Goal: Task Accomplishment & Management: Manage account settings

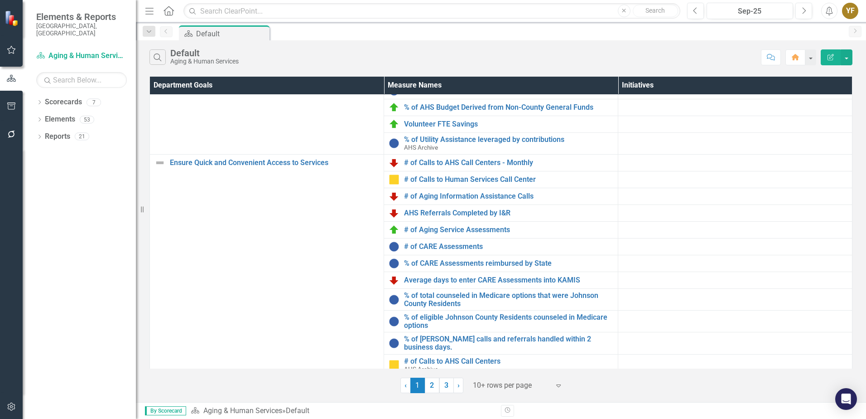
scroll to position [15, 0]
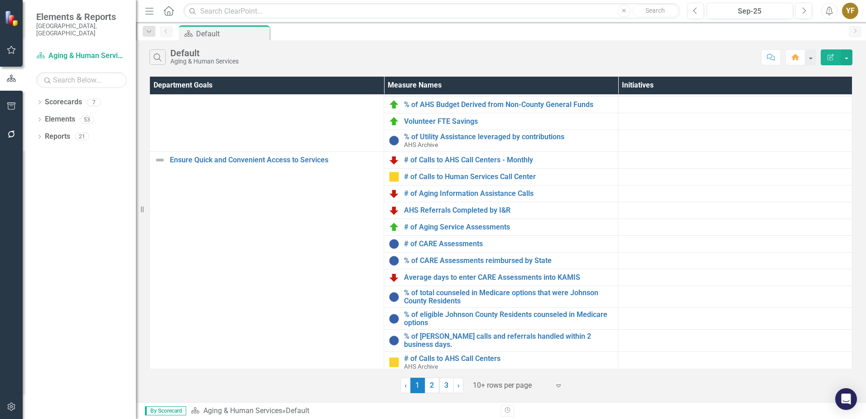
click at [524, 384] on div at bounding box center [511, 385] width 77 height 12
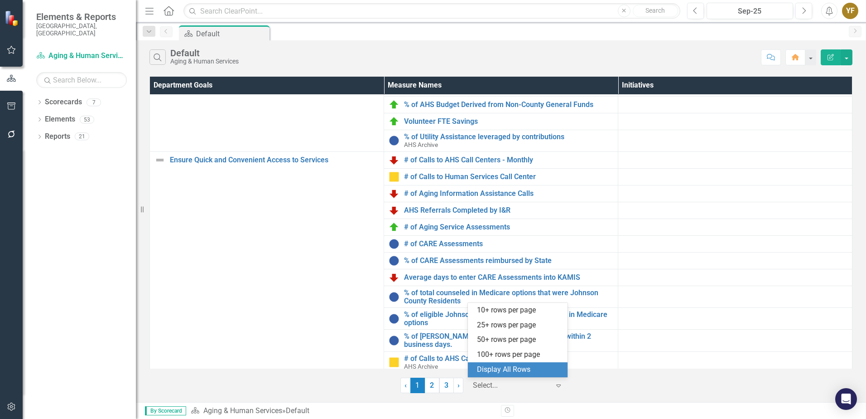
click at [513, 366] on div "Display All Rows" at bounding box center [519, 369] width 85 height 10
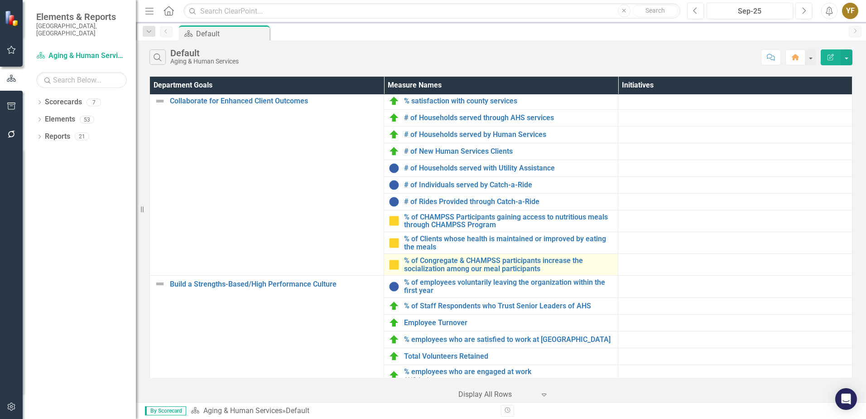
scroll to position [345, 0]
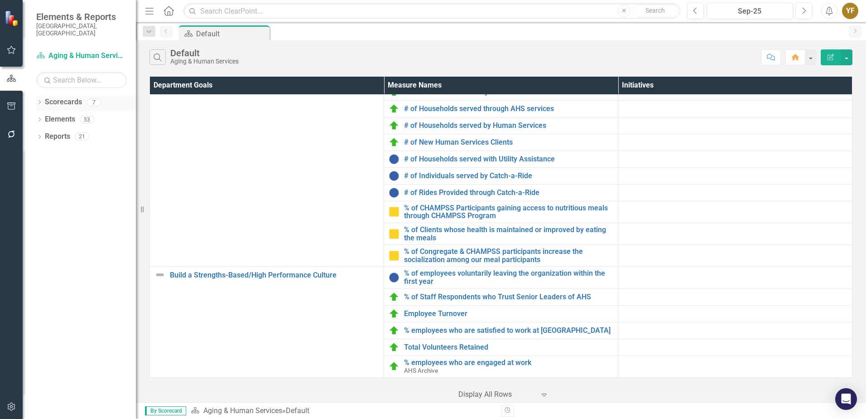
click at [39, 100] on icon at bounding box center [40, 102] width 2 height 4
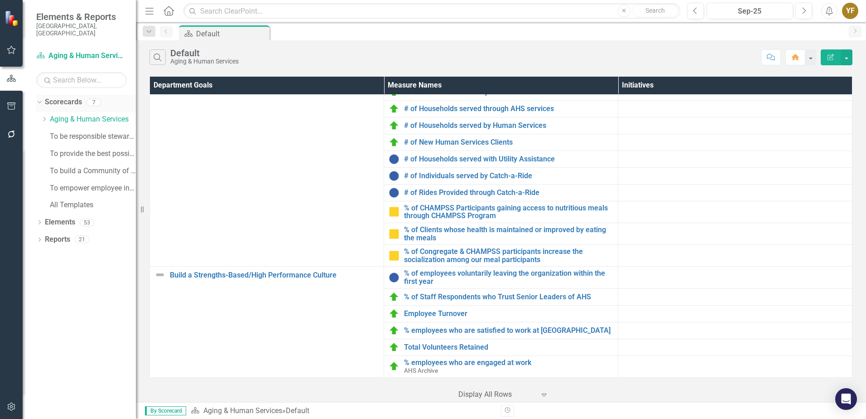
click at [39, 99] on icon "Dropdown" at bounding box center [38, 102] width 5 height 6
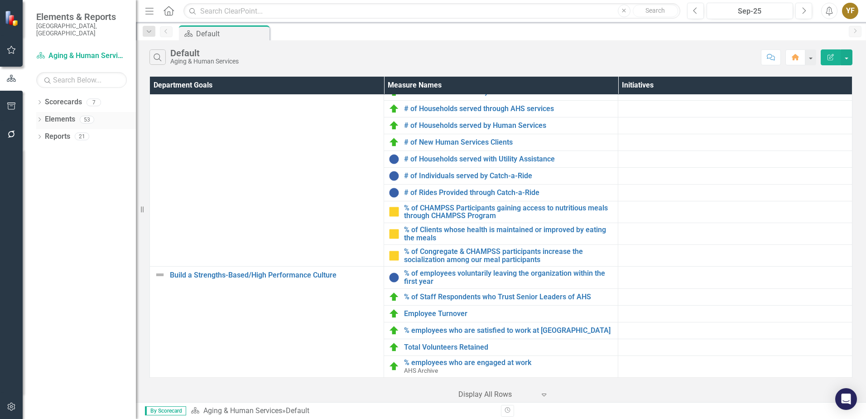
click at [39, 118] on icon "Dropdown" at bounding box center [39, 120] width 6 height 5
click at [43, 152] on icon "Dropdown" at bounding box center [44, 154] width 6 height 5
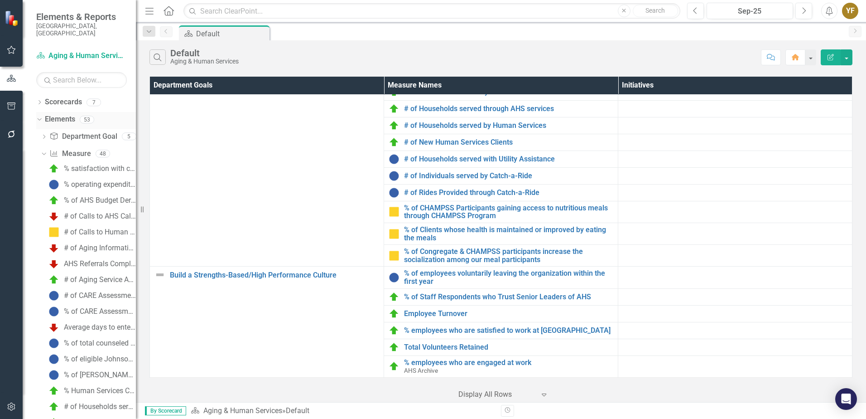
click at [59, 114] on link "Elements" at bounding box center [60, 119] width 30 height 10
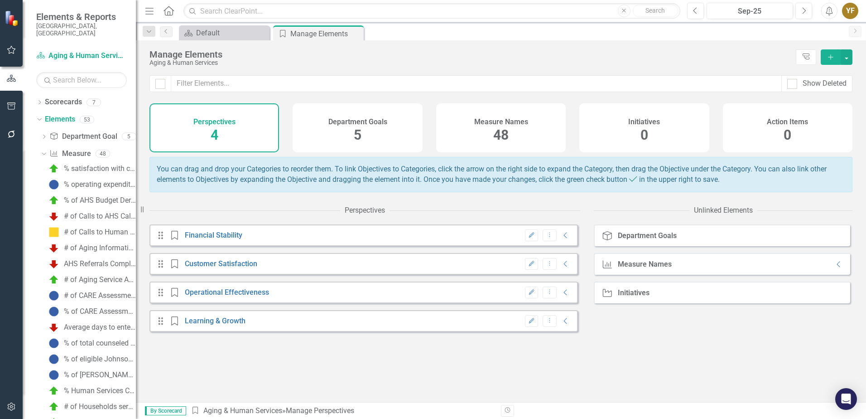
click at [499, 128] on span "48" at bounding box center [500, 135] width 15 height 16
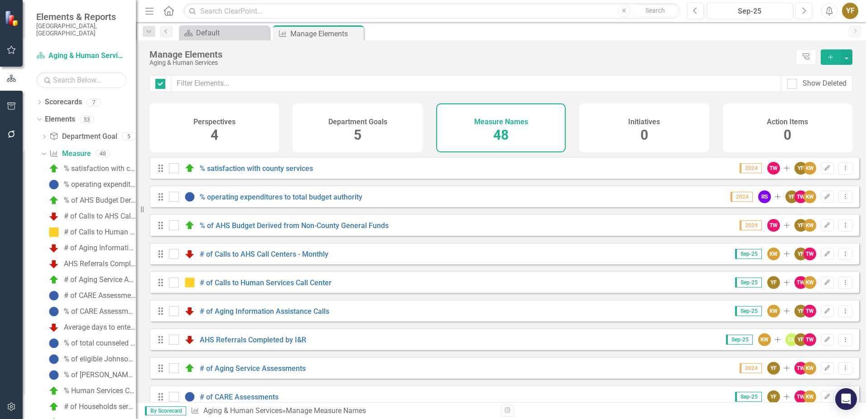
checkbox input "false"
click at [832, 56] on icon "Add" at bounding box center [831, 57] width 8 height 6
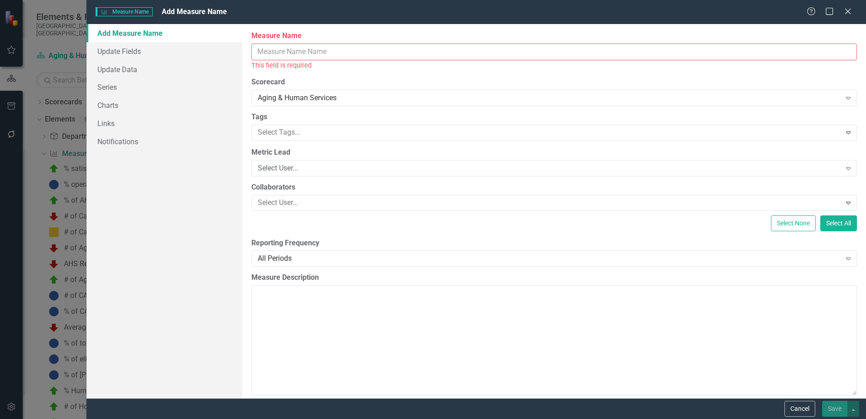
click at [293, 51] on input "Measure Name" at bounding box center [554, 51] width 606 height 17
click at [270, 53] on input "Measure Name" at bounding box center [554, 51] width 606 height 17
click at [340, 48] on input "Measure Name" at bounding box center [554, 51] width 606 height 17
paste input "Maintain a strong professional workforce of subject matter experts in the human…"
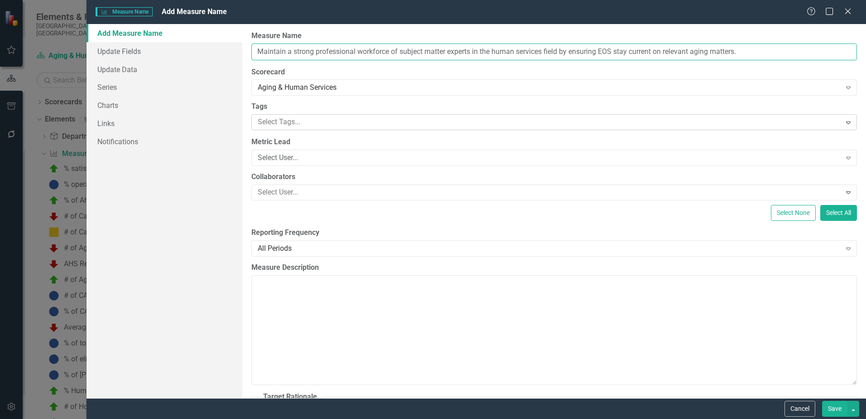
type input "Maintain a strong professional workforce of subject matter experts in the human…"
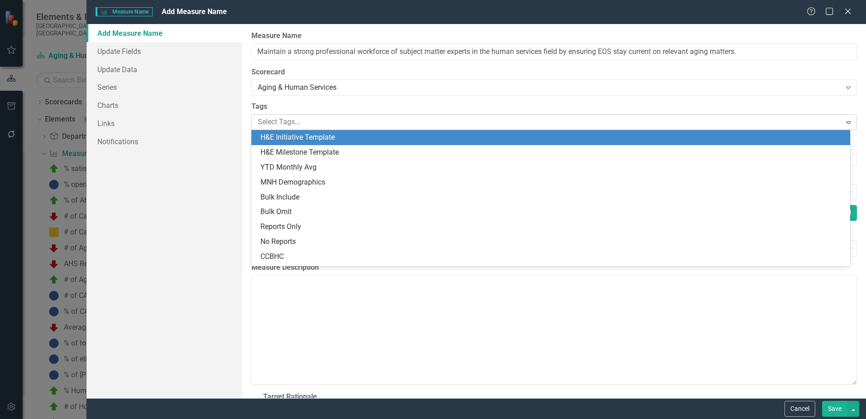
click at [278, 123] on div at bounding box center [547, 122] width 587 height 12
click at [354, 82] on div "Aging & Human Services Expand" at bounding box center [554, 87] width 606 height 16
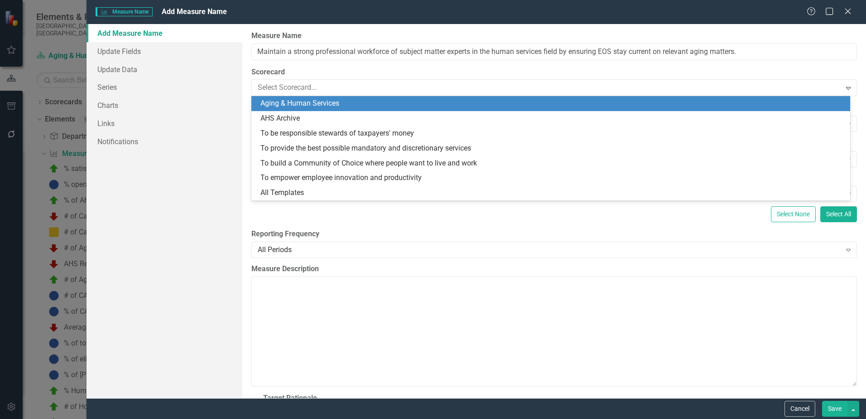
click at [328, 99] on div "Aging & Human Services" at bounding box center [553, 103] width 584 height 10
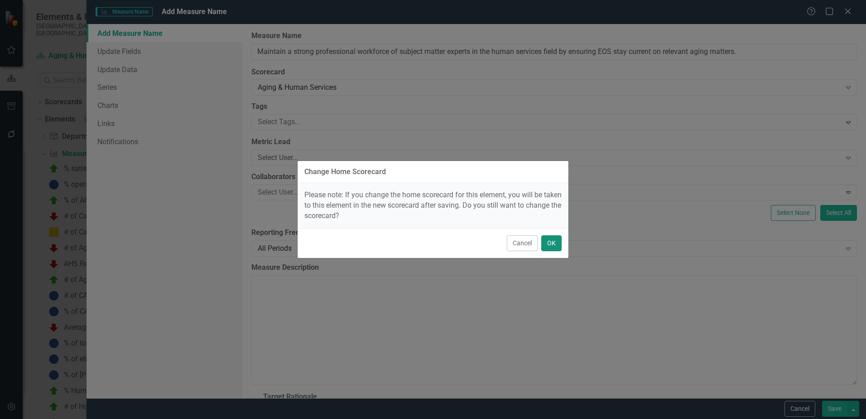
click at [555, 246] on button "OK" at bounding box center [551, 243] width 20 height 16
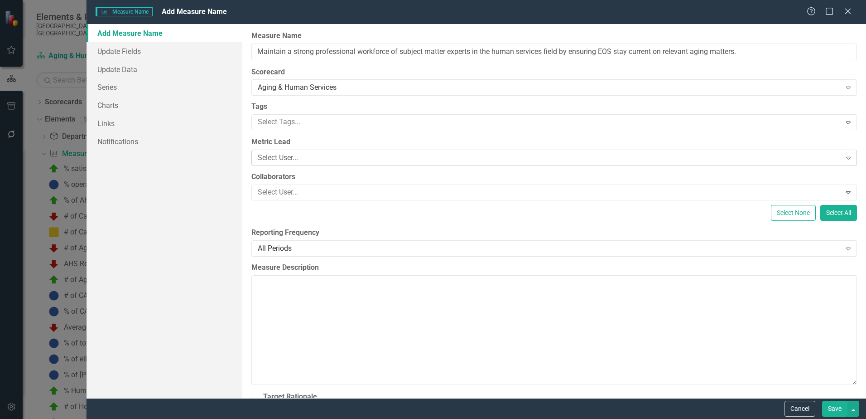
click at [271, 156] on div "Select User..." at bounding box center [549, 158] width 583 height 10
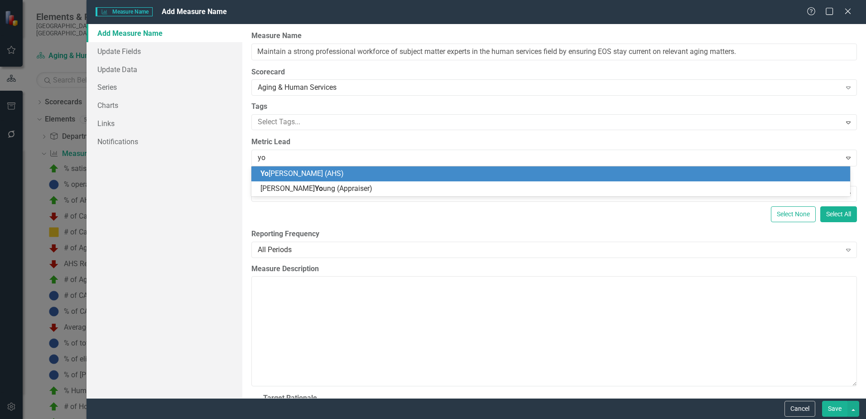
type input "yol"
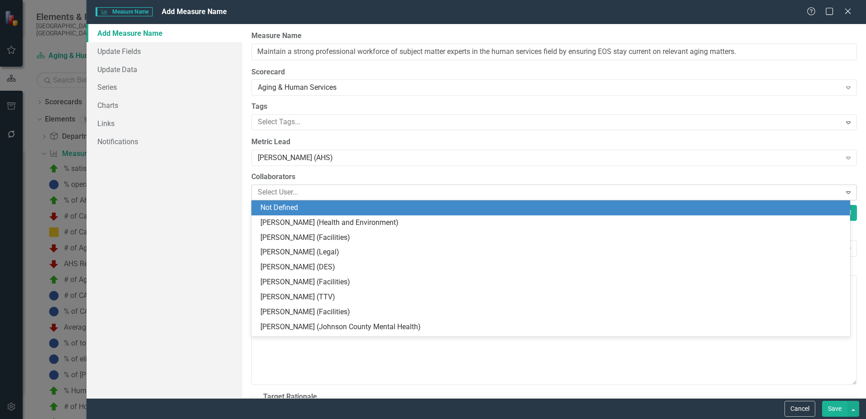
click at [297, 190] on div at bounding box center [547, 192] width 587 height 12
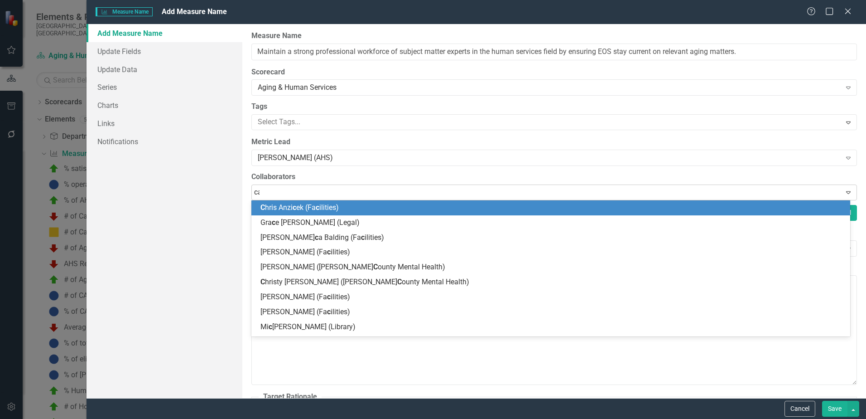
type input "cal"
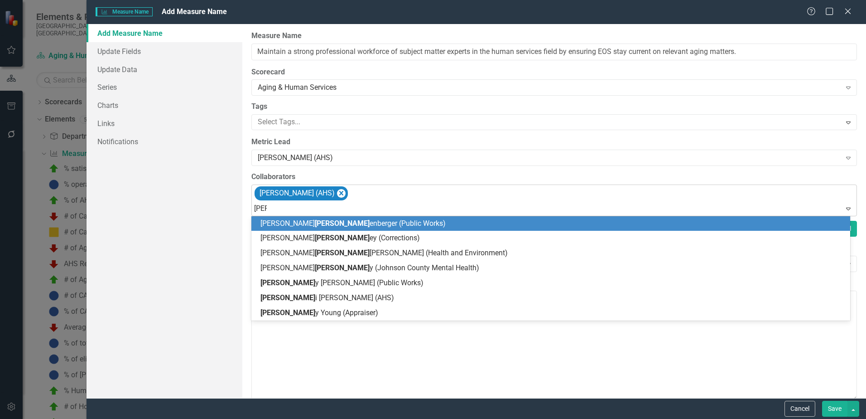
type input "kelli"
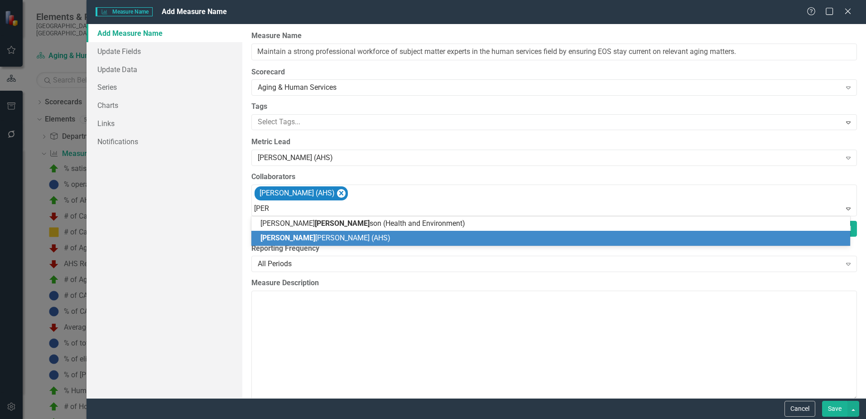
click at [294, 237] on span "Kelli Wroten (AHS)" at bounding box center [326, 237] width 130 height 9
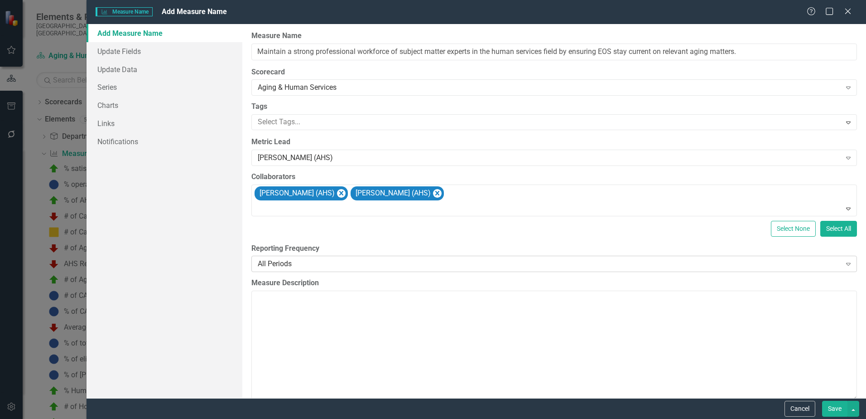
click at [353, 263] on div "All Periods" at bounding box center [549, 264] width 583 height 10
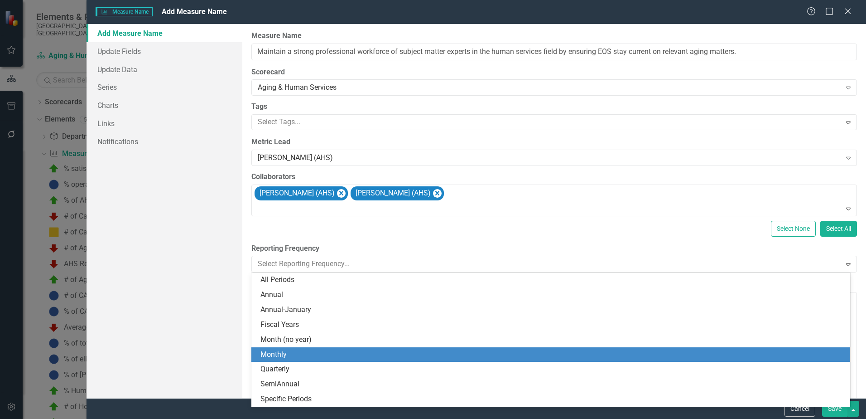
drag, startPoint x: 292, startPoint y: 357, endPoint x: 296, endPoint y: 355, distance: 4.9
click at [292, 356] on div "Monthly" at bounding box center [553, 354] width 584 height 10
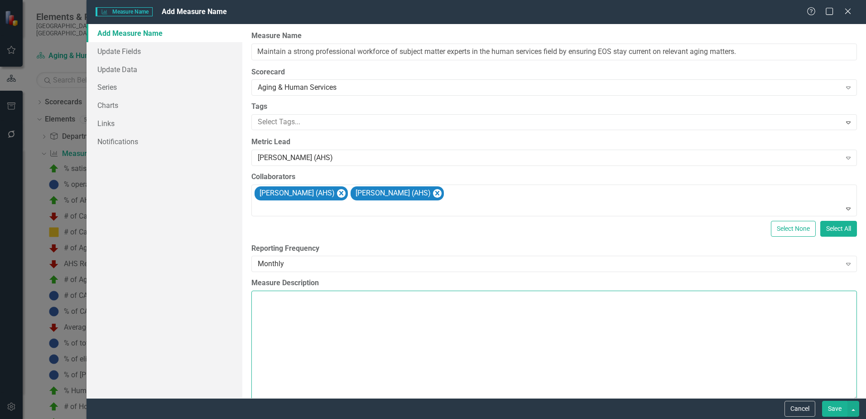
drag, startPoint x: 289, startPoint y: 303, endPoint x: 403, endPoint y: 299, distance: 113.8
click at [290, 303] on textarea "Measure Description" at bounding box center [554, 345] width 606 height 110
click at [343, 321] on textarea "Measure Description" at bounding box center [554, 345] width 606 height 110
paste textarea "Maintain a strong professional workforce of subject matter experts in the human…"
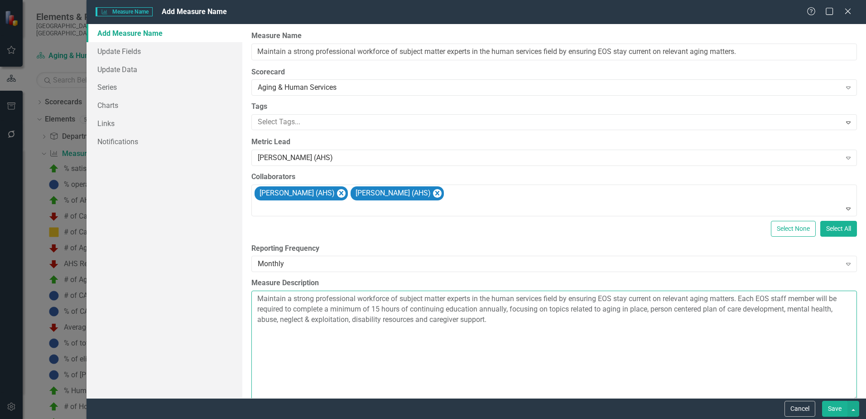
click at [513, 322] on textarea "Maintain a strong professional workforce of subject matter experts in the human…" at bounding box center [554, 345] width 606 height 110
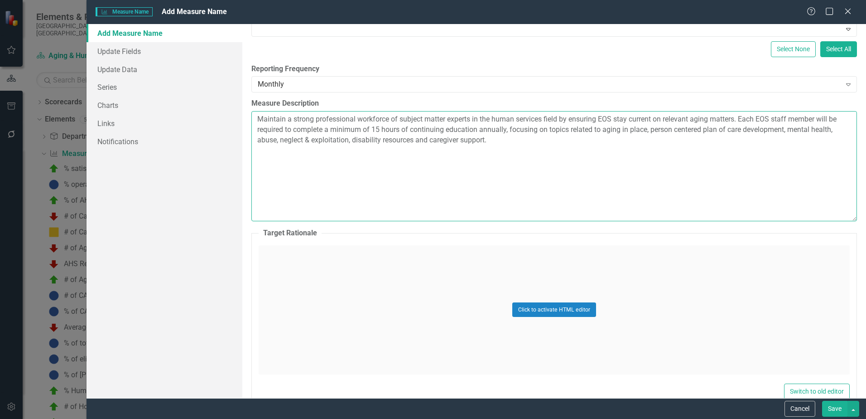
scroll to position [181, 0]
type textarea "Maintain a strong professional workforce of subject matter experts in the human…"
click at [695, 319] on div "Click to activate HTML editor" at bounding box center [554, 307] width 591 height 129
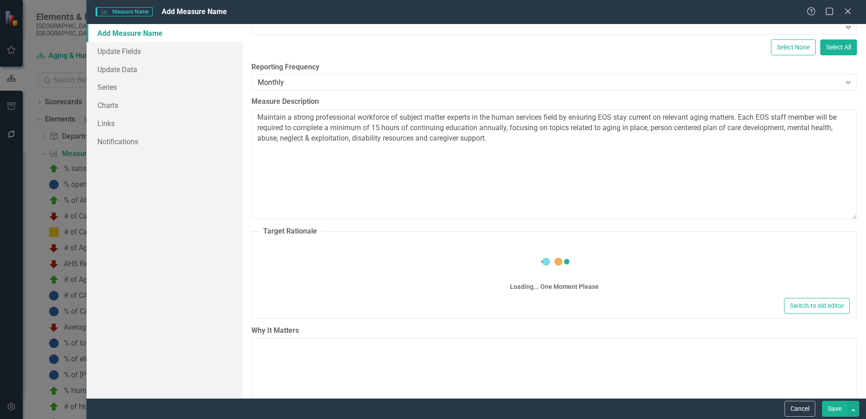
click at [413, 260] on div "Loading... One Moment Please" at bounding box center [554, 268] width 591 height 54
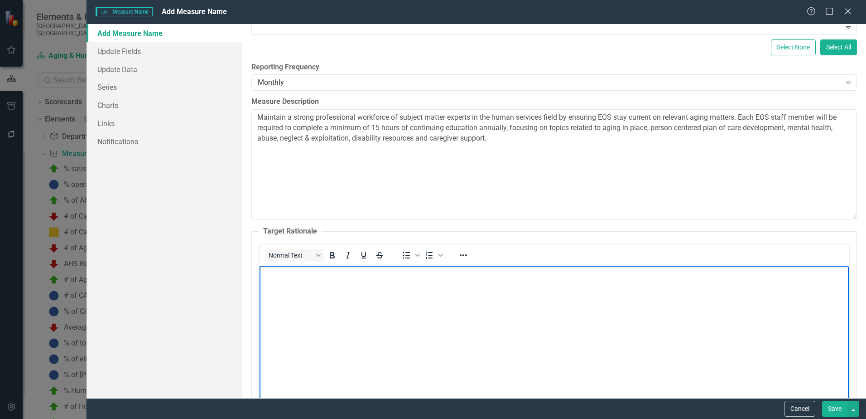
click at [325, 303] on body "Rich Text Area. Press ALT-0 for help." at bounding box center [554, 333] width 589 height 136
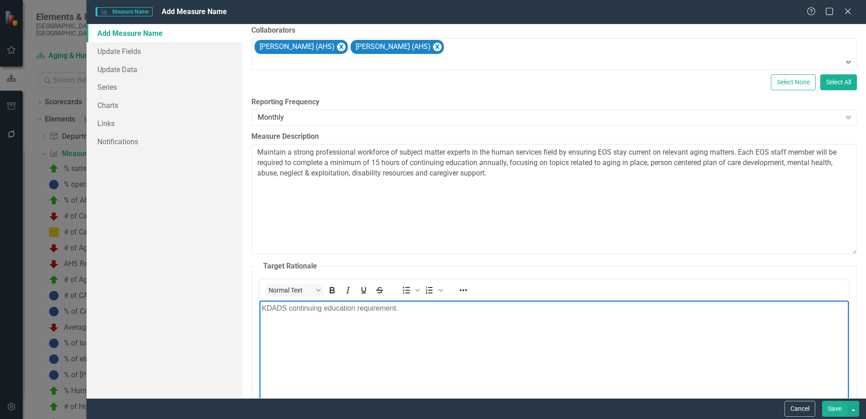
scroll to position [136, 0]
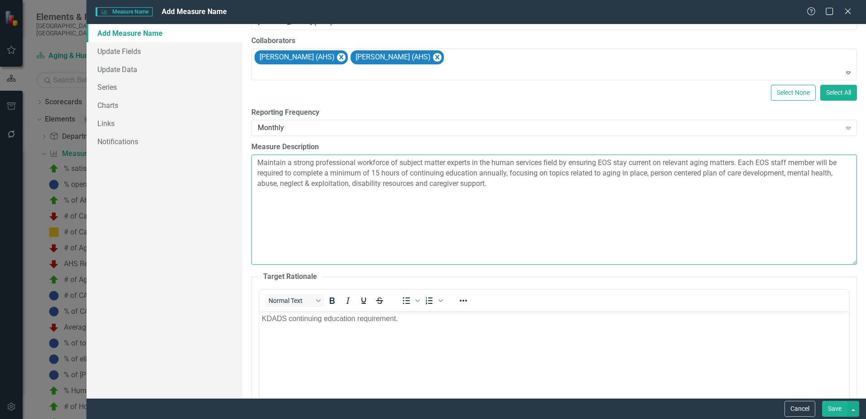
drag, startPoint x: 741, startPoint y: 162, endPoint x: 571, endPoint y: 159, distance: 169.9
click at [571, 159] on textarea "Maintain a strong professional workforce of subject matter experts in the human…" at bounding box center [554, 209] width 606 height 110
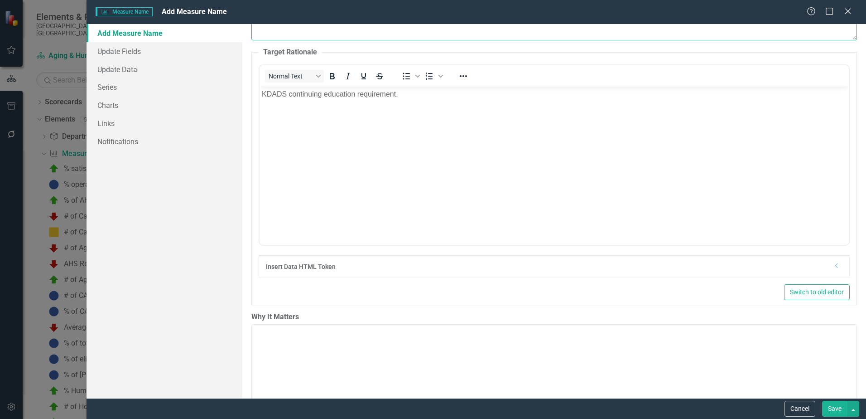
scroll to position [362, 0]
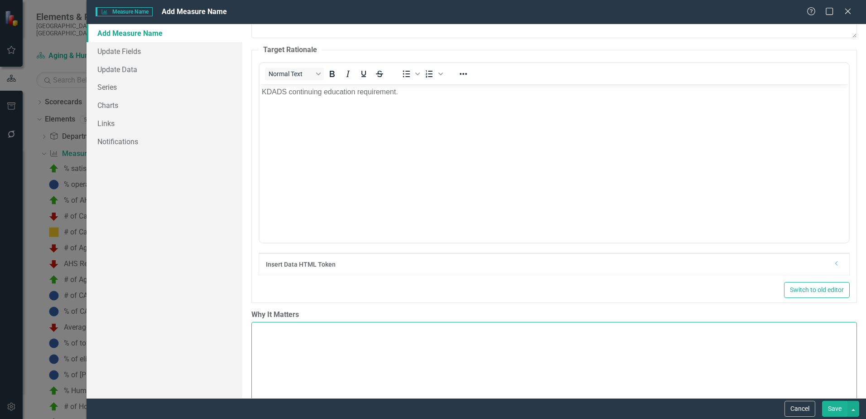
click at [330, 334] on textarea "Why It Matters" at bounding box center [554, 377] width 606 height 110
paste textarea "ensuring EOS stay current on relevant aging matters."
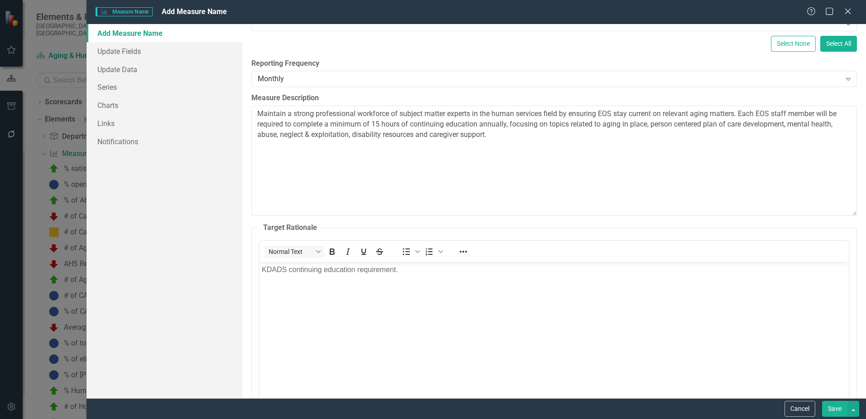
scroll to position [408, 0]
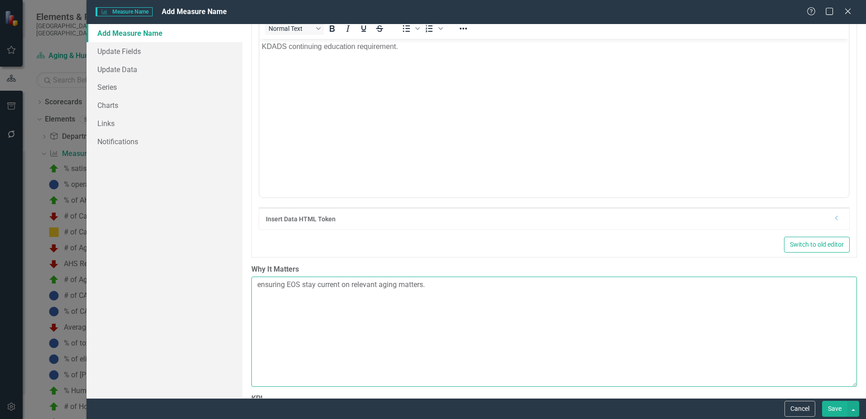
click at [261, 284] on textarea "ensuring EOS stay current on relevant aging matters." at bounding box center [554, 331] width 606 height 110
click at [444, 283] on textarea "Ensuring EOS stay current on relevant aging matters." at bounding box center [554, 331] width 606 height 110
drag, startPoint x: 425, startPoint y: 284, endPoint x: 489, endPoint y: 280, distance: 64.4
click at [428, 283] on textarea "Ensuring EOS stay current on relevant aging matters." at bounding box center [554, 331] width 606 height 110
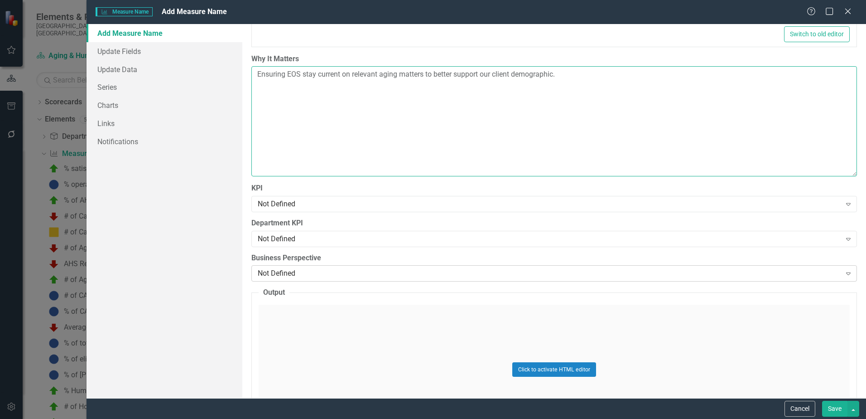
scroll to position [634, 0]
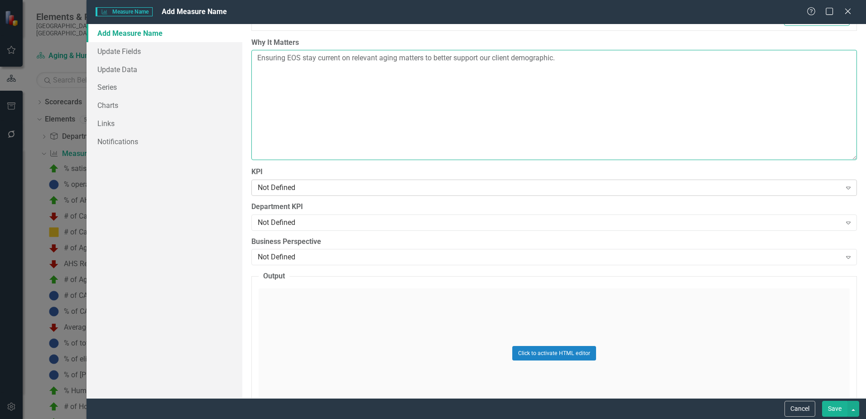
type textarea "Ensuring EOS stay current on relevant aging matters to better support our clien…"
click at [308, 191] on div "Not Defined" at bounding box center [549, 187] width 583 height 10
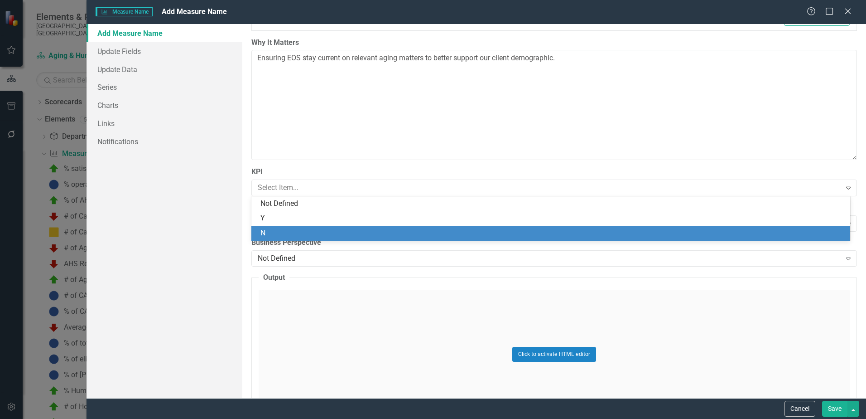
click at [275, 233] on div "N" at bounding box center [553, 233] width 584 height 10
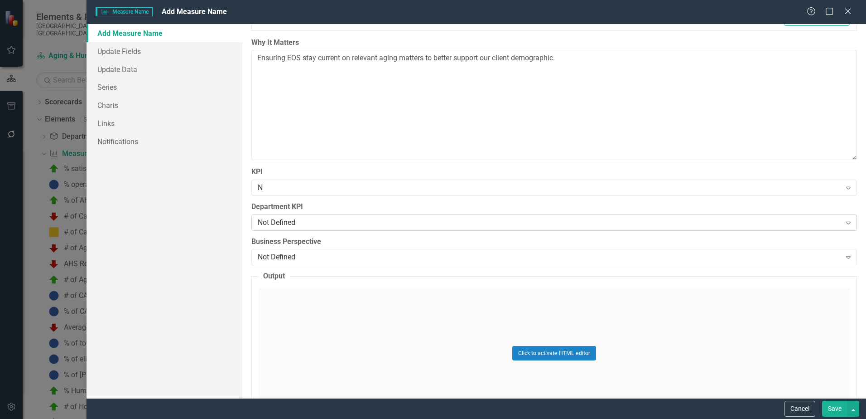
click at [311, 223] on div "Not Defined" at bounding box center [549, 222] width 583 height 10
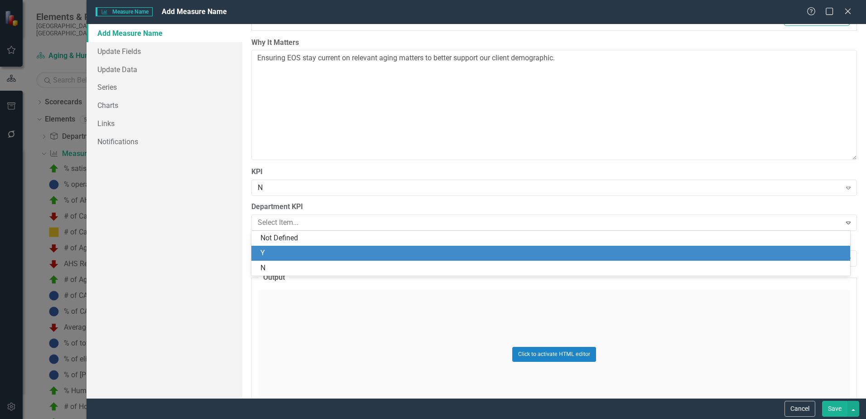
click at [274, 252] on div "Y" at bounding box center [553, 253] width 584 height 10
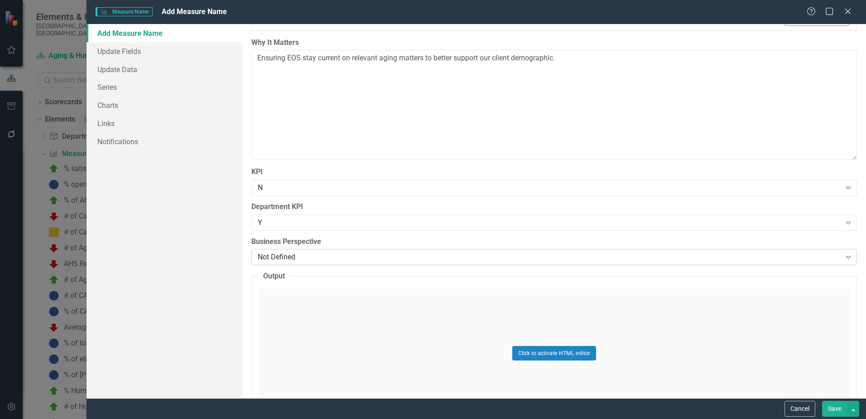
click at [312, 257] on div "Not Defined" at bounding box center [549, 257] width 583 height 10
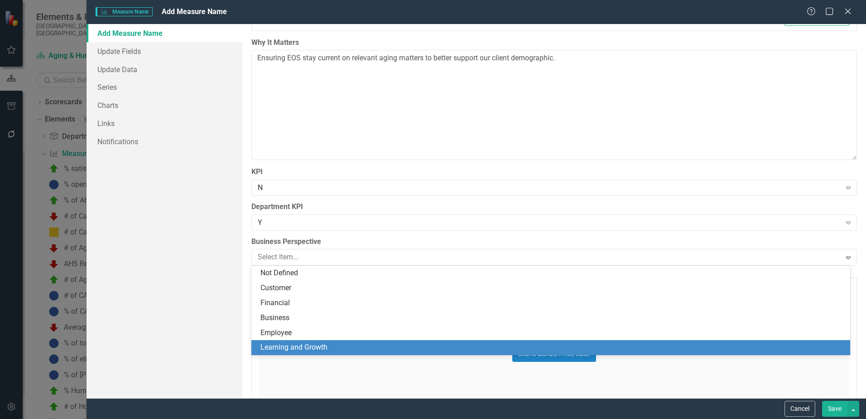
click at [294, 348] on div "Learning and Growth" at bounding box center [553, 347] width 584 height 10
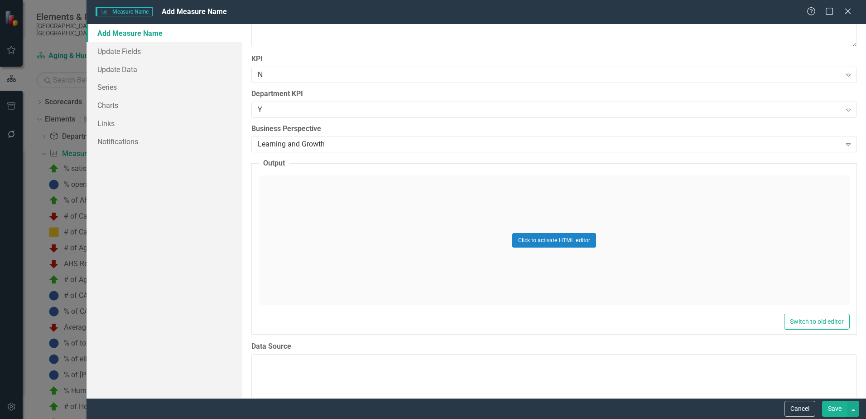
scroll to position [770, 0]
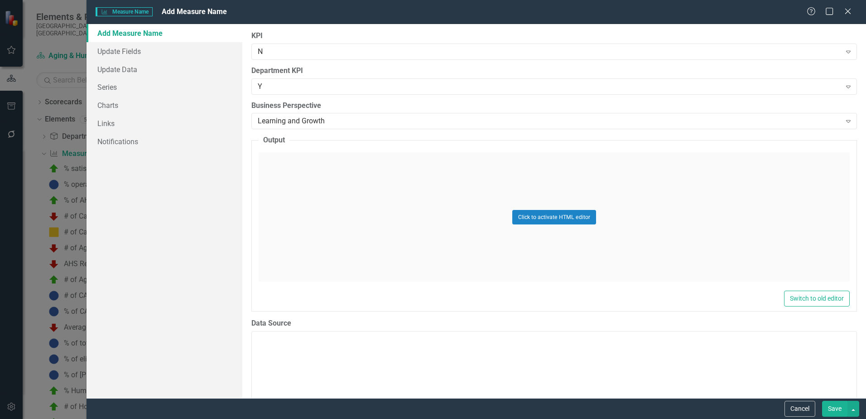
click at [344, 216] on div "Click to activate HTML editor" at bounding box center [554, 216] width 591 height 129
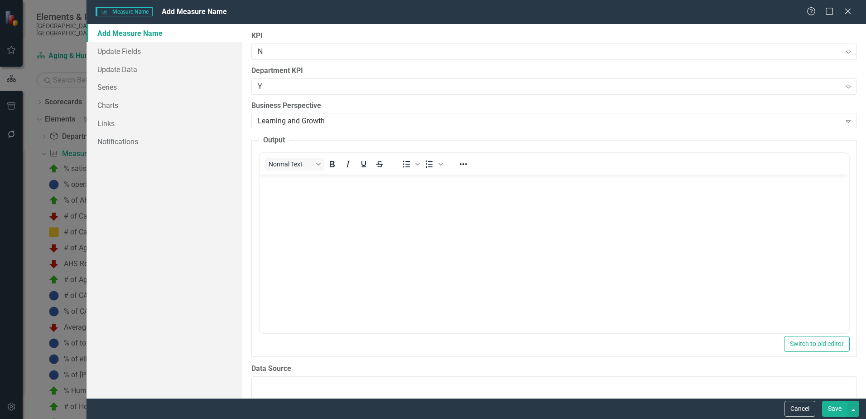
scroll to position [0, 0]
click at [309, 213] on body "Rich Text Area. Press ALT-0 for help." at bounding box center [554, 242] width 589 height 136
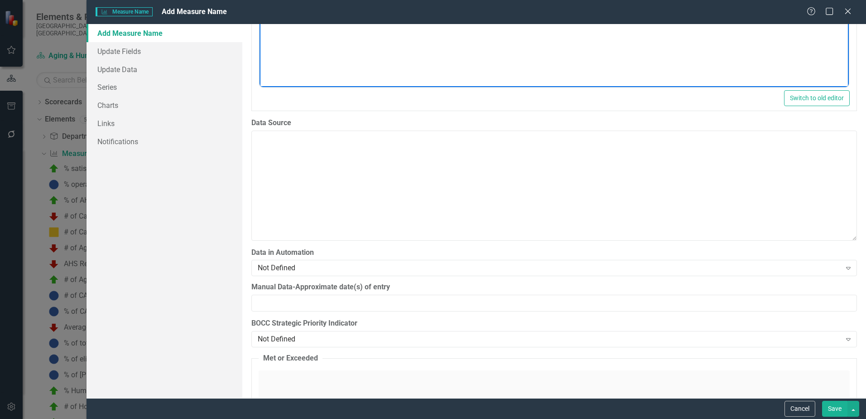
scroll to position [1042, 0]
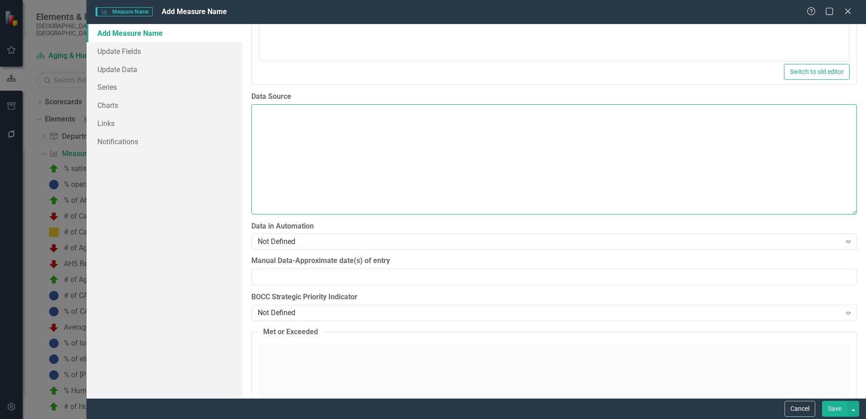
click at [304, 136] on textarea "Data Source" at bounding box center [554, 159] width 606 height 110
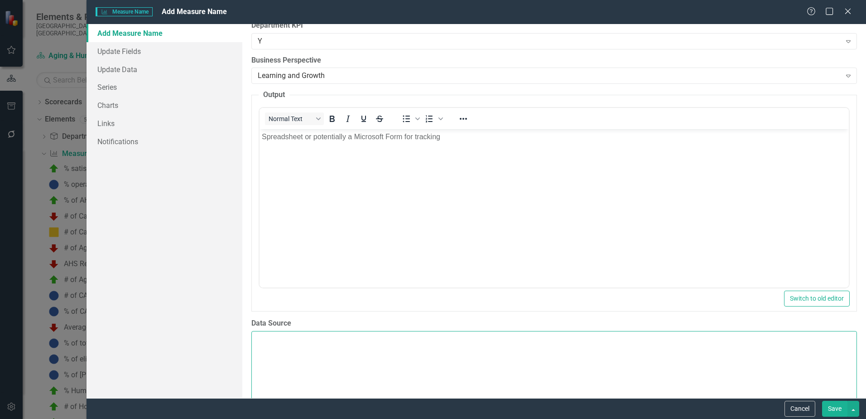
scroll to position [861, 0]
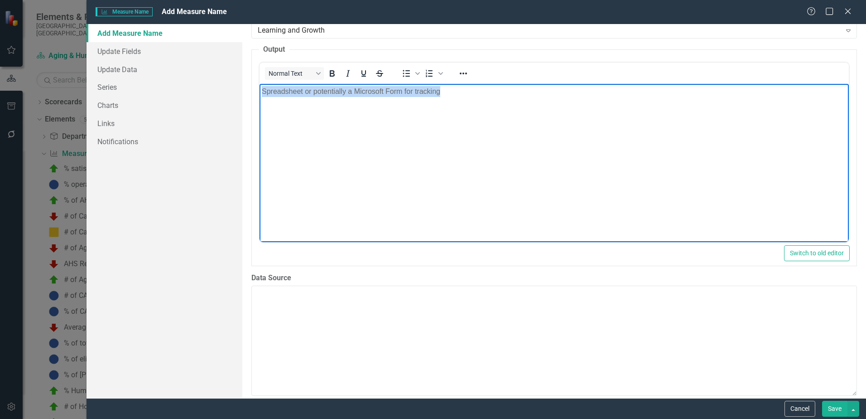
drag, startPoint x: 450, startPoint y: 92, endPoint x: 240, endPoint y: 86, distance: 210.8
click at [260, 86] on html "Spreadsheet or potentially a Microsoft Form for tracking" at bounding box center [554, 152] width 589 height 136
copy p "Spreadsheet or potentially a Microsoft Form for tracking"
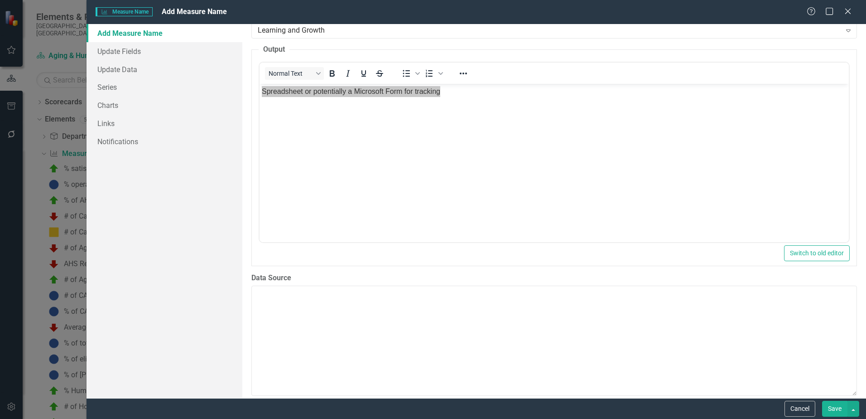
click at [323, 319] on textarea "Data Source" at bounding box center [554, 340] width 606 height 110
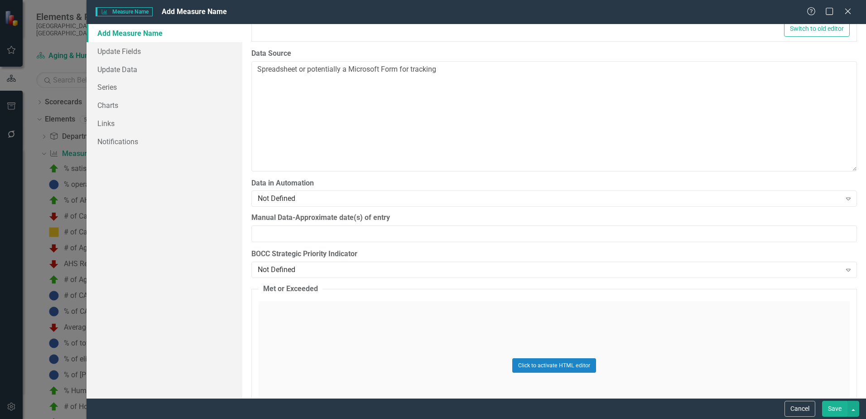
scroll to position [1087, 0]
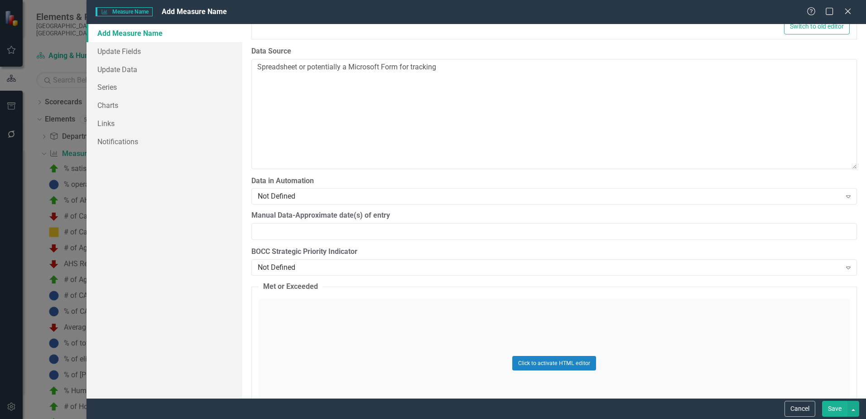
type textarea "Spreadsheet or potentially a Microsoft Form for tracking"
click at [293, 230] on input "Manual Data-Approximate date(s) of entry" at bounding box center [554, 231] width 606 height 17
type input "Monthly"
click at [340, 265] on div "Not Defined" at bounding box center [549, 267] width 583 height 10
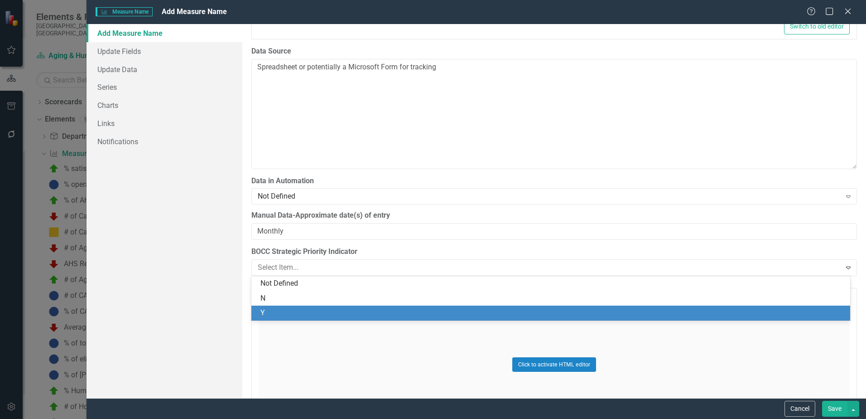
click at [274, 307] on div "Y" at bounding box center [550, 312] width 599 height 15
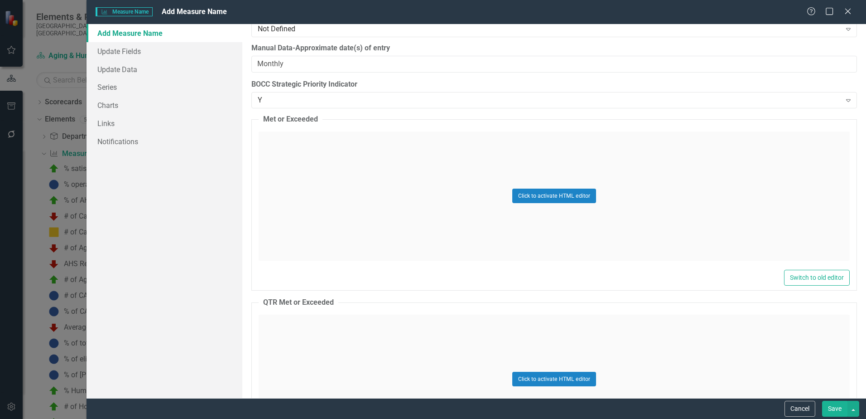
scroll to position [1269, 0]
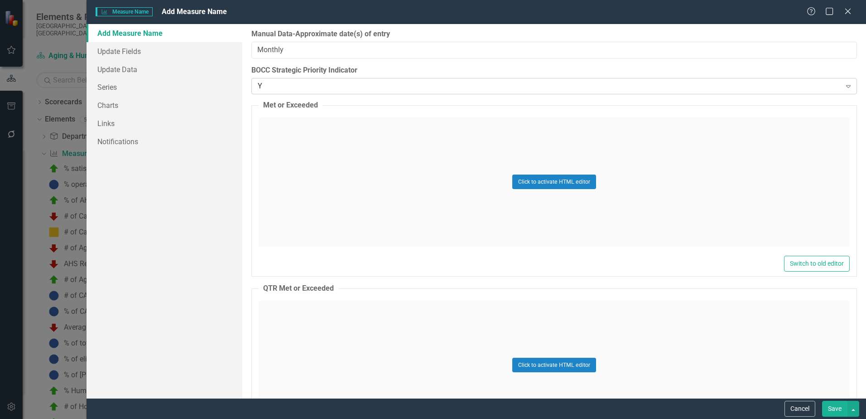
click at [284, 86] on div "Y" at bounding box center [549, 86] width 583 height 10
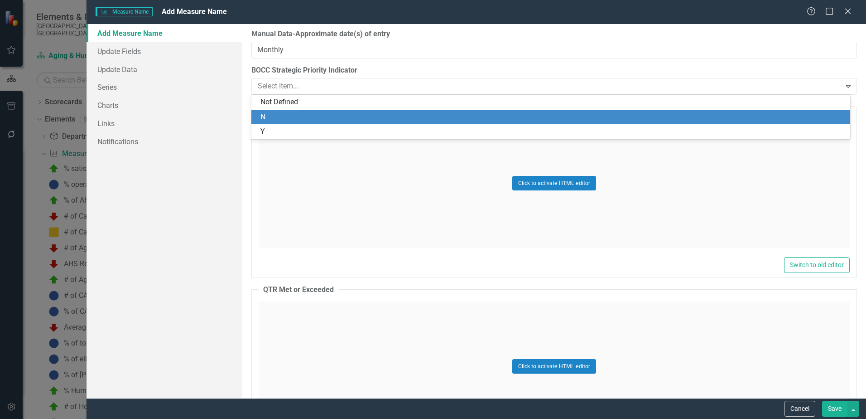
click at [282, 115] on div "N" at bounding box center [553, 117] width 584 height 10
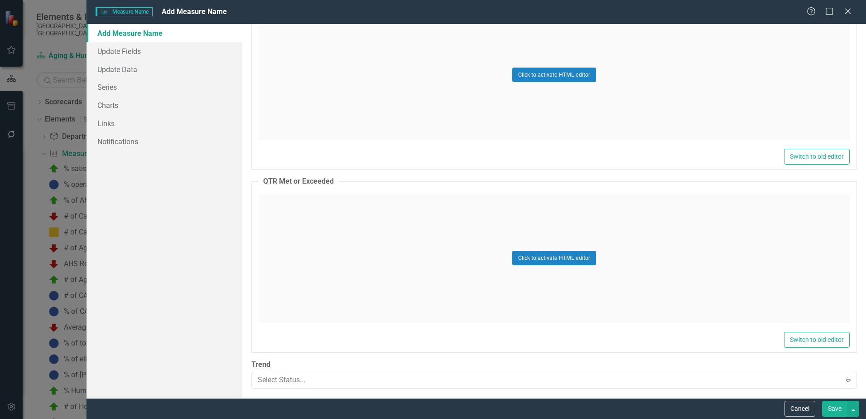
scroll to position [1380, 0]
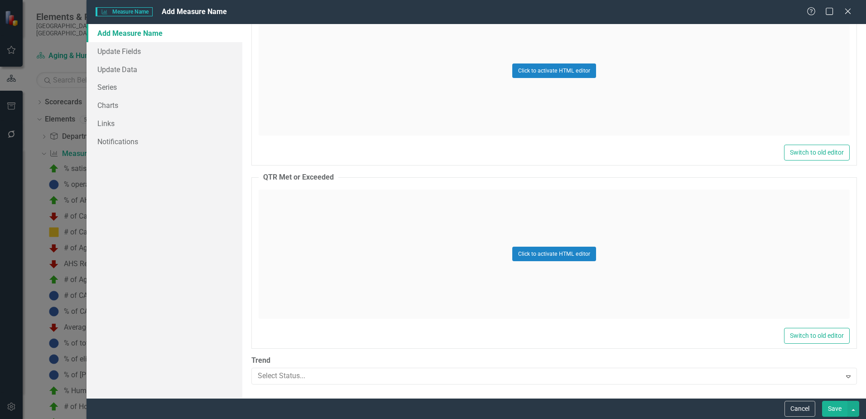
click at [836, 409] on button "Save" at bounding box center [834, 409] width 25 height 16
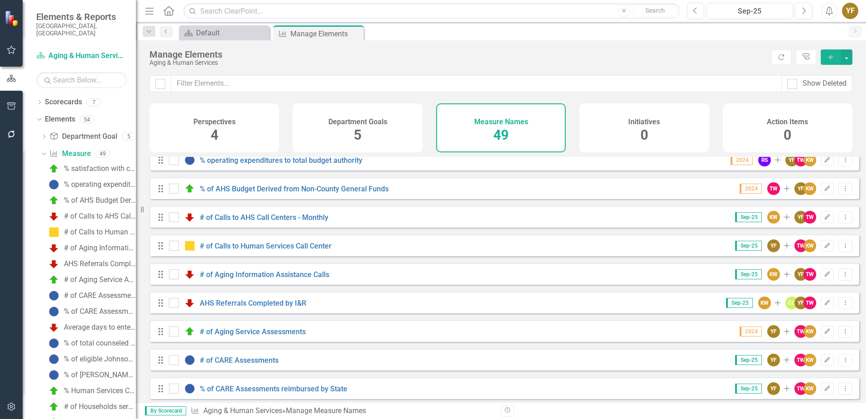
scroll to position [0, 0]
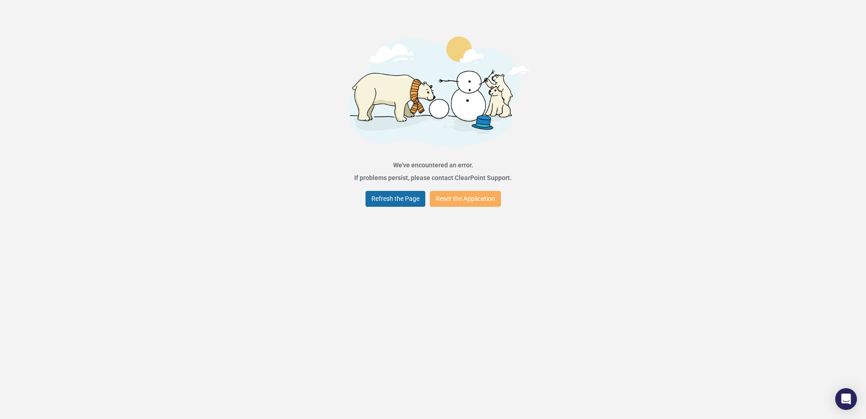
click at [398, 199] on button "Refresh the Page" at bounding box center [396, 199] width 60 height 16
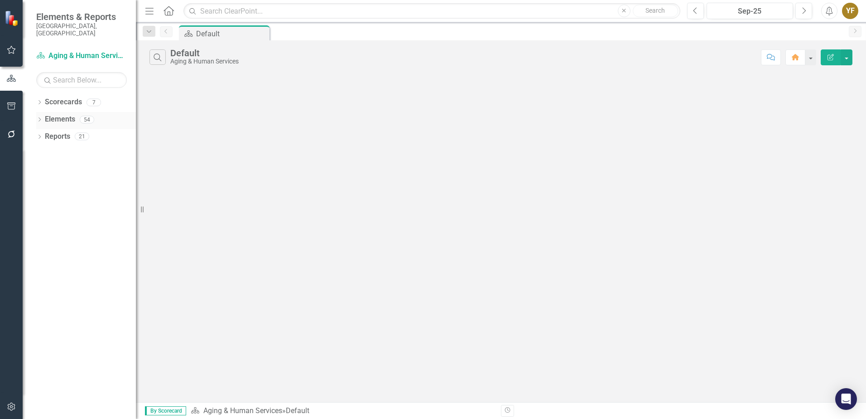
click at [66, 114] on link "Elements" at bounding box center [60, 119] width 30 height 10
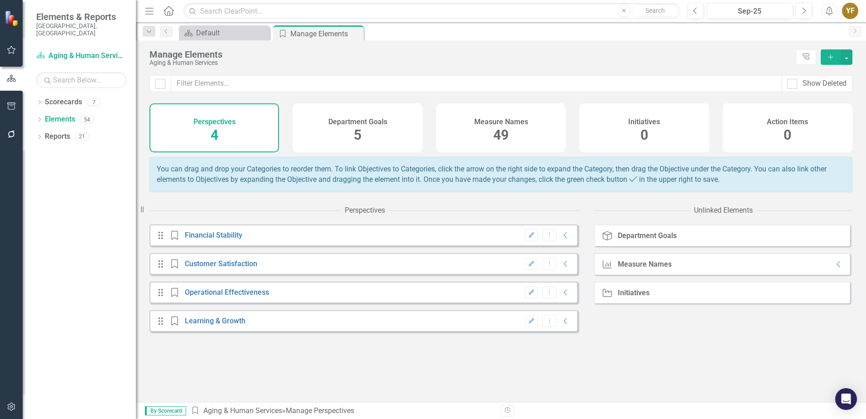
click at [500, 129] on span "49" at bounding box center [500, 135] width 15 height 16
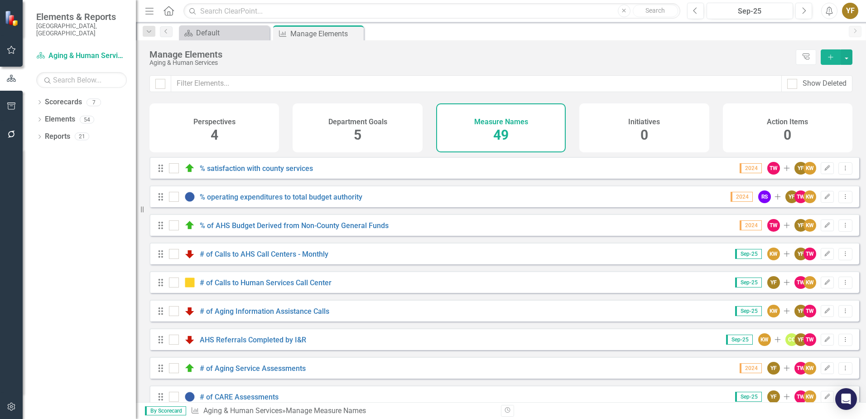
checkbox input "false"
click at [206, 134] on div "Perspectives 4" at bounding box center [215, 127] width 130 height 49
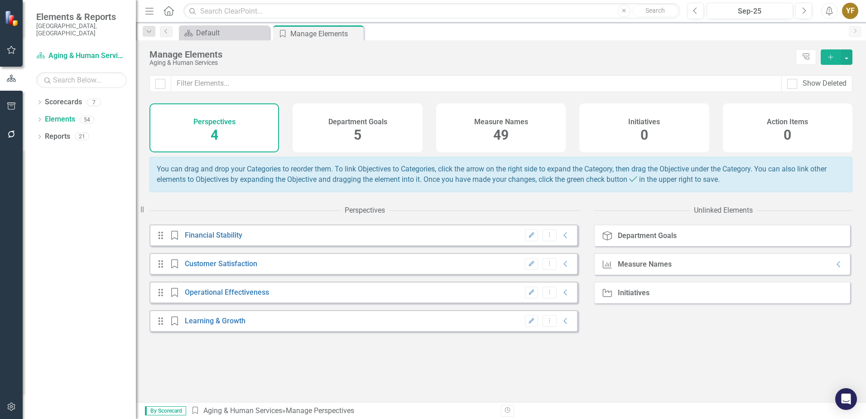
click at [386, 126] on h4 "Department Goals" at bounding box center [357, 122] width 59 height 8
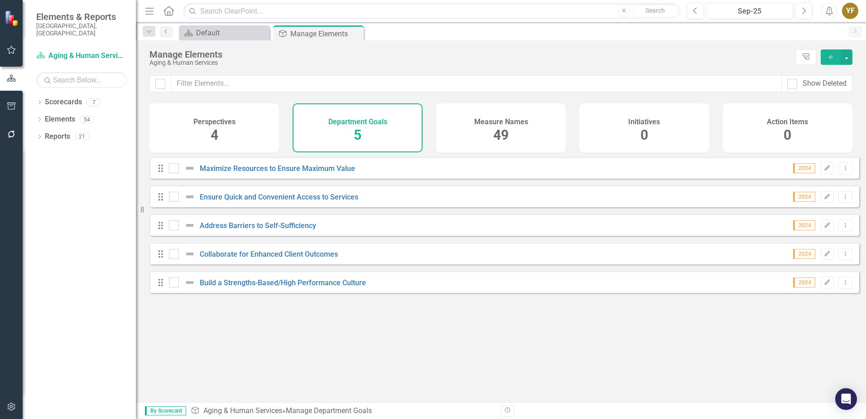
click at [509, 124] on h4 "Measure Names" at bounding box center [501, 122] width 54 height 8
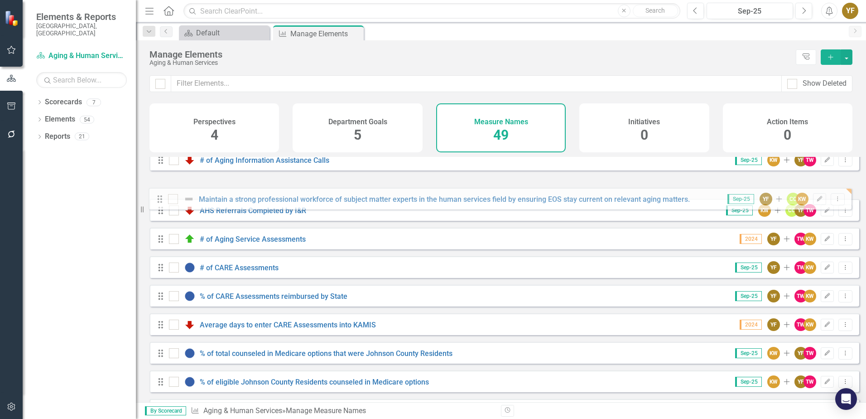
scroll to position [149, 0]
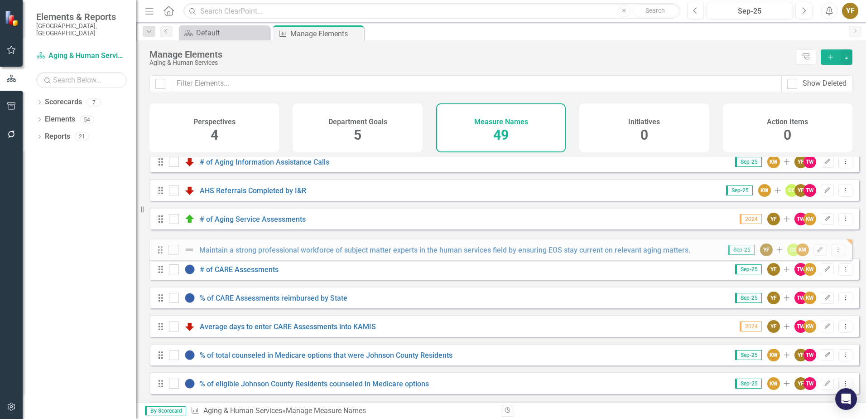
drag, startPoint x: 159, startPoint y: 331, endPoint x: 159, endPoint y: 253, distance: 77.9
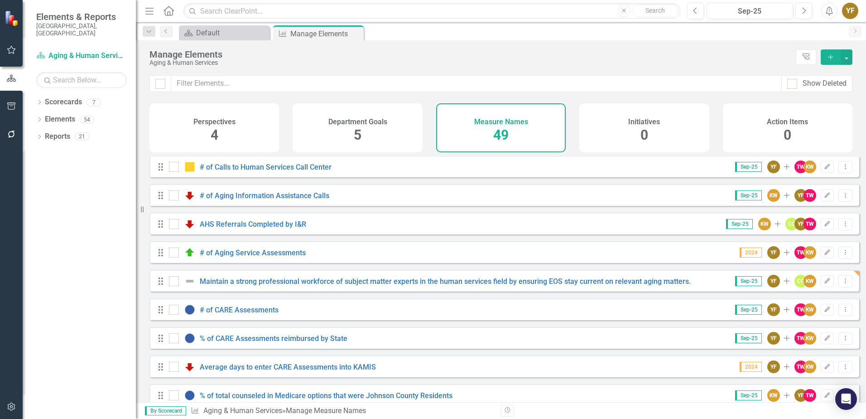
scroll to position [136, 0]
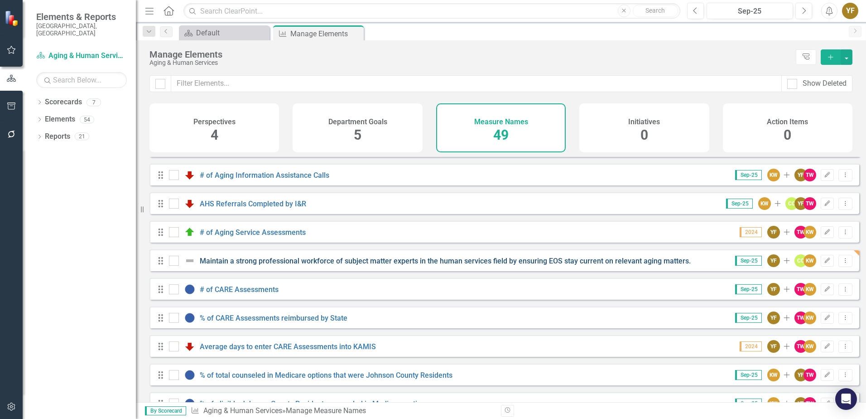
click at [329, 265] on link "Maintain a strong professional workforce of subject matter experts in the human…" at bounding box center [445, 260] width 491 height 9
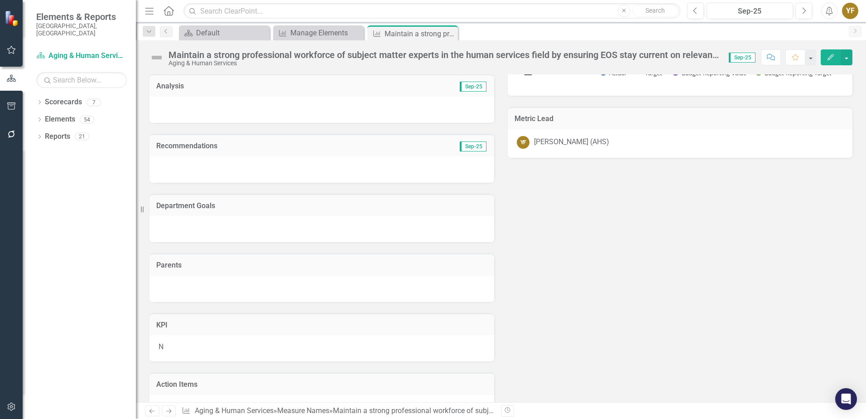
scroll to position [181, 0]
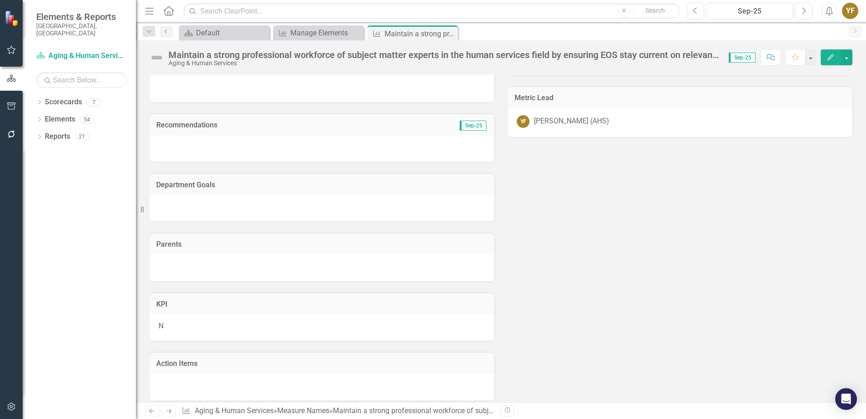
click at [220, 186] on h3 "Department Goals" at bounding box center [321, 185] width 331 height 8
click at [266, 204] on div at bounding box center [322, 208] width 345 height 26
click at [173, 247] on h3 "Parents" at bounding box center [321, 244] width 331 height 8
click at [179, 264] on div at bounding box center [322, 268] width 345 height 26
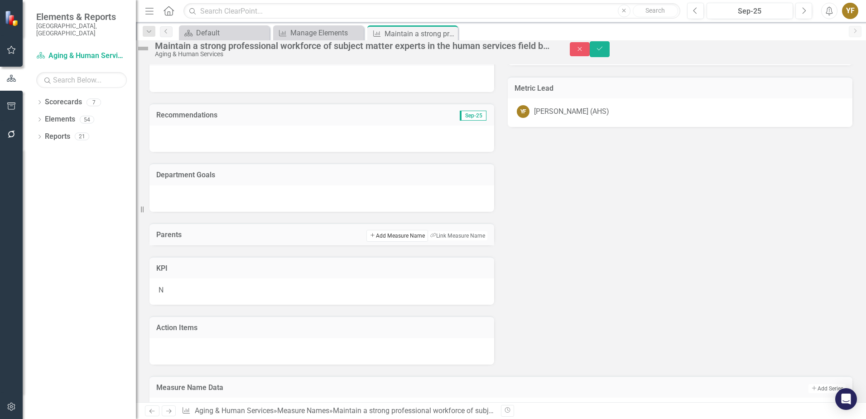
click at [392, 241] on button "Add Add Measure Name" at bounding box center [397, 236] width 61 height 12
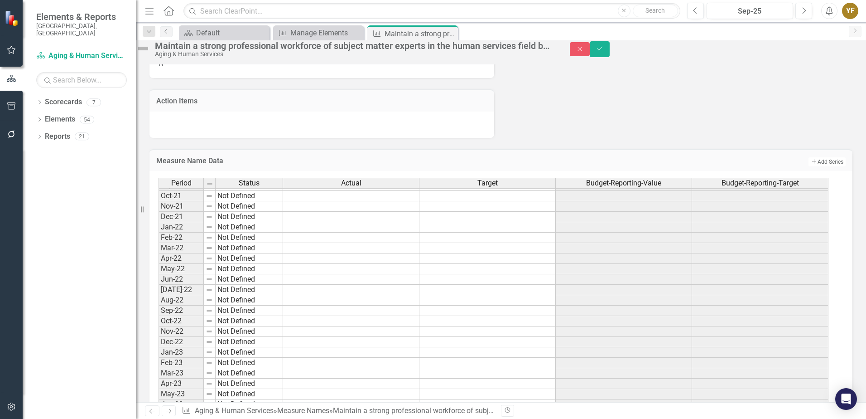
scroll to position [0, 0]
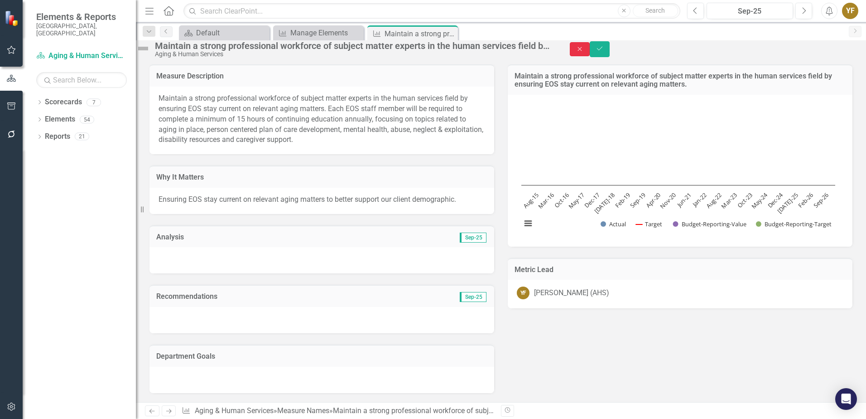
click at [584, 51] on icon "Close" at bounding box center [580, 49] width 8 height 6
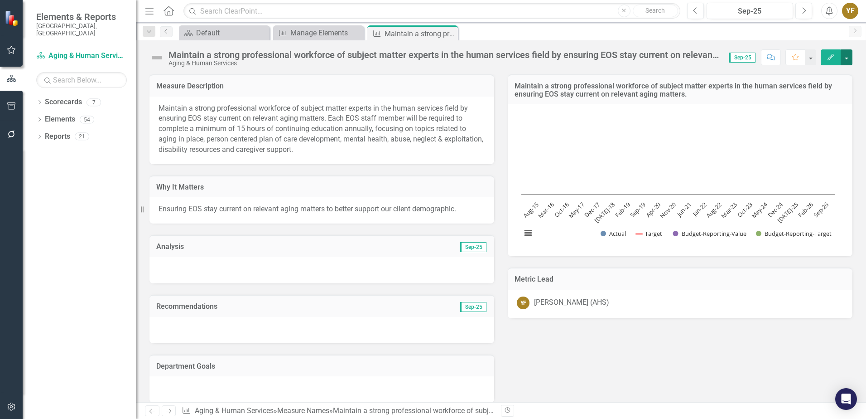
click at [845, 58] on button "button" at bounding box center [847, 57] width 12 height 16
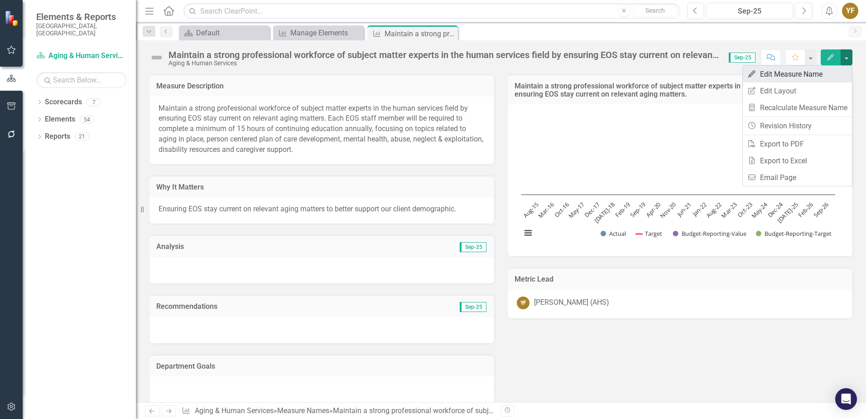
click at [781, 72] on link "Edit Edit Measure Name" at bounding box center [797, 74] width 109 height 17
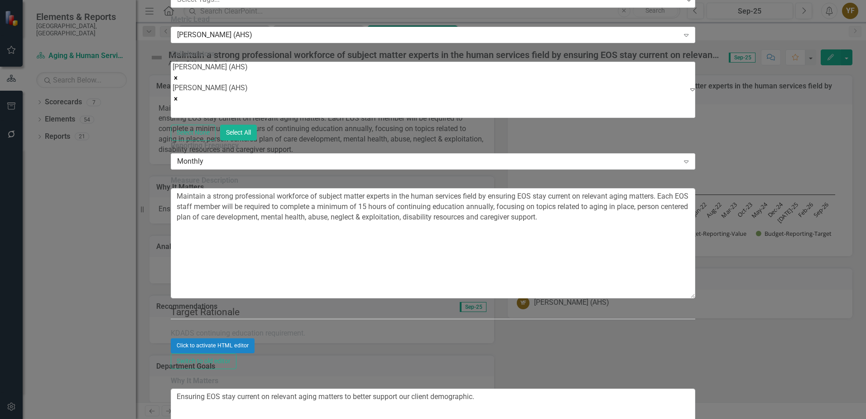
drag, startPoint x: 574, startPoint y: 51, endPoint x: 225, endPoint y: 49, distance: 348.9
click at [225, 49] on div "Update Fields Edit Fields Update Data Series Charts Links Notifications "Update…" at bounding box center [433, 219] width 523 height 1772
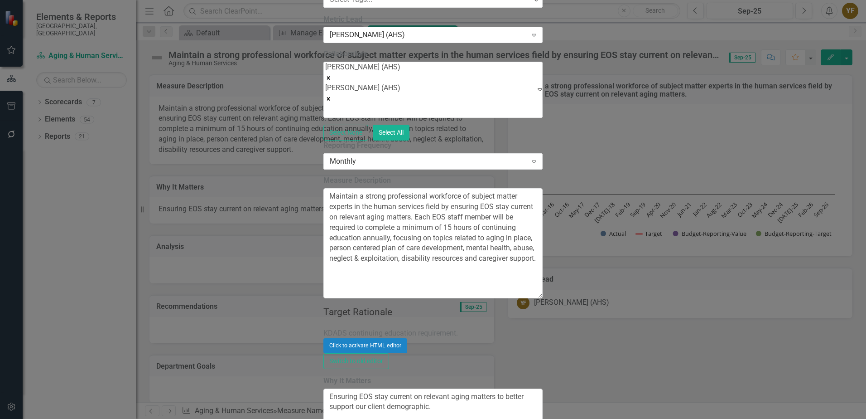
type input "Ensuring EOS stay current on relevant aging matters"
paste textarea "Maintain a strong professional workforce of subject matter experts in the human…"
type textarea "Maintain a strong professional workforce of subject matter experts in the human…"
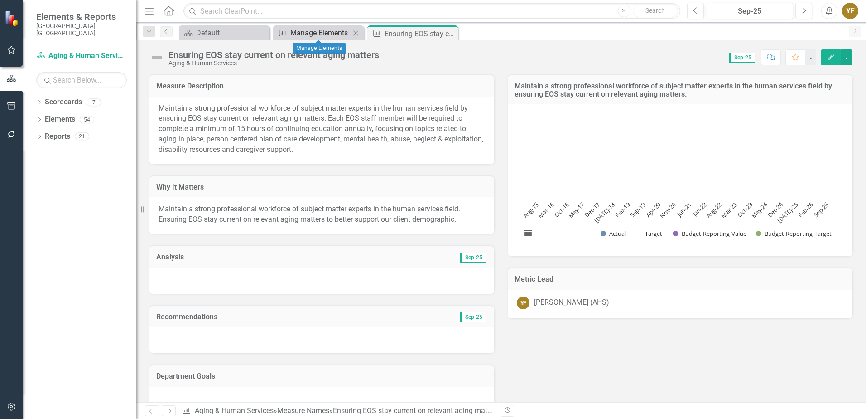
click at [303, 34] on div "Manage Elements" at bounding box center [320, 32] width 60 height 11
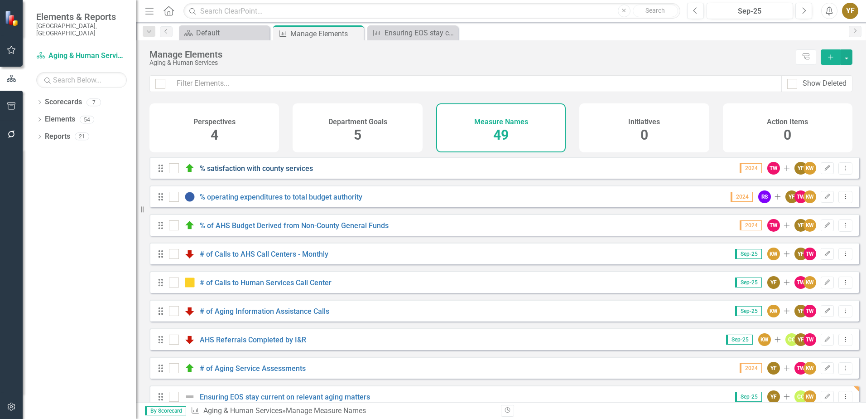
click at [246, 173] on link "% satisfaction with county services" at bounding box center [256, 168] width 113 height 9
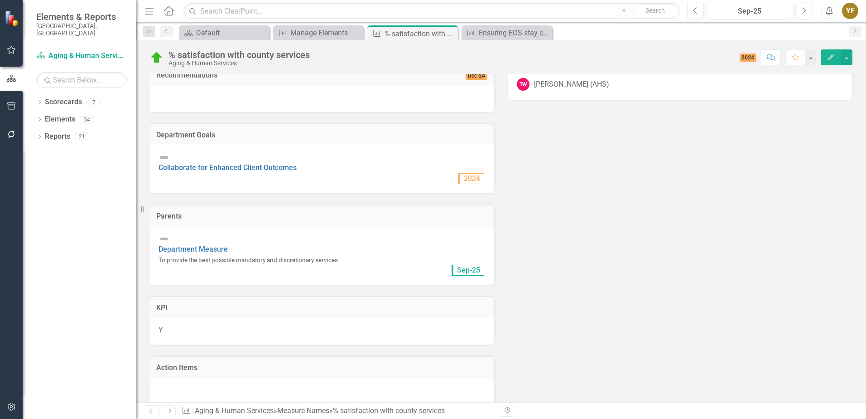
scroll to position [227, 0]
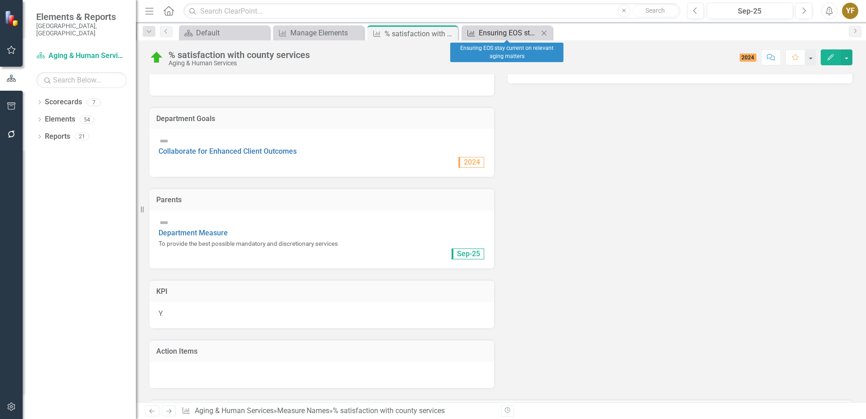
click at [484, 35] on div "Ensuring EOS stay current on relevant aging matters" at bounding box center [509, 32] width 60 height 11
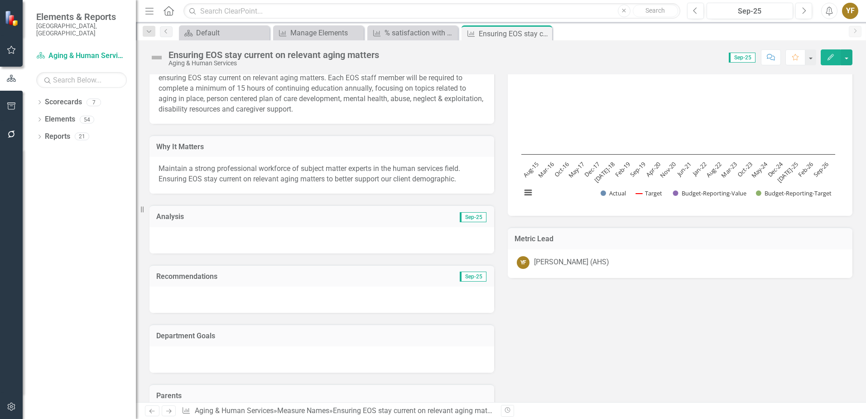
scroll to position [91, 0]
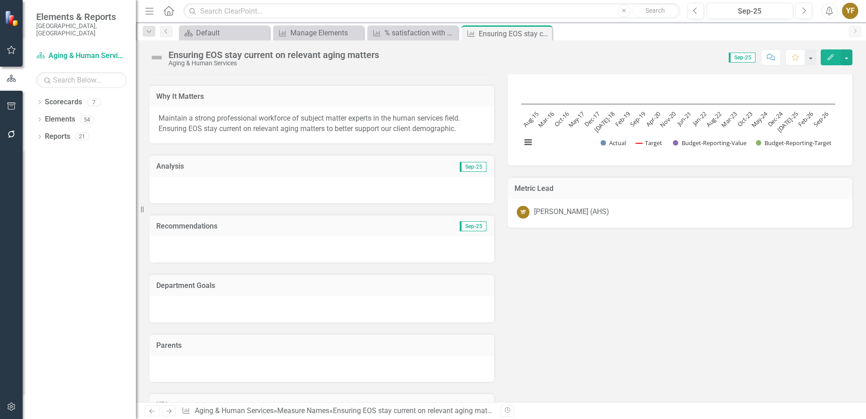
click at [173, 296] on div at bounding box center [322, 309] width 345 height 26
click at [199, 297] on div at bounding box center [322, 309] width 345 height 26
click at [192, 356] on div at bounding box center [322, 368] width 345 height 26
click at [193, 356] on div at bounding box center [322, 368] width 345 height 26
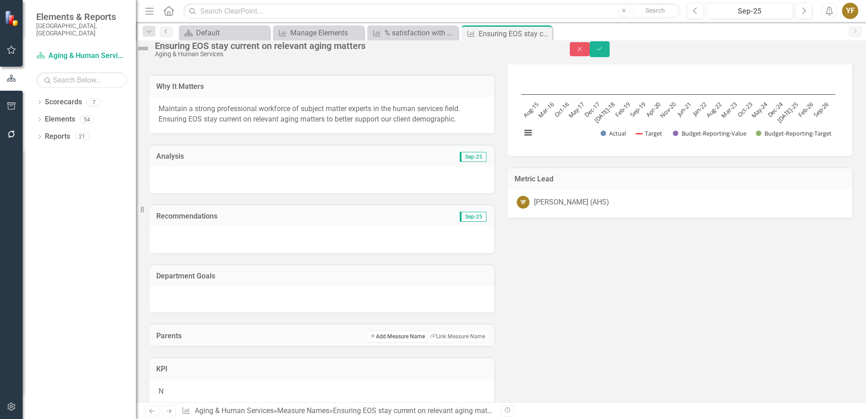
click at [396, 342] on button "Add Add Measure Name" at bounding box center [397, 336] width 61 height 12
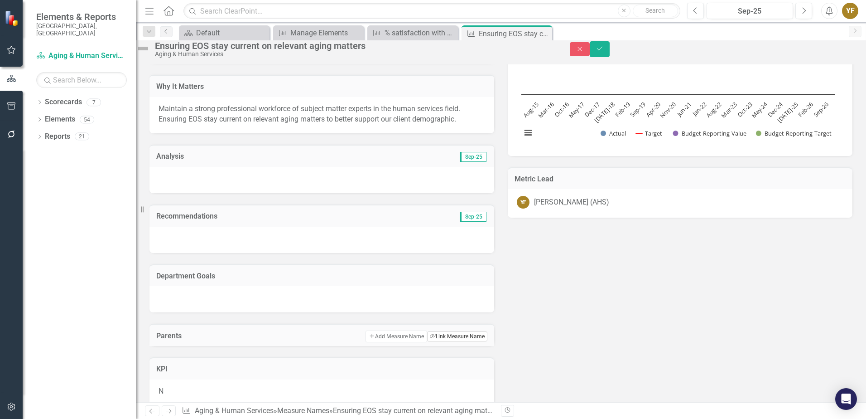
click at [463, 341] on button "Link Tag Link Measure Name" at bounding box center [457, 336] width 60 height 10
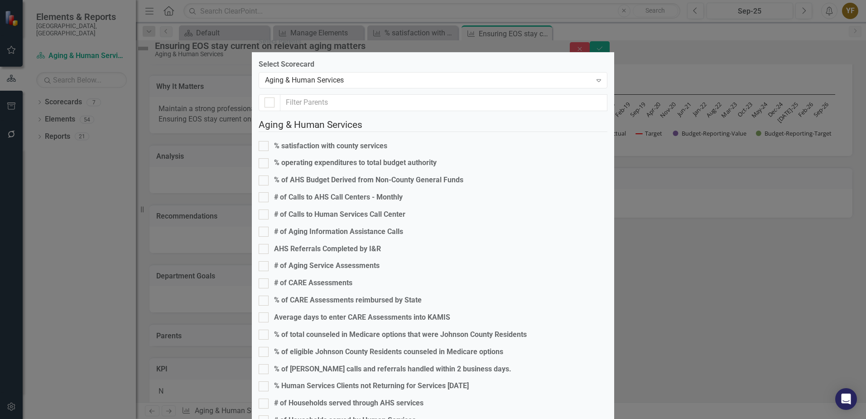
scroll to position [0, 0]
click at [325, 85] on div "Aging & Human Services" at bounding box center [428, 80] width 327 height 10
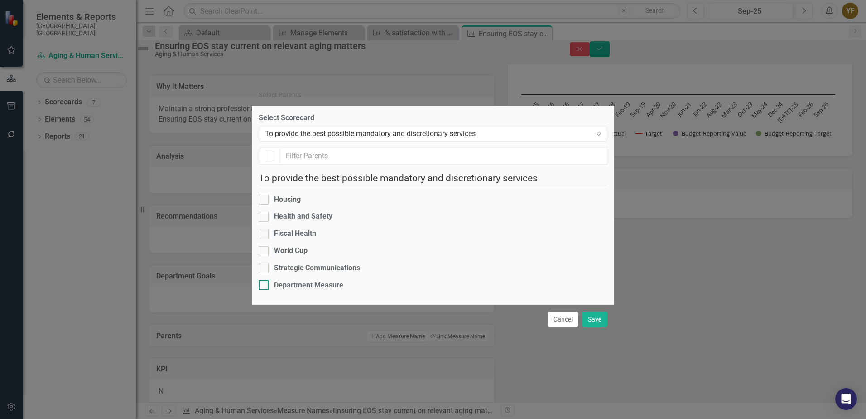
click at [269, 280] on div at bounding box center [264, 285] width 10 height 10
click at [265, 280] on input "Department Measure" at bounding box center [262, 283] width 6 height 6
checkbox input "true"
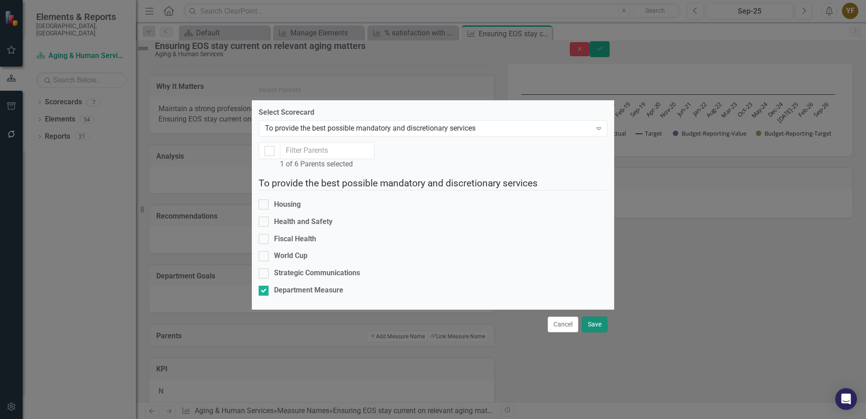
click at [592, 332] on button "Save" at bounding box center [594, 324] width 25 height 16
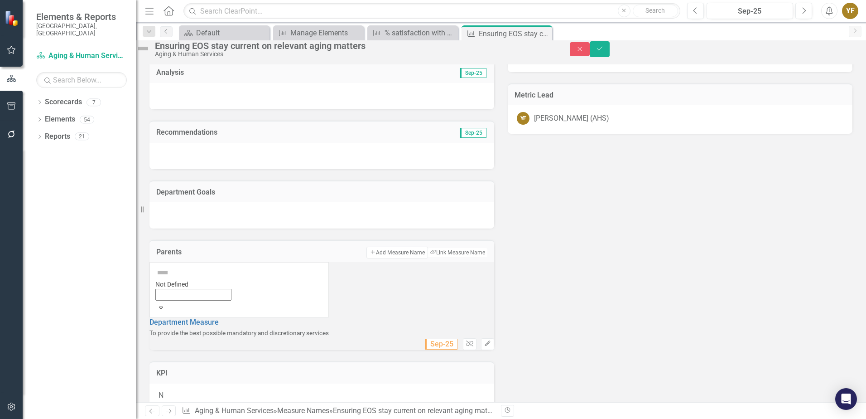
scroll to position [181, 0]
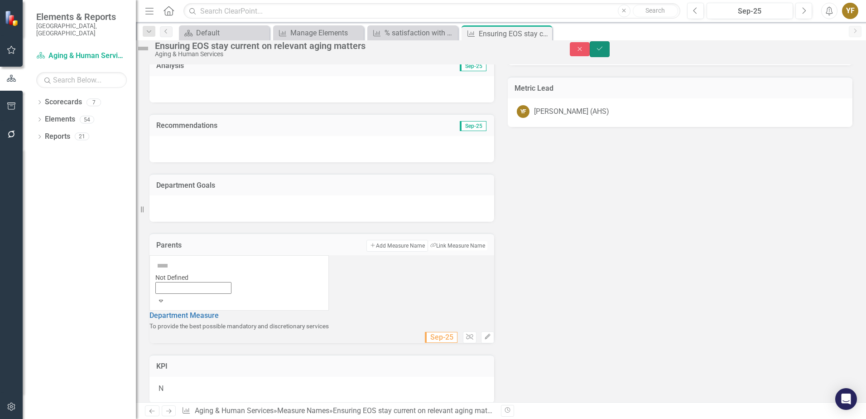
click at [610, 53] on button "Save" at bounding box center [600, 49] width 20 height 16
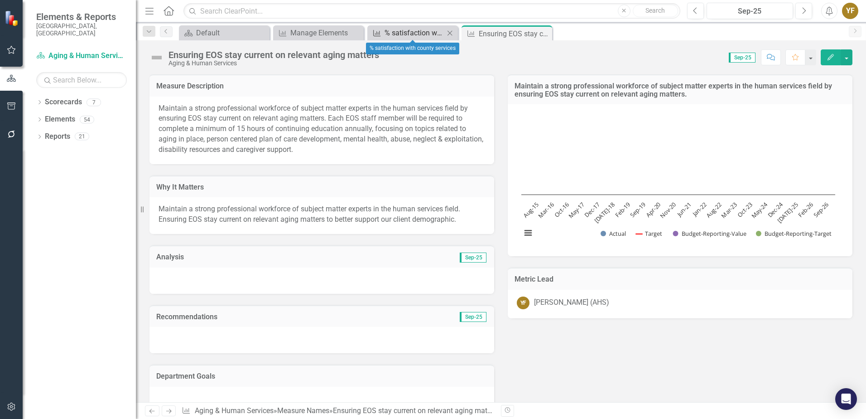
click at [406, 30] on div "% satisfaction with county services" at bounding box center [415, 32] width 60 height 11
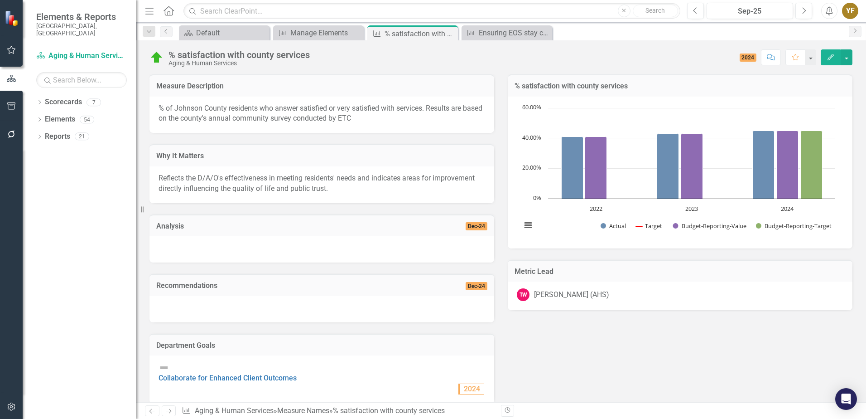
scroll to position [136, 0]
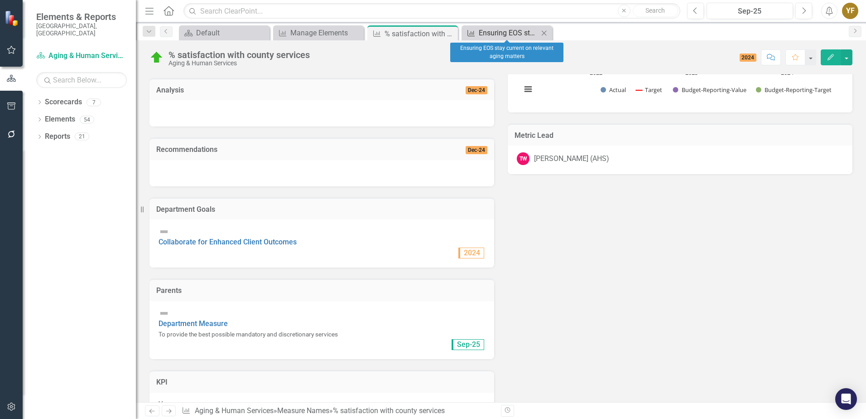
click at [491, 31] on div "Ensuring EOS stay current on relevant aging matters" at bounding box center [509, 32] width 60 height 11
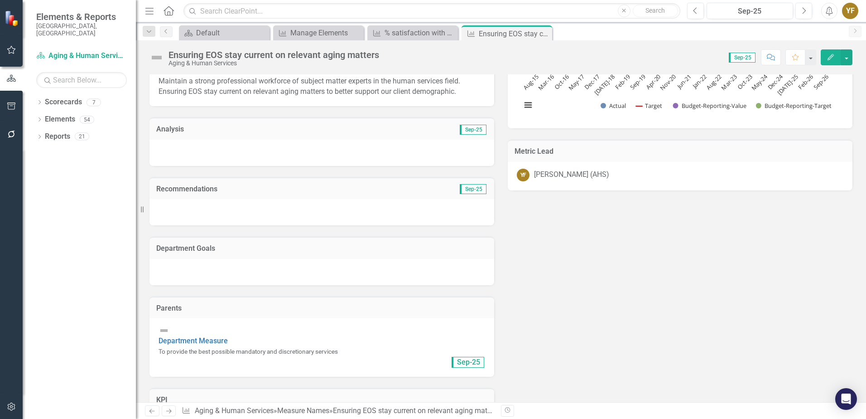
scroll to position [136, 0]
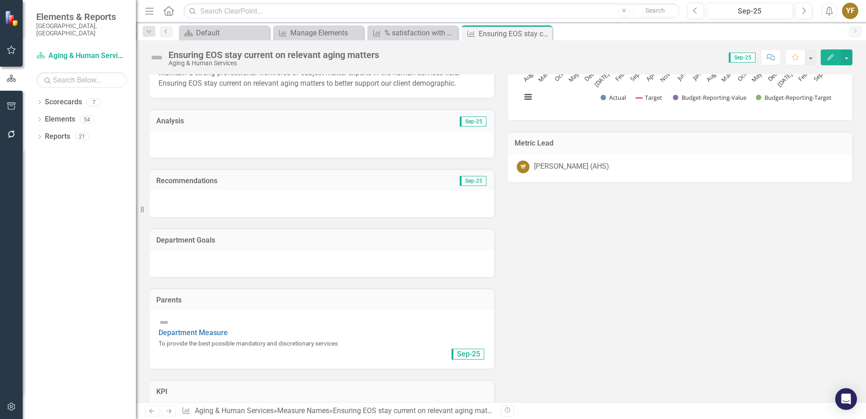
click at [237, 244] on h3 "Department Goals" at bounding box center [321, 240] width 331 height 8
click at [417, 248] on div "Department Goals" at bounding box center [322, 239] width 345 height 22
click at [417, 246] on td "Department Goals" at bounding box center [321, 241] width 331 height 12
click at [212, 260] on div at bounding box center [322, 264] width 345 height 26
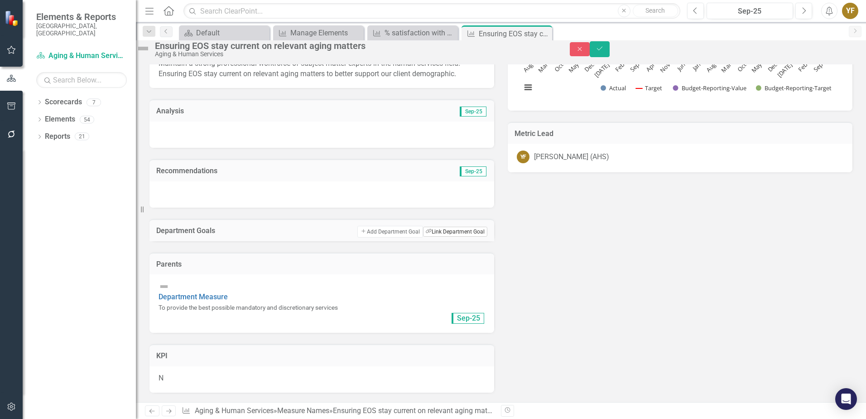
click at [461, 237] on button "Link Tag Link Department Goal" at bounding box center [455, 232] width 64 height 10
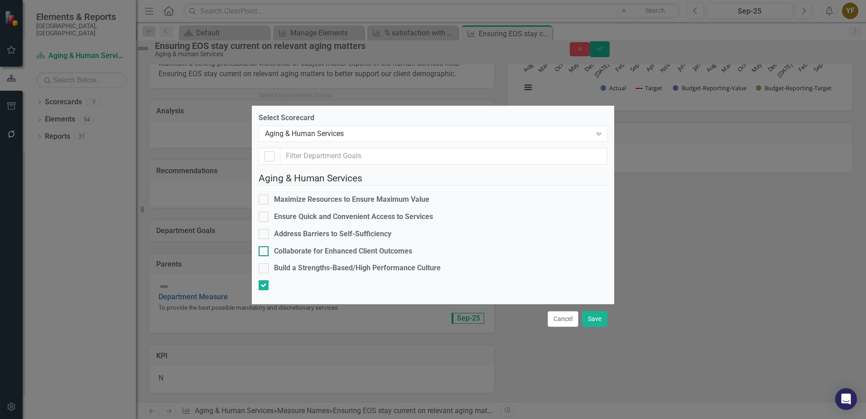
click at [269, 246] on div at bounding box center [264, 251] width 10 height 10
click at [265, 246] on input "Collaborate for Enhanced Client Outcomes" at bounding box center [262, 249] width 6 height 6
checkbox input "true"
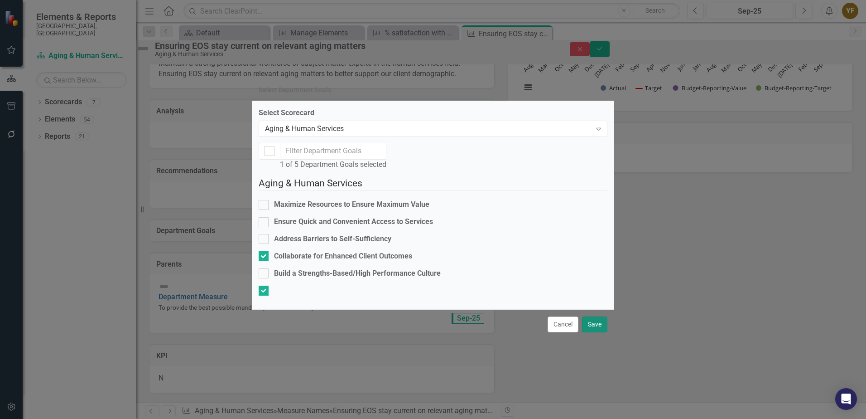
click at [597, 332] on button "Save" at bounding box center [594, 324] width 25 height 16
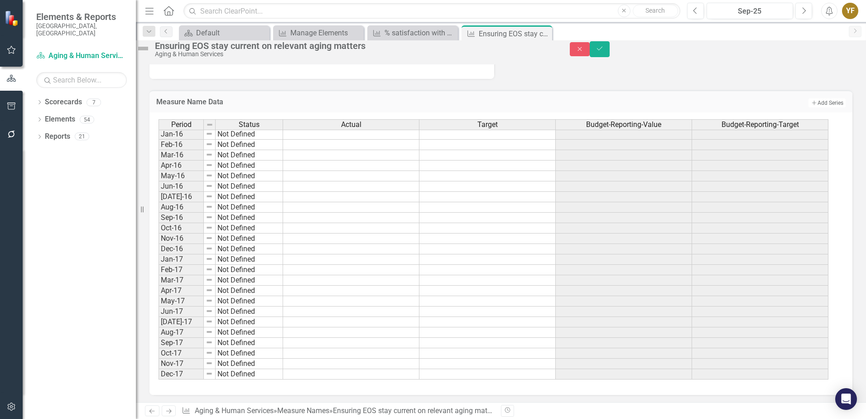
scroll to position [49, 0]
click at [604, 52] on icon "Save" at bounding box center [600, 48] width 8 height 6
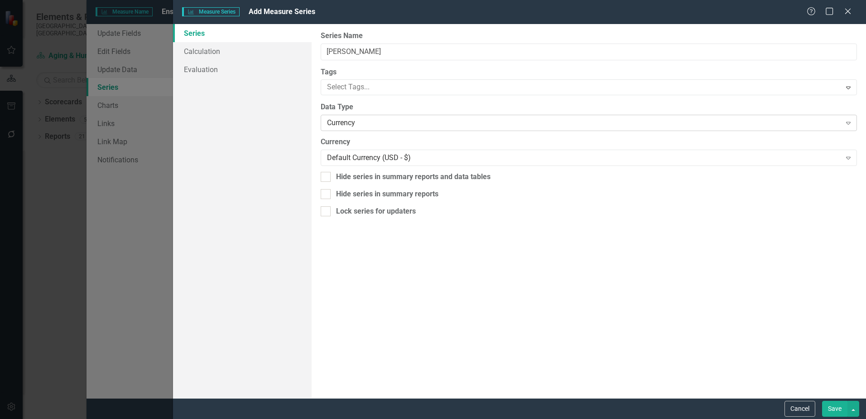
type input "Andrea Acosta Berry"
click at [357, 121] on div "Currency" at bounding box center [584, 123] width 514 height 10
drag, startPoint x: 355, startPoint y: 152, endPoint x: 363, endPoint y: 148, distance: 9.1
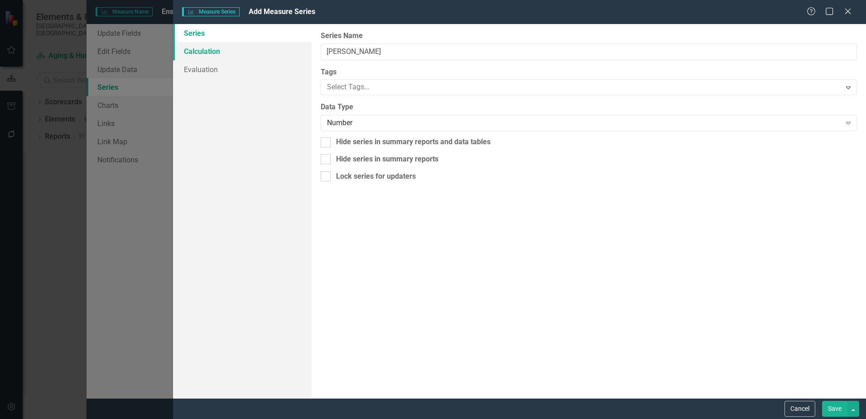
click at [217, 53] on link "Calculation" at bounding box center [242, 51] width 139 height 18
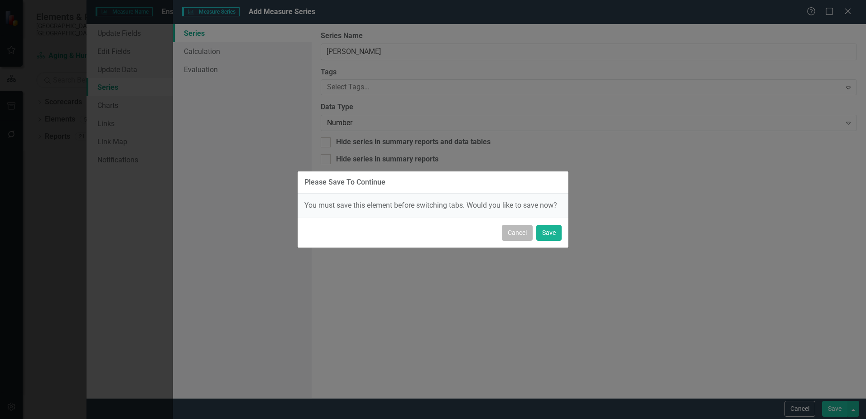
click at [517, 229] on button "Cancel" at bounding box center [517, 233] width 31 height 16
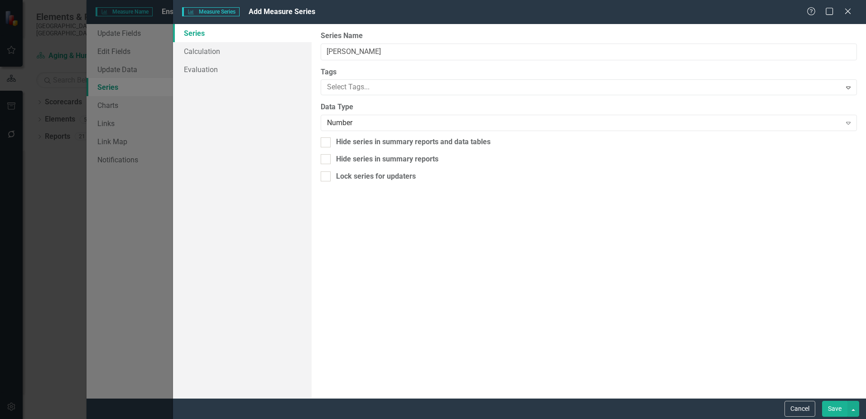
click at [840, 410] on button "Save" at bounding box center [834, 409] width 25 height 16
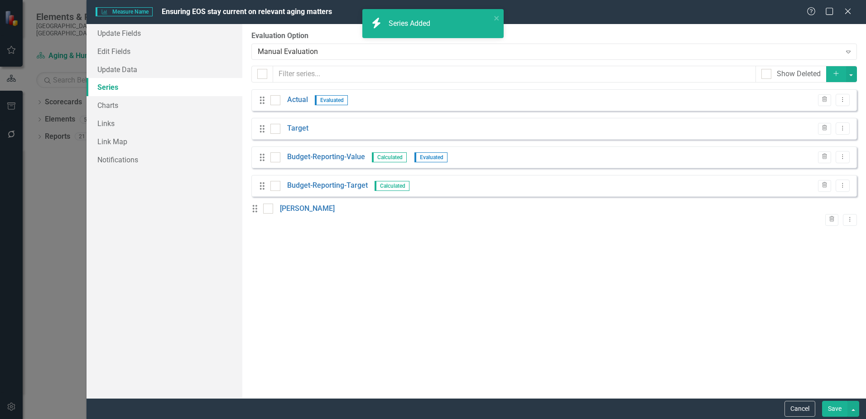
click at [837, 73] on icon "button" at bounding box center [836, 73] width 5 height 5
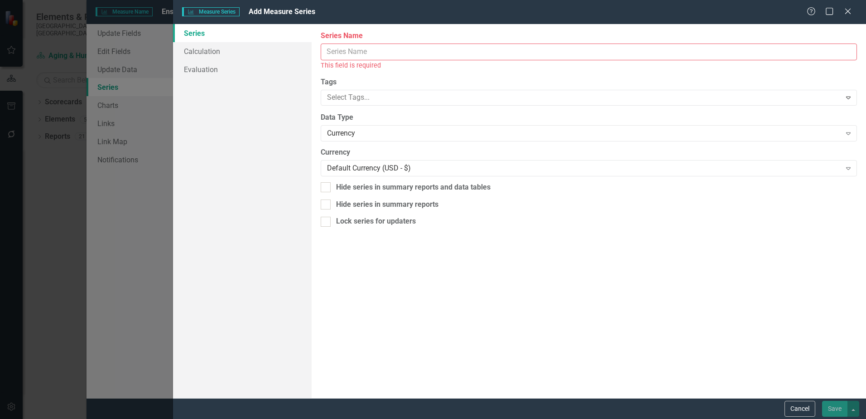
click at [406, 50] on input "Measure Name" at bounding box center [589, 51] width 536 height 17
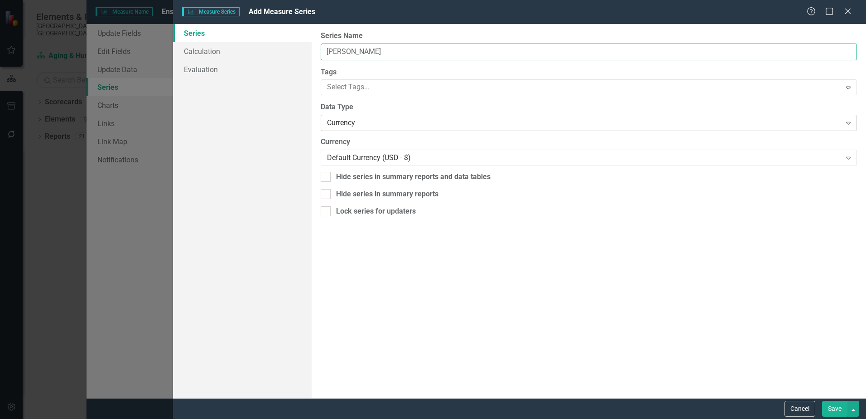
type input "[PERSON_NAME]"
click at [354, 126] on div "Currency" at bounding box center [584, 123] width 514 height 10
drag, startPoint x: 347, startPoint y: 151, endPoint x: 353, endPoint y: 153, distance: 6.5
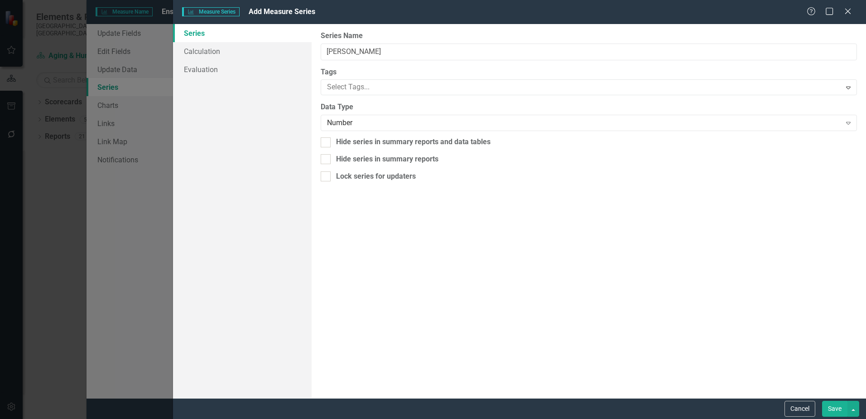
click at [829, 410] on button "Save" at bounding box center [834, 409] width 25 height 16
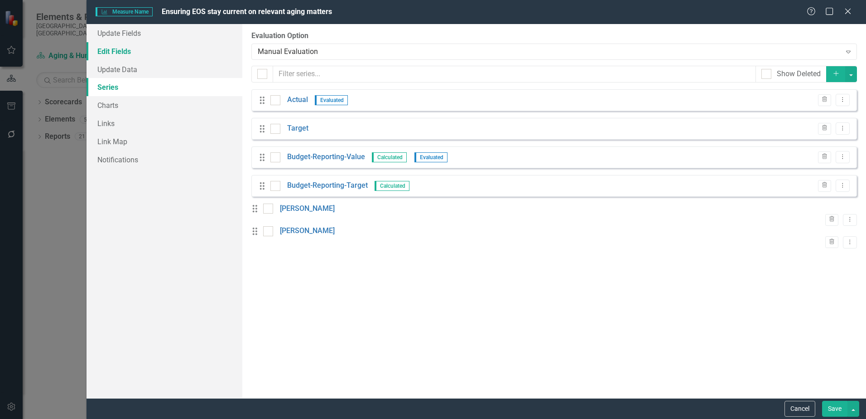
click at [123, 50] on link "Edit Fields" at bounding box center [165, 51] width 156 height 18
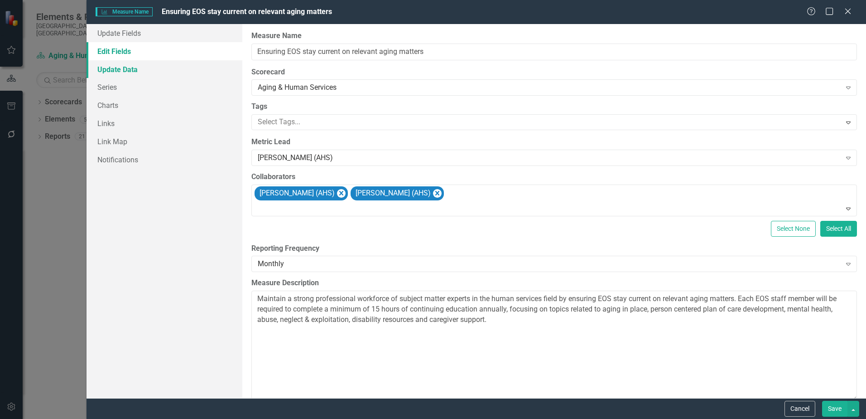
click at [126, 68] on link "Update Data" at bounding box center [165, 69] width 156 height 18
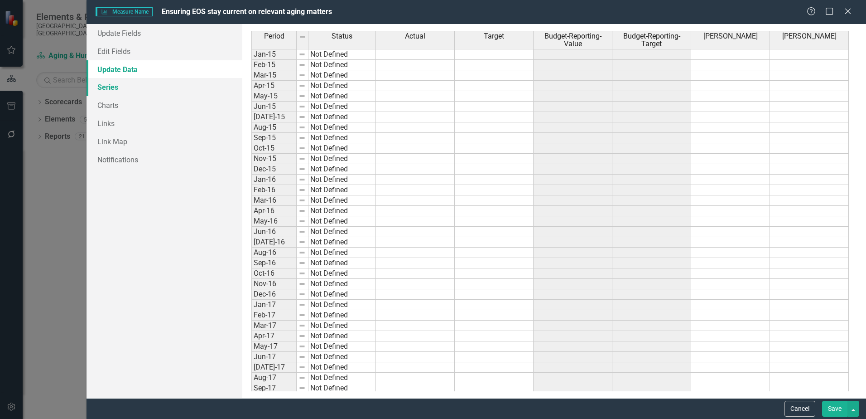
click at [105, 87] on link "Series" at bounding box center [165, 87] width 156 height 18
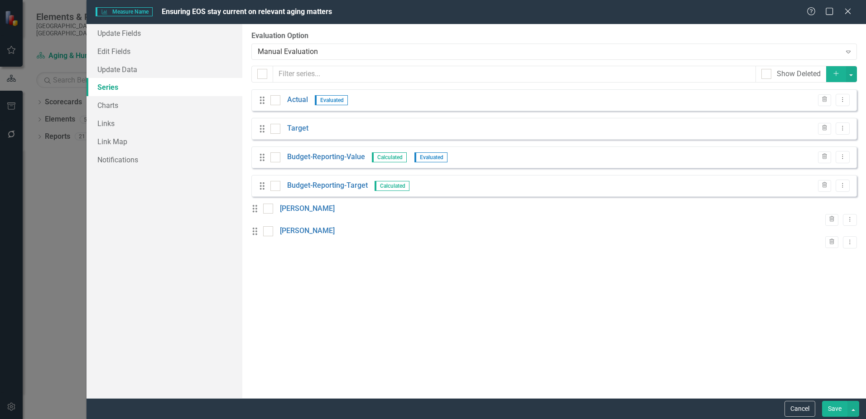
click at [836, 74] on icon "Add" at bounding box center [836, 73] width 8 height 6
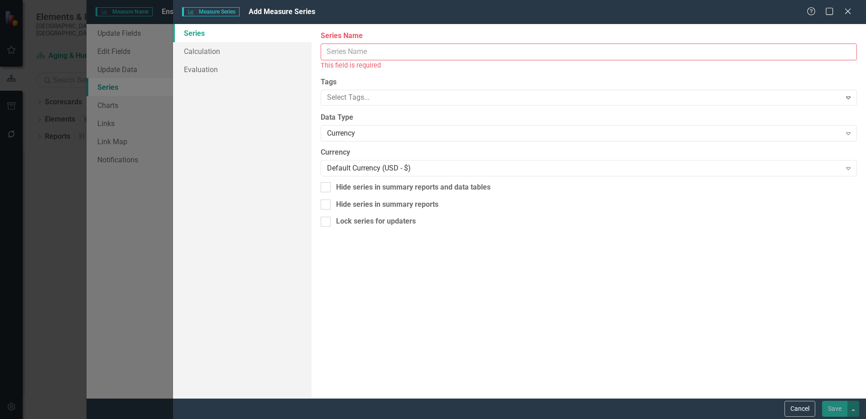
click at [355, 49] on input "Measure Name" at bounding box center [589, 51] width 536 height 17
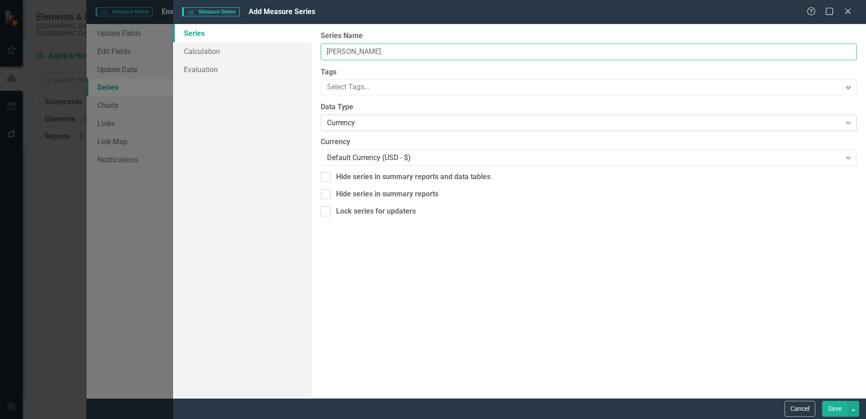
type input "[PERSON_NAME]"
click at [349, 123] on div "Currency" at bounding box center [584, 123] width 514 height 10
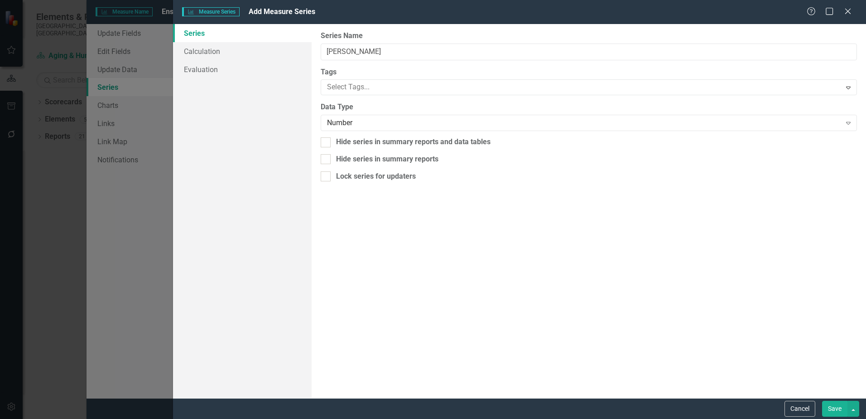
click at [834, 410] on button "Save" at bounding box center [834, 409] width 25 height 16
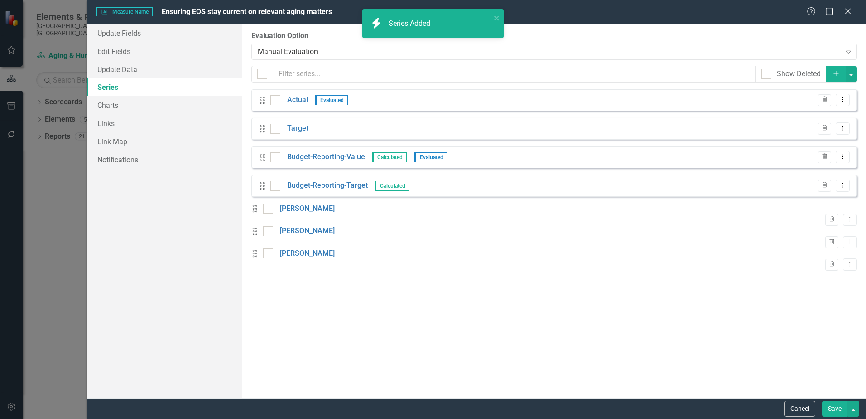
click at [835, 75] on icon "Add" at bounding box center [836, 73] width 8 height 6
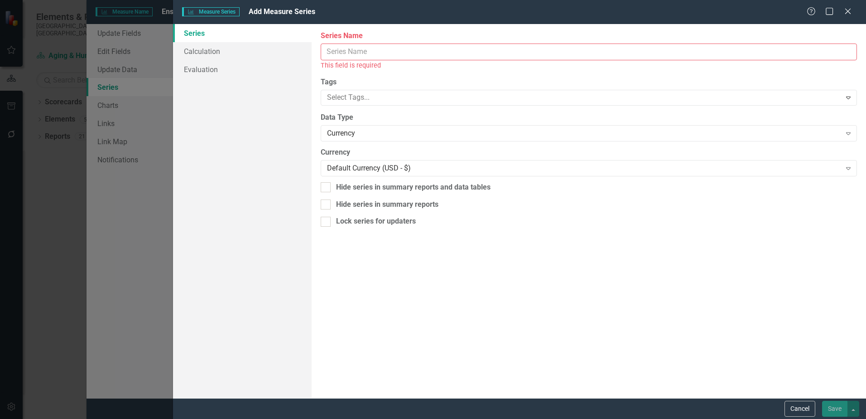
click at [363, 54] on input "Measure Name" at bounding box center [589, 51] width 536 height 17
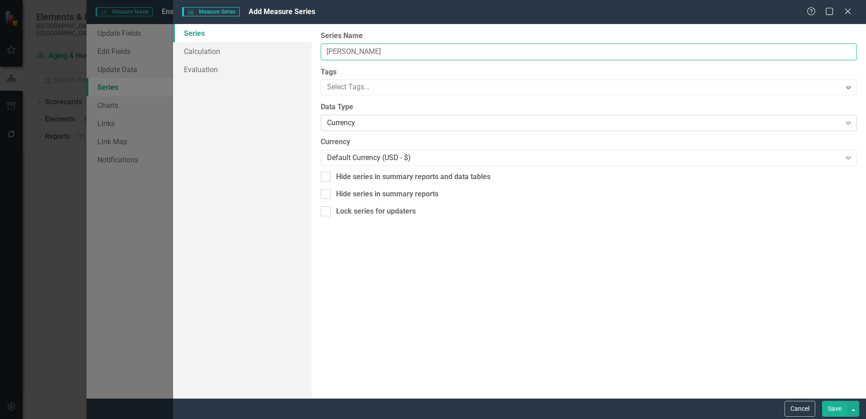
type input "[PERSON_NAME]"
click at [367, 121] on div "Currency" at bounding box center [584, 123] width 514 height 10
drag, startPoint x: 348, startPoint y: 154, endPoint x: 429, endPoint y: 171, distance: 82.8
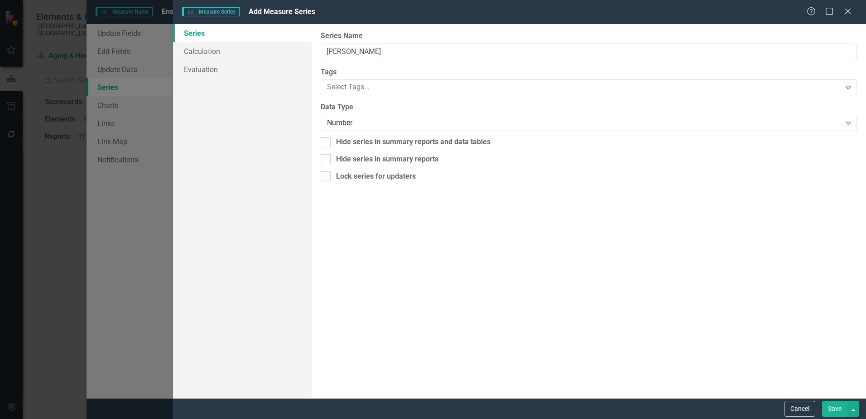
click at [827, 406] on button "Save" at bounding box center [834, 409] width 25 height 16
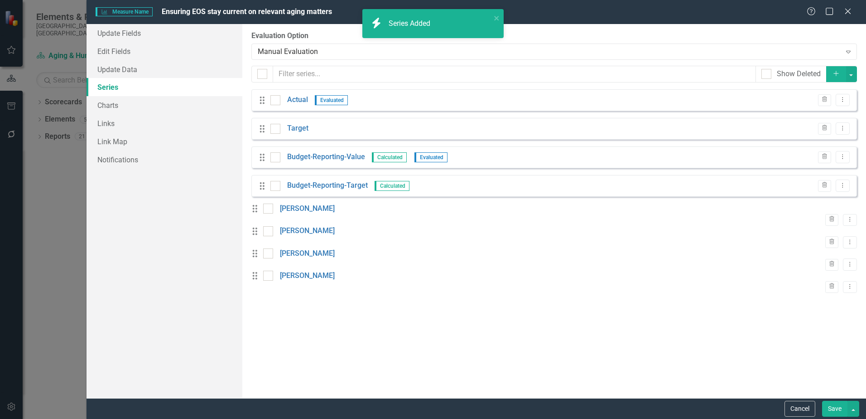
click at [834, 73] on icon "button" at bounding box center [836, 73] width 5 height 5
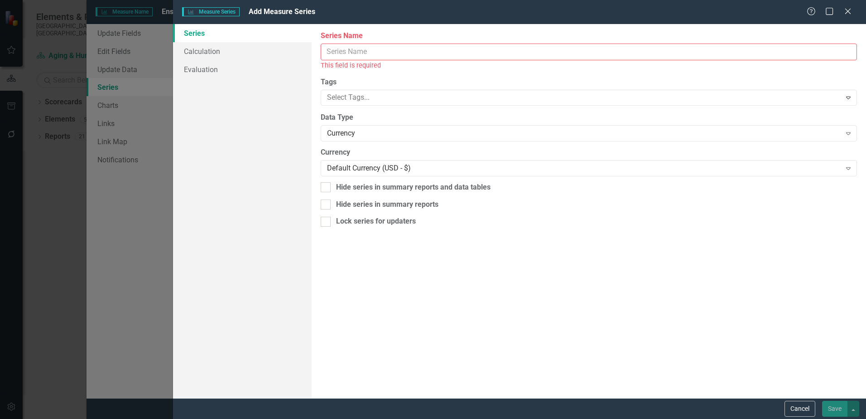
click at [382, 56] on input "Measure Name" at bounding box center [589, 51] width 536 height 17
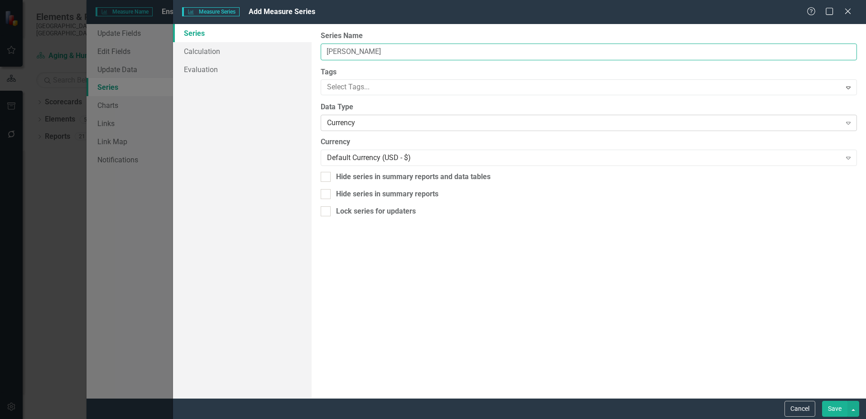
type input "[PERSON_NAME]"
click at [374, 120] on div "Currency" at bounding box center [584, 123] width 514 height 10
drag, startPoint x: 363, startPoint y: 148, endPoint x: 375, endPoint y: 154, distance: 12.8
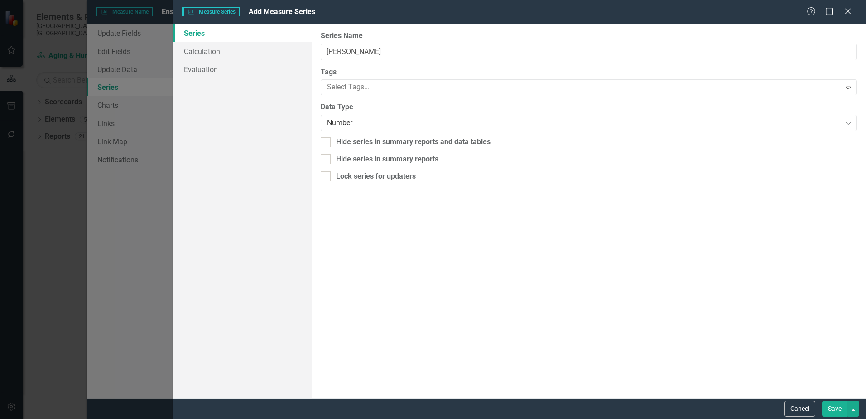
click at [833, 408] on button "Save" at bounding box center [834, 409] width 25 height 16
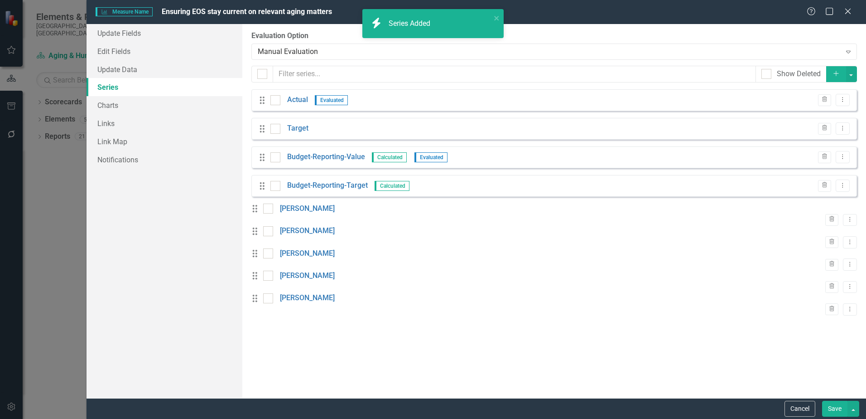
click at [829, 75] on button "Add" at bounding box center [836, 74] width 20 height 16
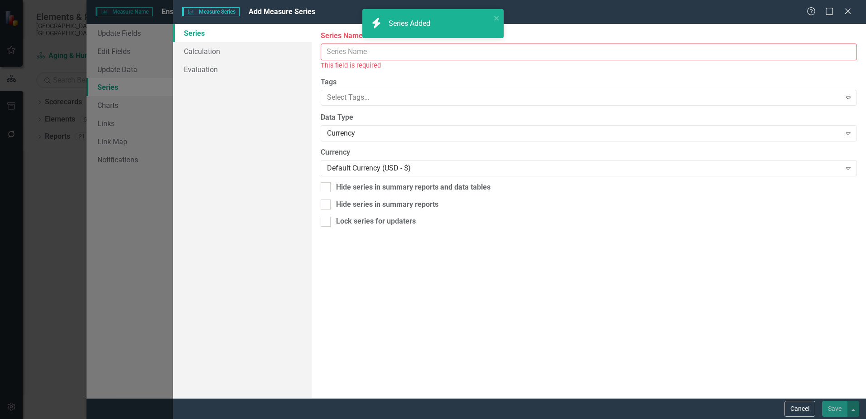
drag, startPoint x: 454, startPoint y: 53, endPoint x: 453, endPoint y: 46, distance: 6.5
click at [453, 52] on input "Measure Name" at bounding box center [589, 51] width 536 height 17
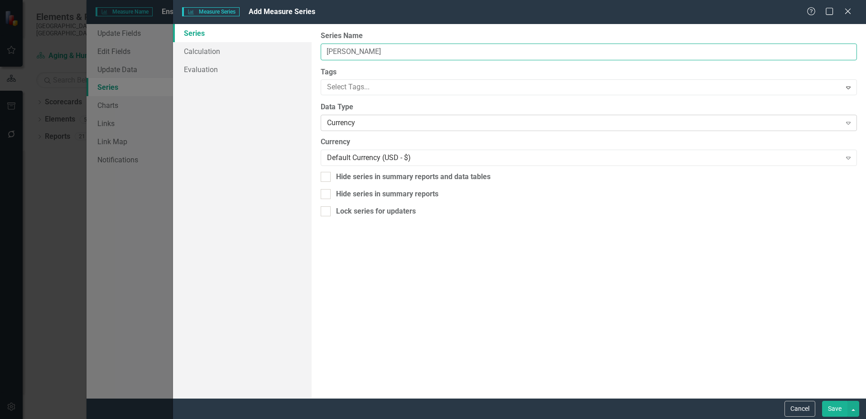
type input "[PERSON_NAME]"
click at [355, 123] on div "Currency" at bounding box center [584, 123] width 514 height 10
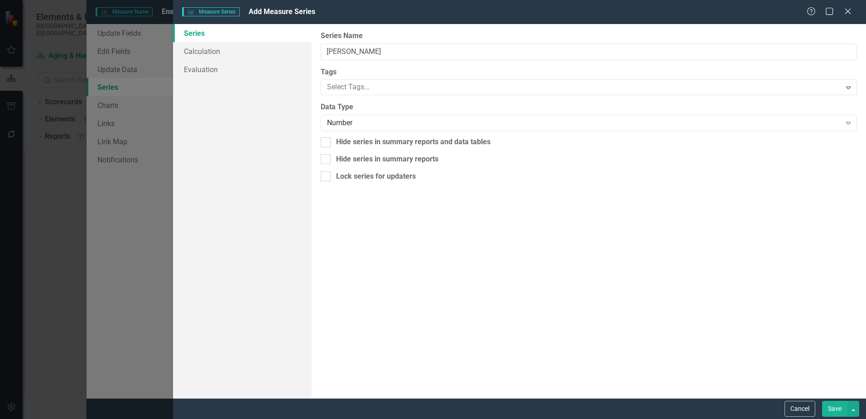
click at [826, 407] on button "Save" at bounding box center [834, 409] width 25 height 16
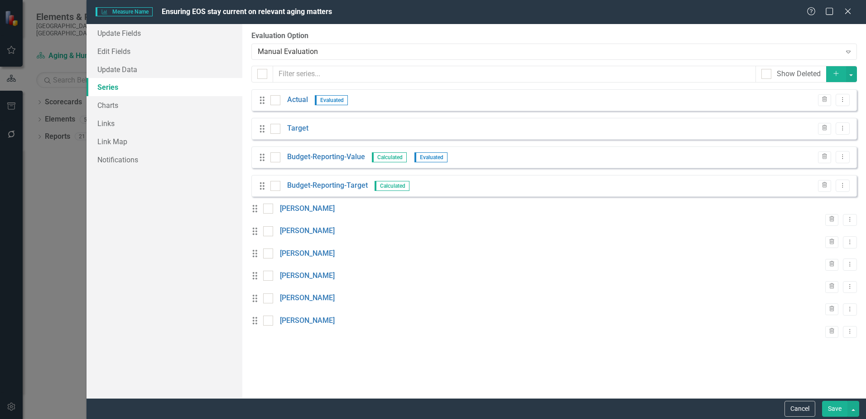
click at [834, 69] on button "Add" at bounding box center [836, 74] width 20 height 16
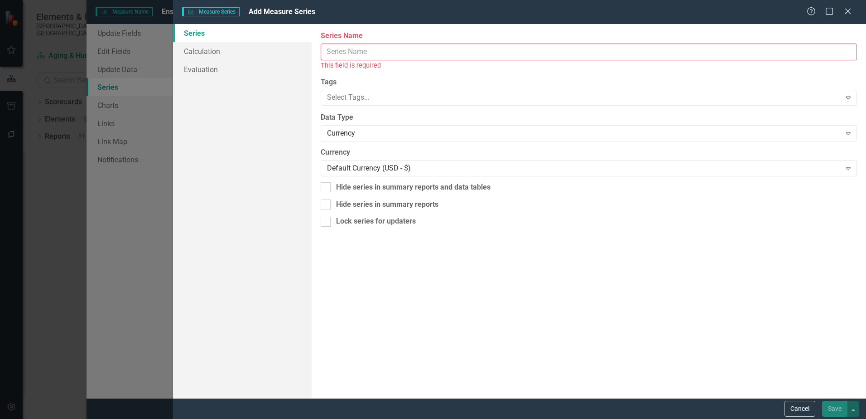
click at [351, 52] on input "Measure Name" at bounding box center [589, 51] width 536 height 17
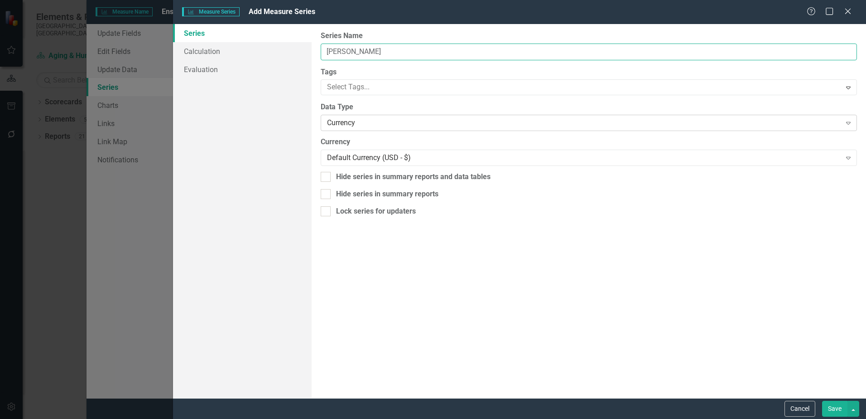
type input "[PERSON_NAME]"
click at [351, 126] on div "Currency" at bounding box center [584, 123] width 514 height 10
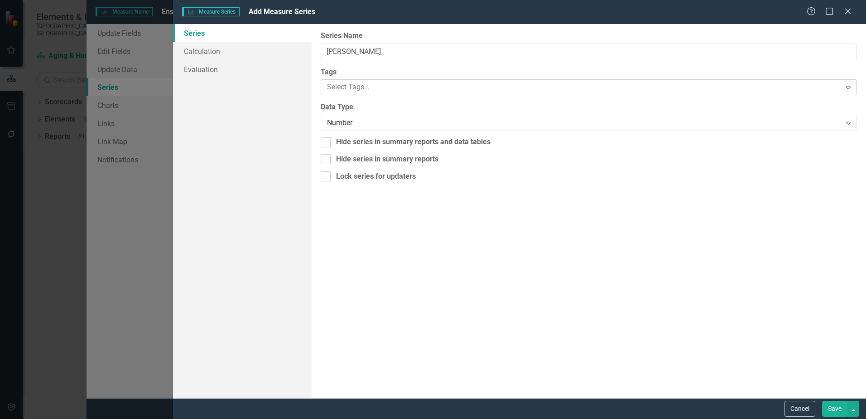
click at [365, 87] on div at bounding box center [581, 87] width 517 height 12
click at [511, 318] on div "From this page, you can edit the name, type, and visibility options of your ser…" at bounding box center [589, 211] width 555 height 374
click at [834, 408] on button "Save" at bounding box center [834, 409] width 25 height 16
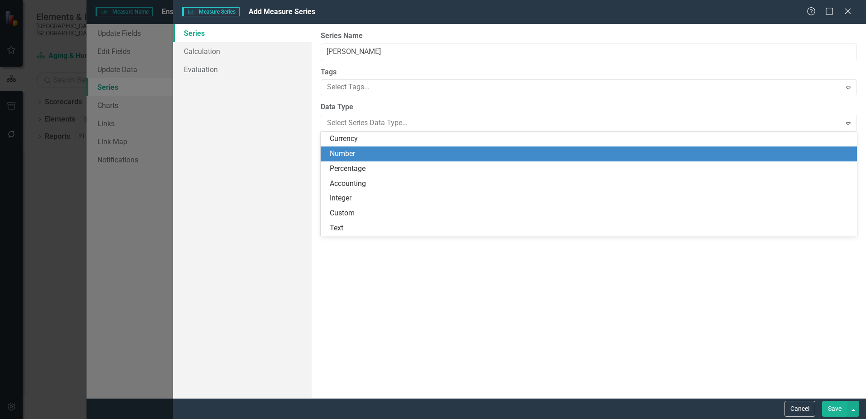
scroll to position [181, 0]
click at [344, 156] on div "Number" at bounding box center [591, 154] width 522 height 10
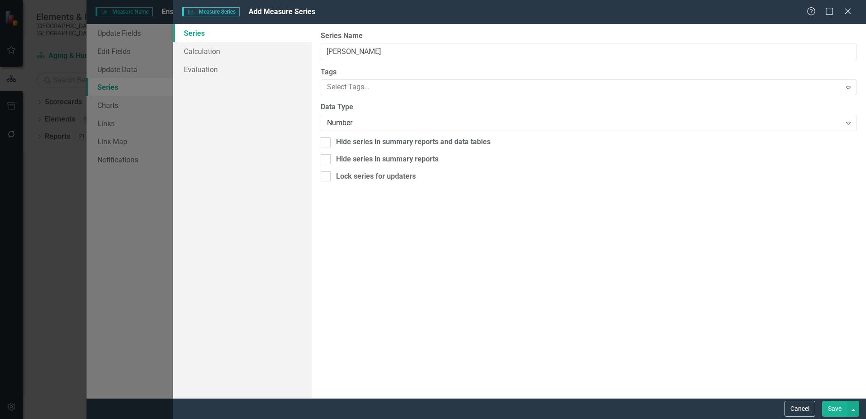
click at [833, 408] on button "Save" at bounding box center [834, 409] width 25 height 16
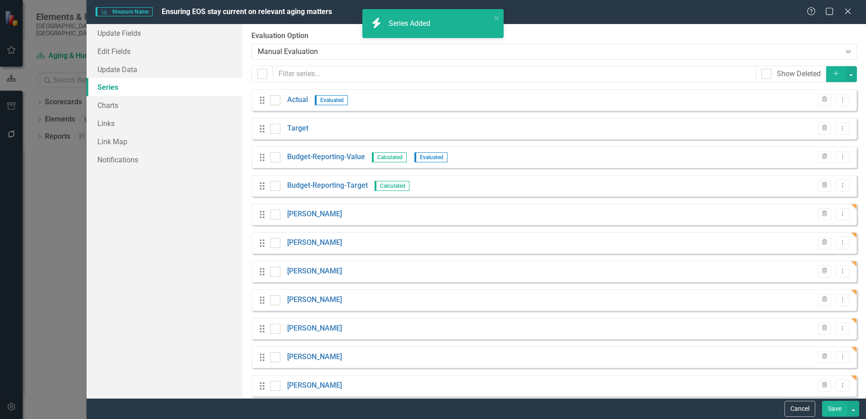
click at [832, 73] on icon "Add" at bounding box center [836, 73] width 8 height 6
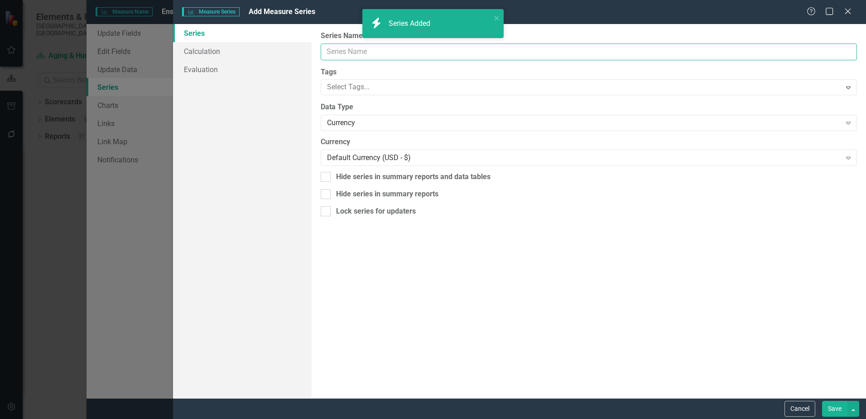
click at [375, 51] on input "Series Name" at bounding box center [589, 51] width 536 height 17
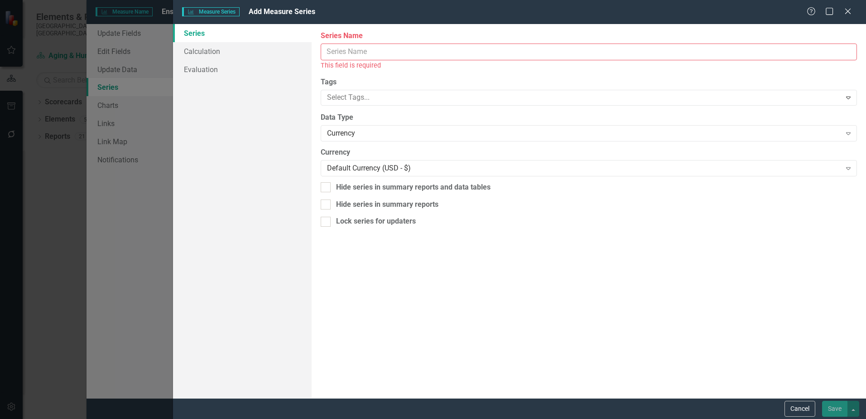
type input "H"
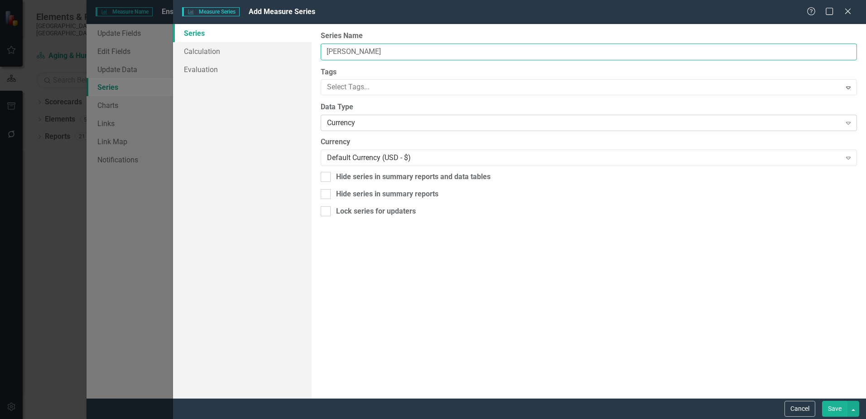
type input "[PERSON_NAME]"
click at [385, 119] on div "Currency" at bounding box center [584, 123] width 514 height 10
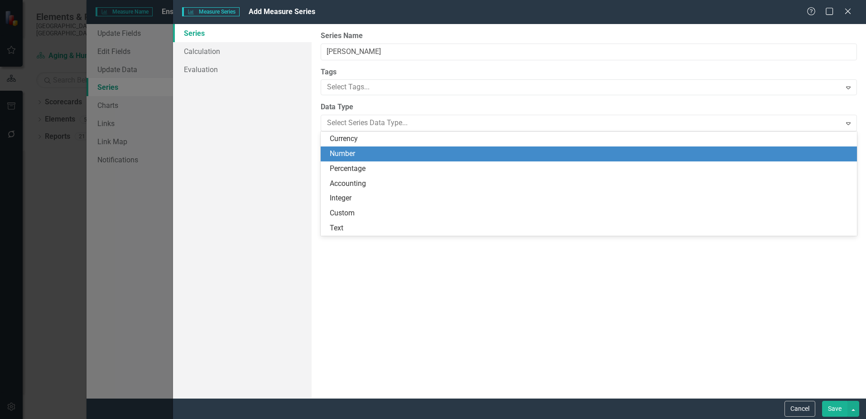
click at [357, 157] on div "Number" at bounding box center [591, 154] width 522 height 10
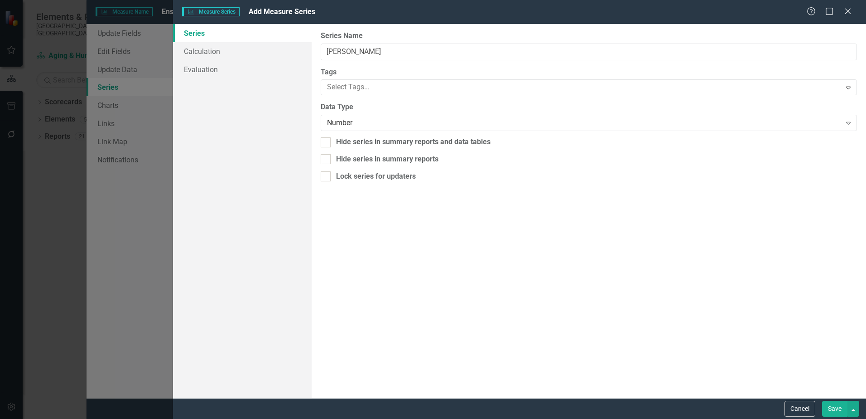
click at [835, 406] on button "Save" at bounding box center [834, 409] width 25 height 16
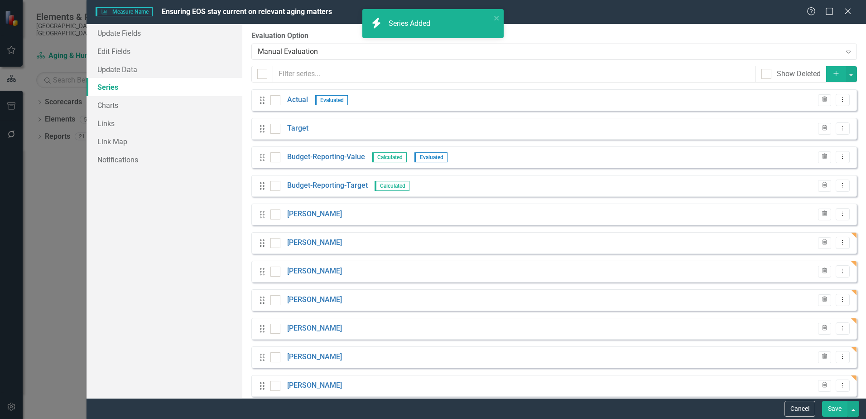
click at [834, 73] on icon "button" at bounding box center [836, 73] width 5 height 5
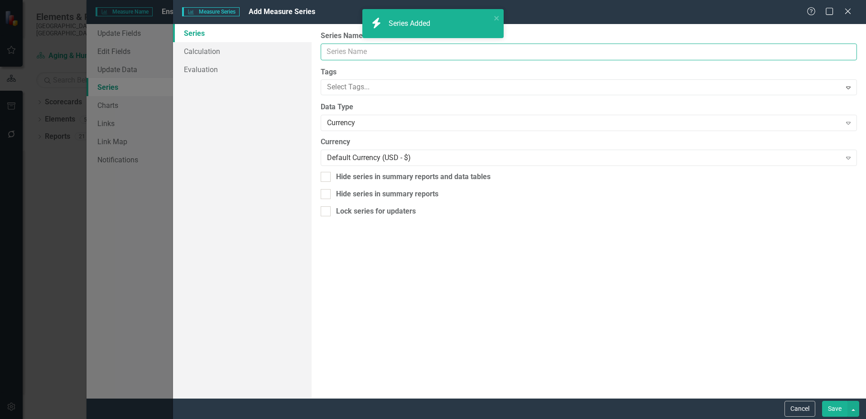
click at [348, 49] on input "Series Name" at bounding box center [589, 51] width 536 height 17
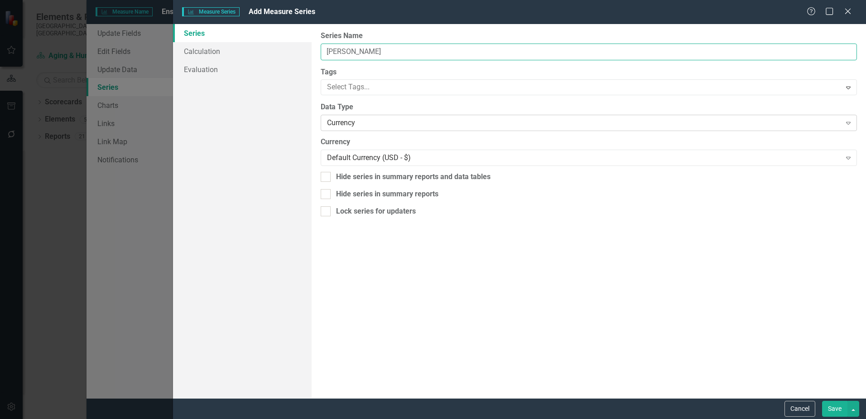
type input "[PERSON_NAME]"
click at [369, 123] on div "Currency" at bounding box center [584, 123] width 514 height 10
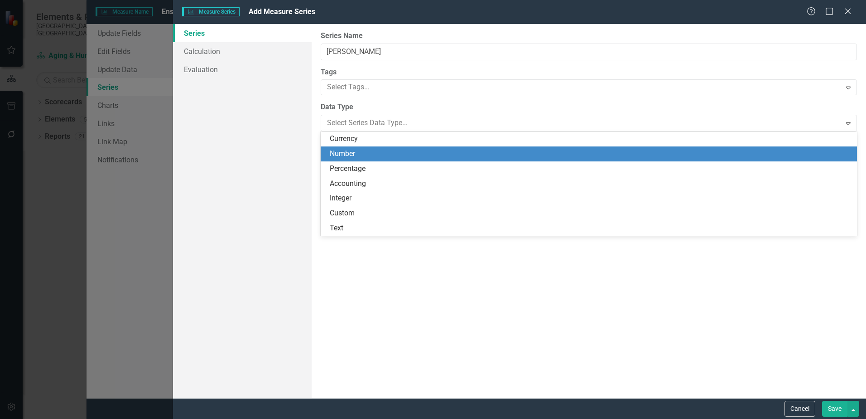
click at [345, 150] on div "Number" at bounding box center [591, 154] width 522 height 10
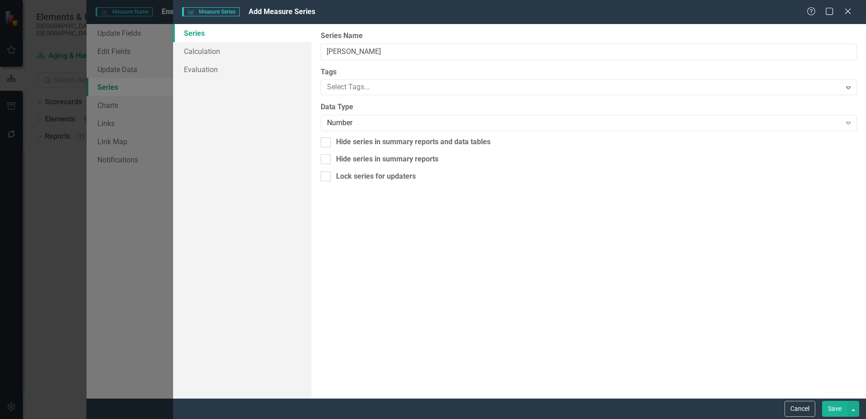
click at [831, 409] on button "Save" at bounding box center [834, 409] width 25 height 16
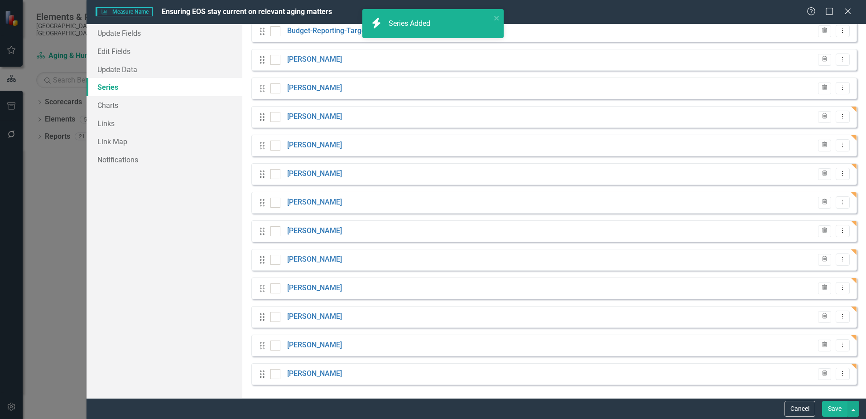
scroll to position [0, 0]
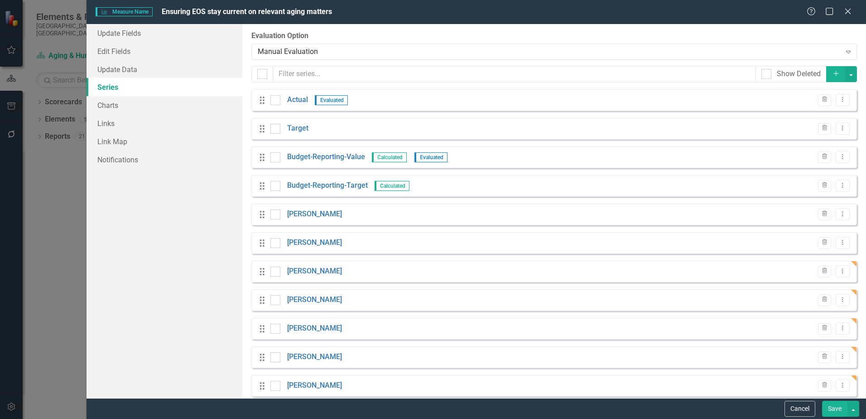
click at [829, 410] on button "Save" at bounding box center [834, 409] width 25 height 16
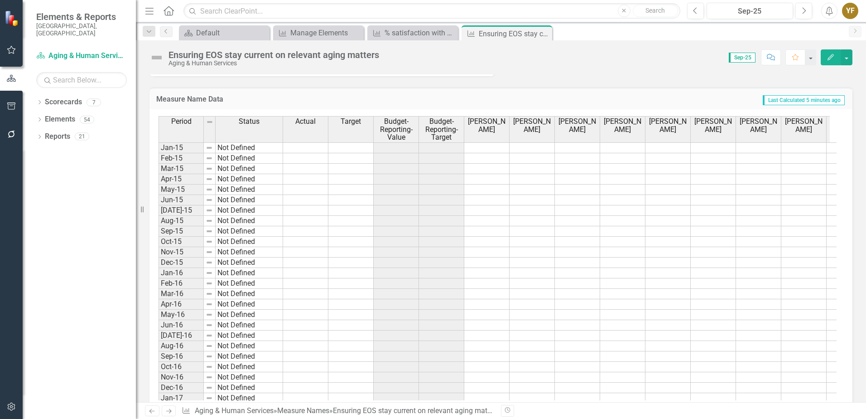
click at [293, 95] on h3 "Measure Name Data" at bounding box center [310, 99] width 309 height 8
click at [297, 125] on span "Actual" at bounding box center [305, 121] width 20 height 8
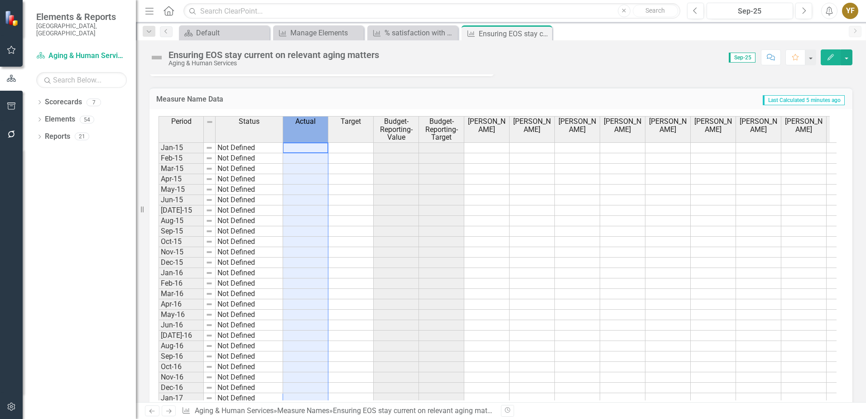
click at [297, 125] on span "Actual" at bounding box center [305, 121] width 20 height 8
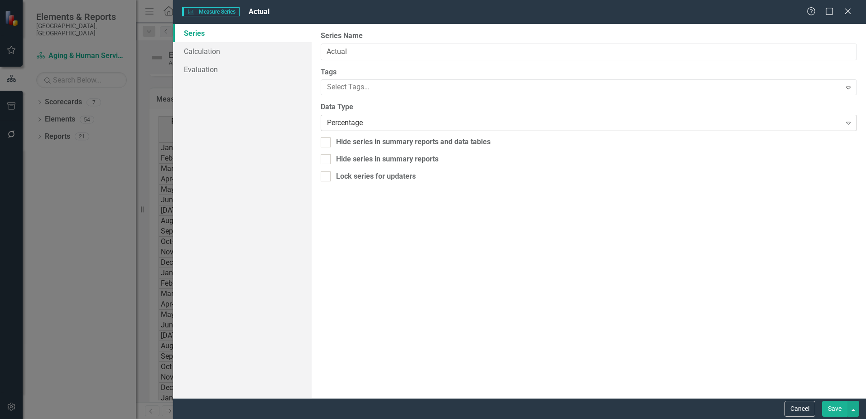
click at [353, 123] on div "Percentage" at bounding box center [584, 123] width 514 height 10
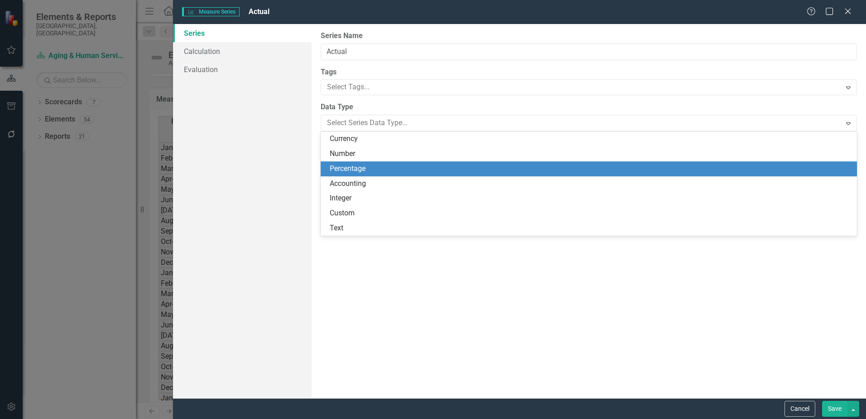
click at [357, 165] on div "Percentage" at bounding box center [591, 169] width 522 height 10
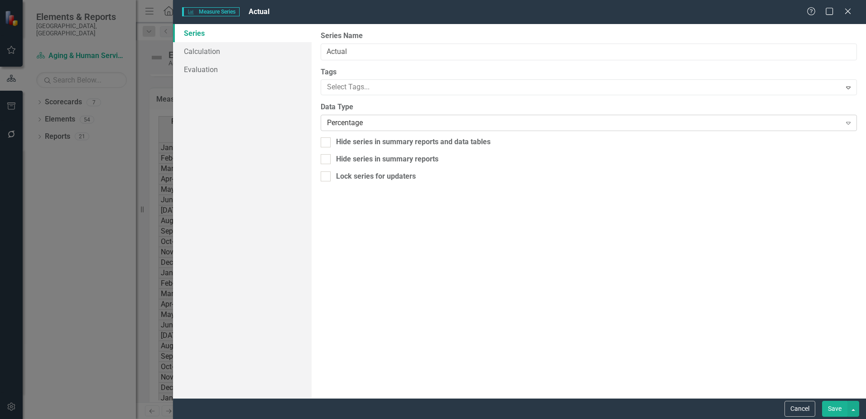
click at [356, 123] on div "Percentage" at bounding box center [584, 123] width 514 height 10
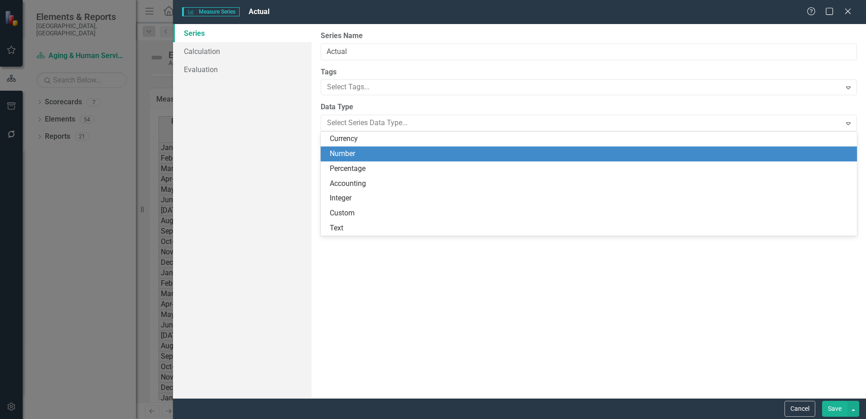
click at [347, 152] on div "Number" at bounding box center [591, 154] width 522 height 10
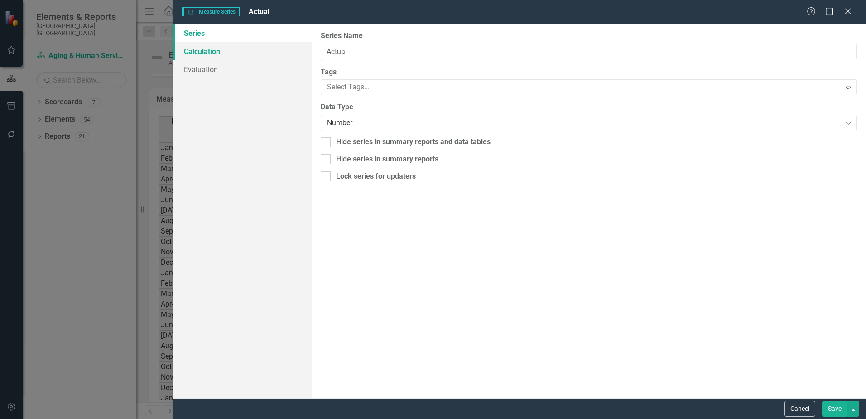
click at [221, 46] on link "Calculation" at bounding box center [242, 51] width 139 height 18
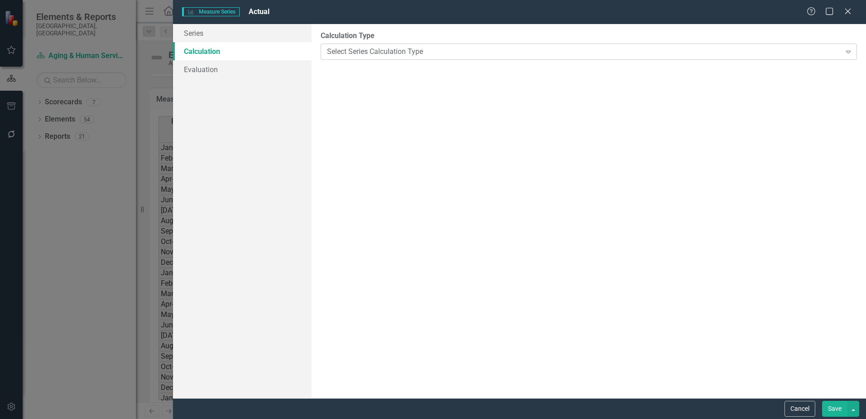
click at [356, 48] on div "Select Series Calculation Type" at bounding box center [584, 51] width 514 height 10
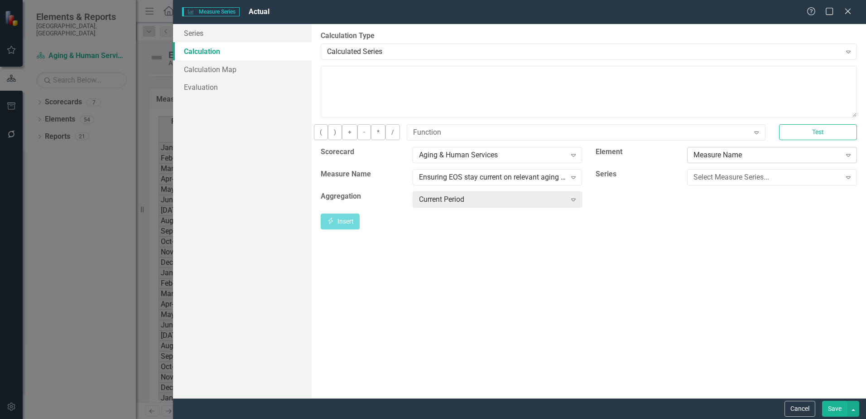
click at [739, 160] on div "Measure Name" at bounding box center [767, 155] width 147 height 10
click at [707, 182] on div "Select Measure Series..." at bounding box center [767, 177] width 147 height 10
click at [360, 227] on button "Insert Insert" at bounding box center [340, 221] width 39 height 16
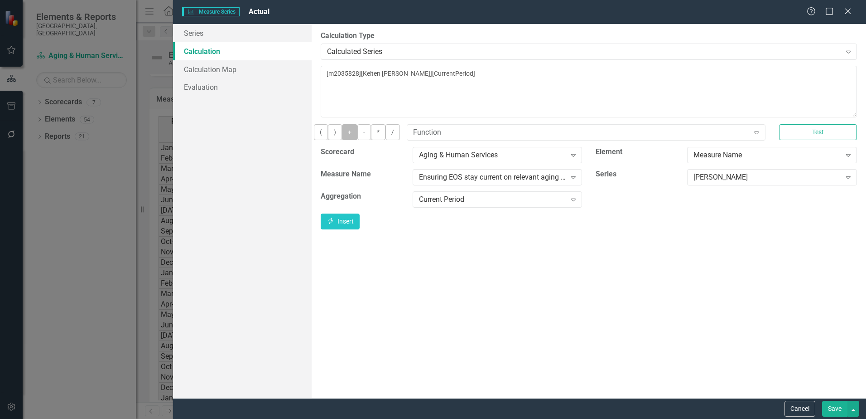
click at [357, 138] on button "+" at bounding box center [349, 132] width 15 height 16
click at [741, 182] on div "[PERSON_NAME]" at bounding box center [767, 177] width 147 height 10
click at [557, 82] on textarea "[m2035828][Kelten Barber][CurrentPeriod] +" at bounding box center [589, 92] width 536 height 52
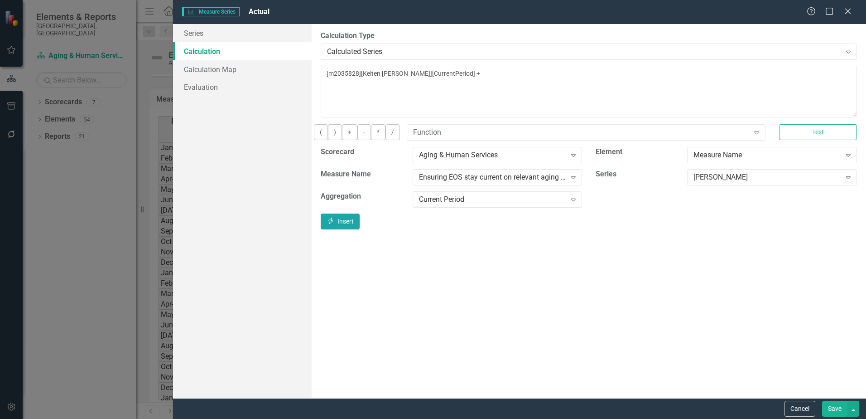
click at [360, 226] on button "Insert Insert" at bounding box center [340, 221] width 39 height 16
click at [357, 139] on button "+" at bounding box center [349, 132] width 15 height 16
click at [750, 182] on div "[PERSON_NAME]" at bounding box center [767, 177] width 147 height 10
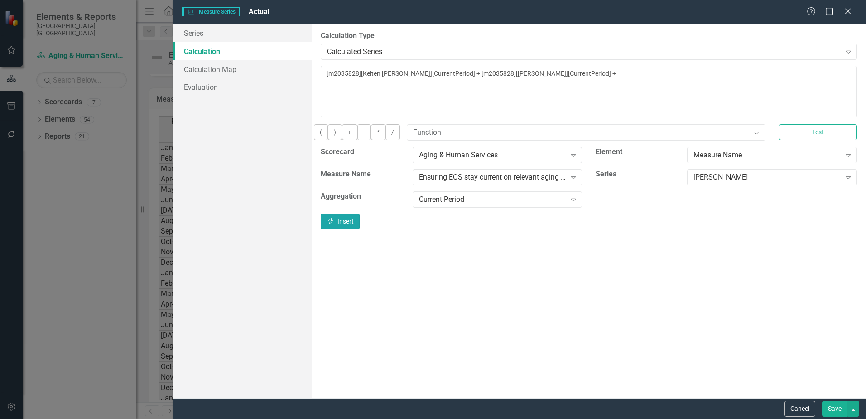
click at [360, 226] on button "Insert Insert" at bounding box center [340, 221] width 39 height 16
click at [357, 139] on button "+" at bounding box center [349, 132] width 15 height 16
click at [741, 182] on div "[PERSON_NAME]" at bounding box center [767, 177] width 147 height 10
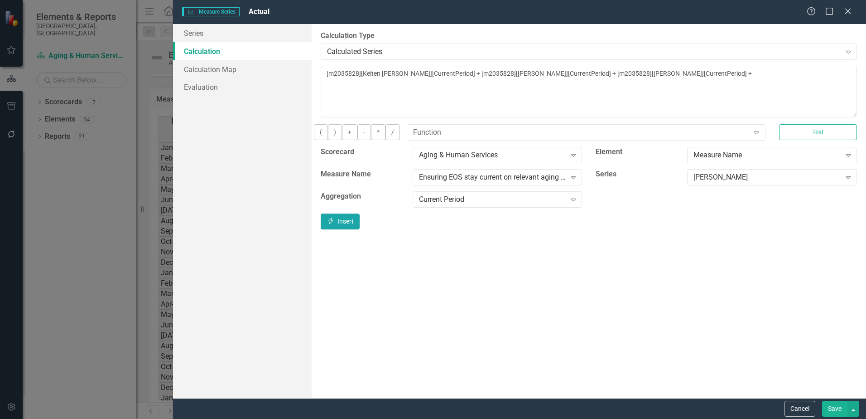
click at [360, 226] on button "Insert Insert" at bounding box center [340, 221] width 39 height 16
click at [357, 139] on button "+" at bounding box center [349, 132] width 15 height 16
click at [738, 182] on div "[PERSON_NAME]" at bounding box center [767, 177] width 147 height 10
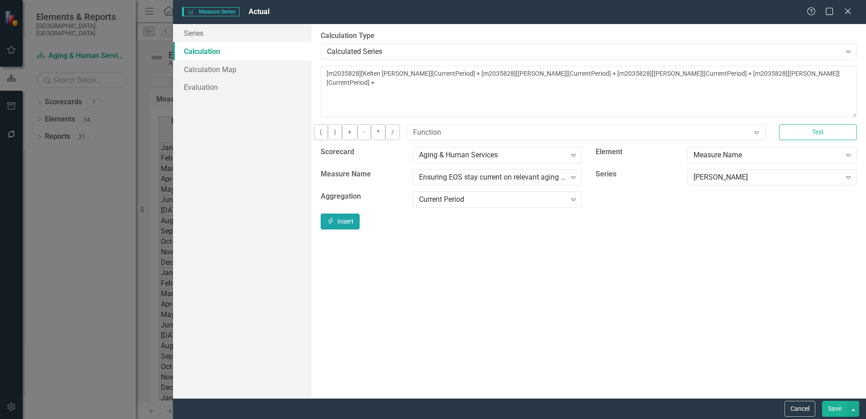
click at [360, 225] on button "Insert Insert" at bounding box center [340, 221] width 39 height 16
click at [357, 137] on button "+" at bounding box center [349, 132] width 15 height 16
click at [711, 182] on div "[PERSON_NAME]" at bounding box center [767, 177] width 147 height 10
click at [360, 229] on button "Insert Insert" at bounding box center [340, 221] width 39 height 16
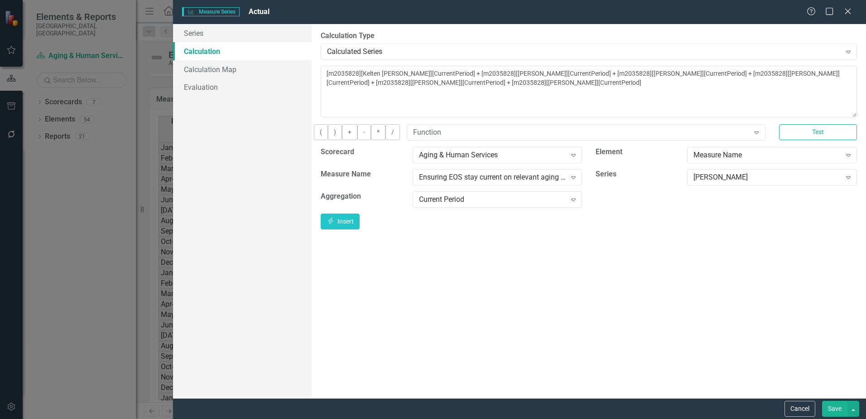
drag, startPoint x: 366, startPoint y: 138, endPoint x: 378, endPoint y: 130, distance: 15.3
click at [357, 139] on button "+" at bounding box center [349, 132] width 15 height 16
click at [745, 182] on div "[PERSON_NAME]" at bounding box center [767, 177] width 147 height 10
click at [360, 226] on button "Insert Insert" at bounding box center [340, 221] width 39 height 16
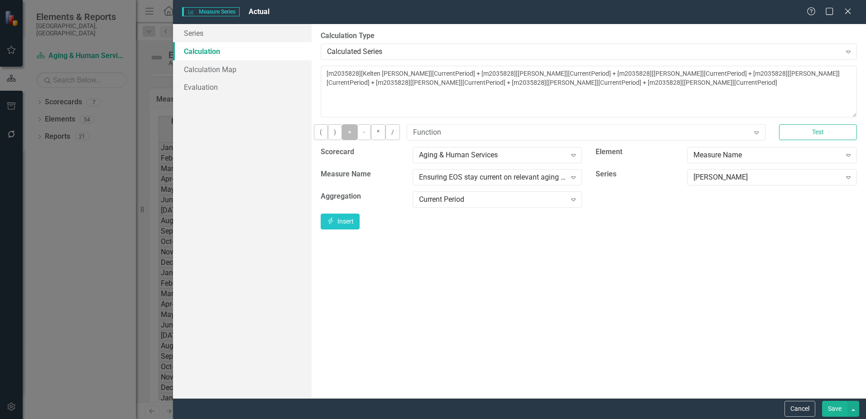
click at [357, 136] on button "+" at bounding box center [349, 132] width 15 height 16
click at [740, 182] on div "[PERSON_NAME]" at bounding box center [767, 177] width 147 height 10
click at [360, 227] on button "Insert Insert" at bounding box center [340, 221] width 39 height 16
click at [357, 140] on button "+" at bounding box center [349, 132] width 15 height 16
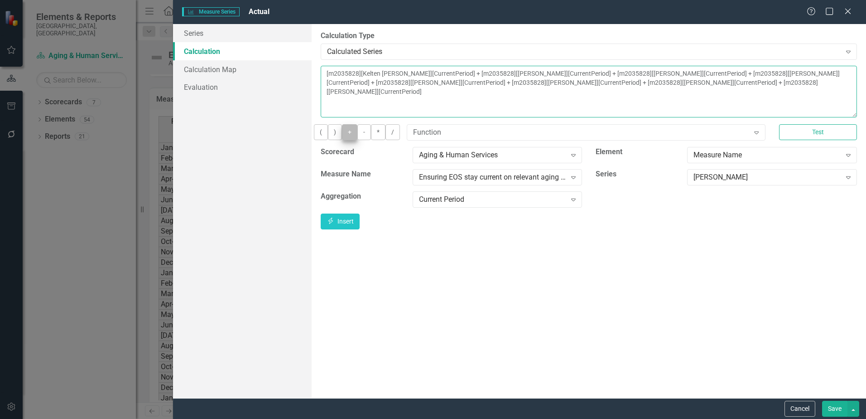
type textarea "[m2035828][Kelten Barber][CurrentPeriod] + [m2035828][Lindsay Berner][CurrentPe…"
click at [735, 182] on div "[PERSON_NAME]" at bounding box center [767, 177] width 147 height 10
click at [797, 411] on button "Cancel" at bounding box center [800, 409] width 31 height 16
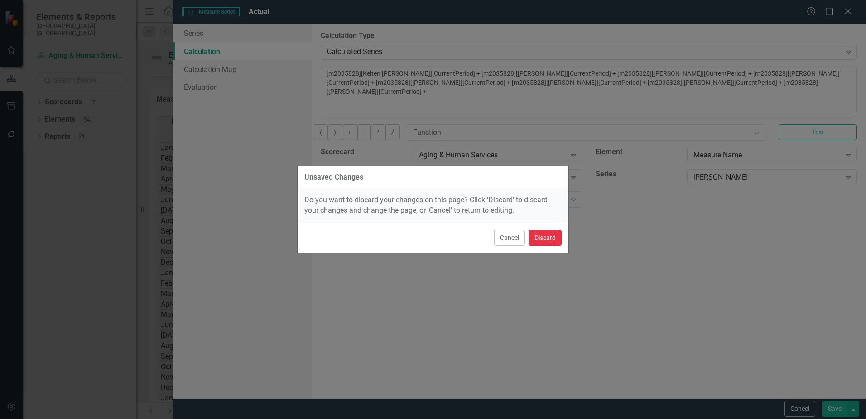
click at [551, 237] on button "Discard" at bounding box center [545, 238] width 33 height 16
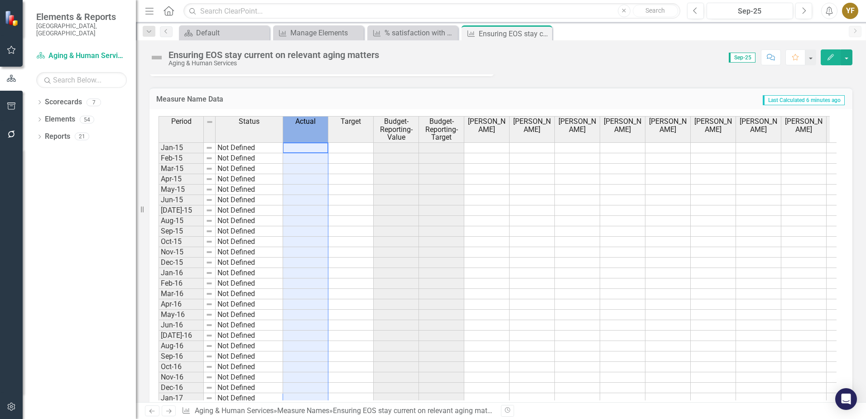
click at [298, 129] on th "Actual" at bounding box center [305, 129] width 45 height 26
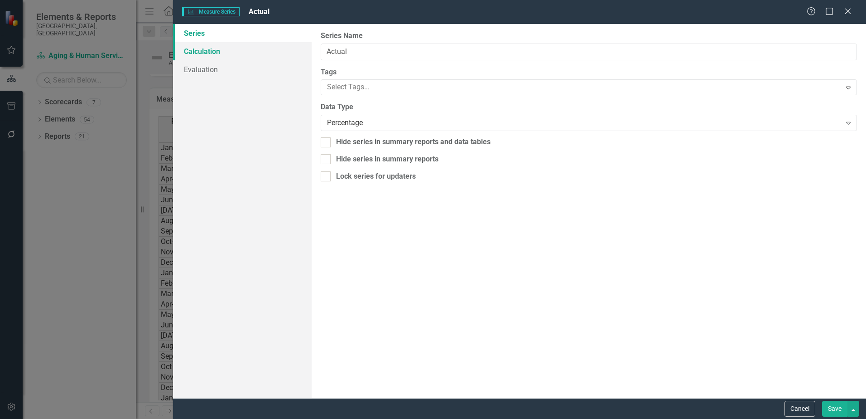
click at [199, 53] on link "Calculation" at bounding box center [242, 51] width 139 height 18
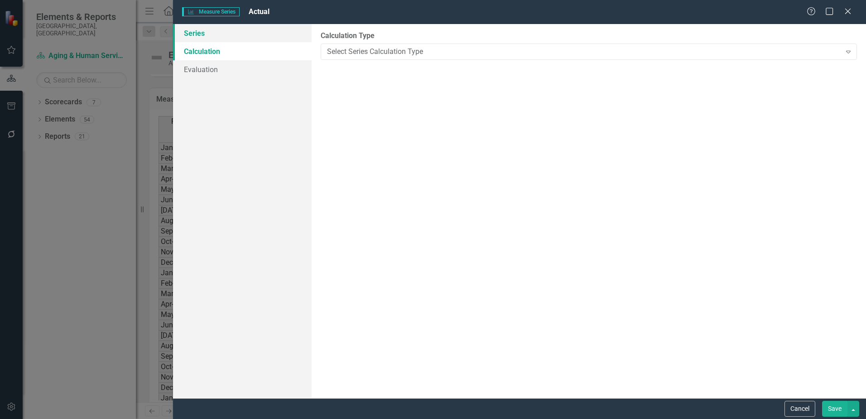
click at [198, 36] on link "Series" at bounding box center [242, 33] width 139 height 18
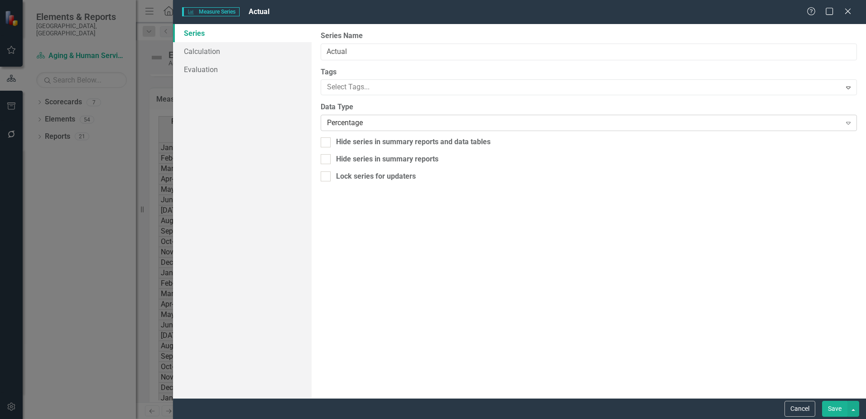
click at [334, 118] on div "Percentage" at bounding box center [584, 123] width 514 height 10
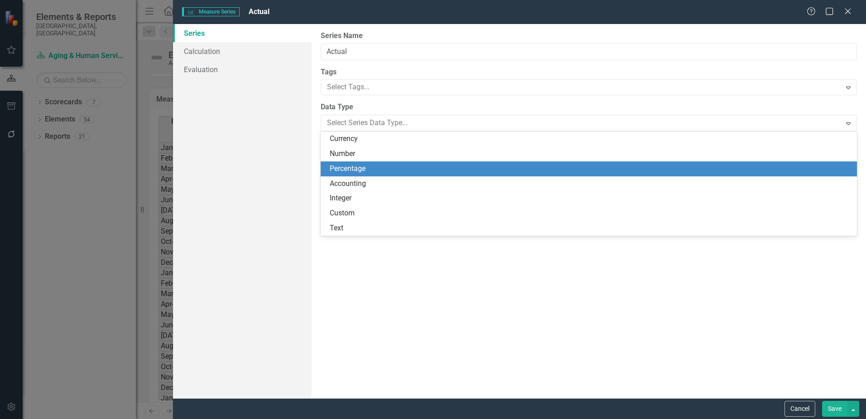
click at [355, 166] on div "Percentage" at bounding box center [591, 169] width 522 height 10
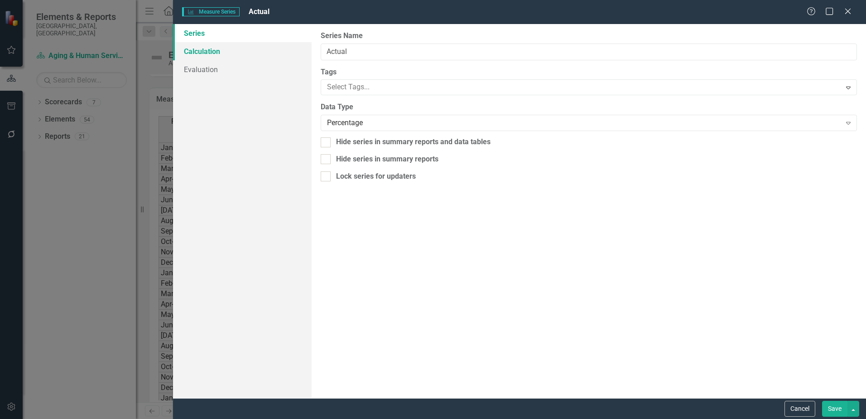
click at [211, 50] on link "Calculation" at bounding box center [242, 51] width 139 height 18
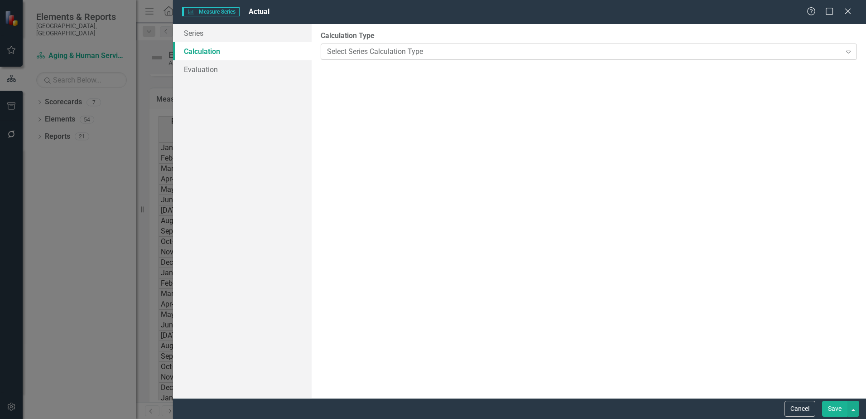
click at [355, 51] on div "Select Series Calculation Type" at bounding box center [584, 51] width 514 height 10
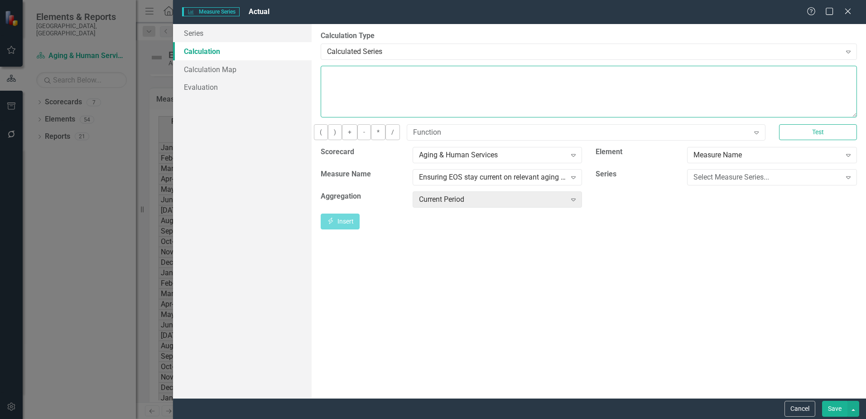
click at [392, 85] on textarea at bounding box center [589, 92] width 536 height 52
click at [733, 182] on div "Select Measure Series..." at bounding box center [767, 177] width 147 height 10
click at [578, 203] on icon "Expand" at bounding box center [573, 199] width 9 height 7
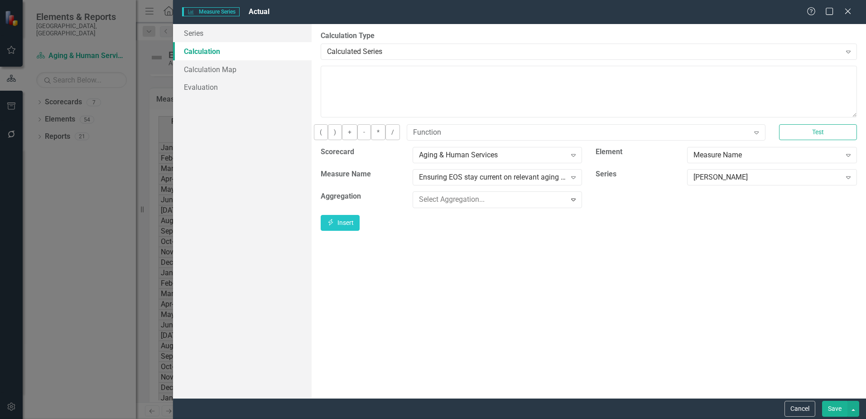
click at [360, 223] on button "Insert Insert" at bounding box center [340, 221] width 39 height 16
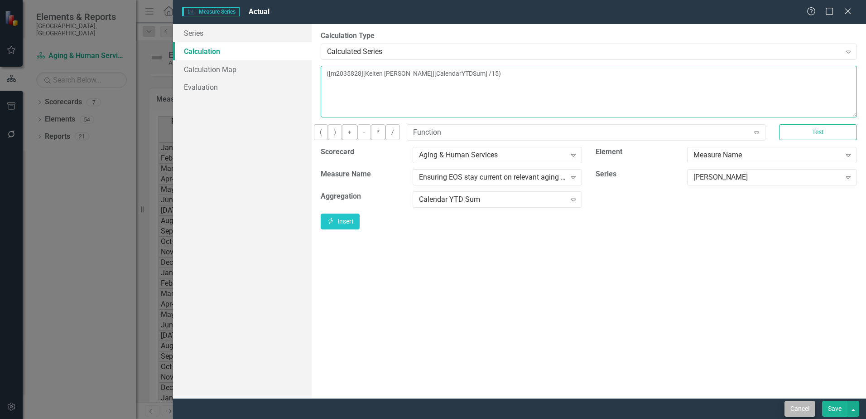
type textarea "([m2035828][Kelten Barber][CalendarYTDSum] /15)"
click at [804, 410] on button "Cancel" at bounding box center [800, 409] width 31 height 16
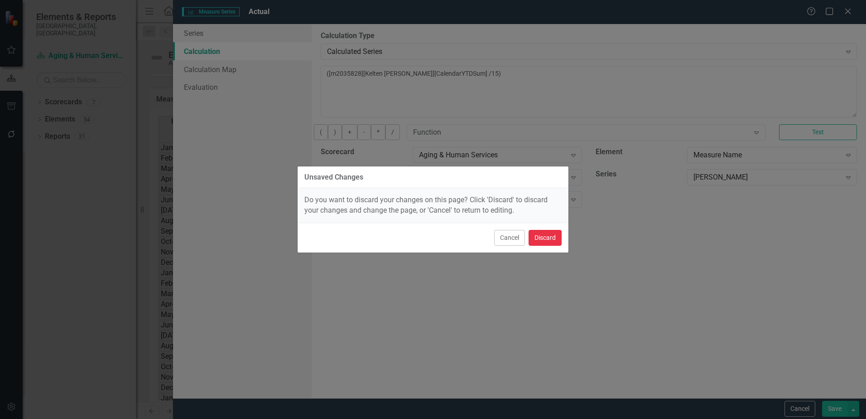
click at [560, 239] on button "Discard" at bounding box center [545, 238] width 33 height 16
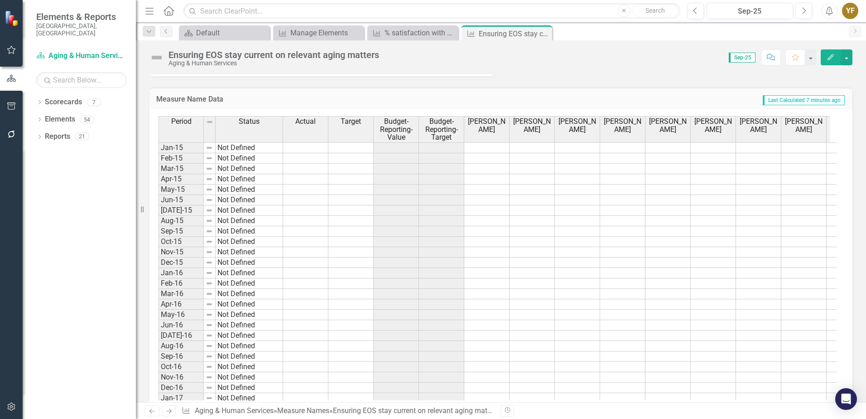
click at [490, 129] on span "[PERSON_NAME]" at bounding box center [486, 125] width 41 height 16
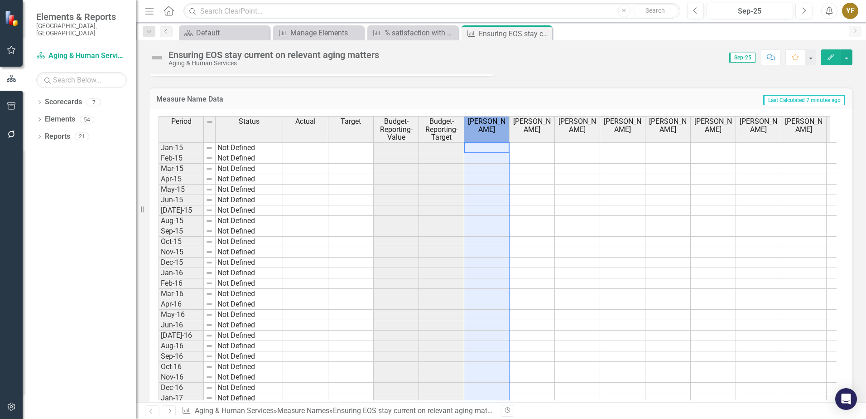
click at [490, 129] on span "[PERSON_NAME]" at bounding box center [486, 125] width 41 height 16
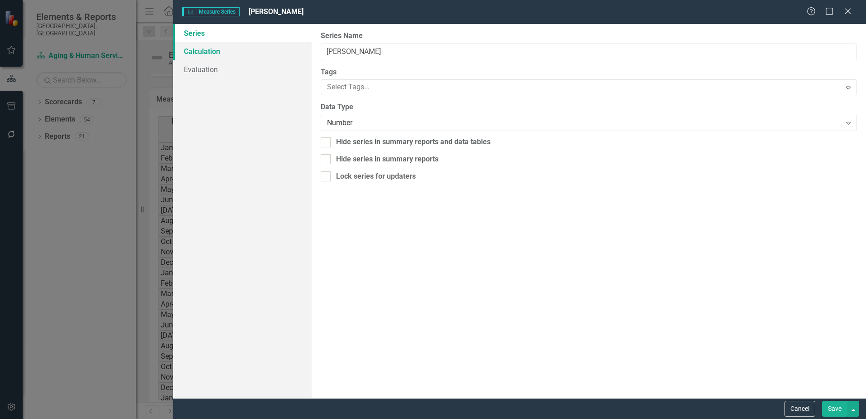
click at [208, 48] on link "Calculation" at bounding box center [242, 51] width 139 height 18
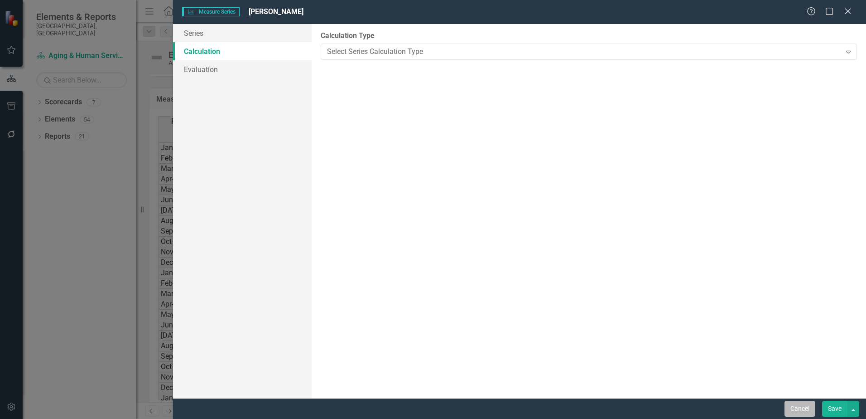
click at [806, 406] on button "Cancel" at bounding box center [800, 409] width 31 height 16
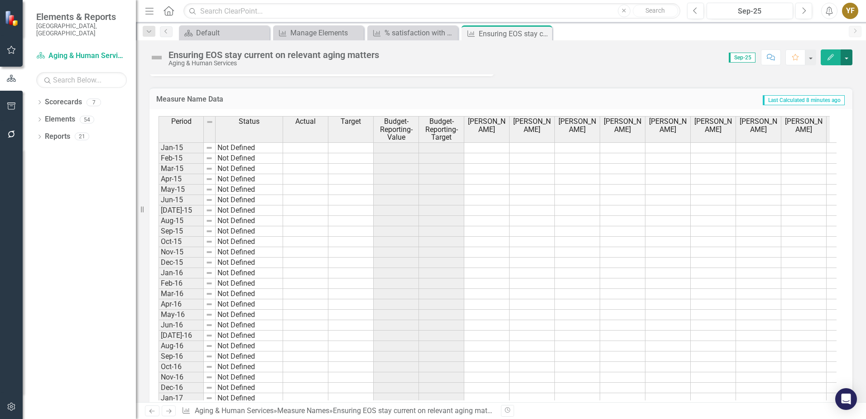
click at [845, 58] on button "button" at bounding box center [847, 57] width 12 height 16
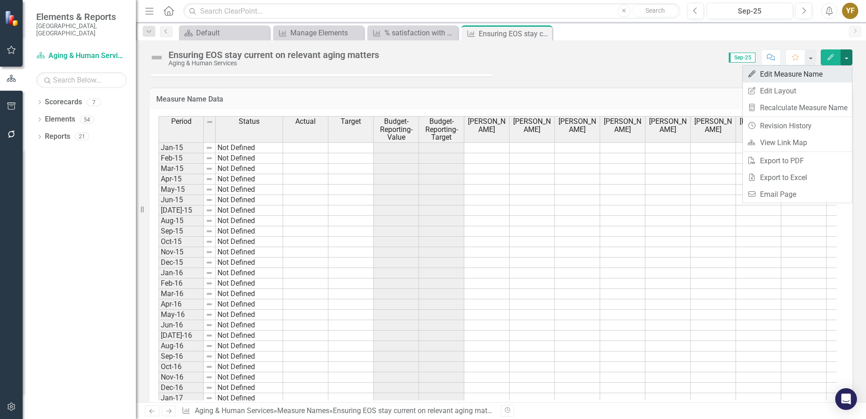
click at [779, 76] on link "Edit Edit Measure Name" at bounding box center [797, 74] width 109 height 17
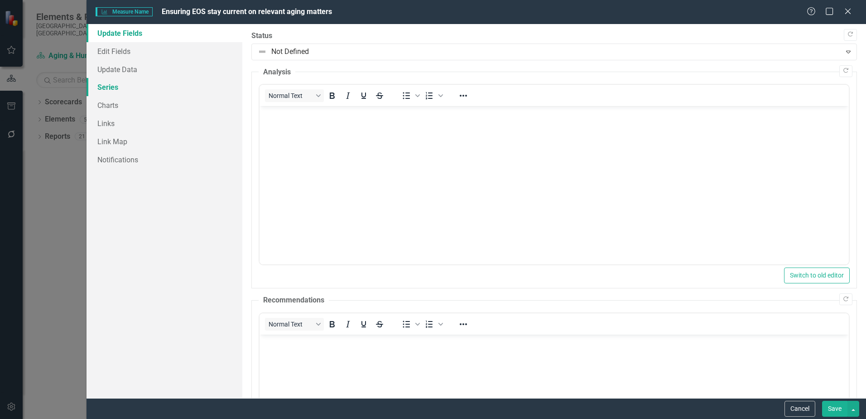
click at [108, 86] on link "Series" at bounding box center [165, 87] width 156 height 18
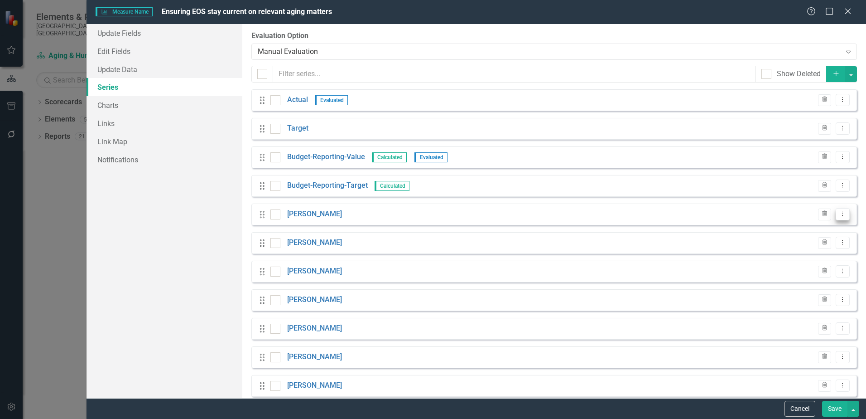
click at [839, 213] on icon "Dropdown Menu" at bounding box center [843, 214] width 8 height 6
click at [779, 248] on link "Copy Duplicate Measure Series" at bounding box center [791, 245] width 103 height 17
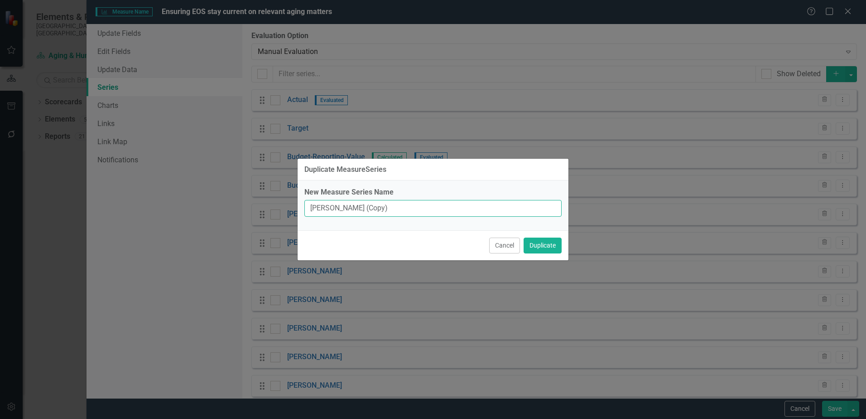
click at [383, 208] on input "Kelten Barber (Copy)" at bounding box center [432, 208] width 257 height 17
drag, startPoint x: 384, startPoint y: 208, endPoint x: 356, endPoint y: 207, distance: 28.1
click at [356, 207] on input "Kelten Barber (Copy)" at bounding box center [432, 208] width 257 height 17
type input "Kelten [PERSON_NAME] Progress"
click at [395, 208] on input "Kelten [PERSON_NAME] Progress" at bounding box center [432, 208] width 257 height 17
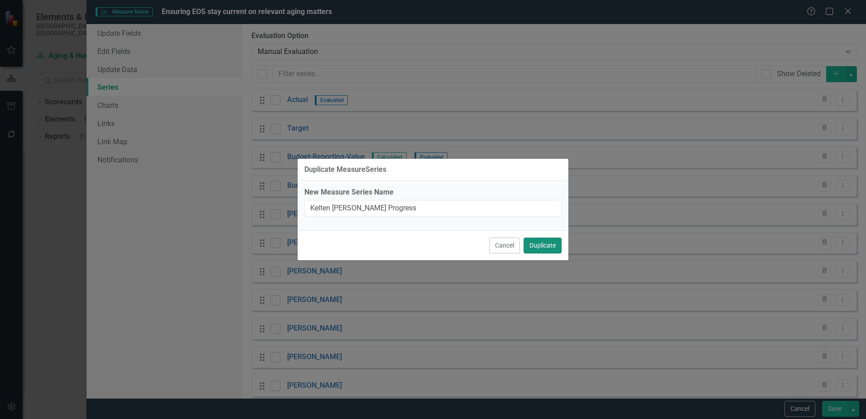
click at [542, 245] on button "Duplicate" at bounding box center [543, 245] width 38 height 16
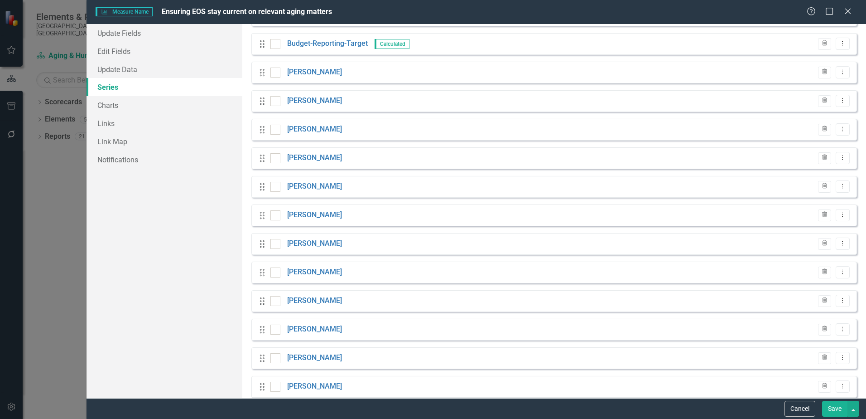
scroll to position [155, 0]
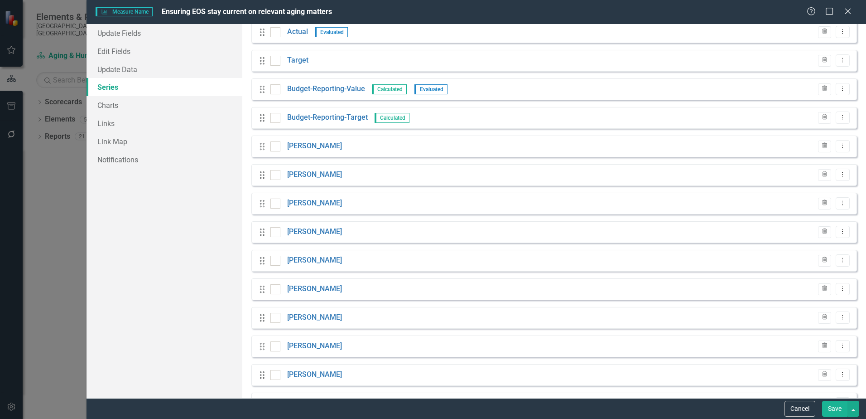
scroll to position [155, 0]
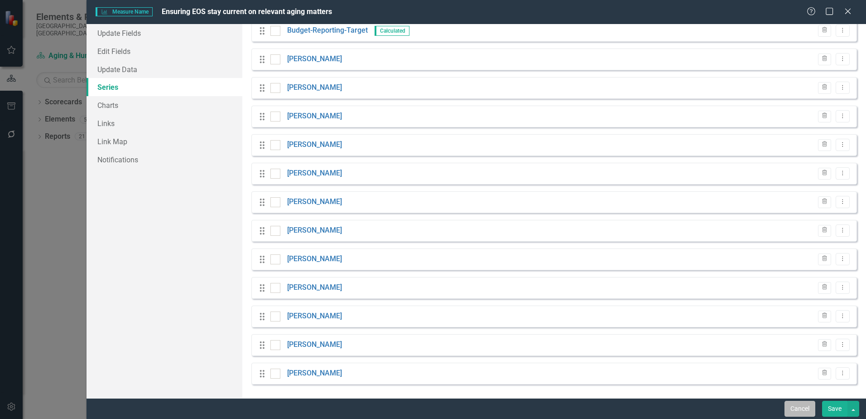
click at [792, 410] on button "Cancel" at bounding box center [800, 409] width 31 height 16
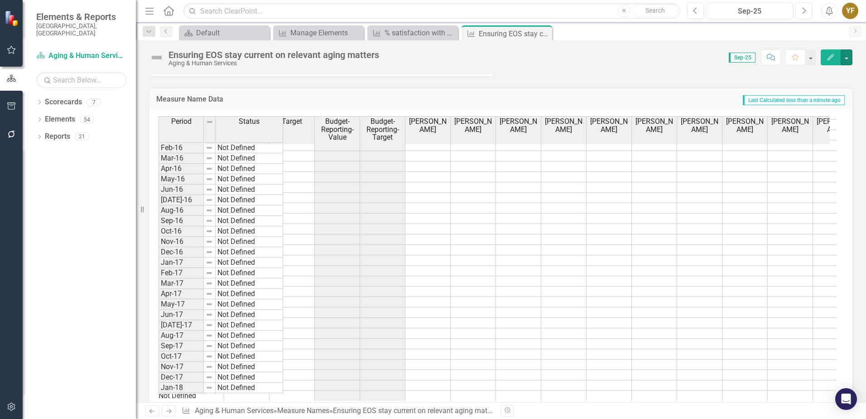
scroll to position [0, 223]
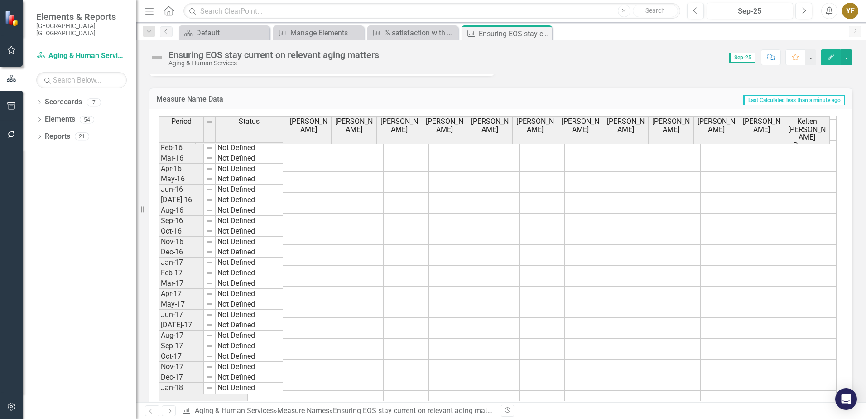
click at [834, 57] on icon "Edit" at bounding box center [831, 57] width 8 height 6
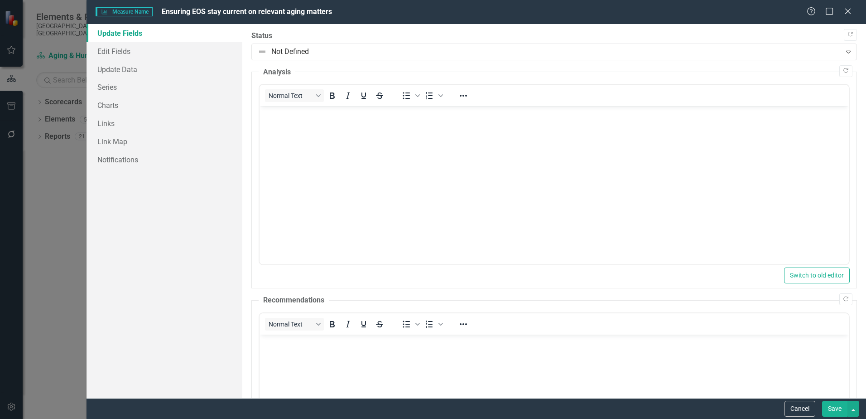
scroll to position [0, 0]
drag, startPoint x: 117, startPoint y: 84, endPoint x: 124, endPoint y: 85, distance: 6.8
click at [117, 84] on link "Series" at bounding box center [165, 87] width 156 height 18
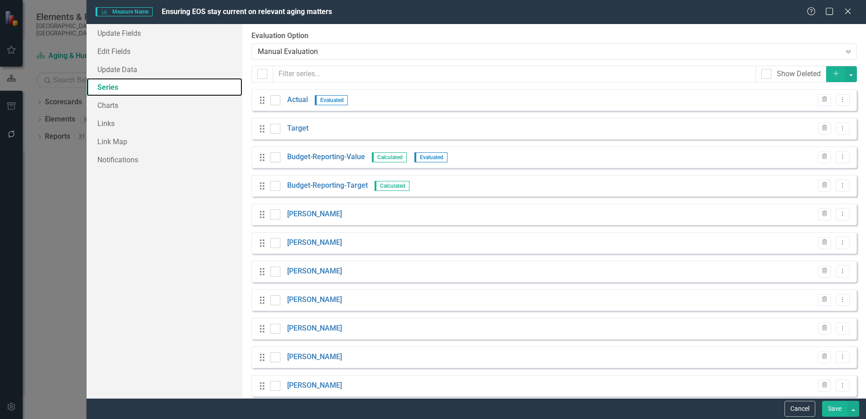
scroll to position [183, 0]
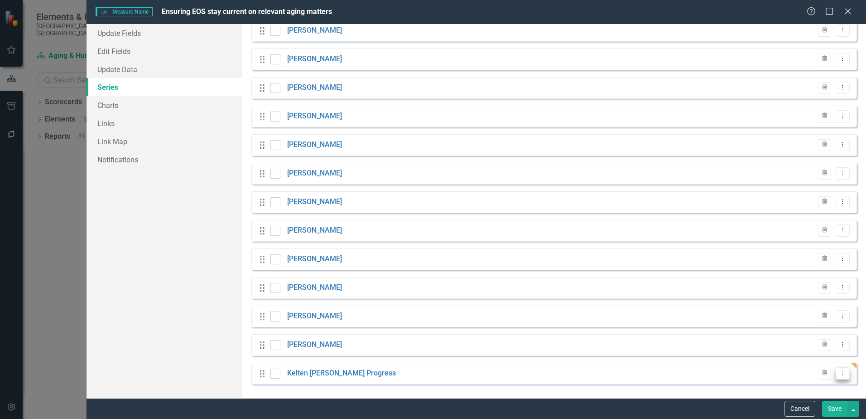
click at [839, 374] on icon "Dropdown Menu" at bounding box center [843, 373] width 8 height 6
click at [788, 322] on link "Edit Edit Measure Series" at bounding box center [791, 324] width 103 height 17
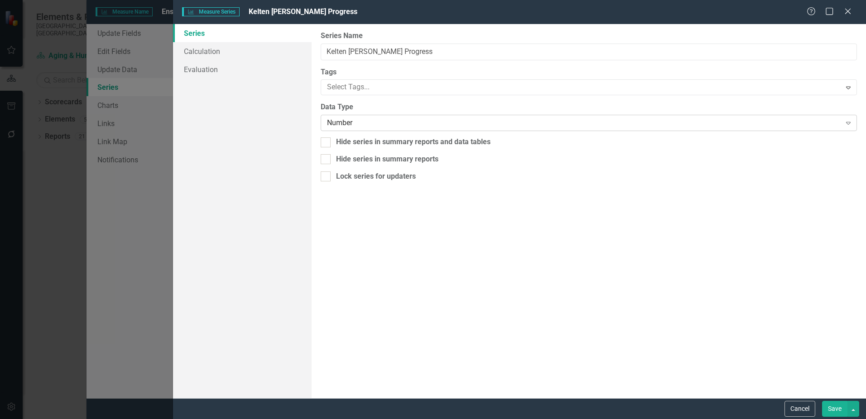
click at [342, 118] on div "Number" at bounding box center [584, 123] width 514 height 10
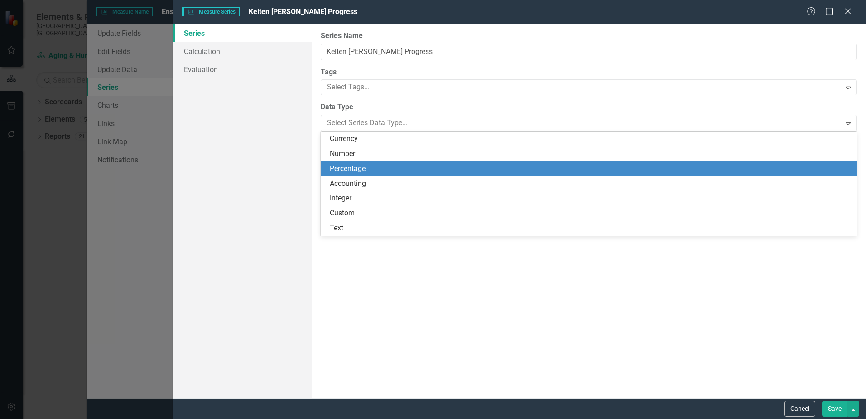
click at [343, 165] on div "Percentage" at bounding box center [591, 169] width 522 height 10
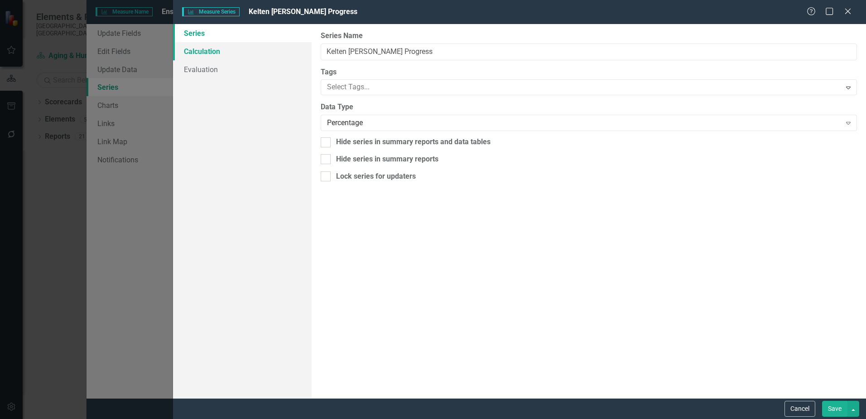
click at [203, 52] on link "Calculation" at bounding box center [242, 51] width 139 height 18
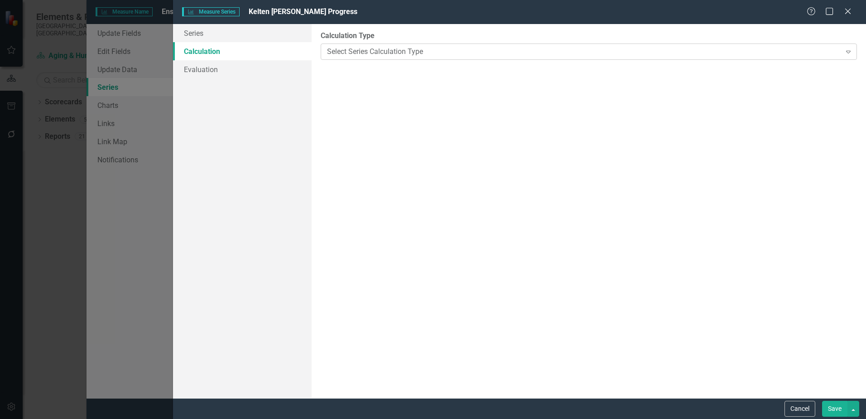
click at [393, 54] on div "Select Series Calculation Type" at bounding box center [584, 51] width 514 height 10
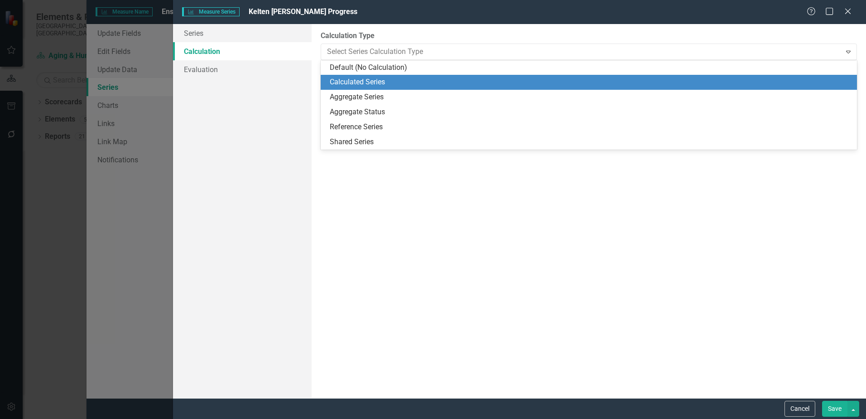
click at [363, 79] on div "Calculated Series" at bounding box center [591, 82] width 522 height 10
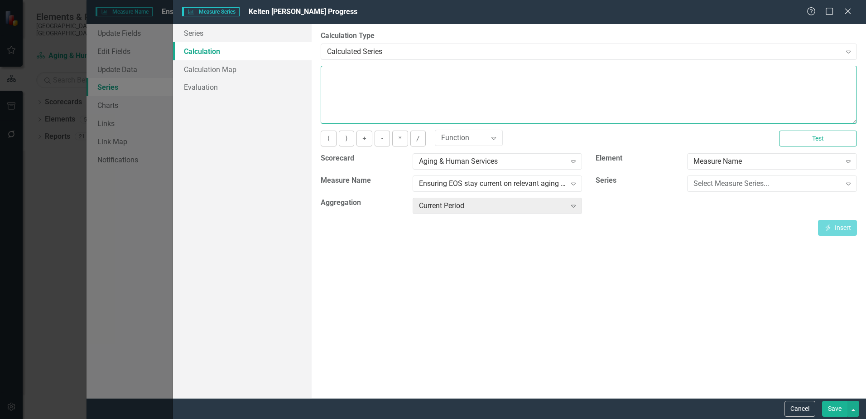
click at [356, 81] on textarea at bounding box center [589, 95] width 536 height 58
click at [717, 183] on div "Select Measure Series..." at bounding box center [767, 184] width 147 height 10
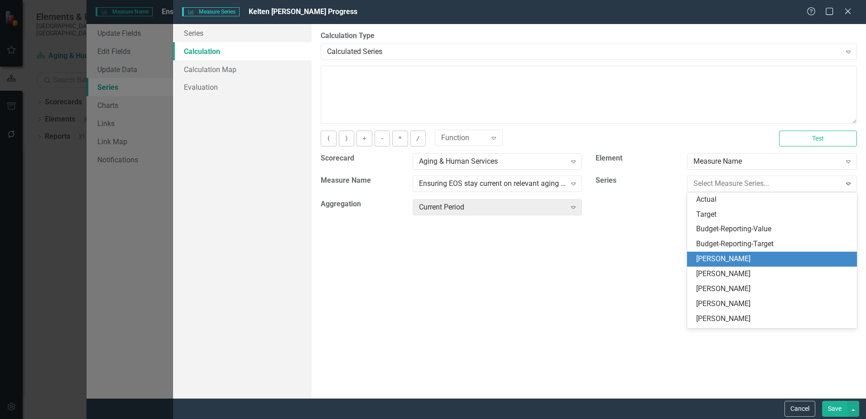
click at [718, 260] on div "[PERSON_NAME]" at bounding box center [773, 259] width 155 height 10
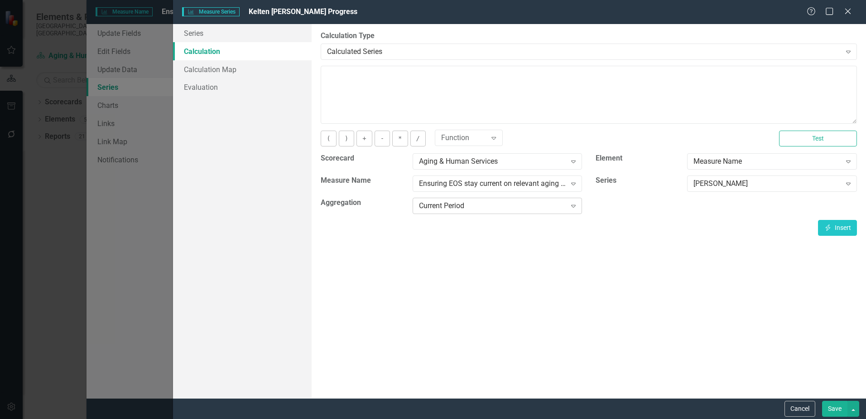
click at [575, 204] on icon "Expand" at bounding box center [573, 205] width 9 height 7
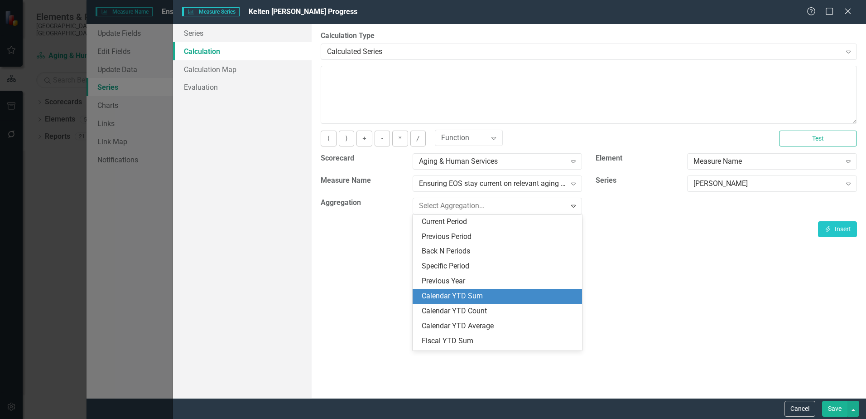
click at [463, 297] on div "Calendar YTD Sum" at bounding box center [499, 296] width 155 height 10
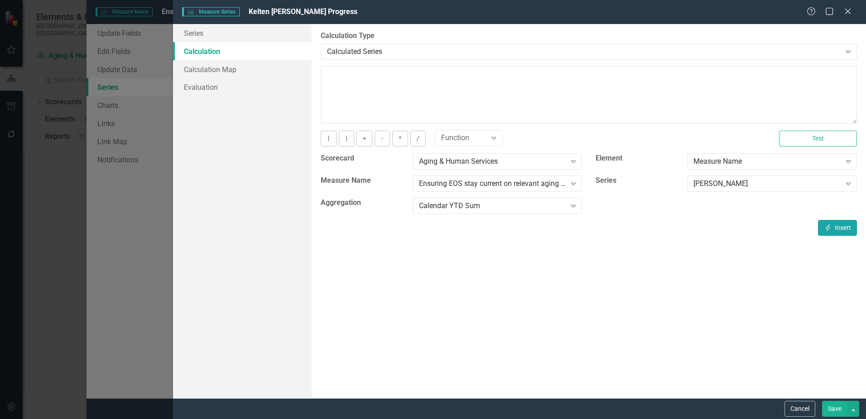
click at [833, 228] on button "Insert Insert" at bounding box center [837, 228] width 39 height 16
click at [414, 137] on button "/" at bounding box center [417, 138] width 15 height 16
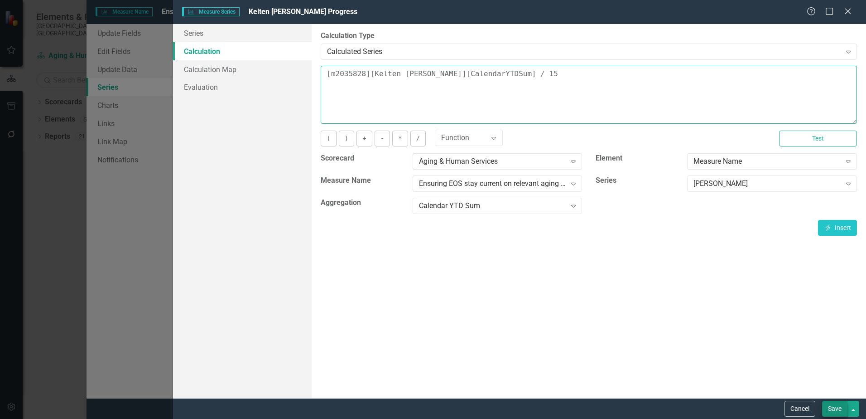
type textarea "[m2035828][Kelten Barber][CalendarYTDSum] / 15"
click at [834, 408] on button "Save" at bounding box center [834, 409] width 25 height 16
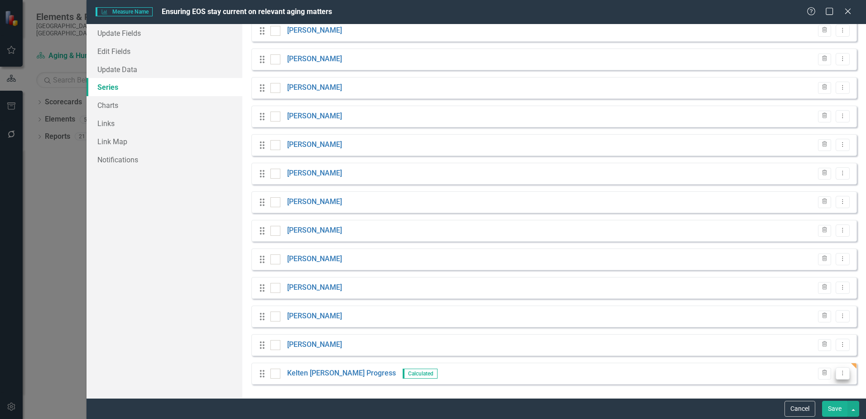
click at [837, 377] on button "Dropdown Menu" at bounding box center [843, 373] width 14 height 12
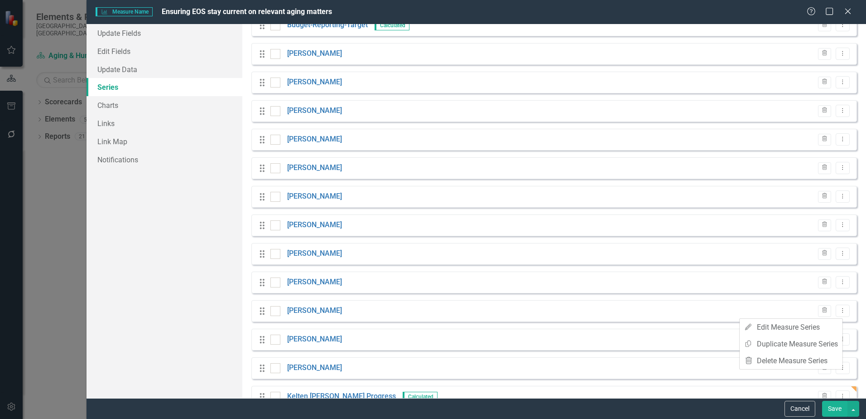
scroll to position [181, 0]
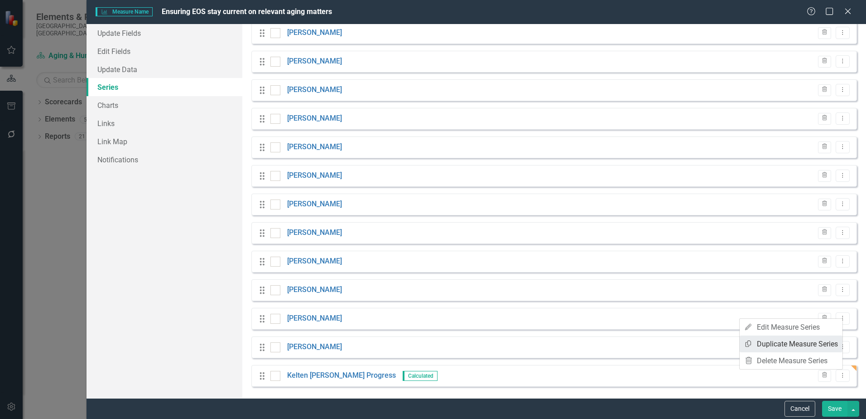
click at [769, 343] on link "Copy Duplicate Measure Series" at bounding box center [791, 343] width 103 height 17
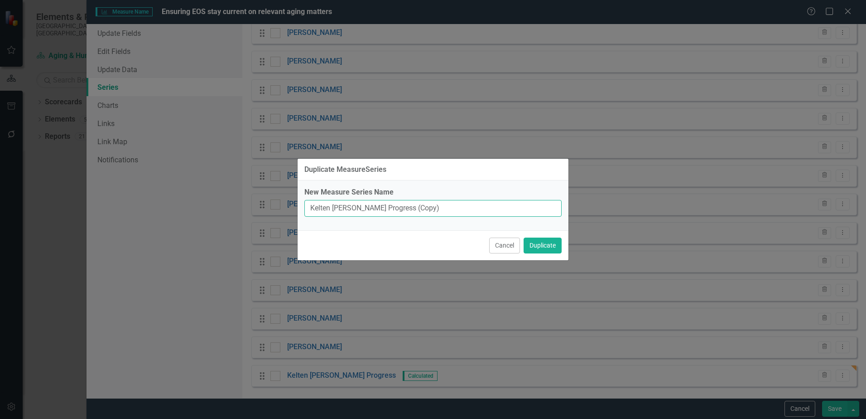
drag, startPoint x: 414, startPoint y: 208, endPoint x: 385, endPoint y: 207, distance: 28.6
click at [385, 207] on input "Kelten Barber Progress (Copy)" at bounding box center [432, 208] width 257 height 17
drag, startPoint x: 354, startPoint y: 207, endPoint x: 220, endPoint y: 197, distance: 134.5
click at [220, 197] on div "Duplicate MeasureSeries New Measure Series Name Kelten Barber Progress Cancel D…" at bounding box center [433, 209] width 866 height 419
type input "[PERSON_NAME] Progress"
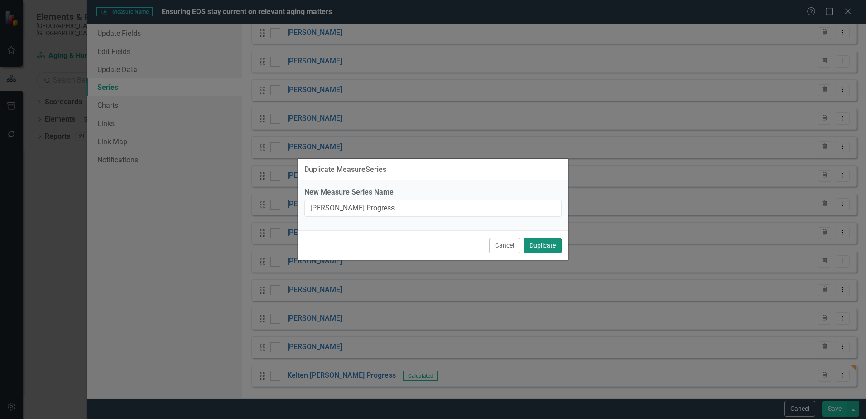
click at [537, 246] on button "Duplicate" at bounding box center [543, 245] width 38 height 16
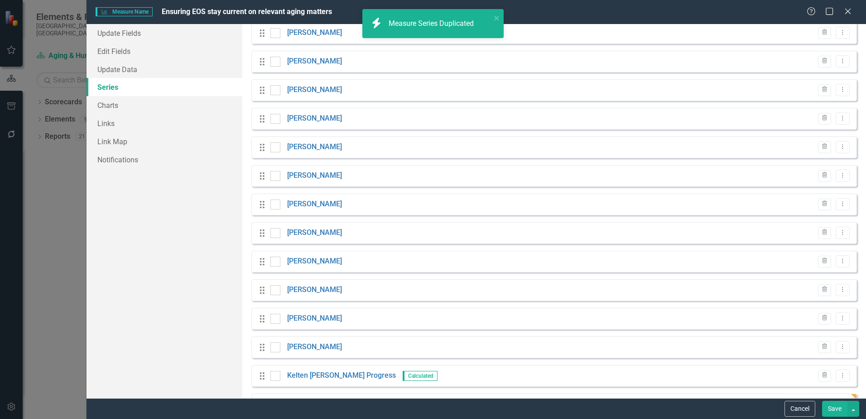
scroll to position [212, 0]
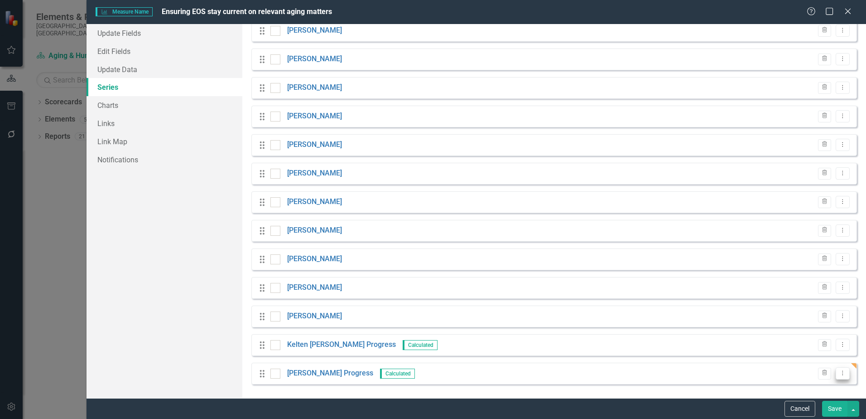
click at [839, 372] on icon "Dropdown Menu" at bounding box center [843, 373] width 8 height 6
click at [777, 339] on link "Copy Duplicate Measure Series" at bounding box center [791, 341] width 103 height 17
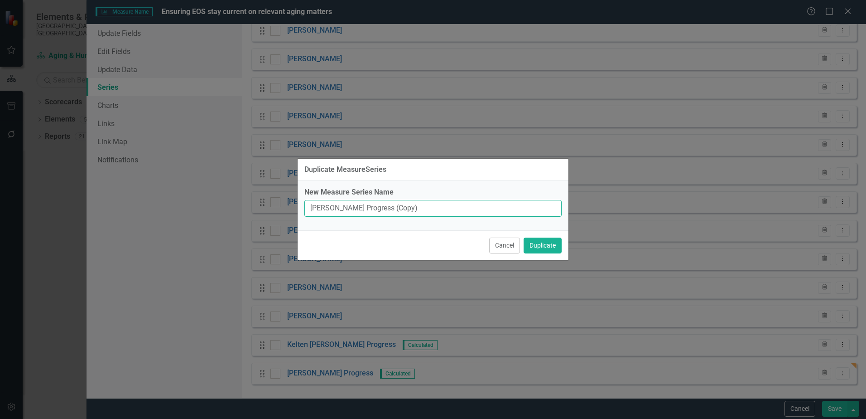
drag, startPoint x: 419, startPoint y: 209, endPoint x: 389, endPoint y: 207, distance: 30.4
click at [389, 207] on input "Lindsay Berner Progress (Copy)" at bounding box center [432, 208] width 257 height 17
drag, startPoint x: 358, startPoint y: 208, endPoint x: 249, endPoint y: 196, distance: 109.9
click at [249, 196] on div "Duplicate MeasureSeries New Measure Series Name Lindsay Berner Progress Cancel …" at bounding box center [433, 209] width 866 height 419
type input "Bella Boyd Progress"
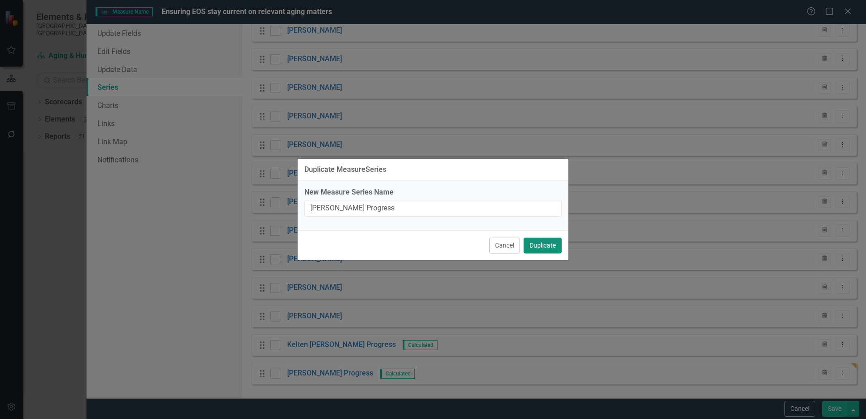
click at [553, 243] on button "Duplicate" at bounding box center [543, 245] width 38 height 16
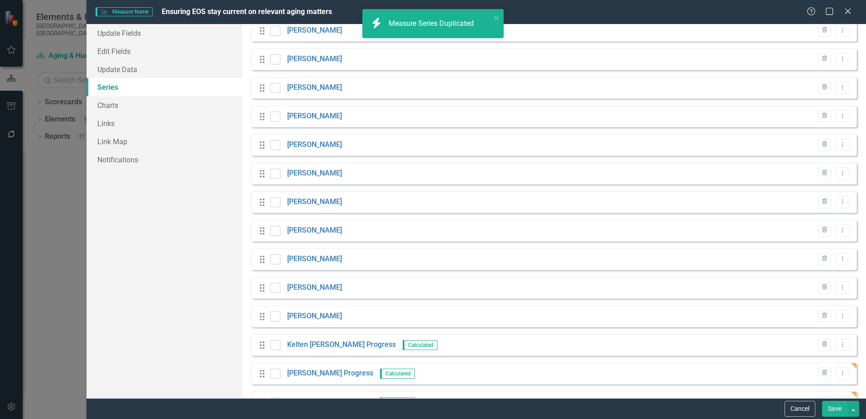
scroll to position [241, 0]
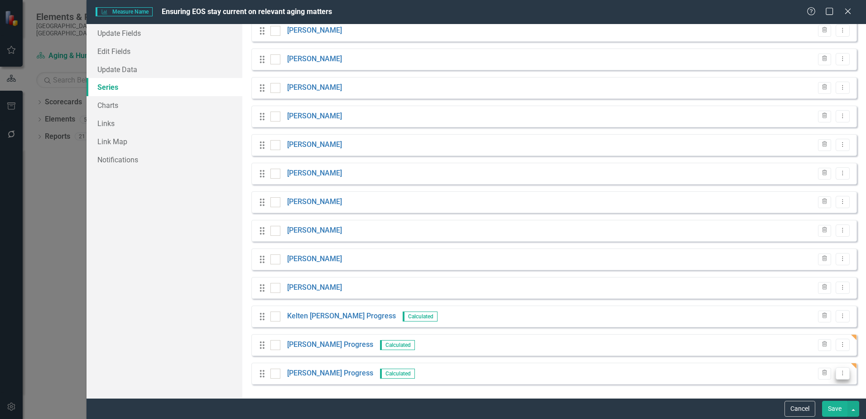
click at [839, 376] on icon "Dropdown Menu" at bounding box center [843, 373] width 8 height 6
click at [774, 340] on link "Copy Duplicate Measure Series" at bounding box center [791, 341] width 103 height 17
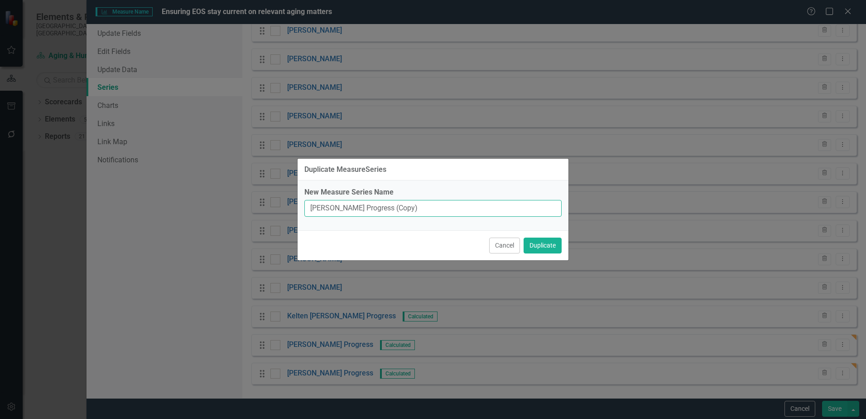
click at [407, 207] on input "Bella Boyd Progress (Copy)" at bounding box center [432, 208] width 257 height 17
type input "Holly Dankenbring Progress"
click at [548, 249] on button "Duplicate" at bounding box center [543, 245] width 38 height 16
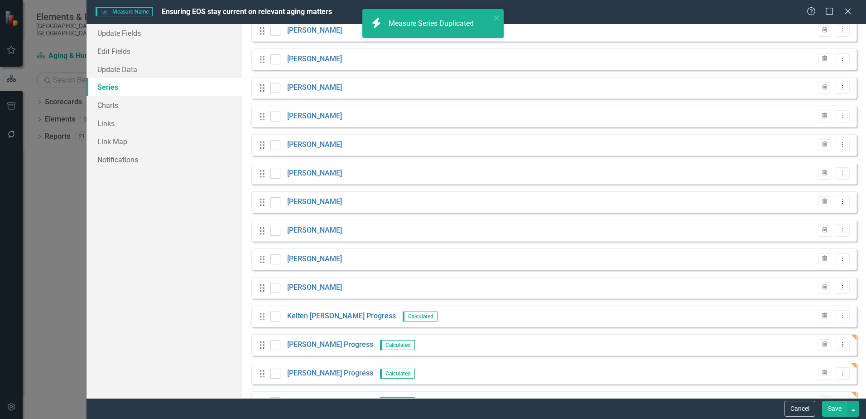
click at [836, 396] on button "Dropdown Menu" at bounding box center [843, 402] width 14 height 12
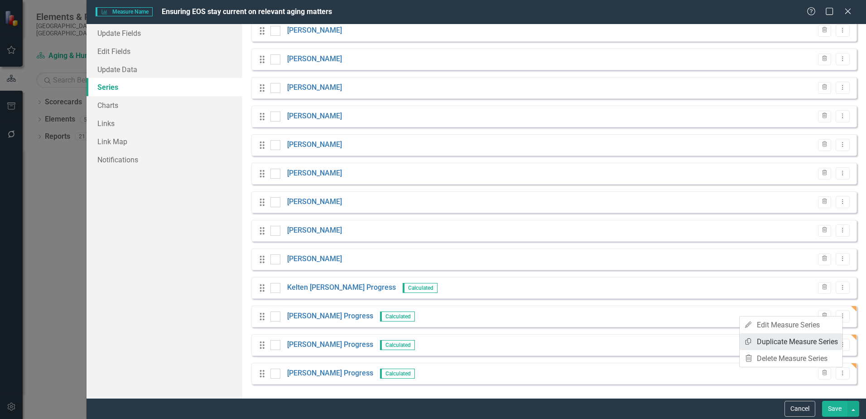
click at [771, 339] on link "Copy Duplicate Measure Series" at bounding box center [791, 341] width 103 height 17
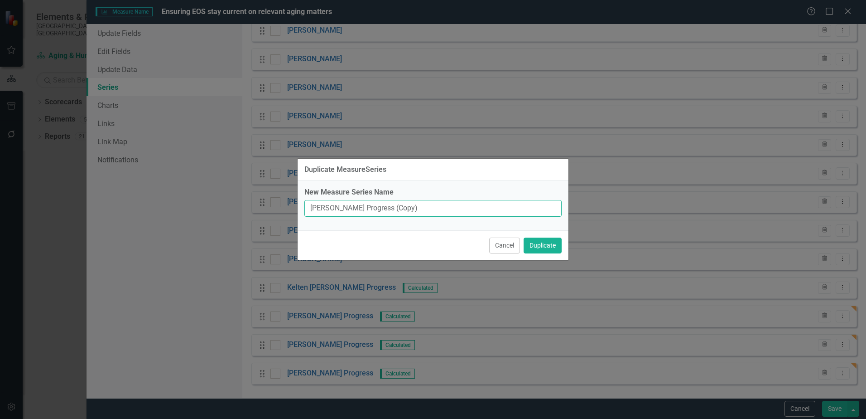
drag, startPoint x: 425, startPoint y: 208, endPoint x: 400, endPoint y: 208, distance: 25.4
click at [400, 208] on input "Holly Dankenbring Progress (Copy)" at bounding box center [432, 208] width 257 height 17
drag, startPoint x: 369, startPoint y: 208, endPoint x: 264, endPoint y: 192, distance: 106.8
click at [264, 192] on div "Duplicate MeasureSeries New Measure Series Name Holly Dankenbring Progress Canc…" at bounding box center [433, 209] width 866 height 419
type input "Tracey Dudley Progress"
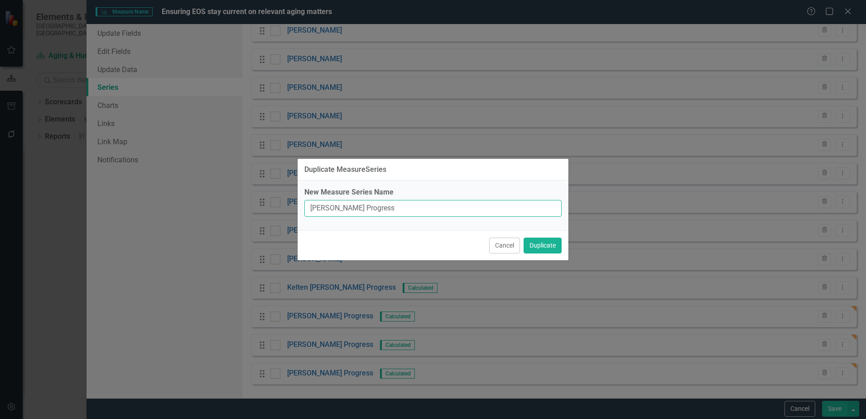
click at [524, 237] on button "Duplicate" at bounding box center [543, 245] width 38 height 16
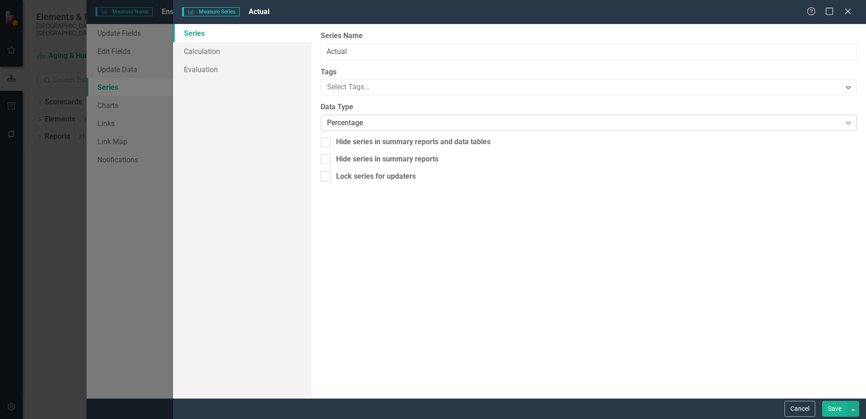
scroll to position [136, 0]
click at [208, 52] on link "Calculation" at bounding box center [242, 51] width 139 height 18
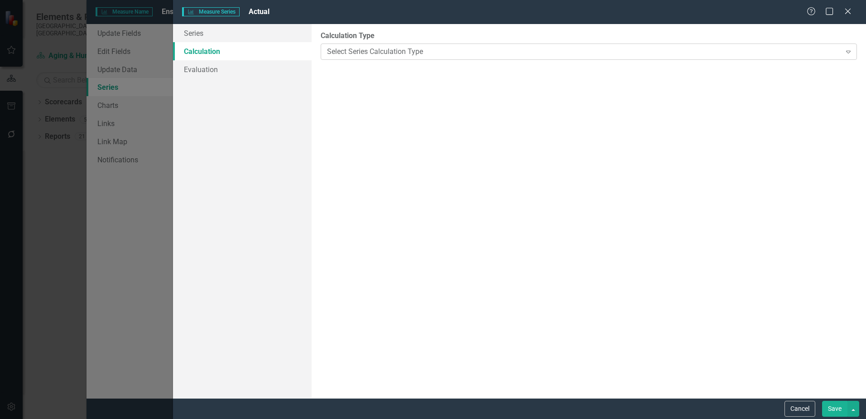
click at [372, 52] on div "Select Series Calculation Type" at bounding box center [584, 51] width 514 height 10
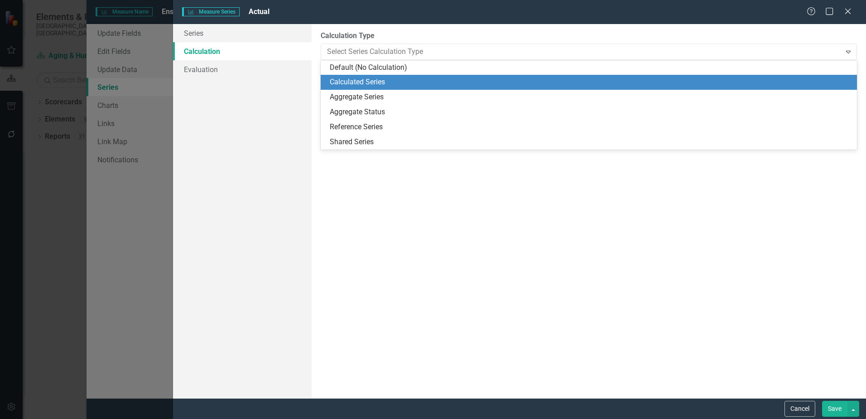
click at [367, 81] on div "Calculated Series" at bounding box center [591, 82] width 522 height 10
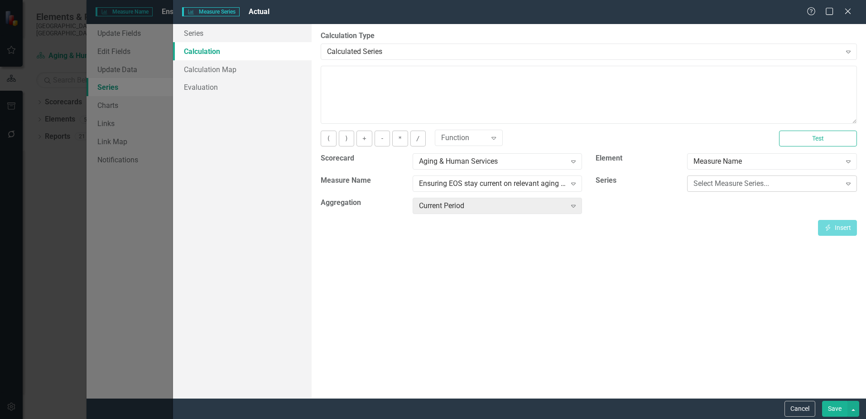
click at [727, 182] on div "Select Measure Series..." at bounding box center [767, 184] width 147 height 10
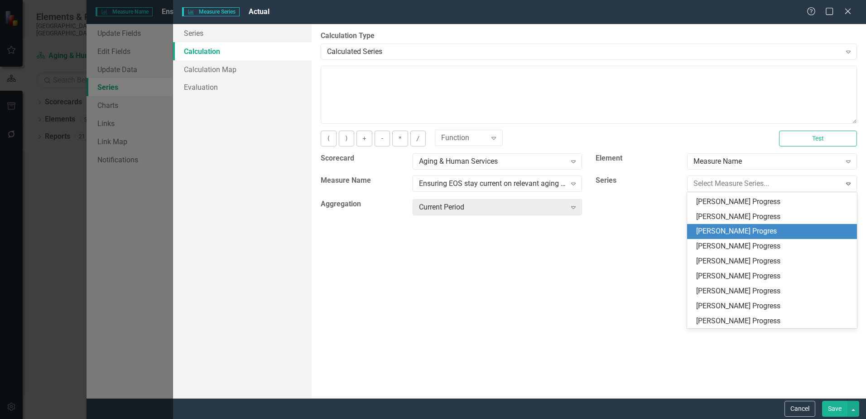
scroll to position [235, 0]
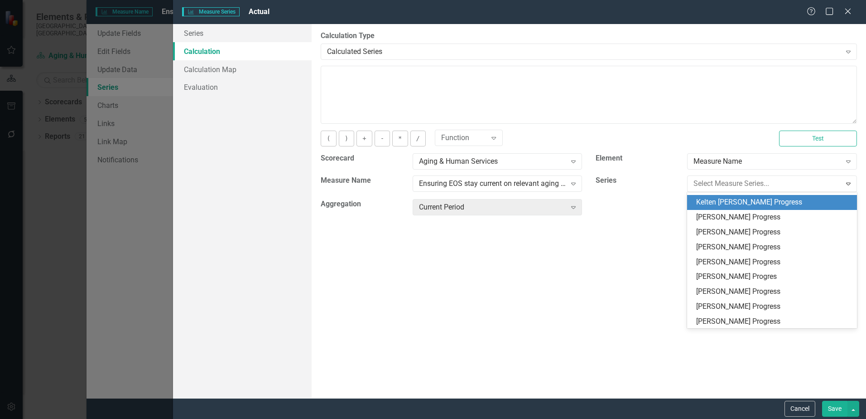
click at [744, 204] on div "Kelten [PERSON_NAME] Progress" at bounding box center [773, 202] width 155 height 10
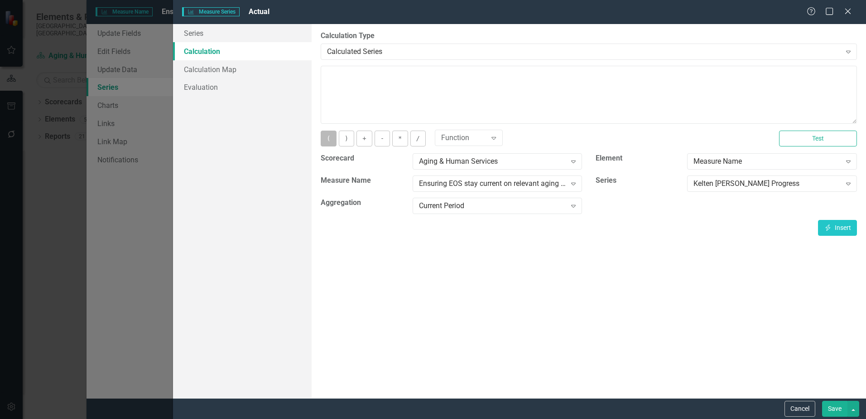
click at [332, 135] on button "(" at bounding box center [328, 138] width 15 height 16
click at [844, 223] on button "Insert Insert" at bounding box center [837, 228] width 39 height 16
click at [362, 139] on button "+" at bounding box center [364, 138] width 15 height 16
click at [732, 184] on div "Kelten [PERSON_NAME] Progress" at bounding box center [767, 184] width 147 height 10
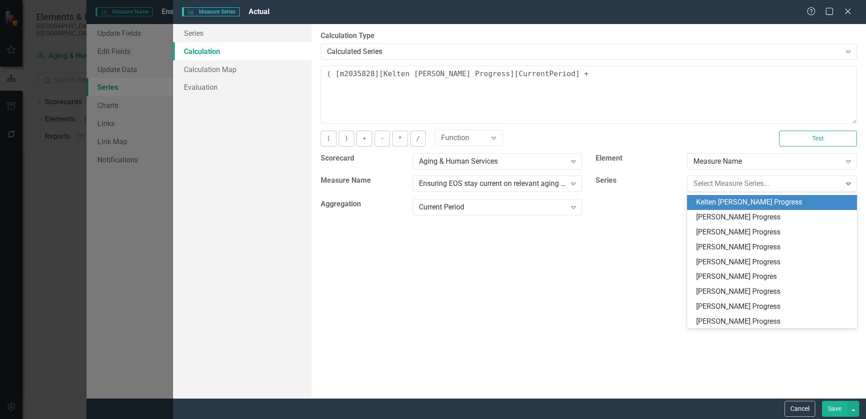
scroll to position [238, 0]
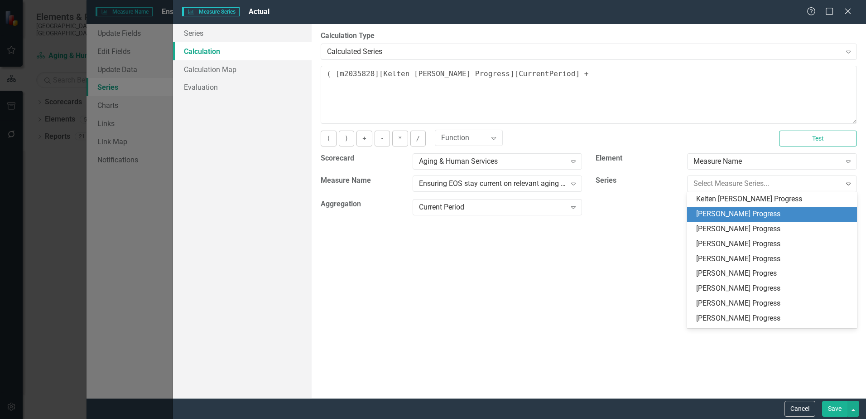
click at [724, 212] on div "[PERSON_NAME] Progress" at bounding box center [773, 214] width 155 height 10
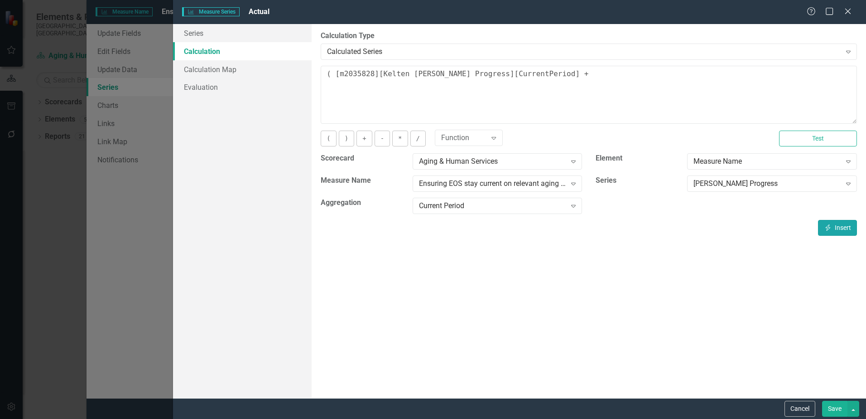
click at [835, 228] on button "Insert Insert" at bounding box center [837, 228] width 39 height 16
click at [365, 138] on button "+" at bounding box center [364, 138] width 15 height 16
click at [717, 182] on div "[PERSON_NAME] Progress" at bounding box center [767, 184] width 147 height 10
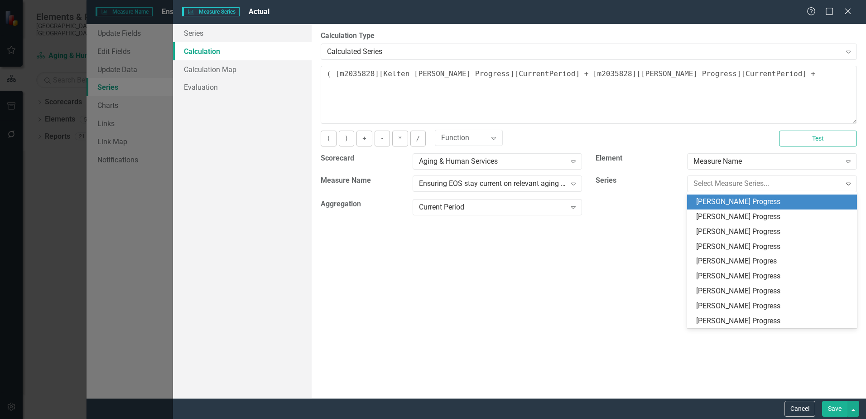
scroll to position [253, 0]
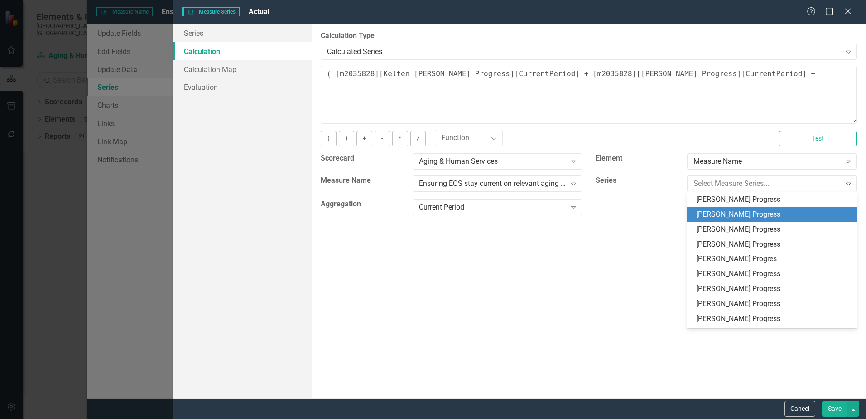
click at [724, 212] on div "[PERSON_NAME] Progress" at bounding box center [773, 214] width 155 height 10
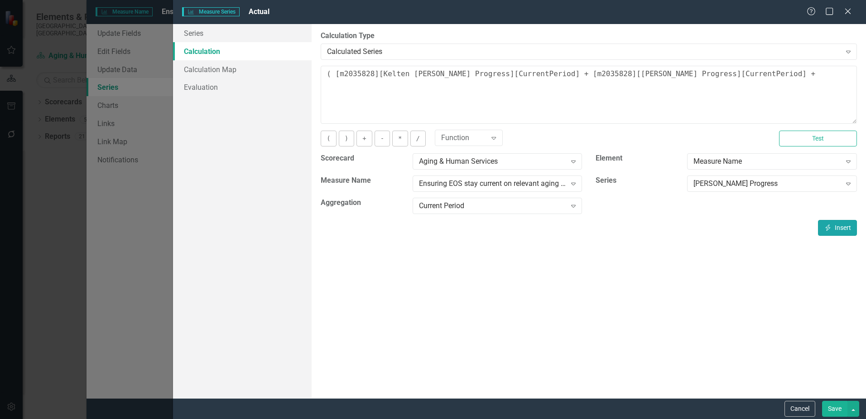
click at [836, 228] on button "Insert Insert" at bounding box center [837, 228] width 39 height 16
click at [364, 139] on button "+" at bounding box center [364, 138] width 15 height 16
click at [714, 185] on div "Bella Boyd Progress" at bounding box center [767, 184] width 147 height 10
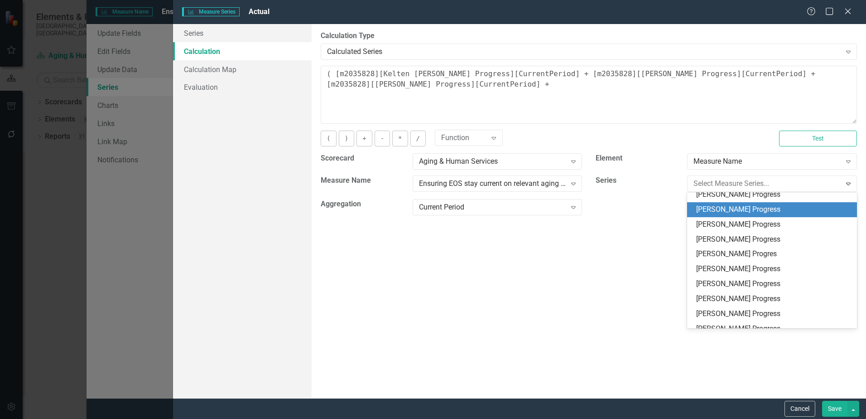
scroll to position [268, 0]
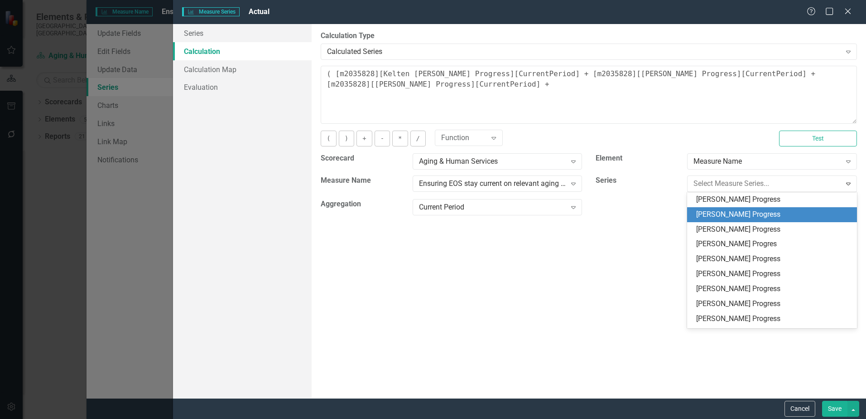
click at [716, 214] on div "Holly Dankenbring Progress" at bounding box center [773, 214] width 155 height 10
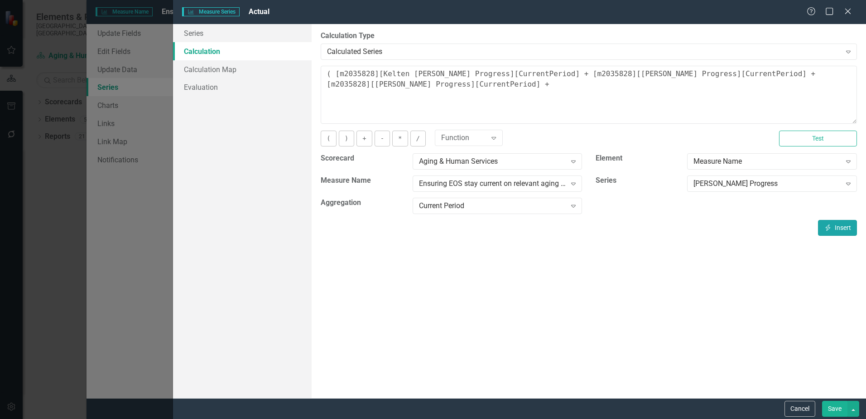
drag, startPoint x: 840, startPoint y: 228, endPoint x: 684, endPoint y: 193, distance: 159.2
click at [839, 228] on button "Insert Insert" at bounding box center [837, 228] width 39 height 16
click at [369, 137] on button "+" at bounding box center [364, 138] width 15 height 16
click at [733, 182] on div "Holly Dankenbring Progress" at bounding box center [767, 184] width 147 height 10
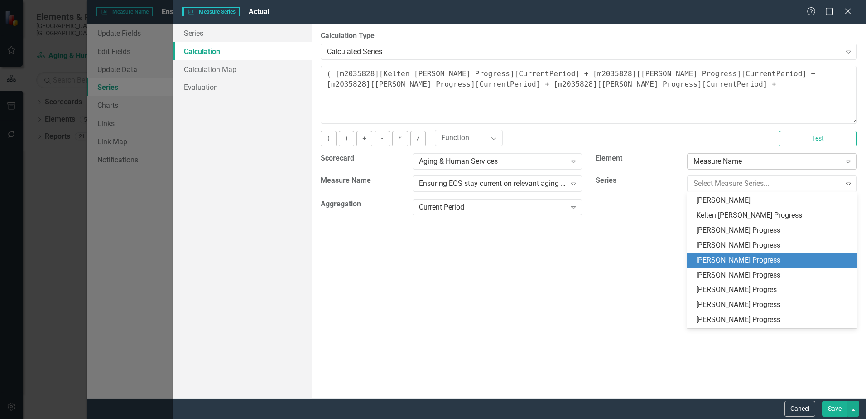
scroll to position [280, 0]
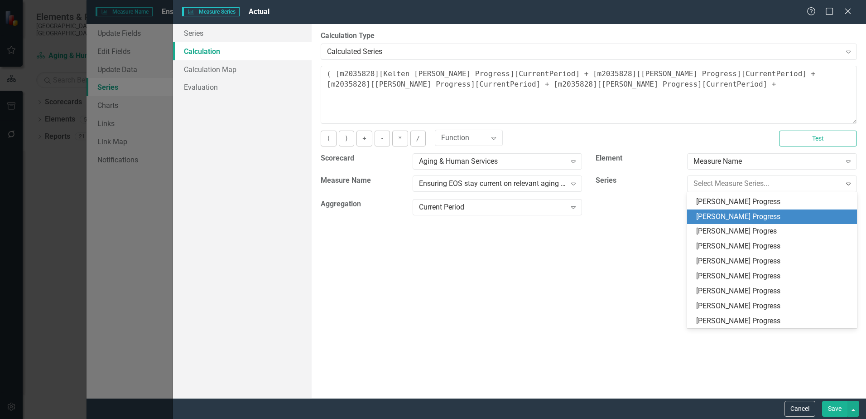
drag, startPoint x: 724, startPoint y: 211, endPoint x: 733, endPoint y: 212, distance: 9.5
click at [724, 212] on div "Tracey Dudley Progress" at bounding box center [773, 217] width 155 height 10
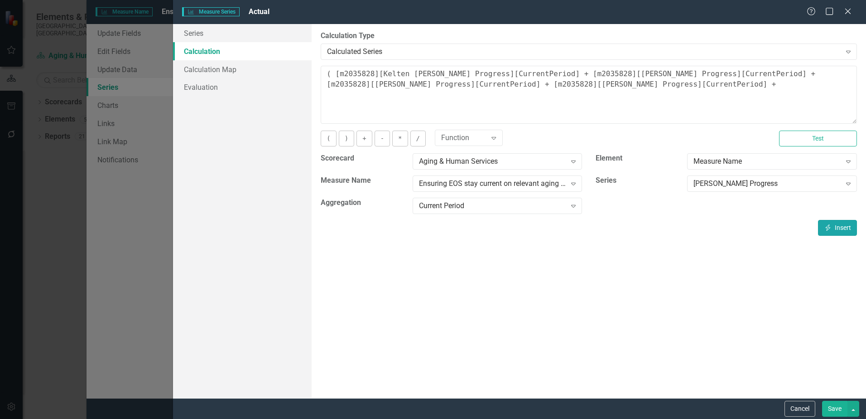
click at [831, 225] on icon "Insert" at bounding box center [828, 227] width 8 height 6
drag, startPoint x: 366, startPoint y: 137, endPoint x: 383, endPoint y: 138, distance: 16.8
click at [366, 138] on button "+" at bounding box center [364, 138] width 15 height 16
click at [724, 182] on div "Tracey Dudley Progress" at bounding box center [767, 184] width 147 height 10
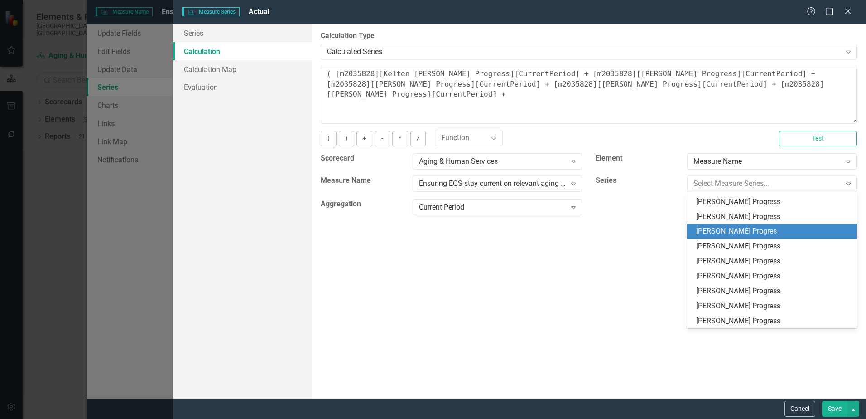
click at [728, 230] on div "Ann Jackson Progres" at bounding box center [773, 231] width 155 height 10
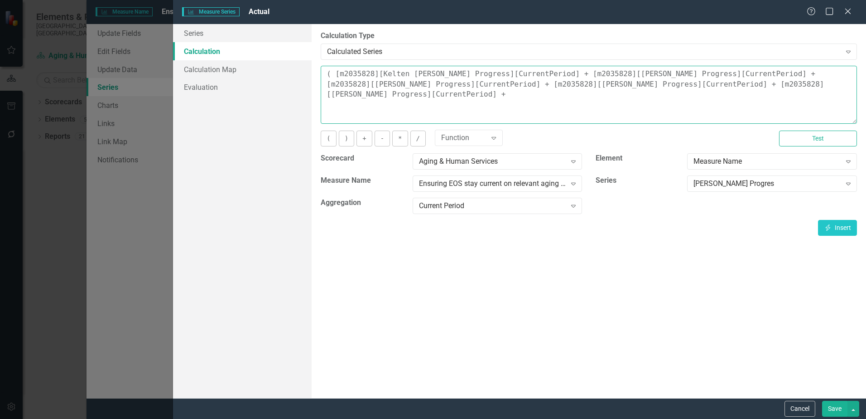
drag, startPoint x: 403, startPoint y: 96, endPoint x: 334, endPoint y: 76, distance: 72.3
click at [334, 76] on textarea "( [m2035828][Kelten Barber Progress][CurrentPeriod] + [m2035828][Lindsay Berner…" at bounding box center [589, 95] width 536 height 58
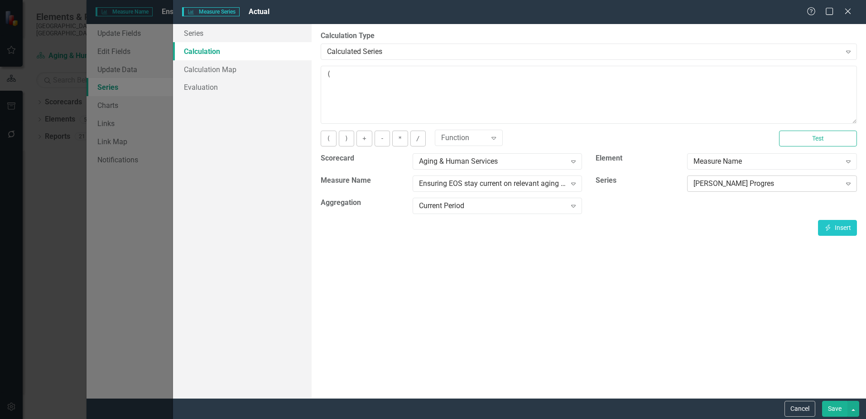
click at [821, 181] on div "Ann Jackson Progres" at bounding box center [767, 184] width 147 height 10
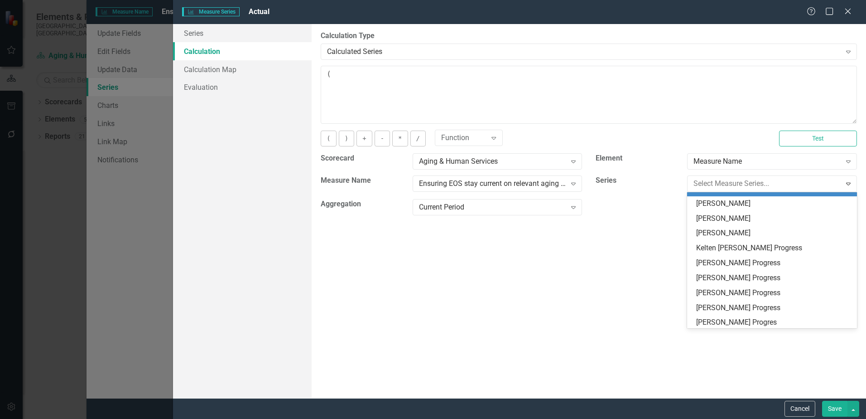
scroll to position [190, 0]
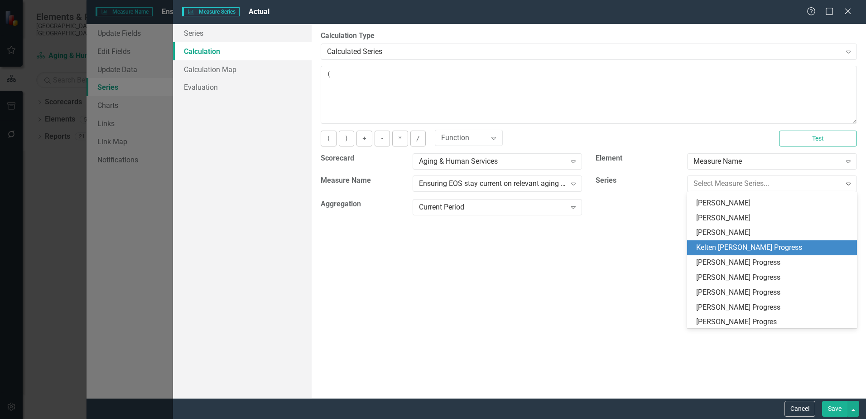
click at [740, 245] on div "Kelten Barber Progress" at bounding box center [773, 247] width 155 height 10
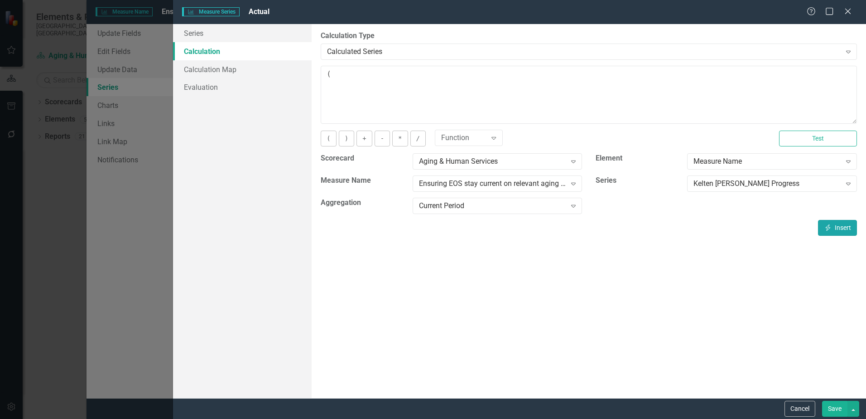
click at [830, 230] on icon "Insert" at bounding box center [828, 227] width 8 height 6
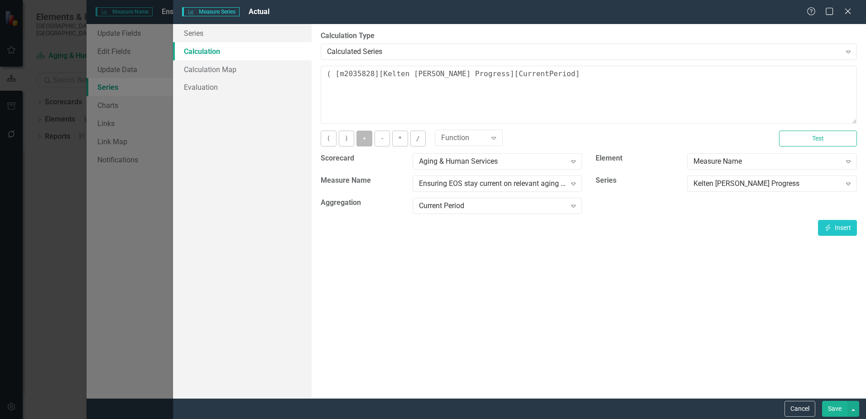
click at [363, 141] on button "+" at bounding box center [364, 138] width 15 height 16
click at [783, 185] on div "Kelten Barber Progress" at bounding box center [767, 184] width 147 height 10
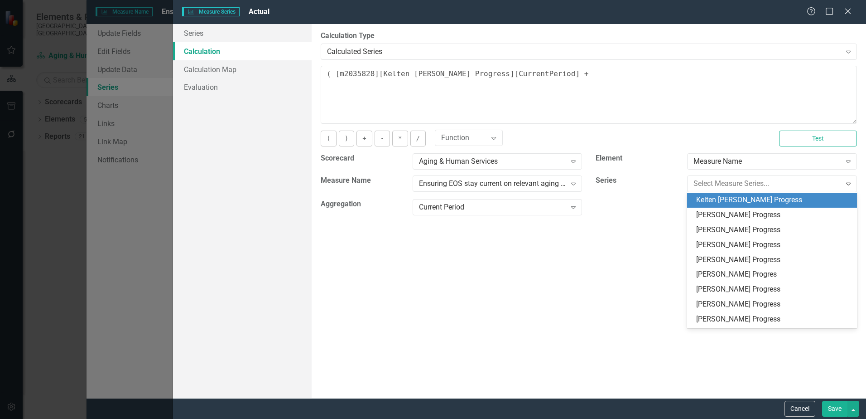
scroll to position [238, 0]
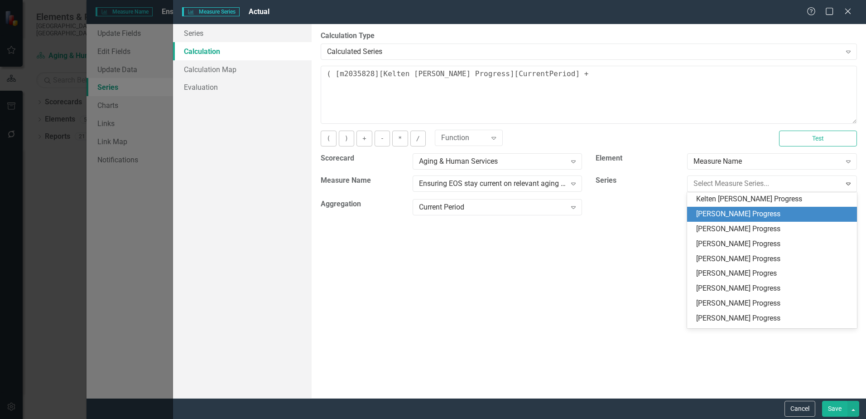
click at [732, 213] on div "Lindsay Berner Progress" at bounding box center [773, 214] width 155 height 10
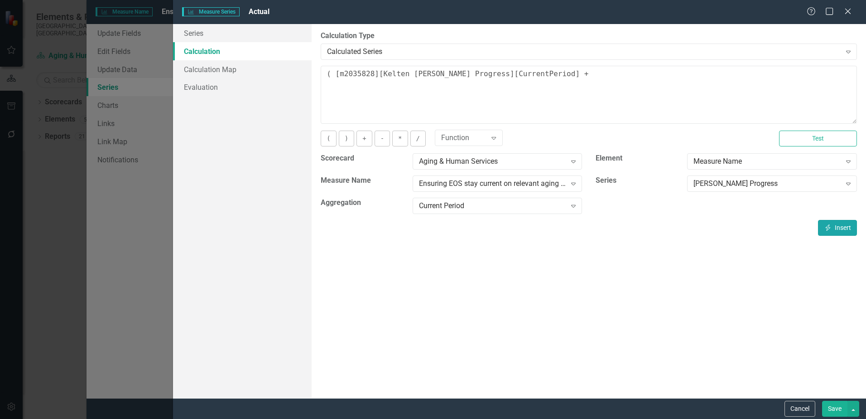
drag, startPoint x: 835, startPoint y: 227, endPoint x: 828, endPoint y: 226, distance: 7.3
click at [833, 227] on button "Insert Insert" at bounding box center [837, 228] width 39 height 16
click at [365, 140] on button "+" at bounding box center [364, 138] width 15 height 16
click at [736, 184] on div "Lindsay Berner Progress" at bounding box center [767, 184] width 147 height 10
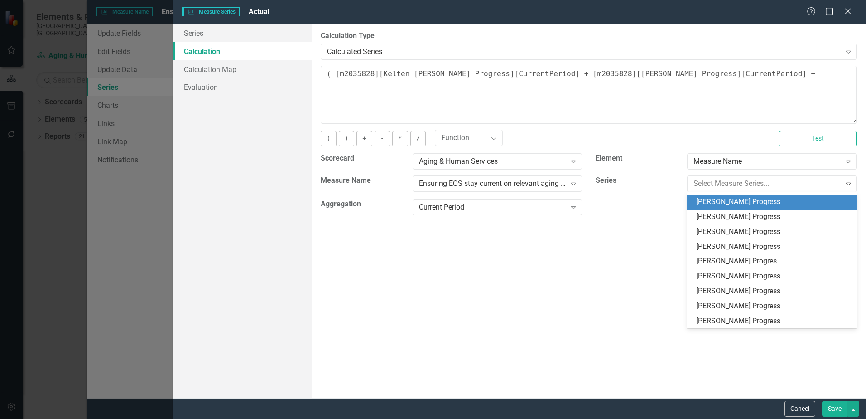
scroll to position [253, 0]
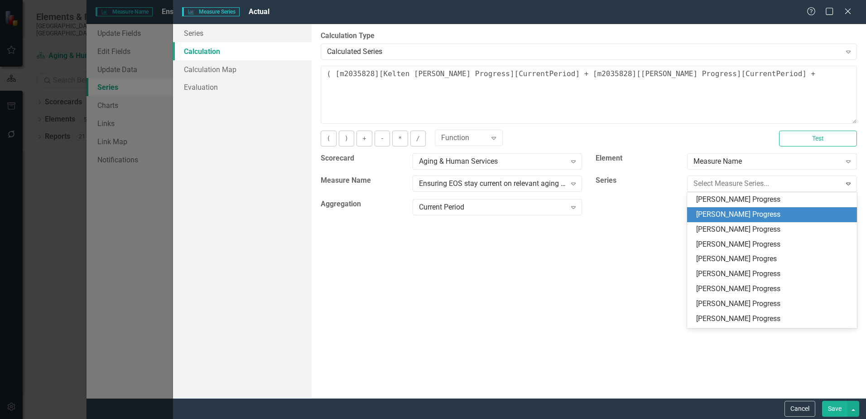
click at [734, 211] on div "Bella Boyd Progress" at bounding box center [773, 214] width 155 height 10
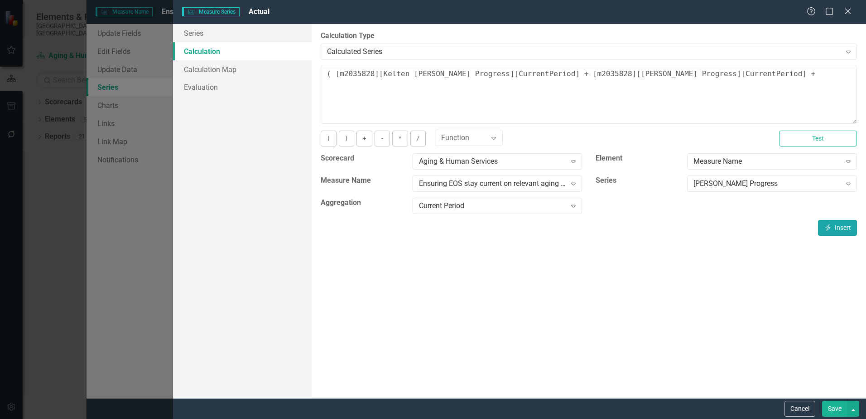
click at [832, 225] on button "Insert Insert" at bounding box center [837, 228] width 39 height 16
drag, startPoint x: 363, startPoint y: 139, endPoint x: 370, endPoint y: 139, distance: 6.8
click at [365, 139] on button "+" at bounding box center [364, 138] width 15 height 16
click at [725, 185] on div "Bella Boyd Progress" at bounding box center [767, 184] width 147 height 10
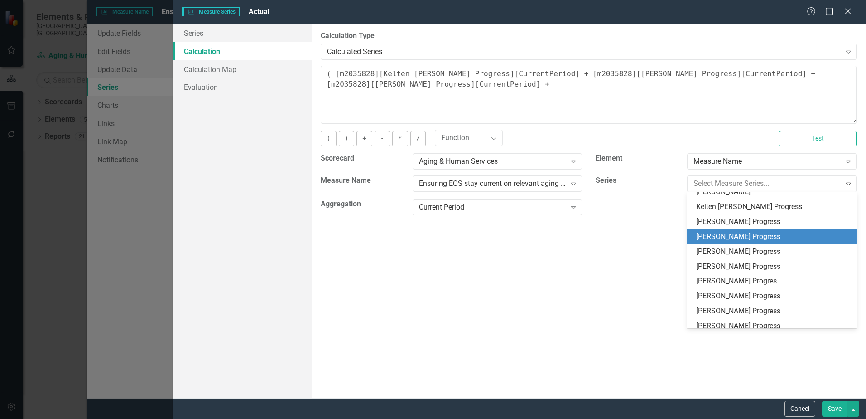
scroll to position [268, 0]
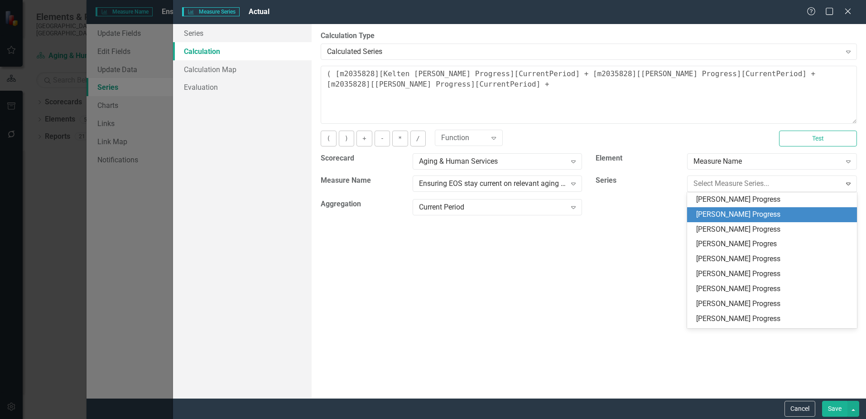
click at [723, 214] on div "Holly Dankenbring Progress" at bounding box center [773, 214] width 155 height 10
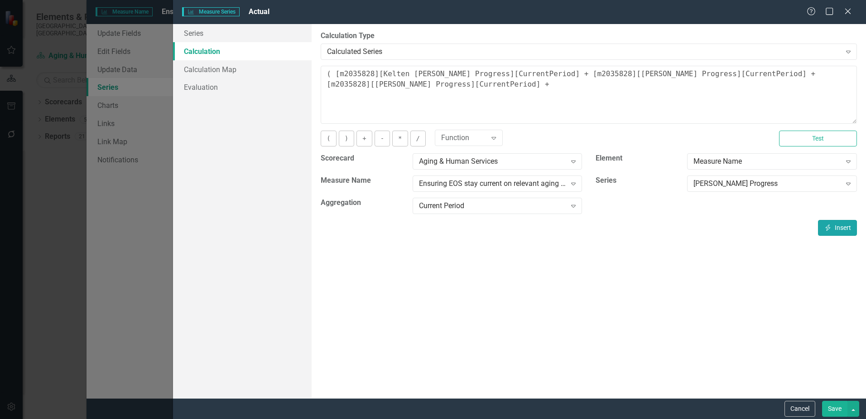
click at [838, 226] on button "Insert Insert" at bounding box center [837, 228] width 39 height 16
click at [361, 136] on button "+" at bounding box center [364, 138] width 15 height 16
click at [721, 186] on div "Holly Dankenbring Progress" at bounding box center [767, 184] width 147 height 10
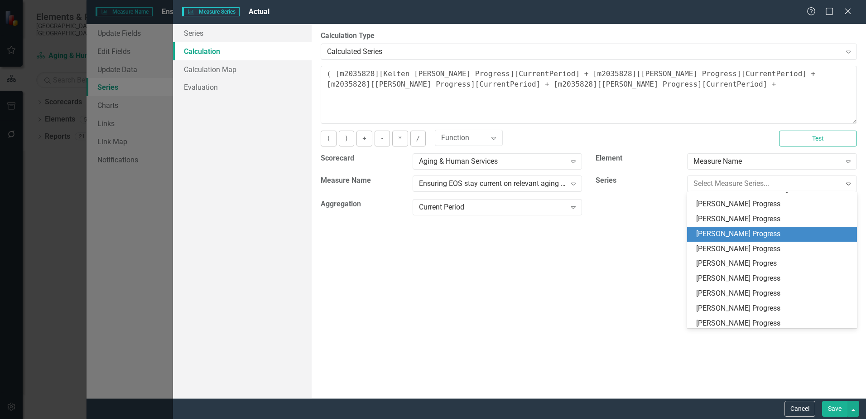
scroll to position [280, 0]
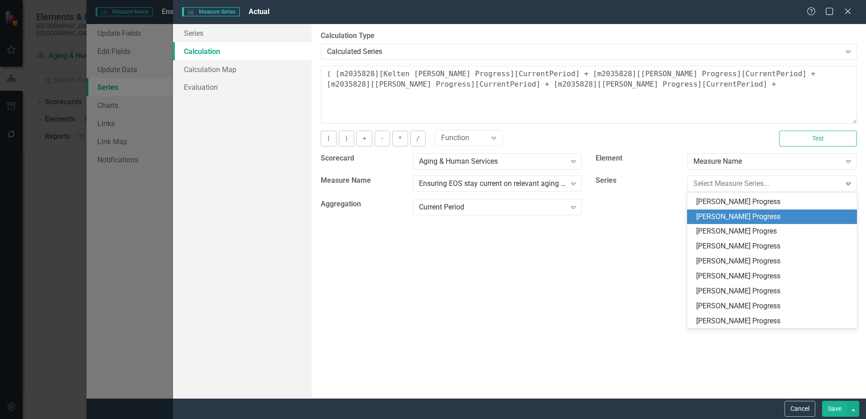
click at [731, 217] on div "Tracey Dudley Progress" at bounding box center [773, 217] width 155 height 10
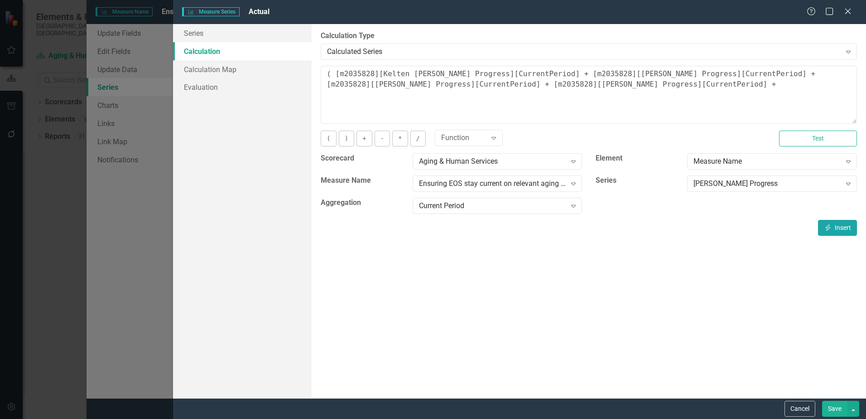
drag, startPoint x: 841, startPoint y: 232, endPoint x: 827, endPoint y: 228, distance: 14.9
click at [838, 231] on button "Insert Insert" at bounding box center [837, 228] width 39 height 16
click at [364, 138] on button "+" at bounding box center [364, 138] width 15 height 16
click at [733, 186] on div "Tracey Dudley Progress" at bounding box center [767, 184] width 147 height 10
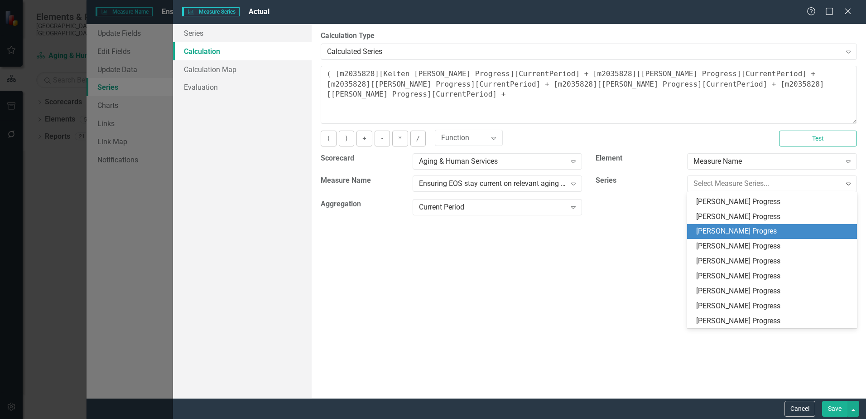
click at [719, 228] on div "Ann Jackson Progres" at bounding box center [773, 231] width 155 height 10
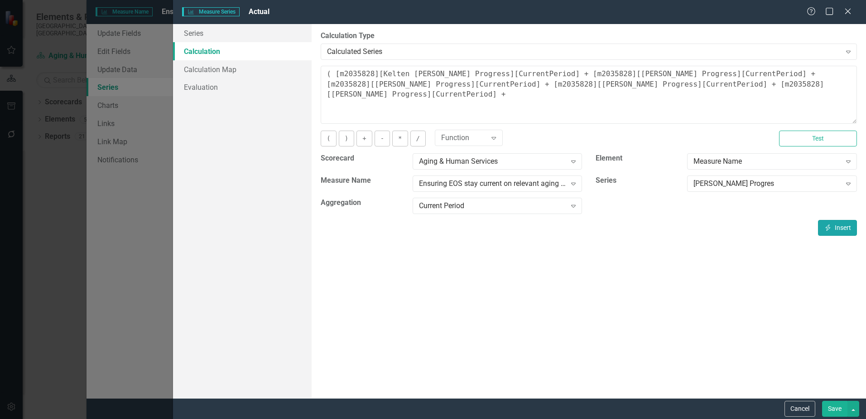
click at [828, 229] on icon "button" at bounding box center [828, 227] width 5 height 6
click at [363, 141] on button "+" at bounding box center [364, 138] width 15 height 16
click at [727, 183] on div "Ann Jackson Progres" at bounding box center [767, 184] width 147 height 10
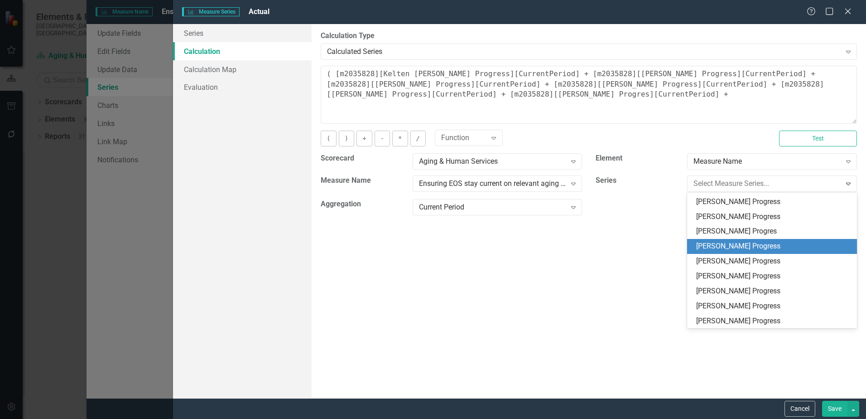
click at [724, 242] on div "Brigette McIntire Progress" at bounding box center [773, 246] width 155 height 10
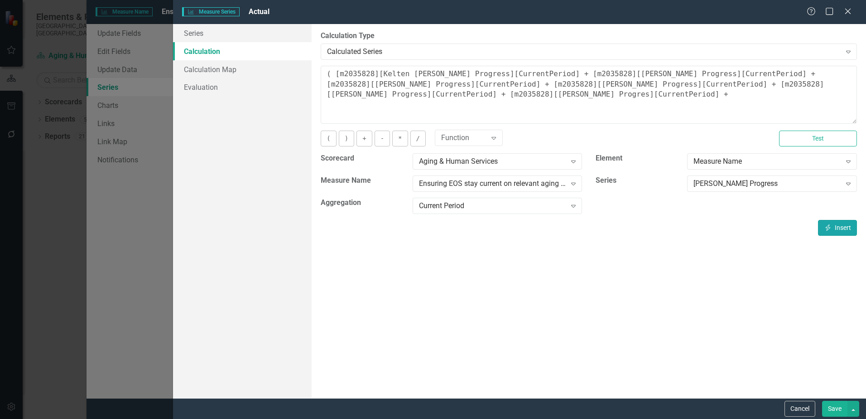
drag, startPoint x: 827, startPoint y: 232, endPoint x: 777, endPoint y: 222, distance: 51.4
click at [826, 232] on button "Insert Insert" at bounding box center [837, 228] width 39 height 16
click at [363, 139] on button "+" at bounding box center [364, 138] width 15 height 16
click at [753, 184] on div "Brigette McIntire Progress" at bounding box center [767, 184] width 147 height 10
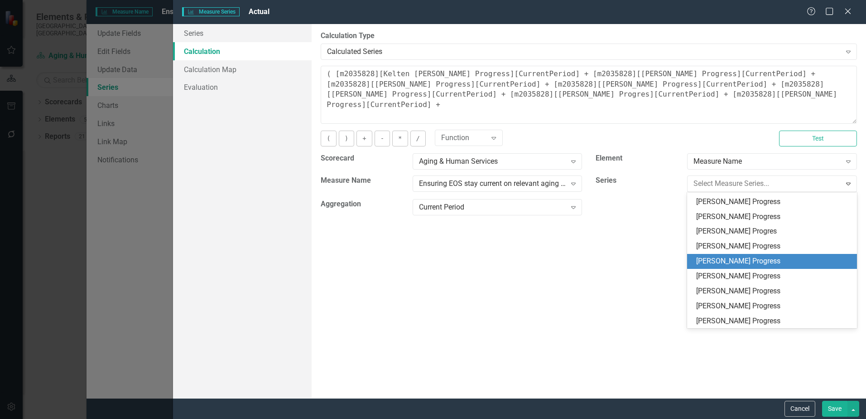
click at [741, 258] on div "Heather Pineda Progress" at bounding box center [773, 261] width 155 height 10
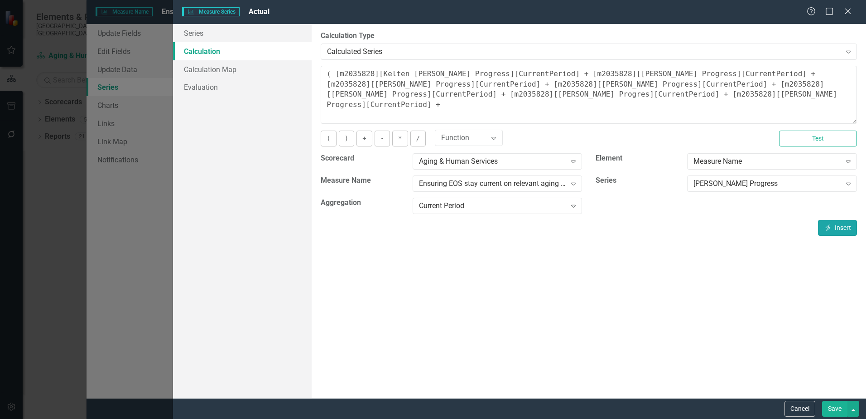
click at [840, 227] on button "Insert Insert" at bounding box center [837, 228] width 39 height 16
click at [362, 137] on button "+" at bounding box center [364, 138] width 15 height 16
click at [783, 184] on div "Heather Pineda Progress" at bounding box center [767, 184] width 147 height 10
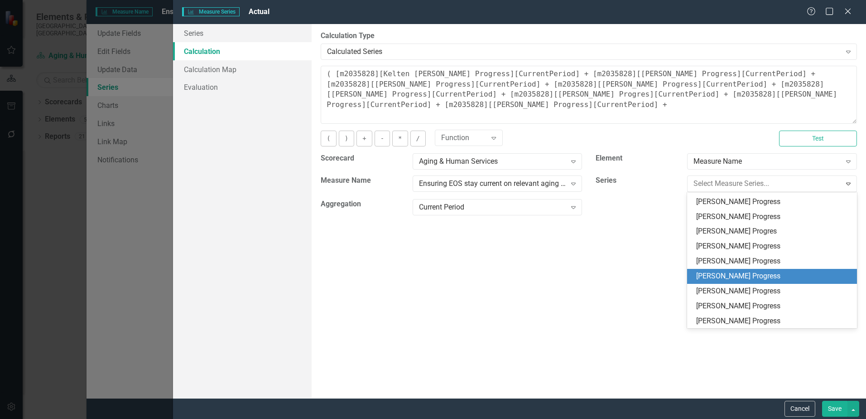
click at [738, 274] on div "Julie Routh Progress" at bounding box center [773, 276] width 155 height 10
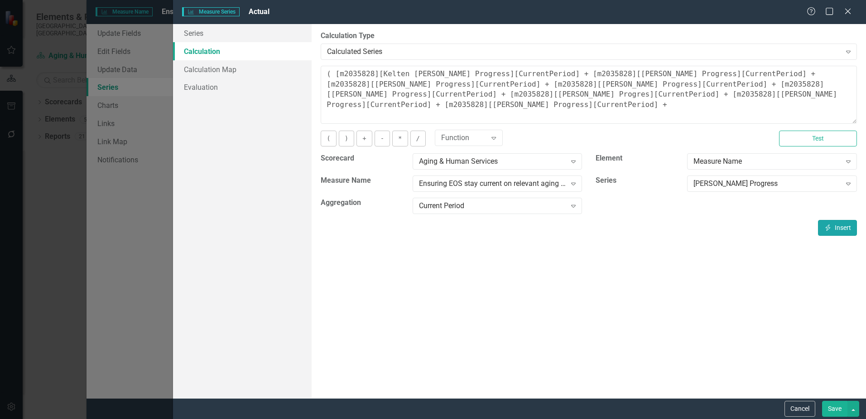
click at [832, 225] on button "Insert Insert" at bounding box center [837, 228] width 39 height 16
click at [366, 138] on button "+" at bounding box center [364, 138] width 15 height 16
click at [727, 182] on div "Julie Routh Progress" at bounding box center [767, 184] width 147 height 10
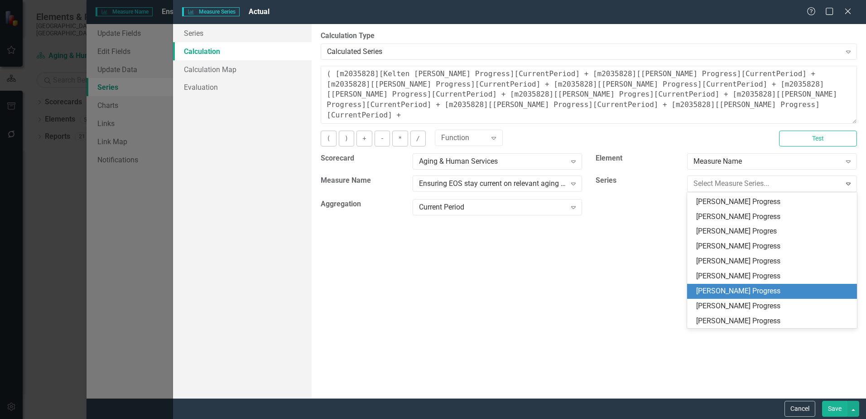
click at [741, 290] on div "Lacey Shank Progress" at bounding box center [773, 291] width 155 height 10
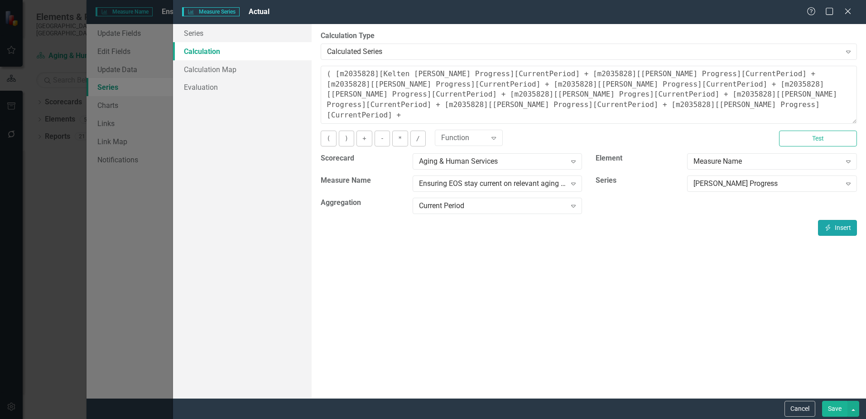
click at [831, 230] on button "Insert Insert" at bounding box center [837, 228] width 39 height 16
click at [365, 141] on button "+" at bounding box center [364, 138] width 15 height 16
click at [753, 183] on div "Lacey Shank Progress" at bounding box center [767, 184] width 147 height 10
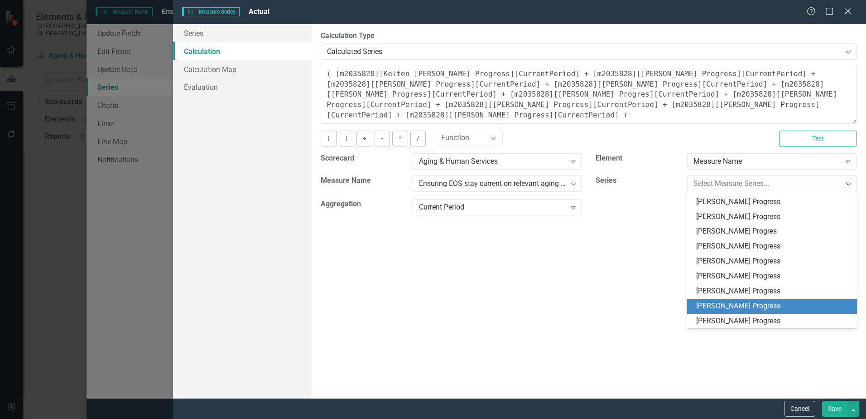
click at [732, 304] on div "Jalie Uzynski Progress" at bounding box center [773, 306] width 155 height 10
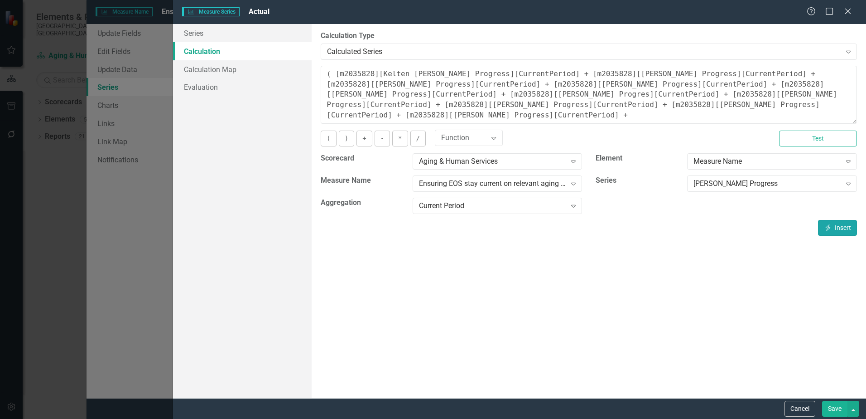
drag, startPoint x: 834, startPoint y: 224, endPoint x: 651, endPoint y: 191, distance: 185.6
click at [828, 222] on button "Insert Insert" at bounding box center [837, 228] width 39 height 16
drag, startPoint x: 364, startPoint y: 140, endPoint x: 544, endPoint y: 158, distance: 180.3
click at [365, 140] on button "+" at bounding box center [364, 138] width 15 height 16
click at [782, 187] on div "Jalie Uzynski Progress" at bounding box center [767, 184] width 147 height 10
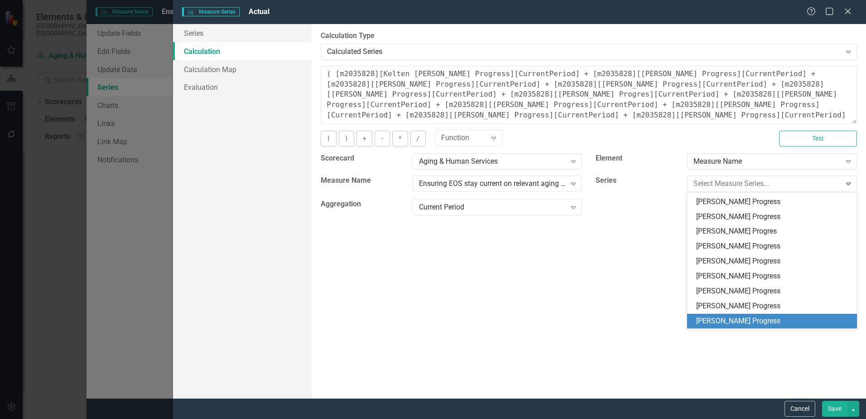
drag, startPoint x: 733, startPoint y: 320, endPoint x: 750, endPoint y: 314, distance: 17.9
click at [734, 320] on div "Amanda Wolfe Progress" at bounding box center [773, 321] width 155 height 10
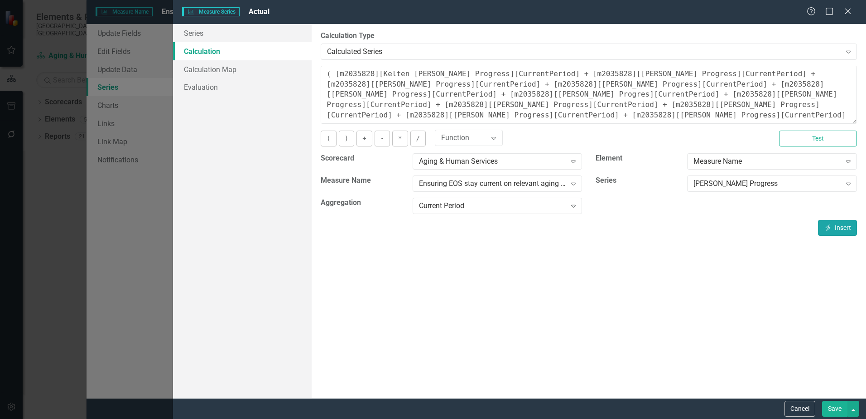
click at [831, 229] on icon "Insert" at bounding box center [828, 227] width 8 height 6
drag, startPoint x: 345, startPoint y: 140, endPoint x: 353, endPoint y: 140, distance: 8.2
click at [346, 140] on button ")" at bounding box center [346, 138] width 15 height 16
click at [415, 140] on button "/" at bounding box center [417, 138] width 15 height 16
click at [729, 183] on div "Amanda Wolfe Progress" at bounding box center [767, 184] width 147 height 10
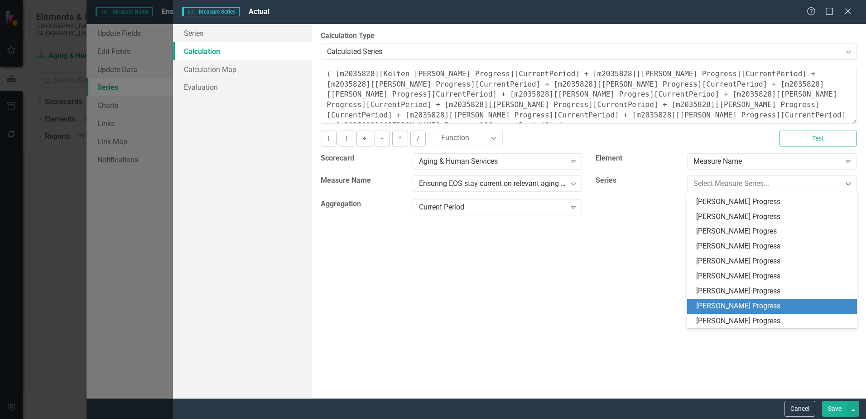
scroll to position [281, 0]
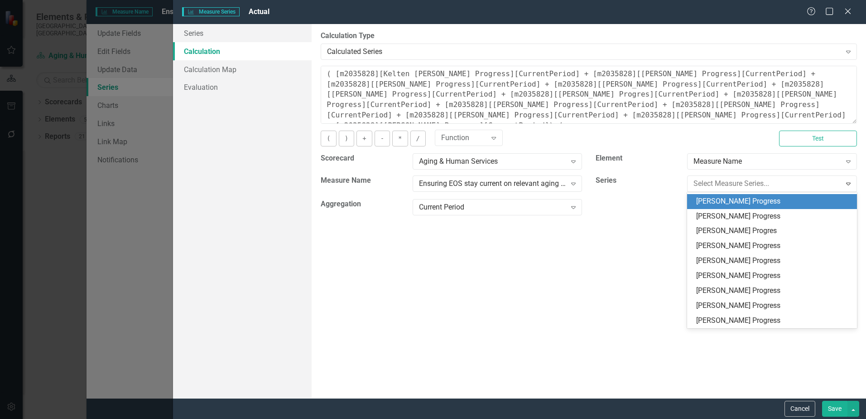
click at [758, 203] on div "[PERSON_NAME] Progress" at bounding box center [773, 201] width 155 height 10
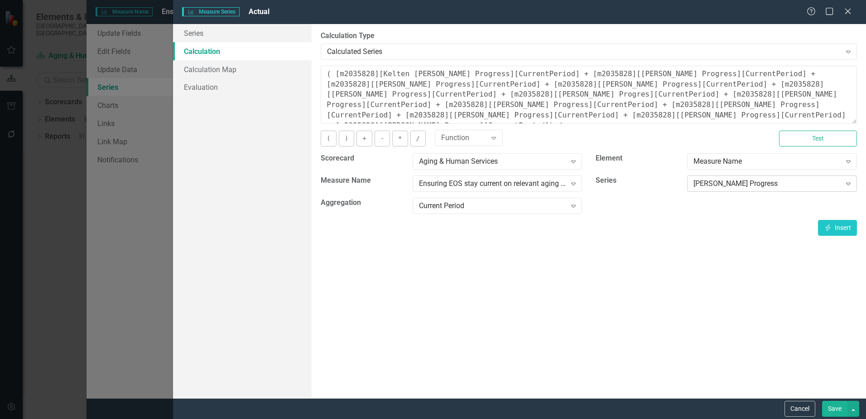
click at [765, 187] on div "[PERSON_NAME] Progress" at bounding box center [767, 184] width 147 height 10
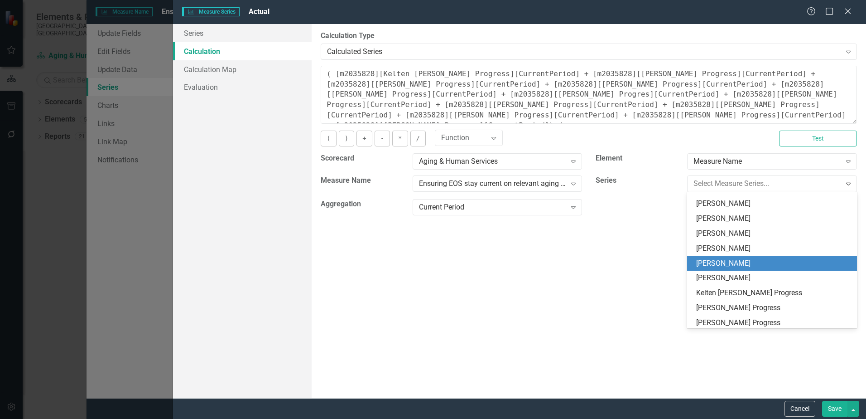
scroll to position [190, 0]
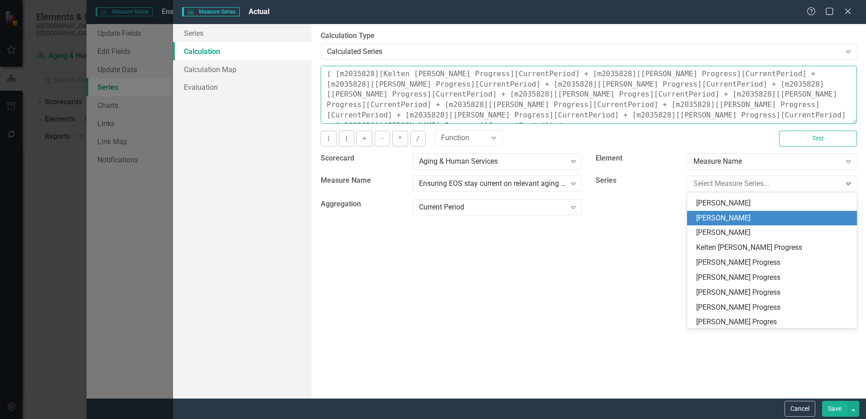
click at [848, 114] on textarea "( [m2035828][Kelten Barber Progress][CurrentPeriod] + [m2035828][Lindsay Berner…" at bounding box center [589, 95] width 536 height 58
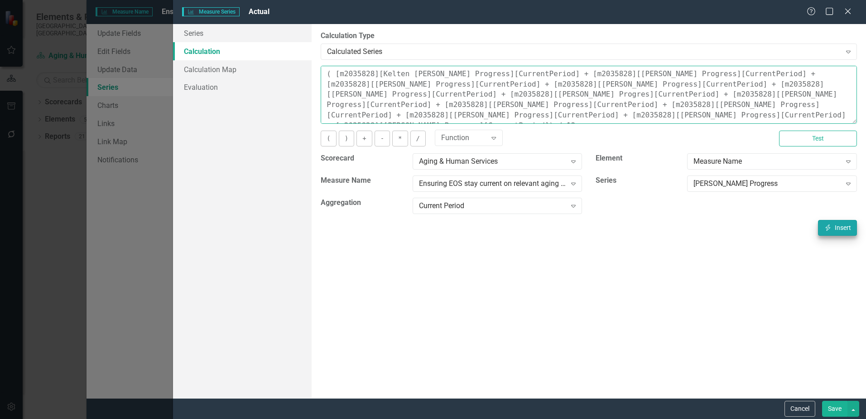
scroll to position [6, 0]
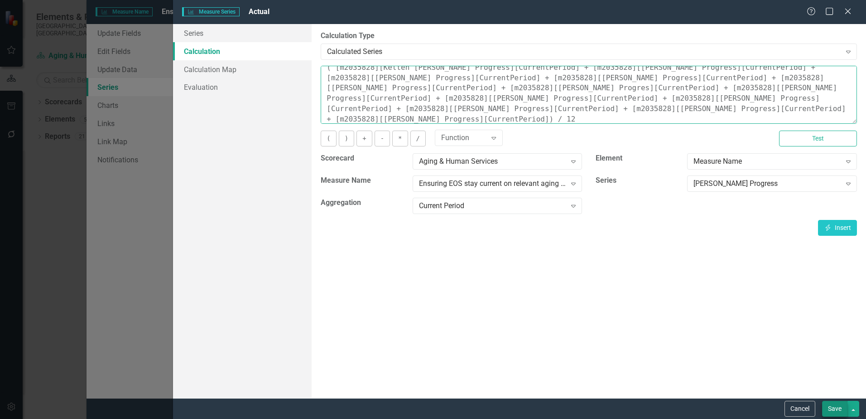
type textarea "( [m2035828][Kelten Barber Progress][CurrentPeriod] + [m2035828][Lindsay Berner…"
click at [831, 406] on button "Save" at bounding box center [834, 409] width 25 height 16
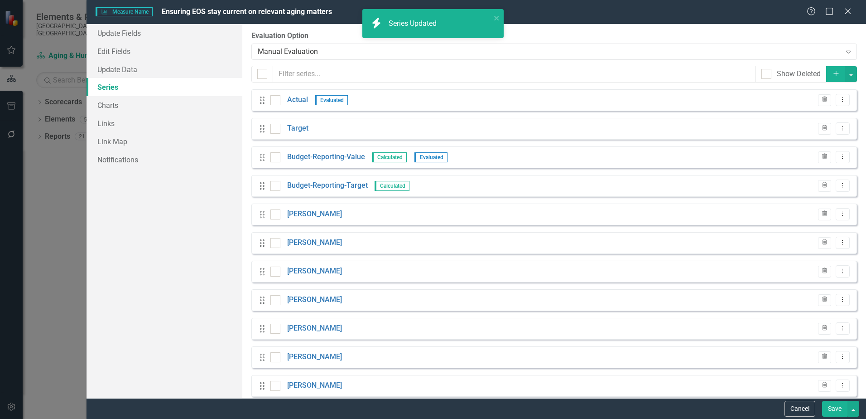
click at [316, 129] on div "Drag Target Trash Dropdown Menu" at bounding box center [554, 129] width 606 height 22
click at [302, 130] on link "Target" at bounding box center [297, 128] width 21 height 10
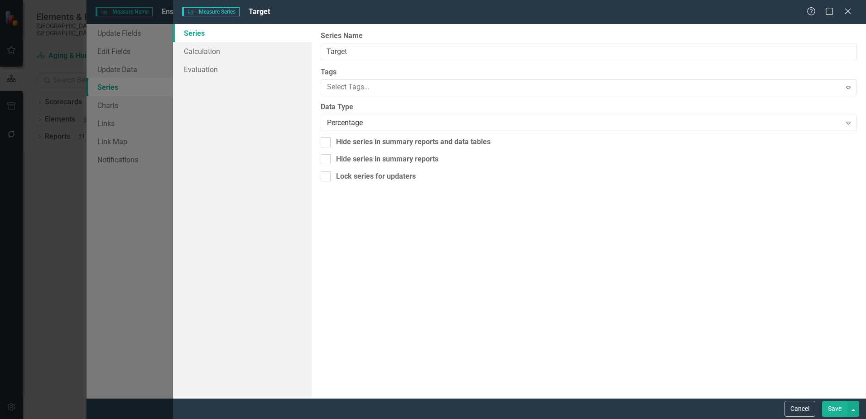
click at [833, 406] on button "Save" at bounding box center [834, 409] width 25 height 16
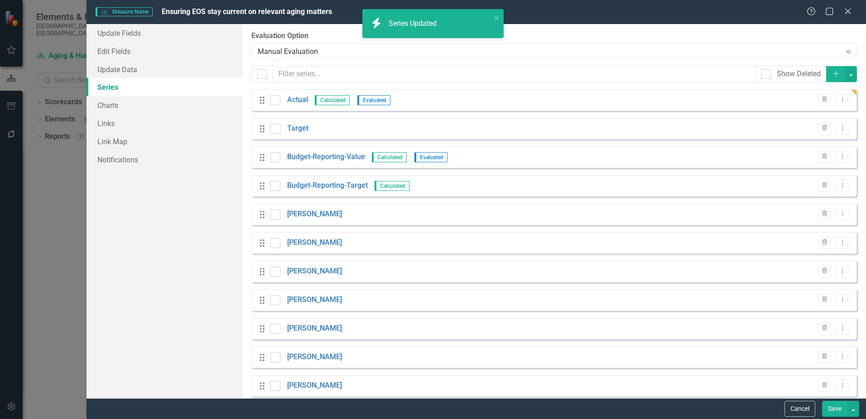
click at [833, 406] on button "Save" at bounding box center [834, 409] width 25 height 16
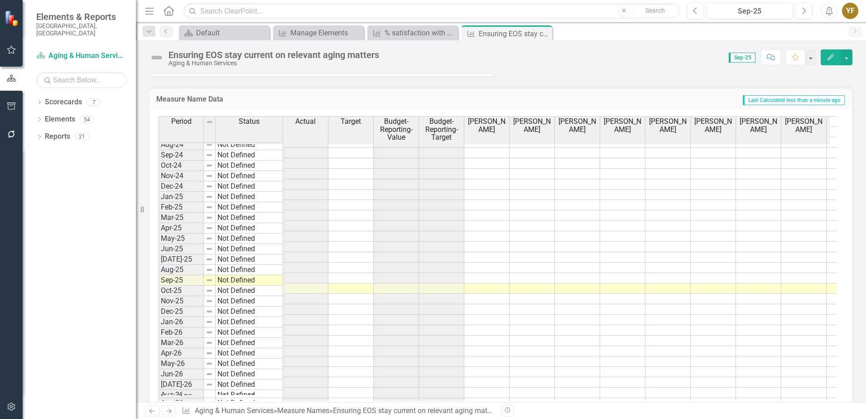
scroll to position [1250, 0]
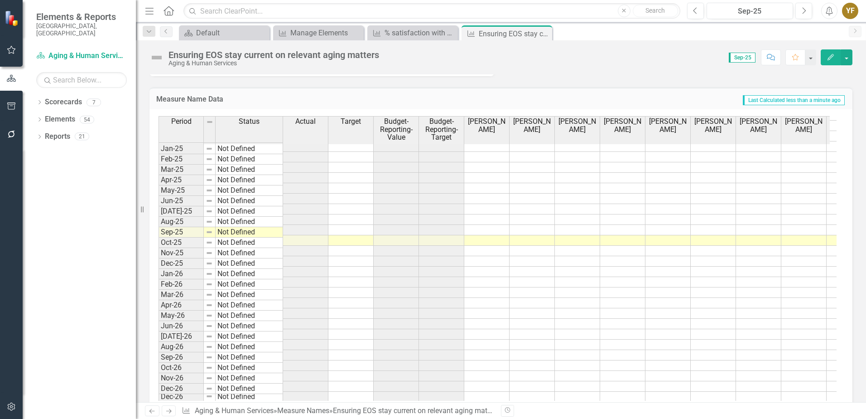
click at [342, 266] on td at bounding box center [350, 271] width 45 height 10
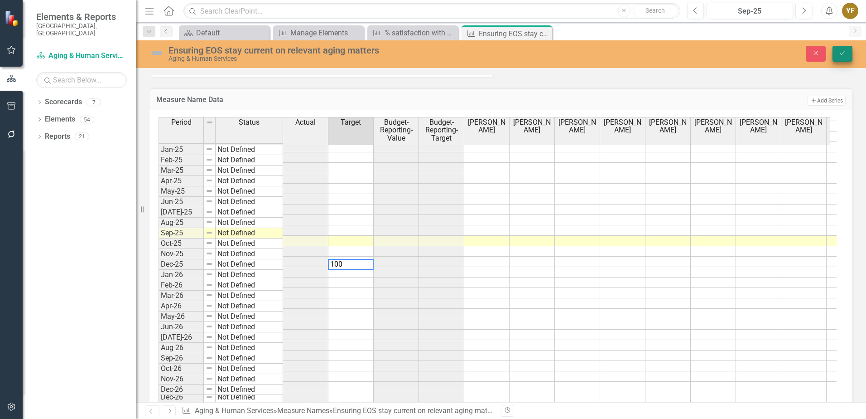
type textarea "100"
click at [846, 53] on icon "Save" at bounding box center [843, 53] width 8 height 6
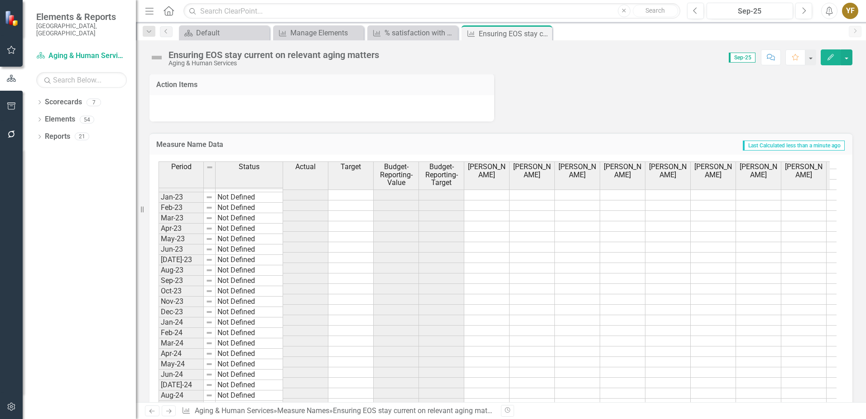
scroll to position [0, 0]
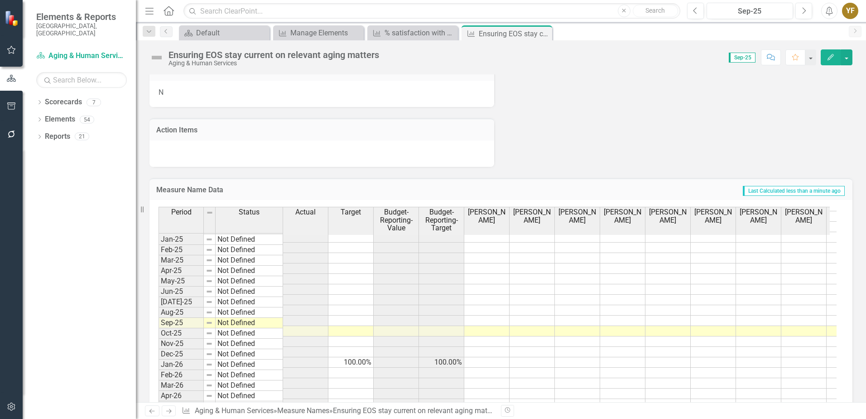
click at [354, 238] on tbody "Oct-23 Not Defined Nov-23 Not Defined Dec-23 Not Defined Jan-24 Not Defined Feb…" at bounding box center [742, 289] width 1167 height 407
click at [347, 242] on td at bounding box center [350, 247] width 45 height 10
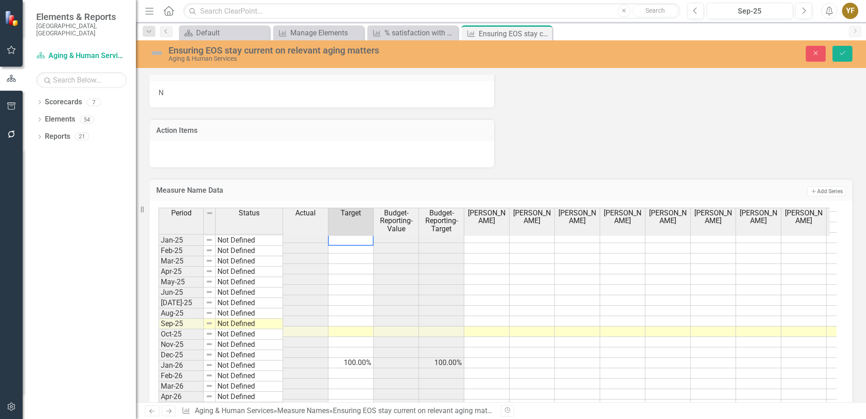
click at [347, 241] on textarea at bounding box center [351, 240] width 46 height 11
type textarea "1"
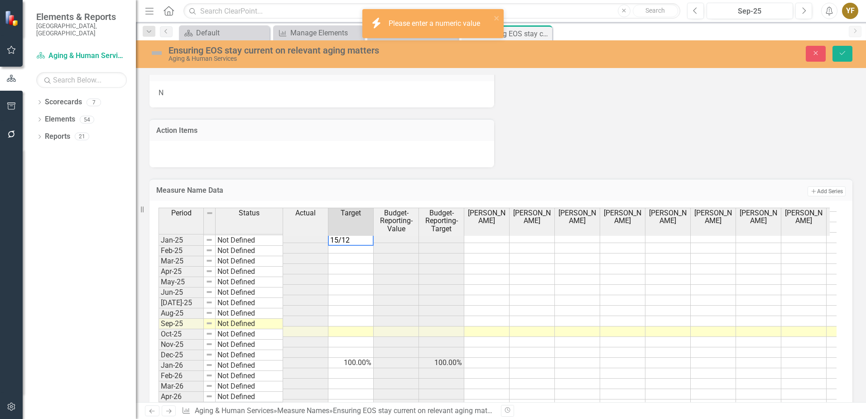
click at [330, 241] on textarea "15/12" at bounding box center [351, 240] width 46 height 11
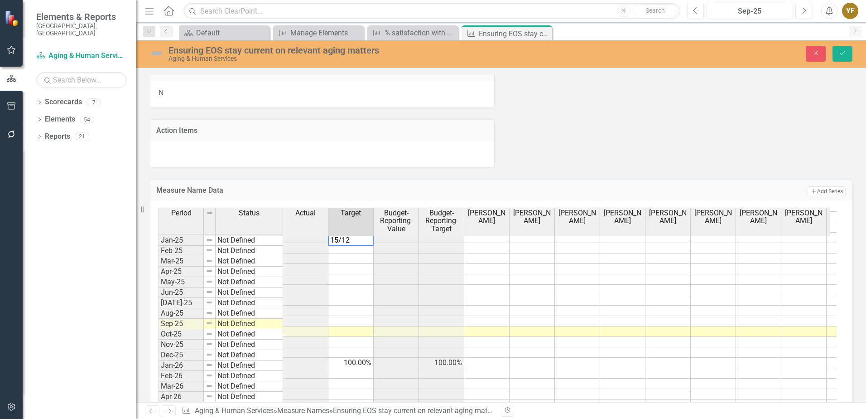
type textarea "=15/12"
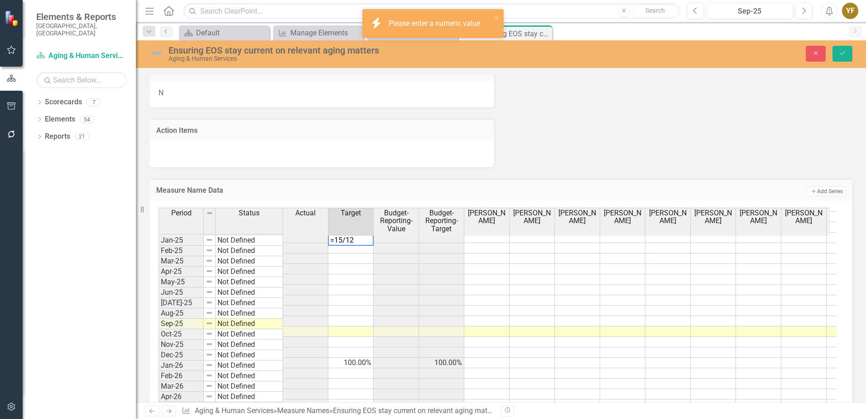
drag, startPoint x: 364, startPoint y: 241, endPoint x: 241, endPoint y: 239, distance: 123.3
click at [241, 239] on div "Period Status Actual Target Budget-Reporting-Value Budget-Reporting-Target Kelt…" at bounding box center [498, 350] width 678 height 285
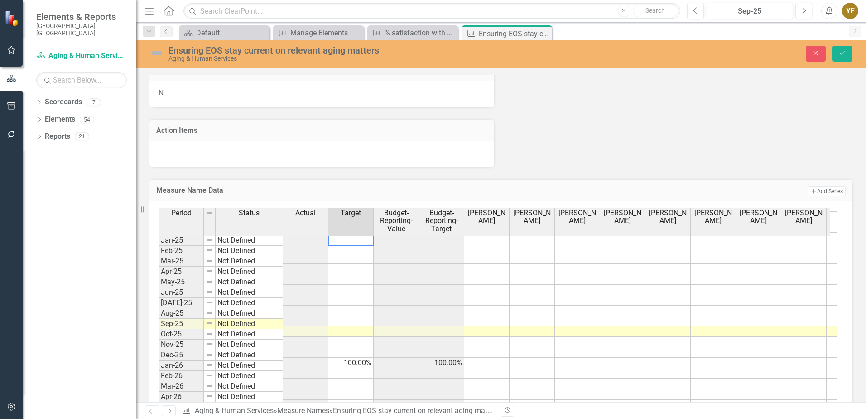
click at [508, 181] on div "Measure Name Data Add Add Series" at bounding box center [501, 190] width 703 height 22
click at [342, 243] on td at bounding box center [350, 248] width 45 height 10
type textarea "5"
type textarea "8.33"
click at [364, 243] on td "8.33%" at bounding box center [350, 248] width 45 height 10
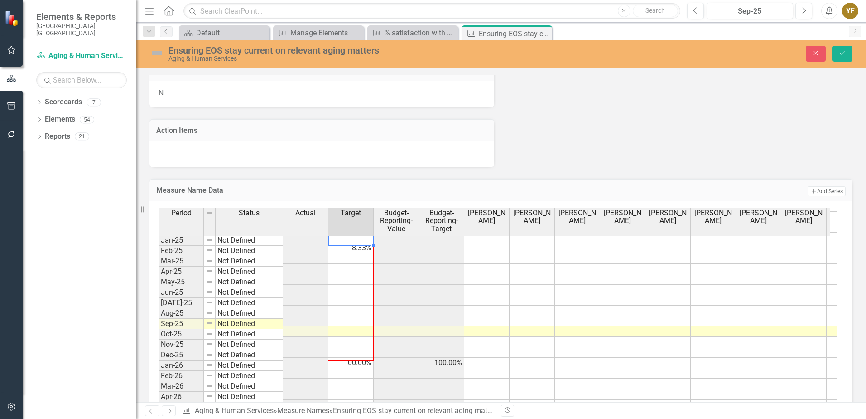
drag, startPoint x: 373, startPoint y: 245, endPoint x: 367, endPoint y: 349, distance: 104.4
click at [159, 351] on div "Period Status Actual Target Budget-Reporting-Value Budget-Reporting-Target Kelt…" at bounding box center [159, 282] width 0 height 420
type textarea "8.33"
click at [840, 48] on button "Save" at bounding box center [843, 54] width 20 height 16
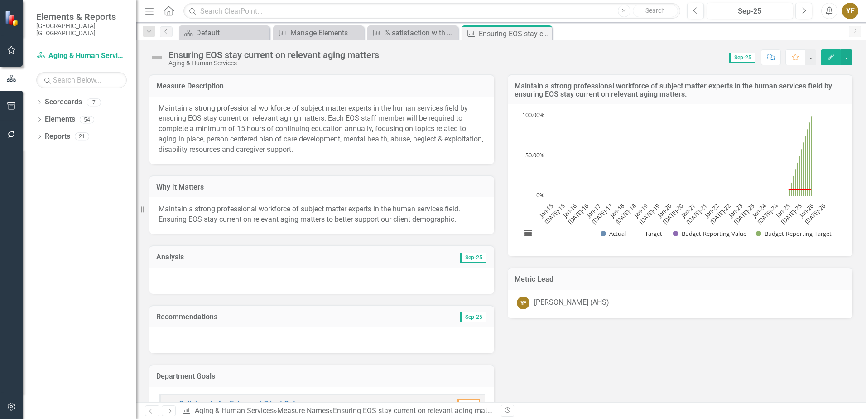
scroll to position [1250, 0]
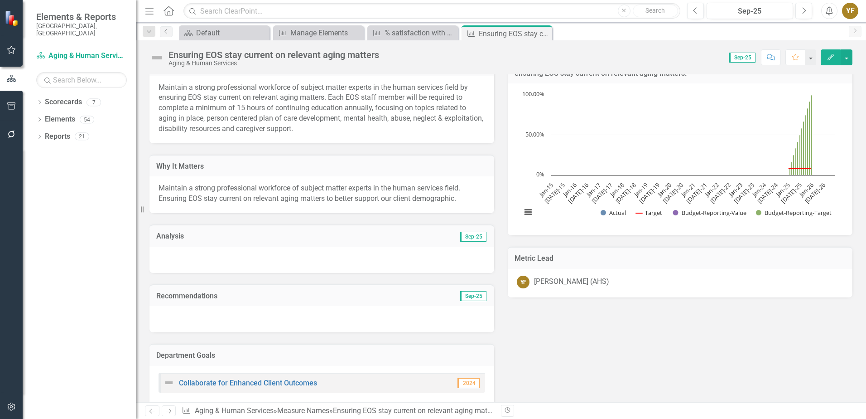
scroll to position [0, 0]
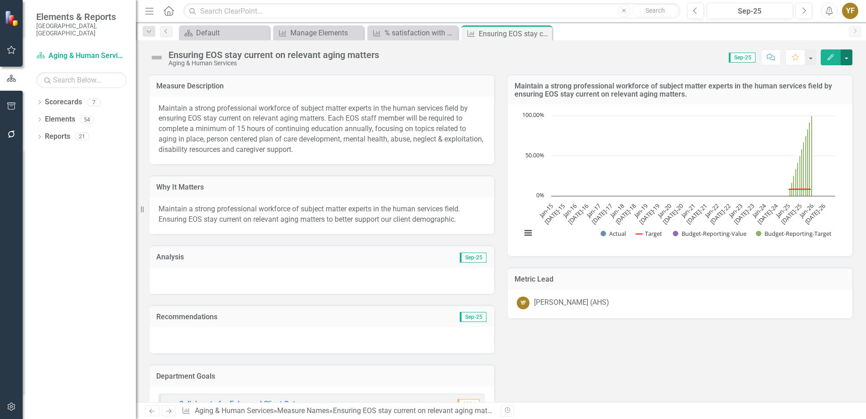
click at [845, 59] on button "button" at bounding box center [847, 57] width 12 height 16
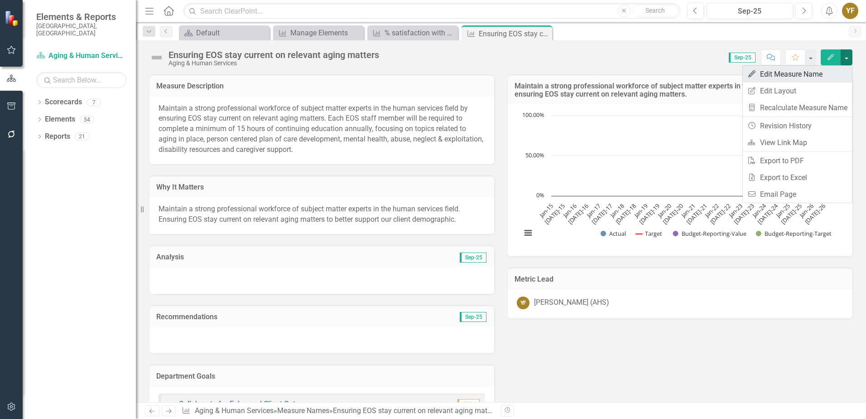
click at [768, 73] on link "Edit Edit Measure Name" at bounding box center [797, 74] width 109 height 17
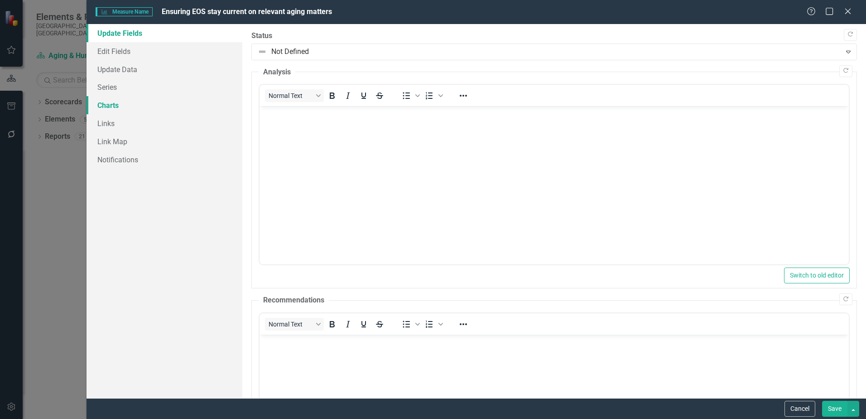
click at [105, 107] on link "Charts" at bounding box center [165, 105] width 156 height 18
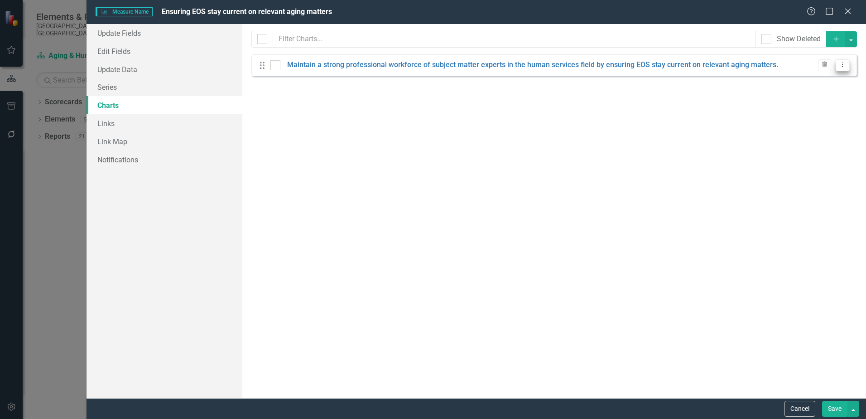
click at [843, 66] on icon "Dropdown Menu" at bounding box center [843, 65] width 8 height 6
click at [807, 78] on link "Edit Edit Chart" at bounding box center [814, 80] width 72 height 17
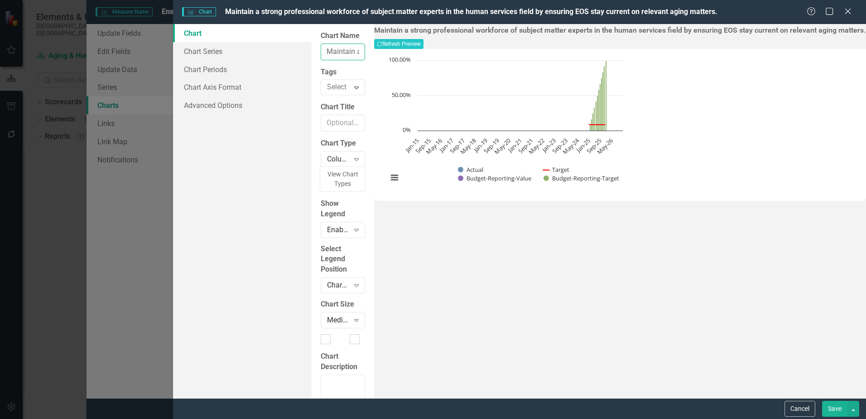
drag, startPoint x: 326, startPoint y: 49, endPoint x: 545, endPoint y: 56, distance: 218.9
click at [365, 56] on input "Maintain a strong professional workforce of subject matter experts in the human…" at bounding box center [343, 51] width 44 height 17
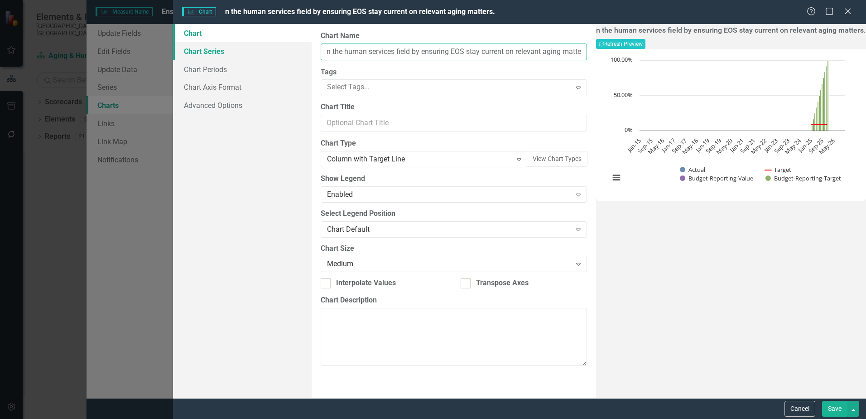
drag, startPoint x: 425, startPoint y: 50, endPoint x: 295, endPoint y: 52, distance: 129.6
click at [295, 52] on div "Chart Chart Series Chart Periods Chart Axis Format Advanced Options From this p…" at bounding box center [519, 211] width 693 height 374
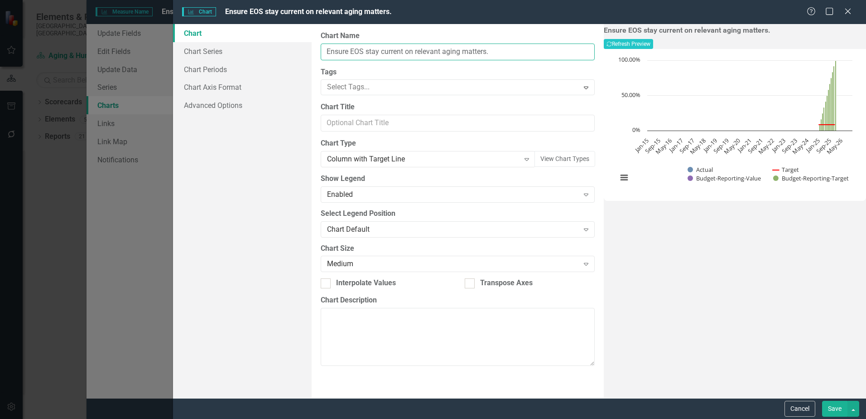
click at [497, 52] on input "Ensure EOS stay current on relevant aging matters." at bounding box center [458, 51] width 274 height 17
type input "Ensure EOS stay current on relevant aging matters"
click at [670, 275] on div "Ensure EOS stay current on relevant aging matters Recalculate Refresh Preview C…" at bounding box center [735, 211] width 262 height 374
click at [218, 48] on link "Chart Series" at bounding box center [242, 51] width 139 height 18
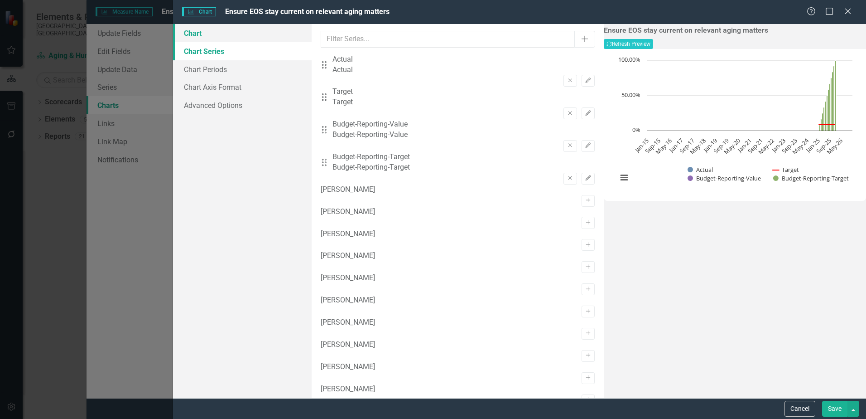
click at [193, 36] on link "Chart" at bounding box center [242, 33] width 139 height 18
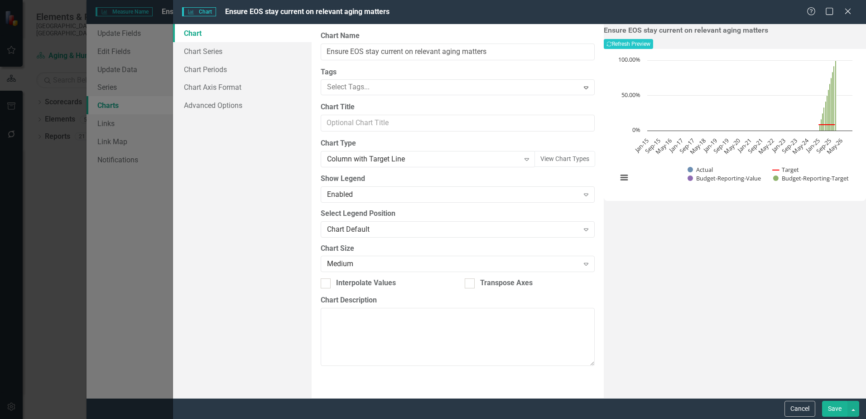
click at [837, 410] on button "Save" at bounding box center [834, 409] width 25 height 16
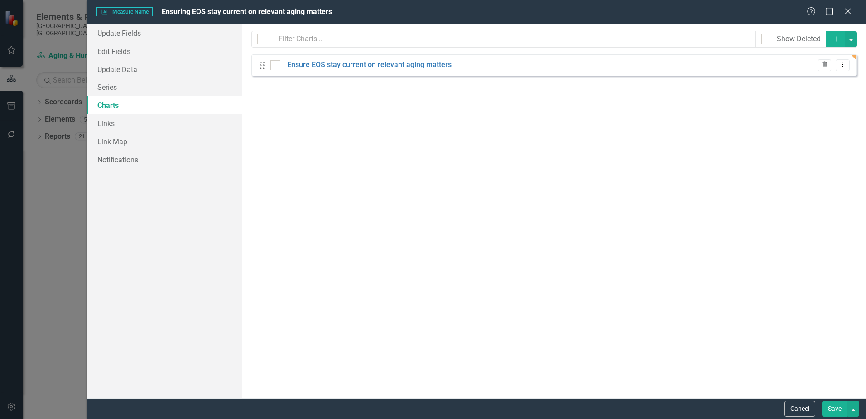
click at [831, 410] on button "Save" at bounding box center [834, 409] width 25 height 16
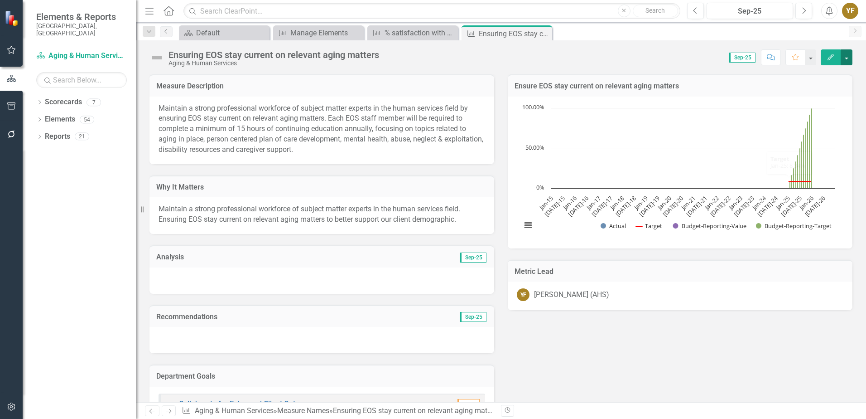
click at [846, 61] on button "button" at bounding box center [847, 57] width 12 height 16
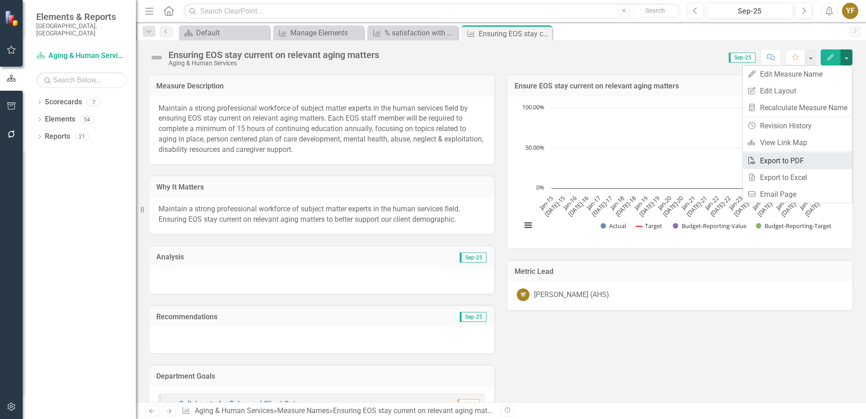
click at [780, 160] on link "PDF Export to PDF" at bounding box center [797, 160] width 109 height 17
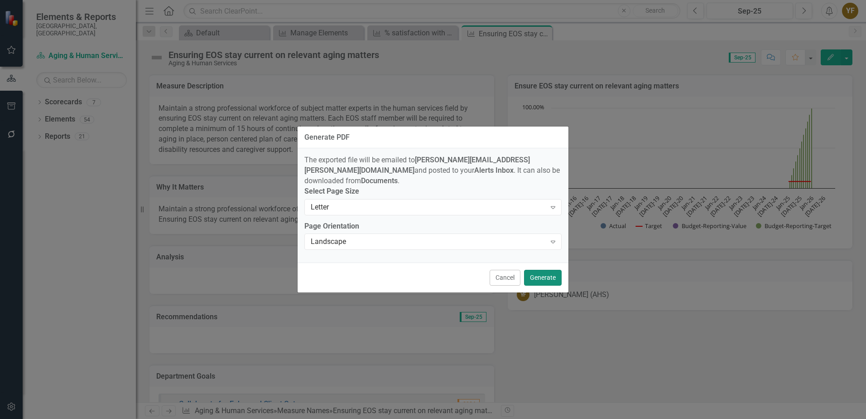
click at [537, 271] on button "Generate" at bounding box center [543, 278] width 38 height 16
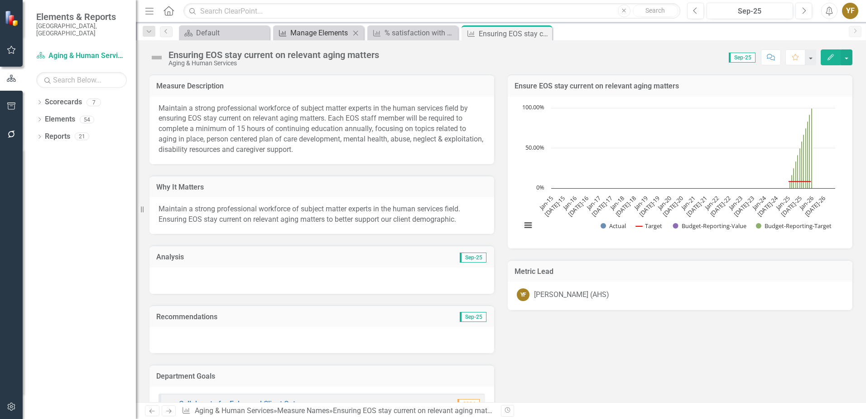
click at [294, 32] on div "Manage Elements" at bounding box center [320, 32] width 60 height 11
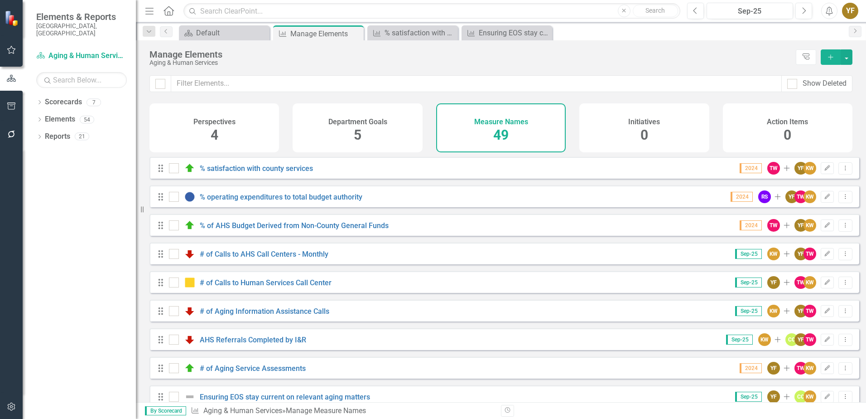
click at [833, 56] on icon "Add" at bounding box center [831, 57] width 8 height 6
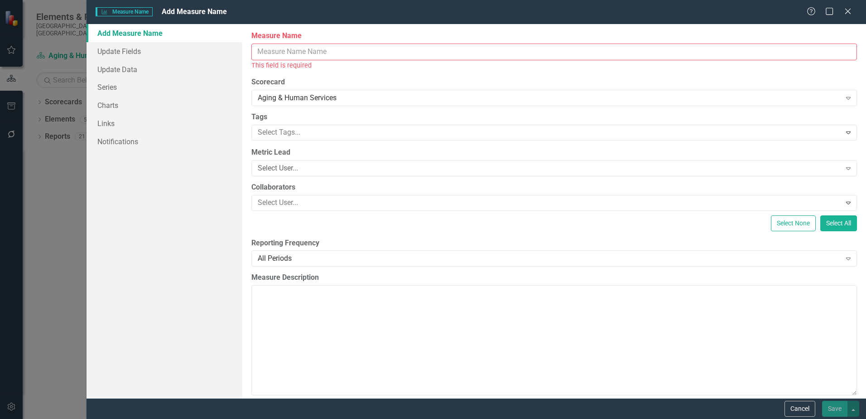
click at [280, 48] on input "Measure Name" at bounding box center [554, 51] width 606 height 17
click at [304, 54] on input "Measure Name" at bounding box center [554, 51] width 606 height 17
paste input "Area Plan Metric Reporting  Foltz, Yolanda, AHS YF File Comments Catch up View…"
type input "Area Plan Metric Reporting  Foltz, Yolanda, AHS YF File Comments Catch up View…"
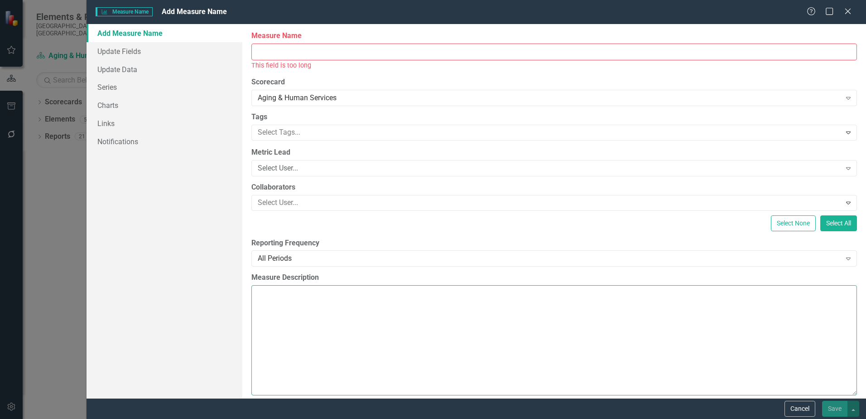
scroll to position [0, 0]
click at [329, 310] on textarea "Measure Description" at bounding box center [554, 340] width 606 height 110
paste textarea "Area Plan Metric Reporting  Foltz, Yolanda, AHS YF File Comments Catch up View…"
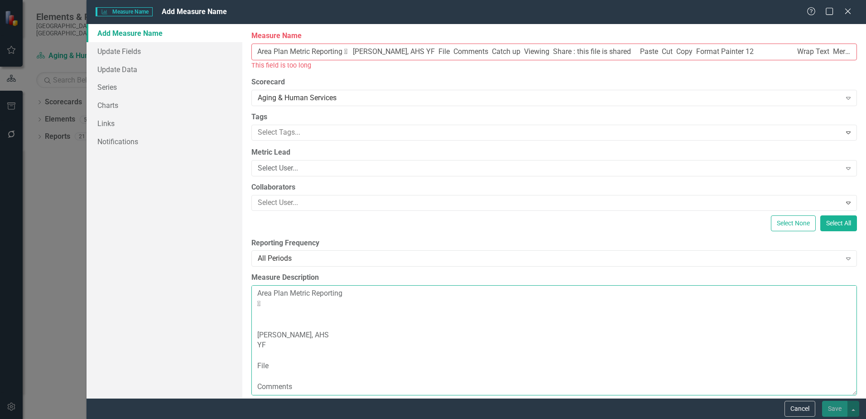
scroll to position [969, 0]
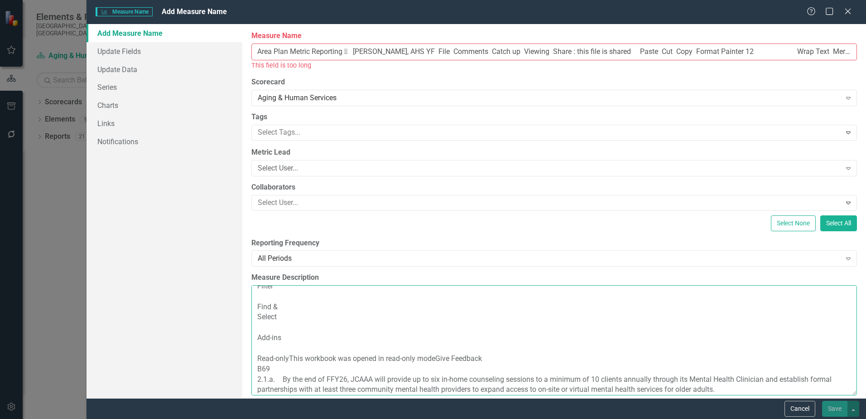
drag, startPoint x: 283, startPoint y: 318, endPoint x: 247, endPoint y: 287, distance: 47.5
click at [247, 287] on div "ClearPoint Can Do More! How ClearPoint Can Help Close Enterprise plans can auto…" at bounding box center [554, 211] width 624 height 374
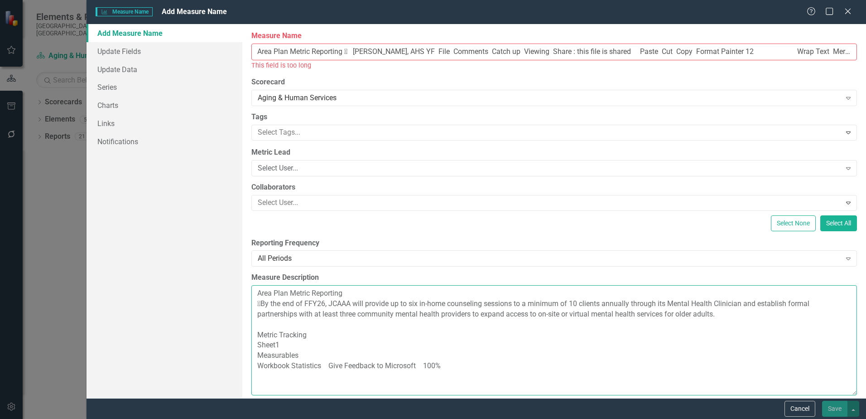
scroll to position [0, 0]
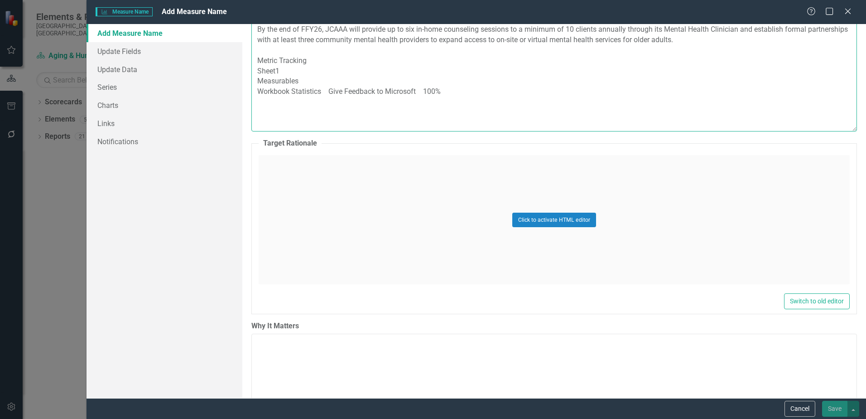
drag, startPoint x: 256, startPoint y: 314, endPoint x: 582, endPoint y: 411, distance: 340.6
click at [582, 411] on form "Measure Name Measure Name Add Measure Name Help Maximize Close Add Measure Name…" at bounding box center [477, 209] width 780 height 419
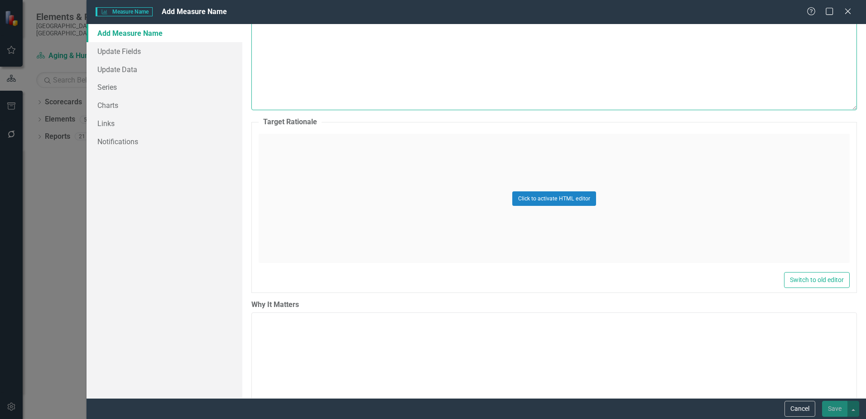
scroll to position [13, 0]
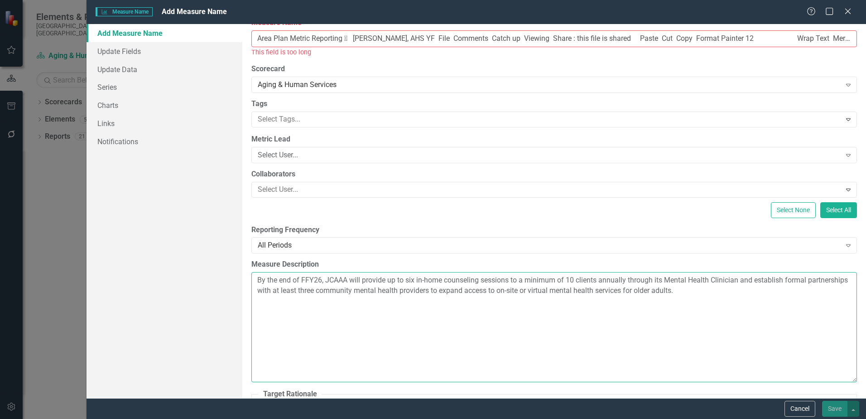
type textarea "By the end of FFY26, JCAAA will provide up to six in-home counseling sessions t…"
click at [268, 35] on input "Area Plan Metric Reporting  Foltz, Yolanda, AHS YF File Comments Catch up View…" at bounding box center [554, 38] width 606 height 17
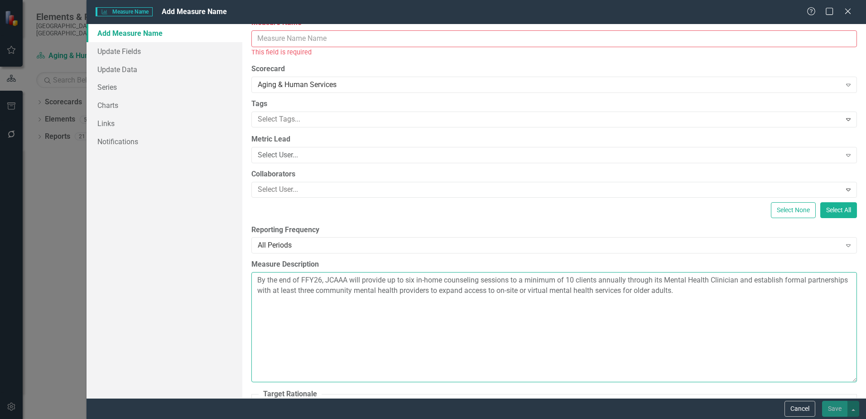
drag, startPoint x: 326, startPoint y: 280, endPoint x: 739, endPoint y: 283, distance: 413.2
click at [739, 283] on textarea "By the end of FFY26, JCAAA will provide up to six in-home counseling sessions t…" at bounding box center [554, 327] width 606 height 110
click at [297, 39] on input "Measure Name" at bounding box center [554, 38] width 606 height 17
paste input "JCAAA will provide up to six in-home counseling sessions to a minimum of 10 cli…"
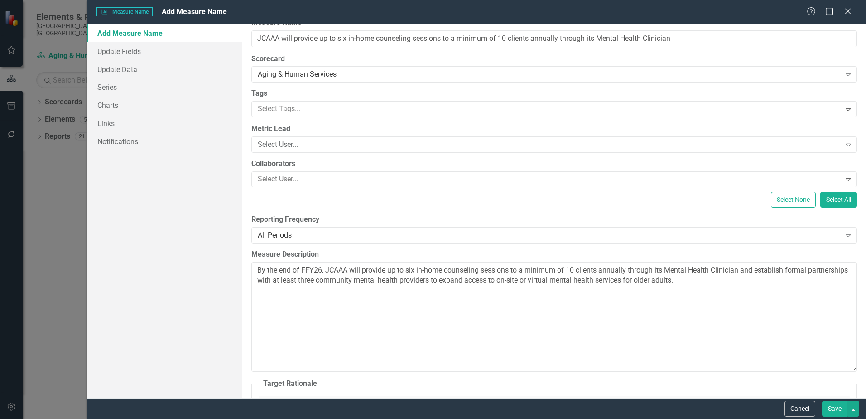
click at [461, 204] on div "Select None Select All" at bounding box center [554, 200] width 606 height 16
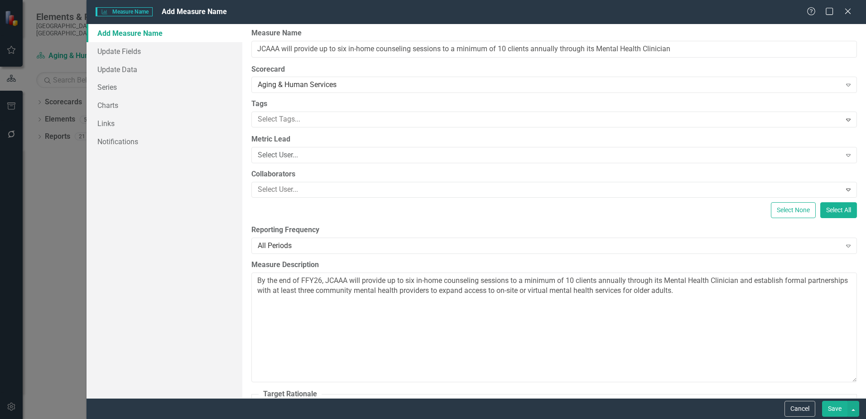
scroll to position [0, 0]
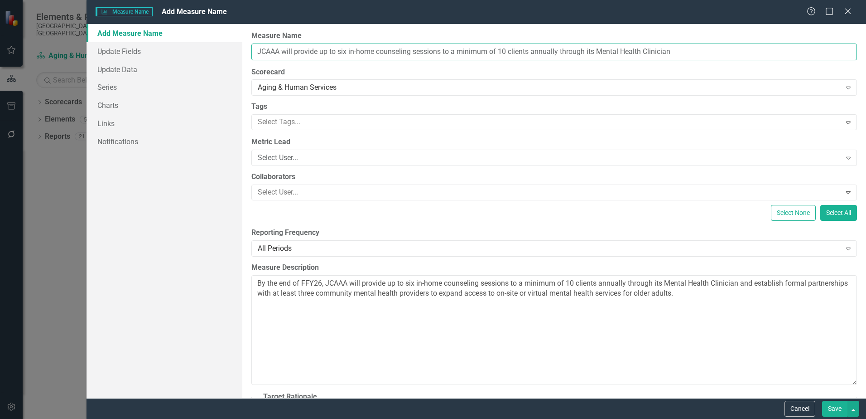
drag, startPoint x: 258, startPoint y: 51, endPoint x: 266, endPoint y: 50, distance: 7.8
click at [266, 50] on input "JCAAA will provide up to six in-home counseling sessions to a minimum of 10 cli…" at bounding box center [554, 51] width 606 height 17
drag, startPoint x: 367, startPoint y: 51, endPoint x: 393, endPoint y: 51, distance: 26.3
click at [393, 51] on input "Johnson County AAA will provide up to six in-home counseling sessions to a mini…" at bounding box center [554, 51] width 606 height 17
drag, startPoint x: 565, startPoint y: 52, endPoint x: 830, endPoint y: 59, distance: 266.1
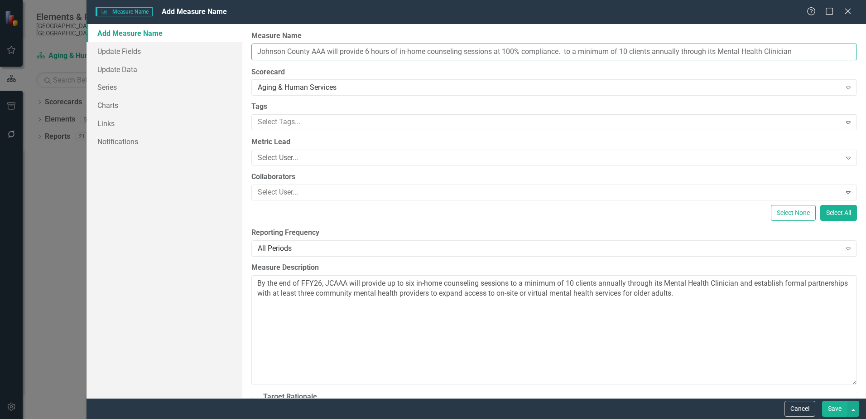
click at [830, 59] on input "Johnson County AAA will provide 6 hours of in-home counseling sessions at 100% …" at bounding box center [554, 51] width 606 height 17
click at [564, 51] on input "Johnson County AAA will provide 6 hours of in-home counseling sessions at 100% …" at bounding box center [554, 51] width 606 height 17
type input "Johnson County AAA will provide 6 hours of in-home counseling sessions at 100% …"
click at [285, 158] on div "Select User..." at bounding box center [549, 158] width 583 height 10
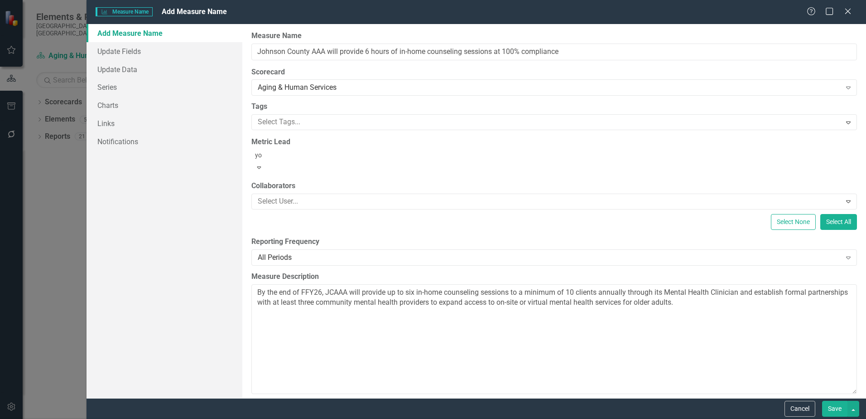
type input "yol"
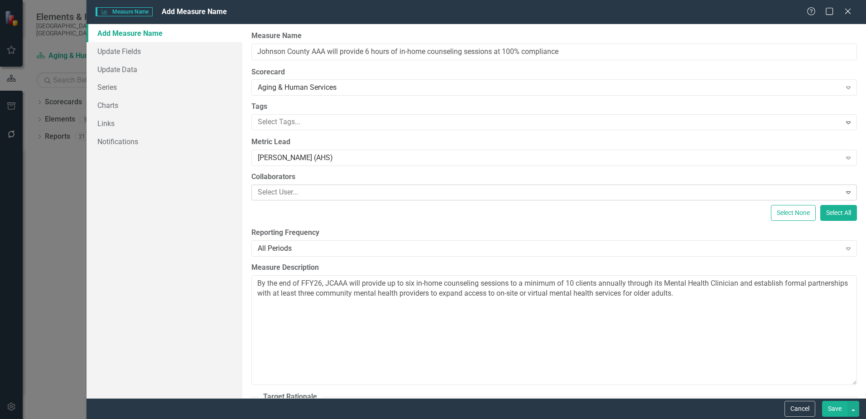
click at [285, 192] on div at bounding box center [547, 192] width 587 height 12
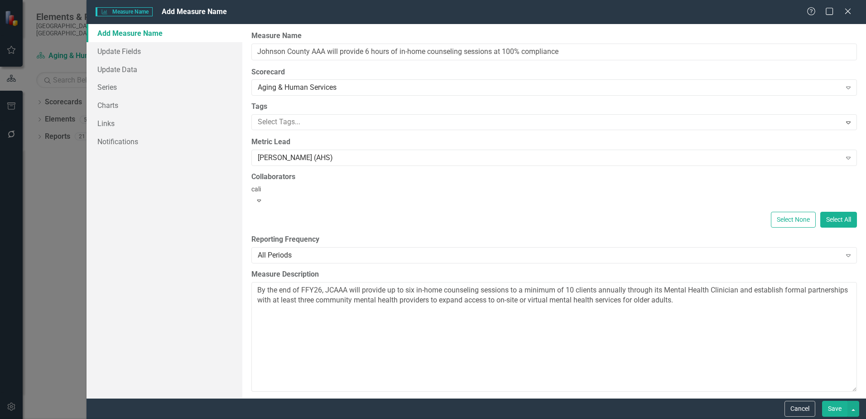
type input "calin"
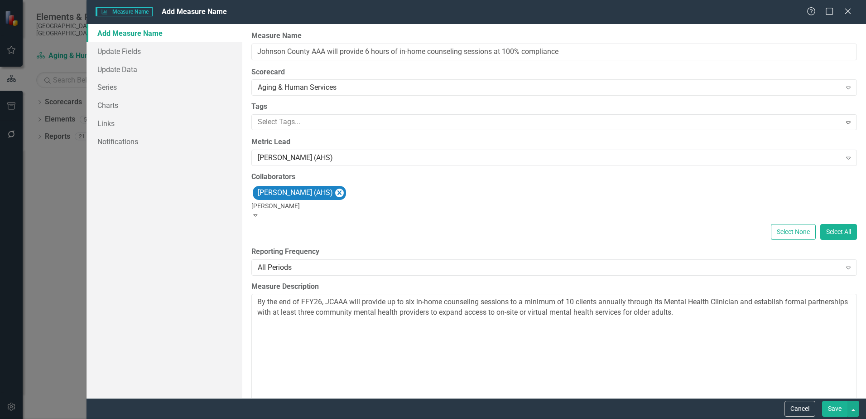
type input "Kelli"
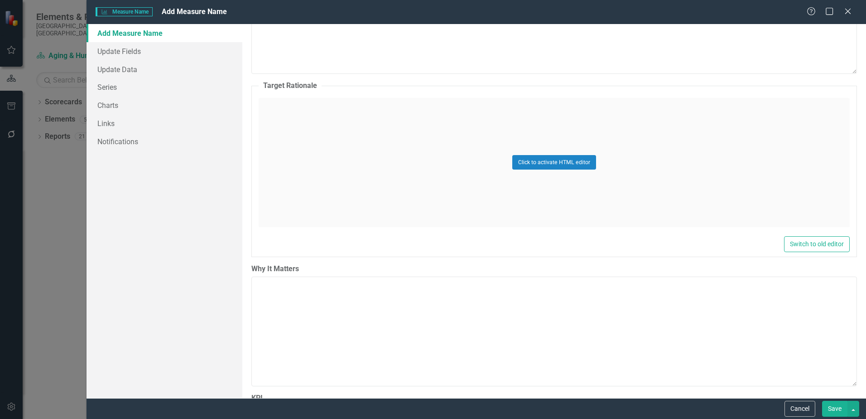
scroll to position [362, 0]
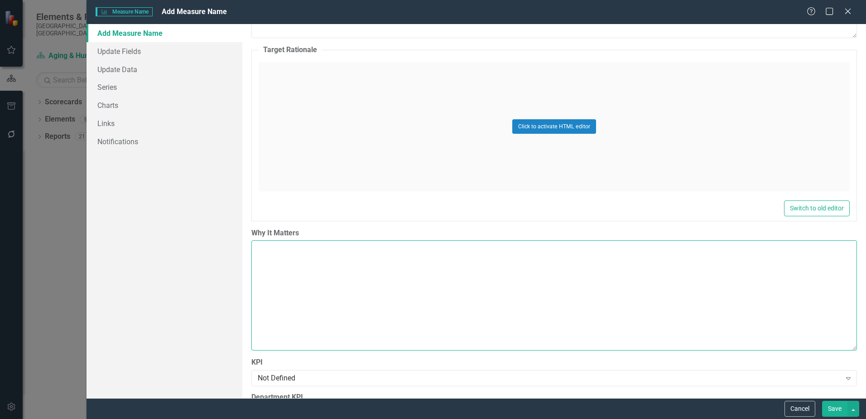
click at [282, 277] on textarea "Why It Matters" at bounding box center [554, 295] width 606 height 110
click at [602, 281] on textarea "Why It Matters" at bounding box center [554, 295] width 606 height 110
type textarea "W"
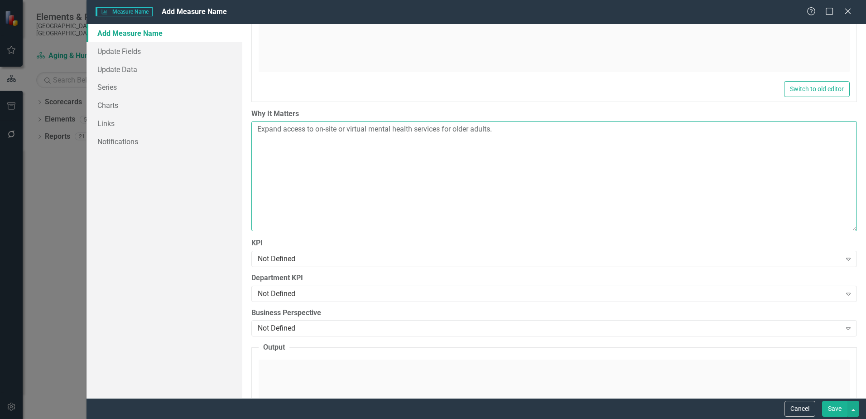
scroll to position [498, 0]
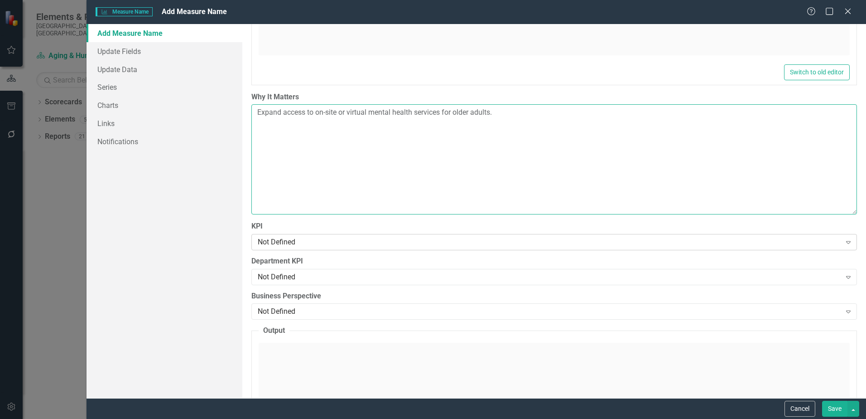
type textarea "Expand access to on-site or virtual mental health services for older adults."
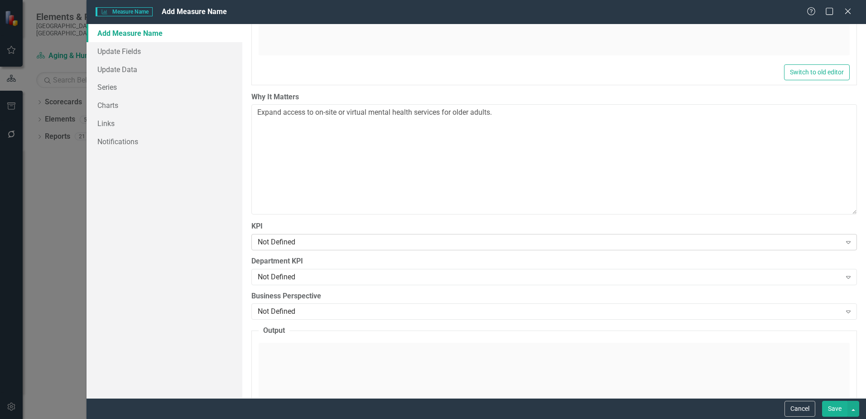
click at [293, 242] on div "Not Defined" at bounding box center [549, 242] width 583 height 10
click at [273, 275] on div "Not Defined" at bounding box center [549, 276] width 583 height 10
click at [292, 309] on div "Not Defined" at bounding box center [549, 311] width 583 height 10
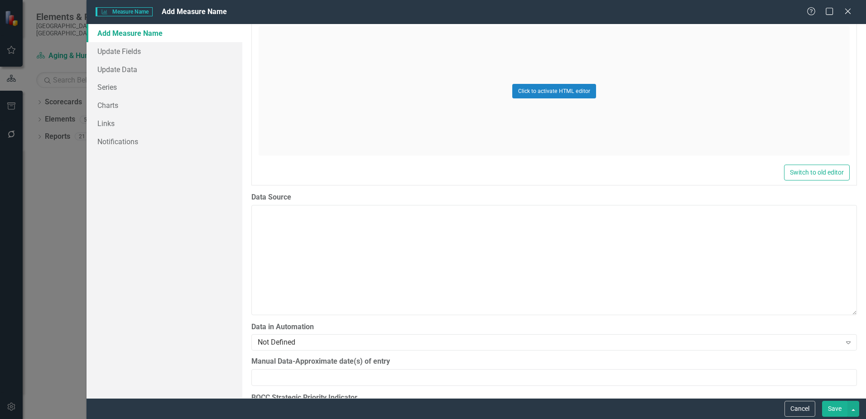
scroll to position [816, 0]
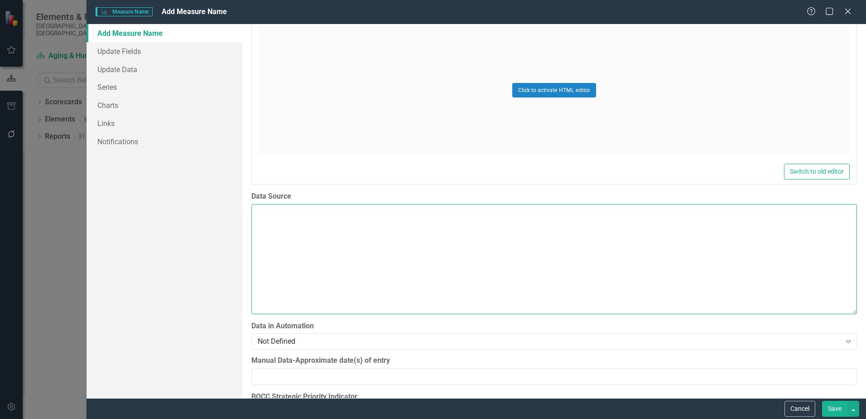
click at [313, 262] on textarea "Data Source" at bounding box center [554, 259] width 606 height 110
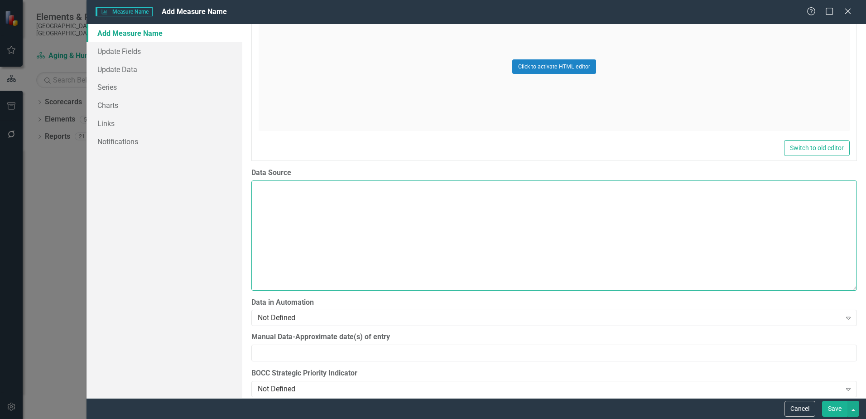
scroll to position [906, 0]
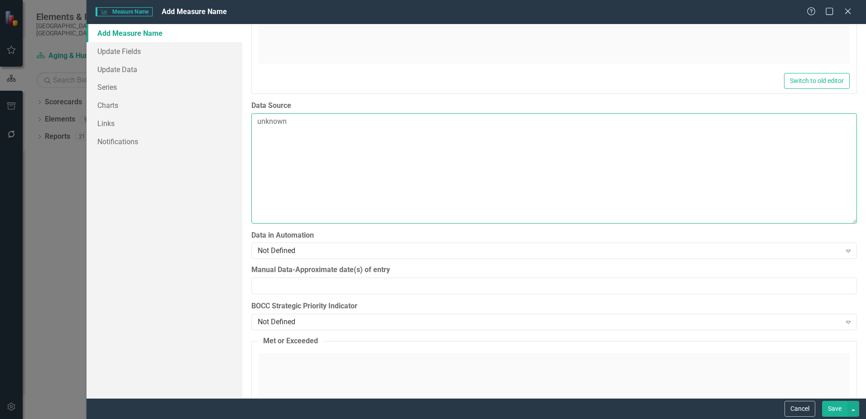
type textarea "unknown"
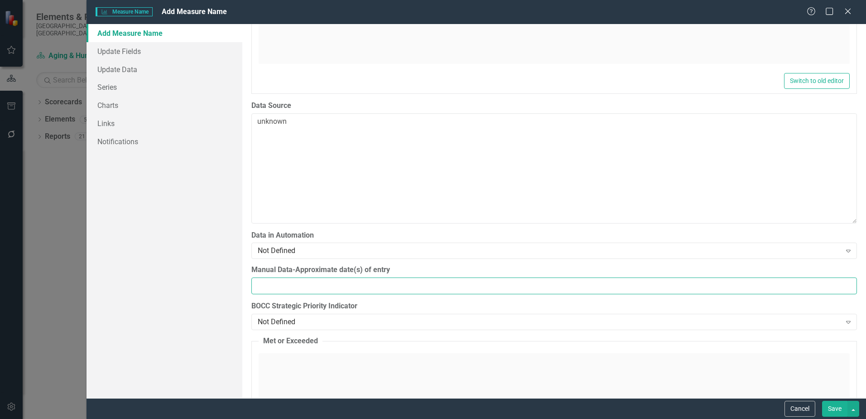
click at [304, 282] on input "Manual Data-Approximate date(s) of entry" at bounding box center [554, 285] width 606 height 17
type input "Monthly"
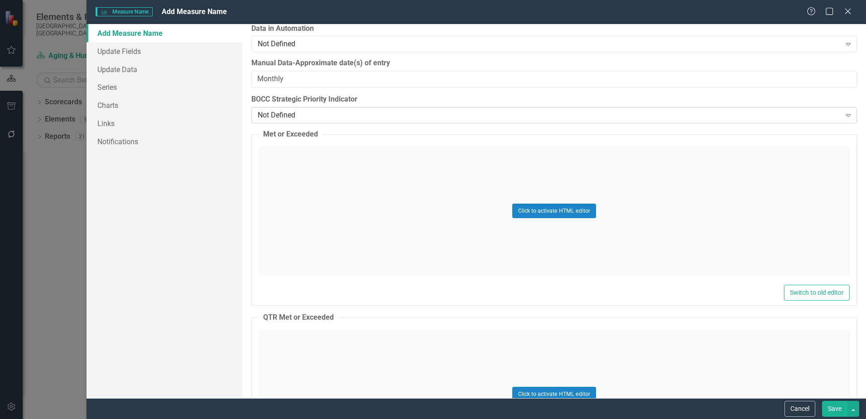
click at [292, 108] on div "Not Defined Expand" at bounding box center [554, 115] width 606 height 16
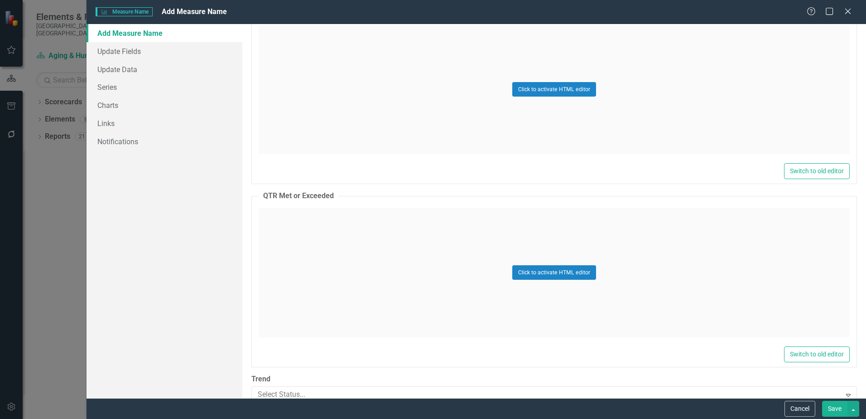
scroll to position [1253, 0]
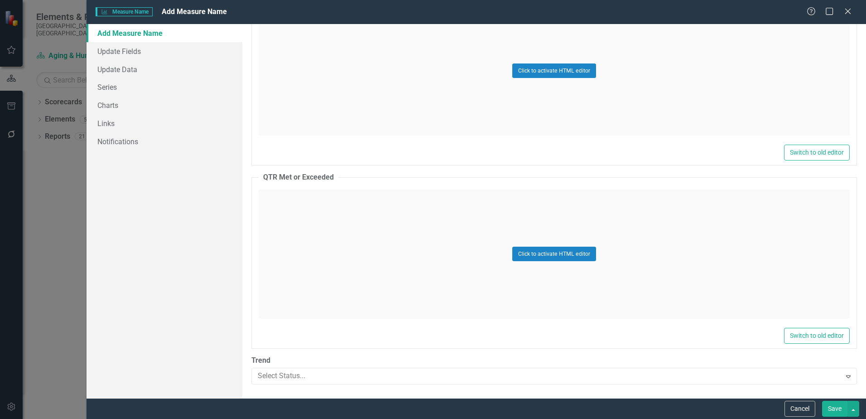
click at [840, 408] on button "Save" at bounding box center [834, 409] width 25 height 16
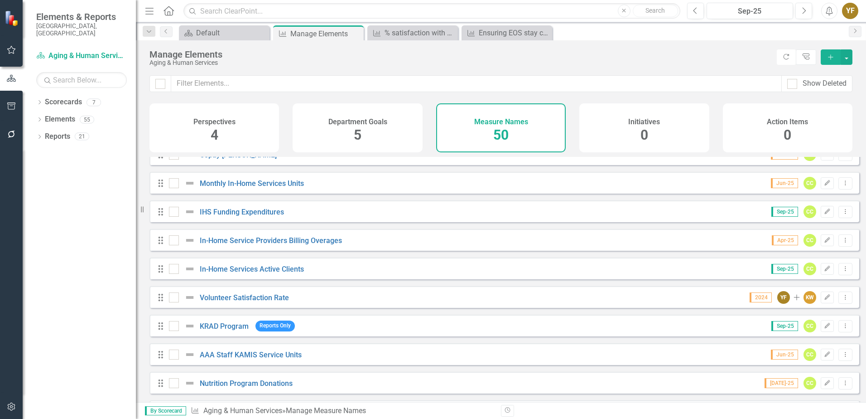
scroll to position [1189, 0]
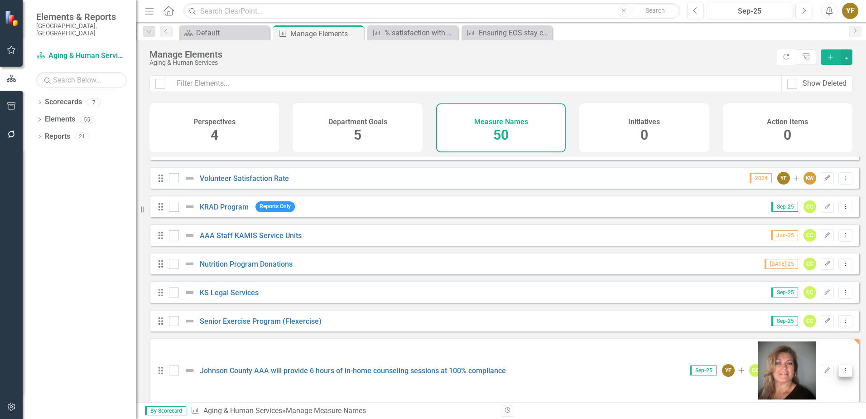
click at [842, 367] on icon "Dropdown Menu" at bounding box center [846, 370] width 8 height 6
click at [764, 289] on link "Edit Edit Measure Name" at bounding box center [794, 291] width 102 height 17
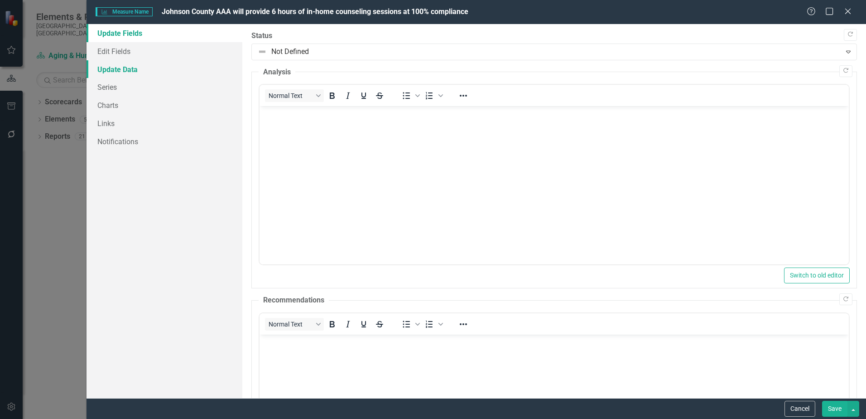
scroll to position [0, 0]
click at [107, 88] on link "Series" at bounding box center [165, 87] width 156 height 18
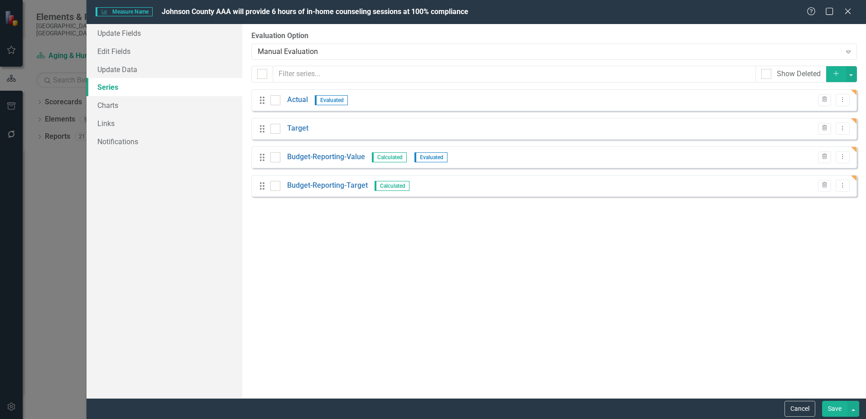
click at [836, 72] on icon "Add" at bounding box center [836, 73] width 8 height 6
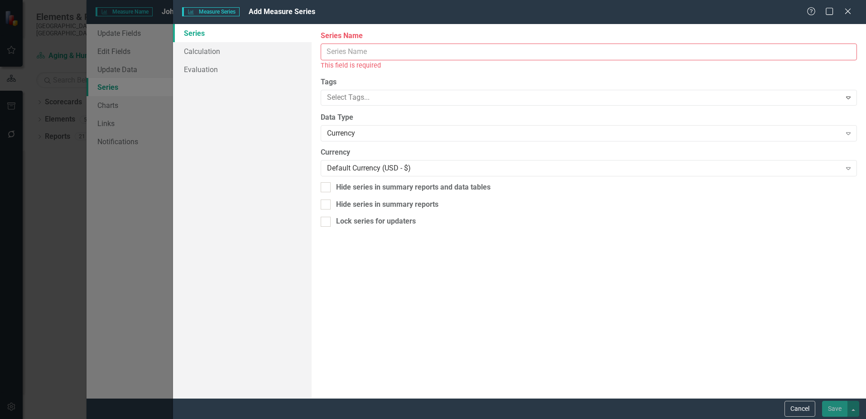
click at [353, 56] on input "Series Name" at bounding box center [589, 51] width 536 height 17
click at [800, 405] on button "Cancel" at bounding box center [800, 409] width 31 height 16
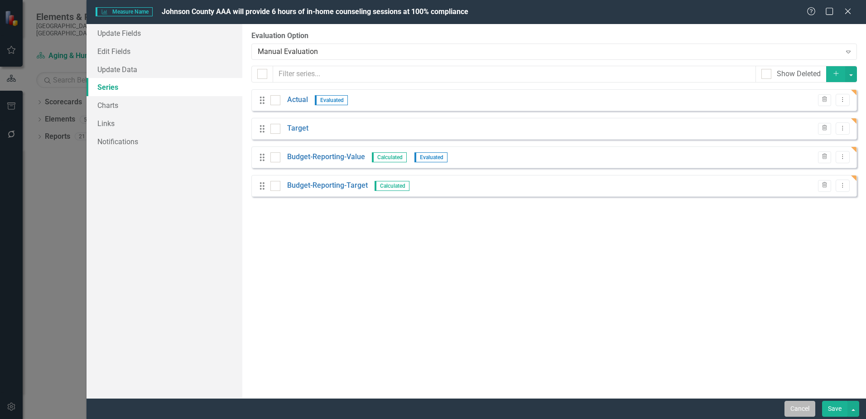
click at [794, 410] on button "Cancel" at bounding box center [800, 409] width 31 height 16
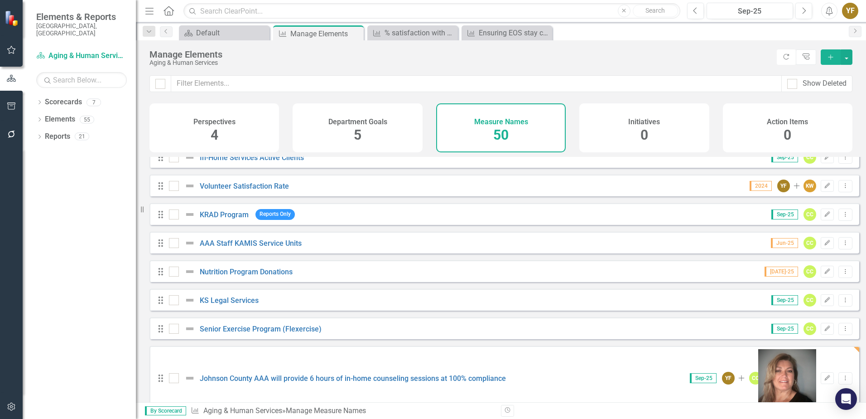
scroll to position [1189, 0]
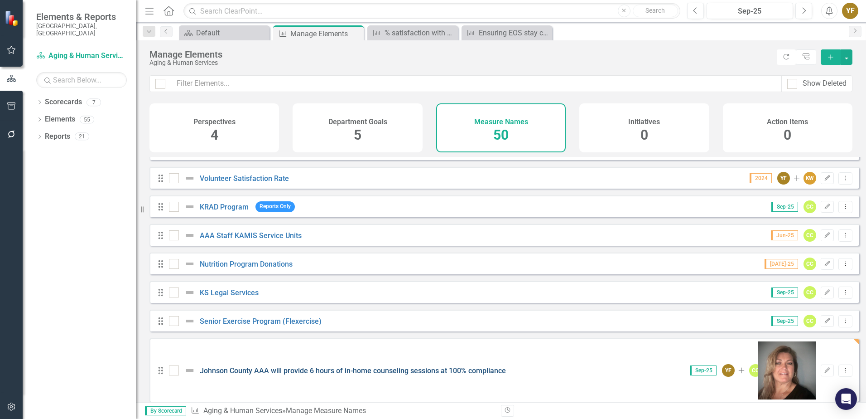
click at [355, 366] on link "Johnson County AAA will provide 6 hours of in-home counseling sessions at 100% …" at bounding box center [353, 370] width 306 height 9
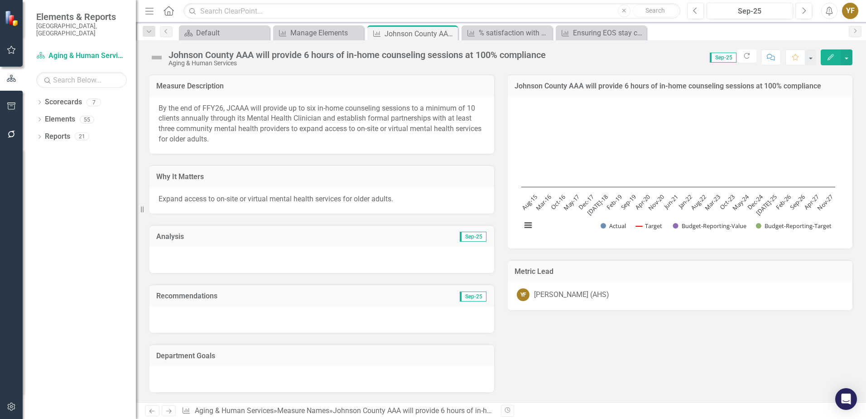
click at [832, 59] on icon "Edit" at bounding box center [831, 57] width 8 height 6
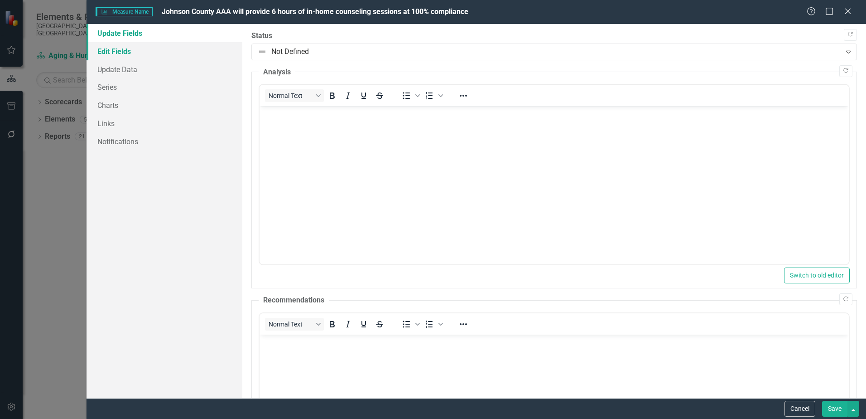
drag, startPoint x: 126, startPoint y: 52, endPoint x: 224, endPoint y: 54, distance: 98.8
click at [126, 52] on link "Edit Fields" at bounding box center [165, 51] width 156 height 18
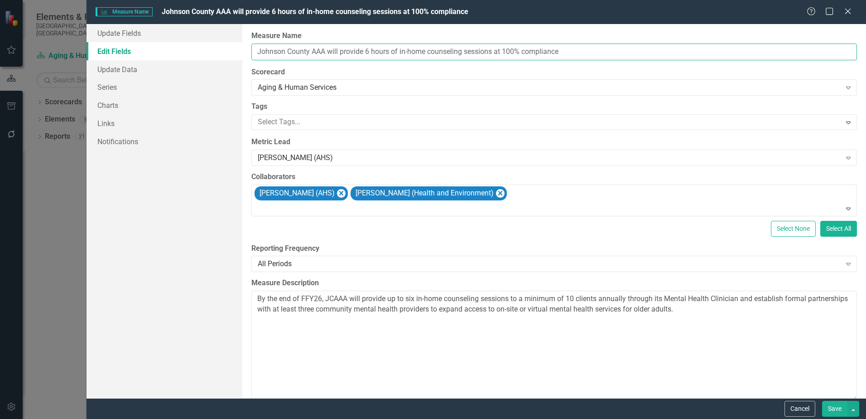
click at [495, 52] on input "Johnson County AAA will provide 6 hours of in-home counseling sessions at 100% …" at bounding box center [554, 51] width 606 height 17
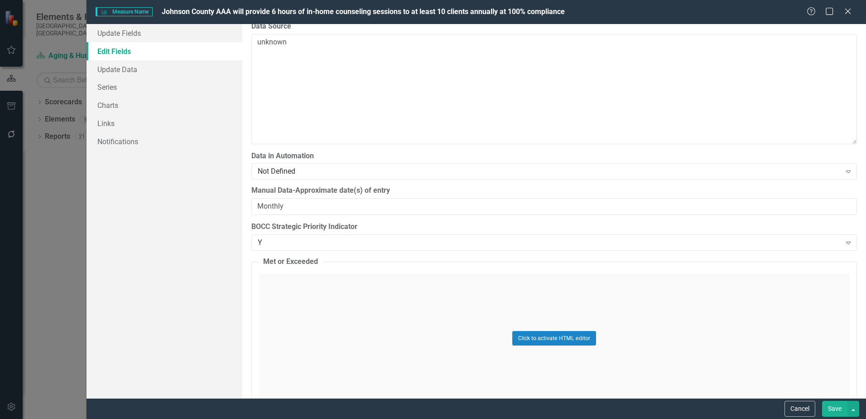
scroll to position [1133, 0]
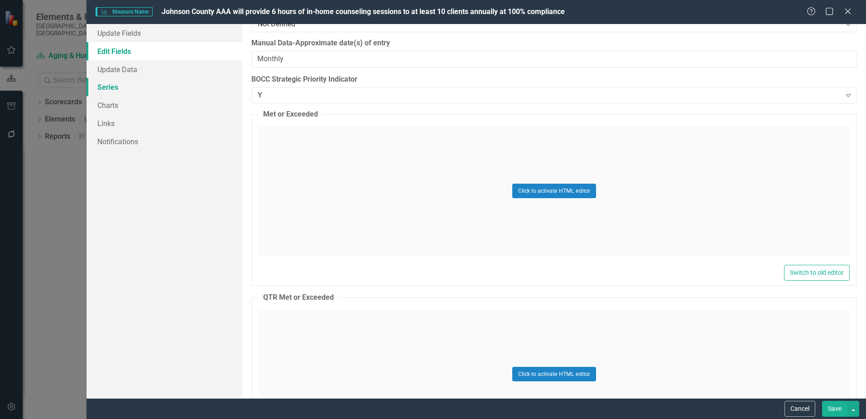
type input "Johnson County AAA will provide 6 hours of in-home counseling sessions to at le…"
click at [104, 90] on link "Series" at bounding box center [165, 87] width 156 height 18
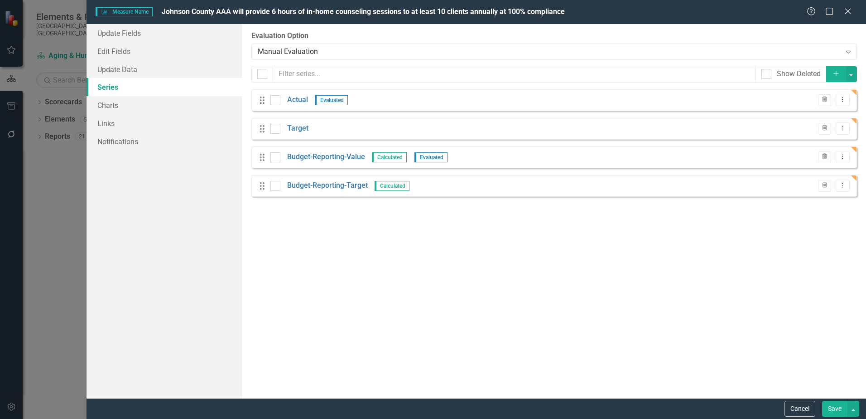
click at [832, 73] on button "Add" at bounding box center [836, 74] width 20 height 16
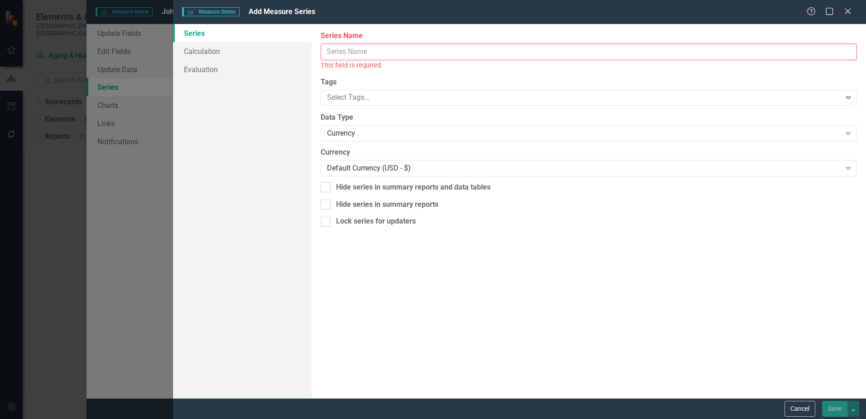
click at [367, 55] on input "Measure Name" at bounding box center [589, 51] width 536 height 17
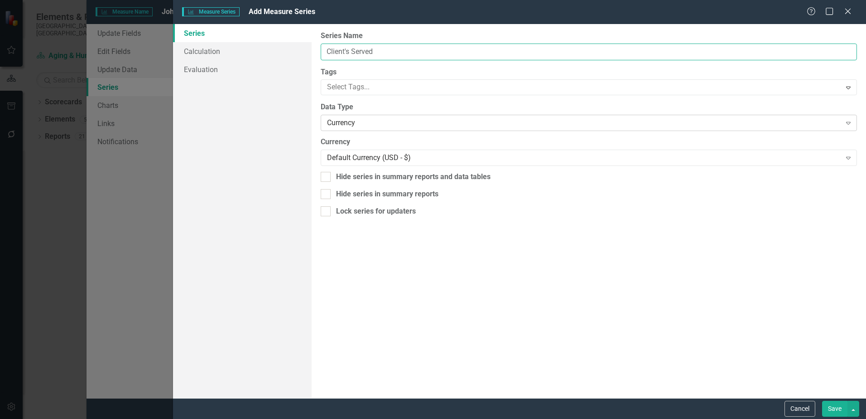
type input "Client's Served"
click at [373, 126] on div "Currency" at bounding box center [584, 123] width 514 height 10
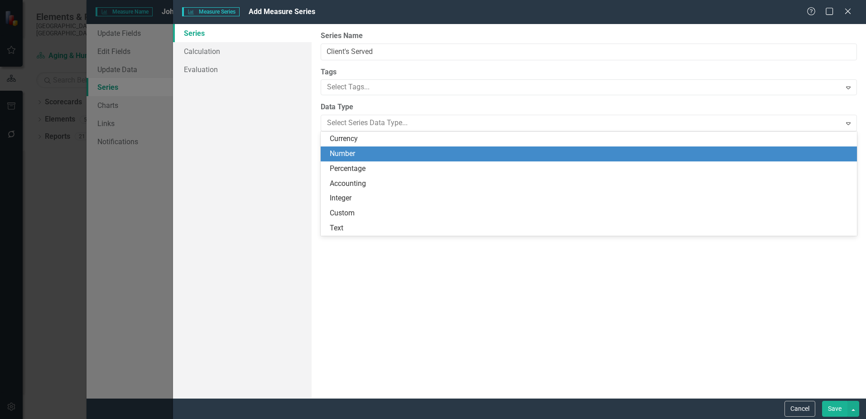
click at [352, 150] on div "Number" at bounding box center [591, 154] width 522 height 10
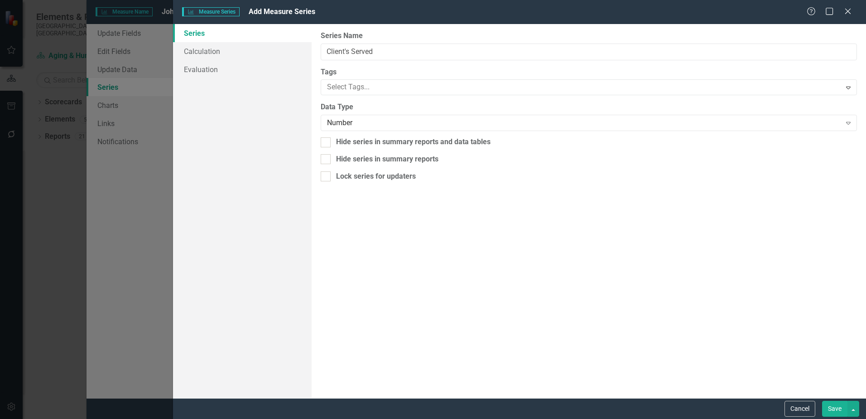
click at [834, 407] on button "Save" at bounding box center [834, 409] width 25 height 16
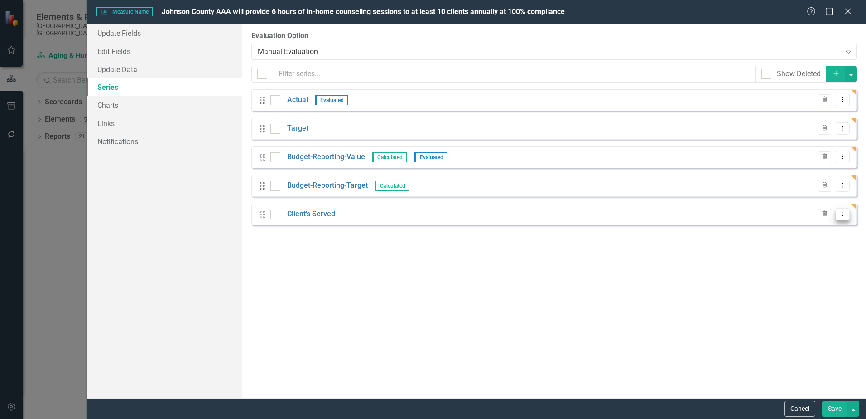
click at [840, 213] on icon "Dropdown Menu" at bounding box center [843, 214] width 8 height 6
click at [784, 243] on link "Copy Duplicate Measure Series" at bounding box center [798, 245] width 103 height 17
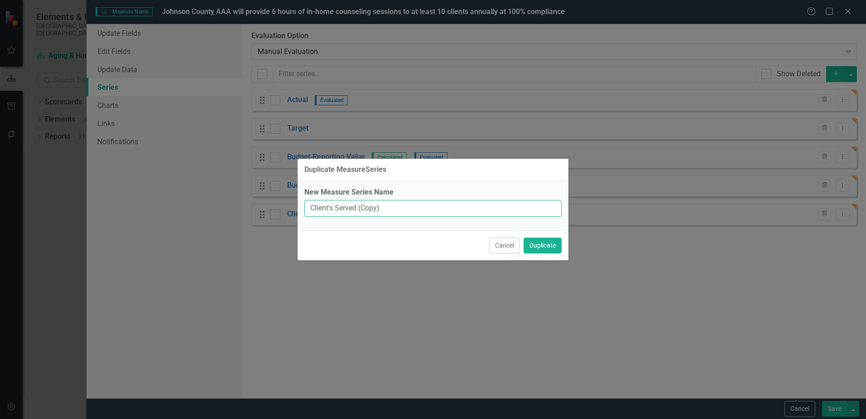
drag, startPoint x: 389, startPoint y: 206, endPoint x: 359, endPoint y: 207, distance: 30.4
click at [359, 207] on input "Client's Served (Copy)" at bounding box center [432, 208] width 257 height 17
type input "Client's Served Progress"
click at [551, 246] on button "Duplicate" at bounding box center [543, 245] width 38 height 16
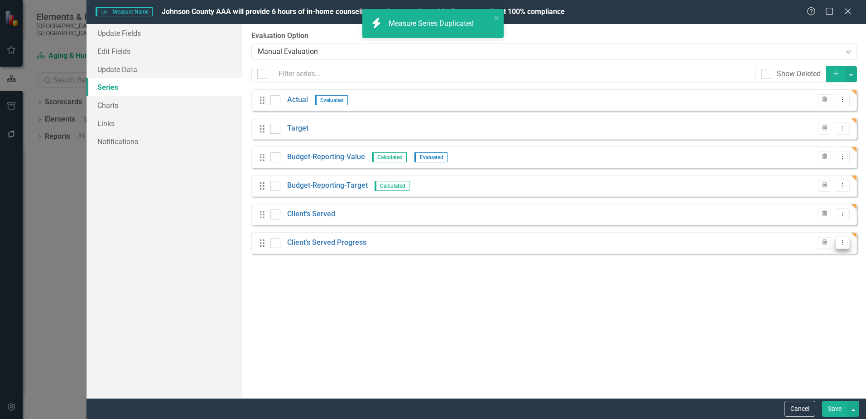
click at [845, 245] on icon "Dropdown Menu" at bounding box center [843, 242] width 8 height 6
click at [777, 259] on link "Edit Edit Measure Series" at bounding box center [798, 257] width 103 height 17
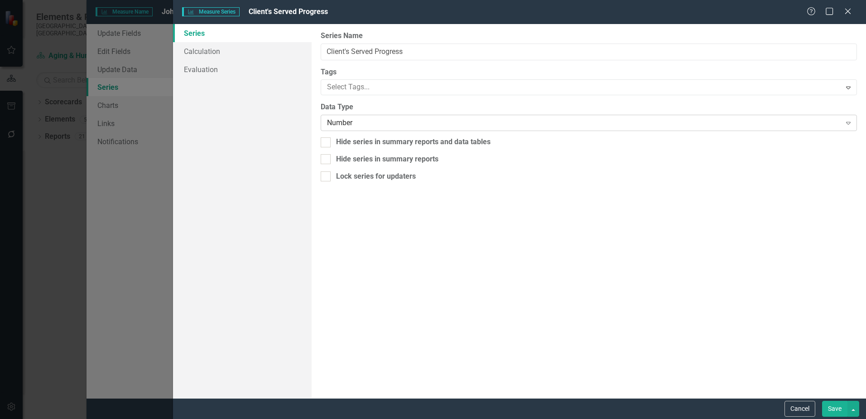
click at [340, 123] on div "Number" at bounding box center [584, 123] width 514 height 10
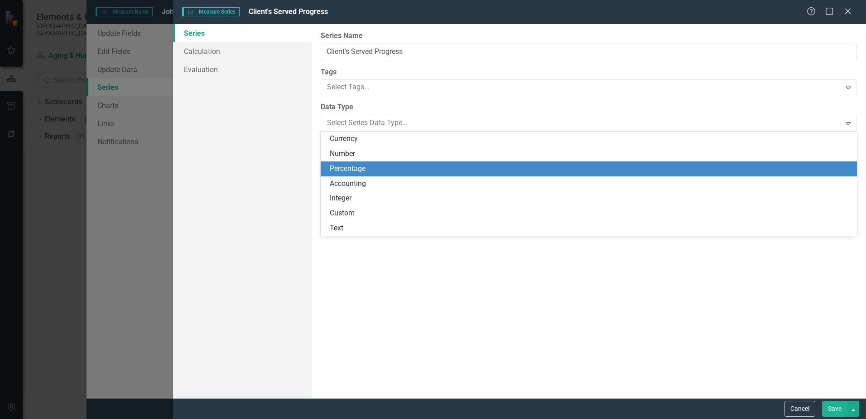
click at [341, 170] on div "Percentage" at bounding box center [591, 169] width 522 height 10
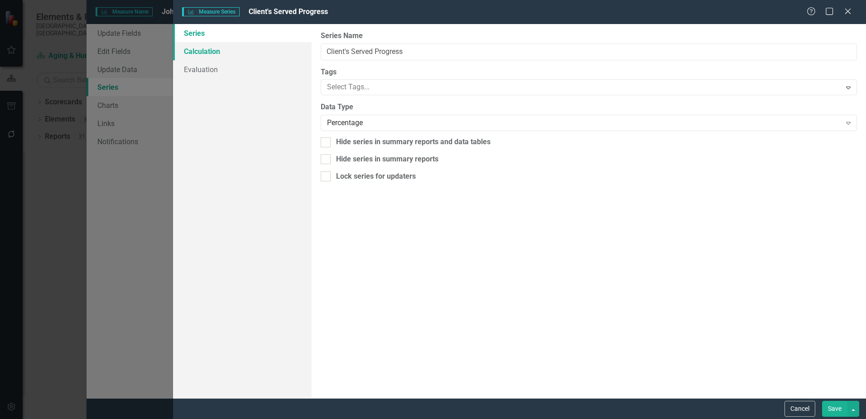
click at [209, 49] on link "Calculation" at bounding box center [242, 51] width 139 height 18
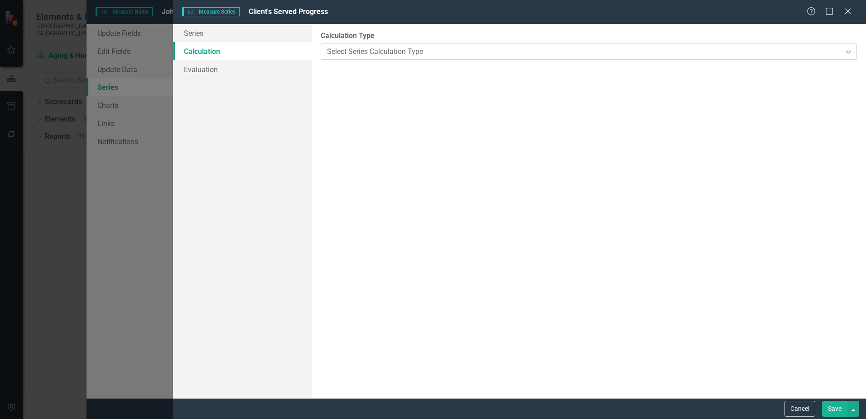
click at [383, 54] on div "Select Series Calculation Type" at bounding box center [584, 51] width 514 height 10
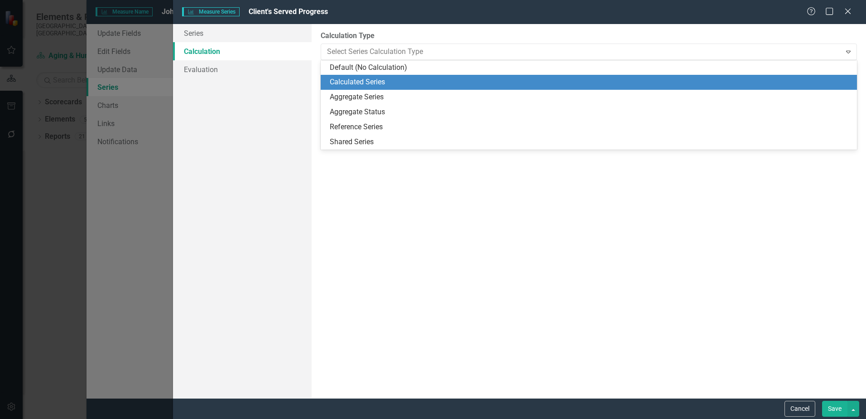
click at [373, 80] on div "Calculated Series" at bounding box center [591, 82] width 522 height 10
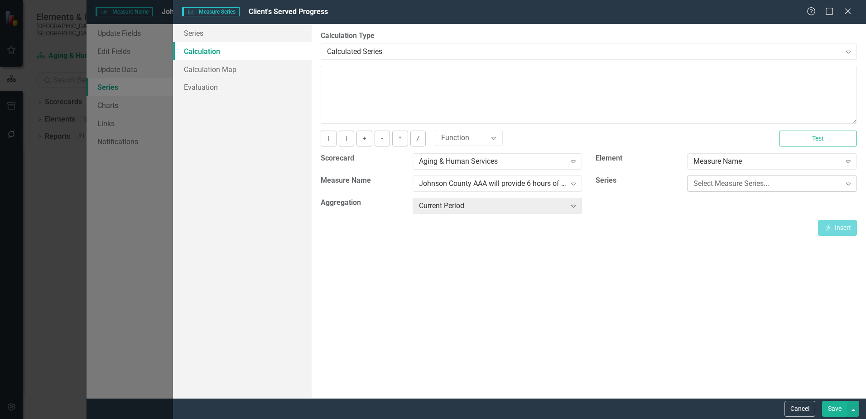
click at [777, 181] on div "Select Measure Series..." at bounding box center [767, 184] width 147 height 10
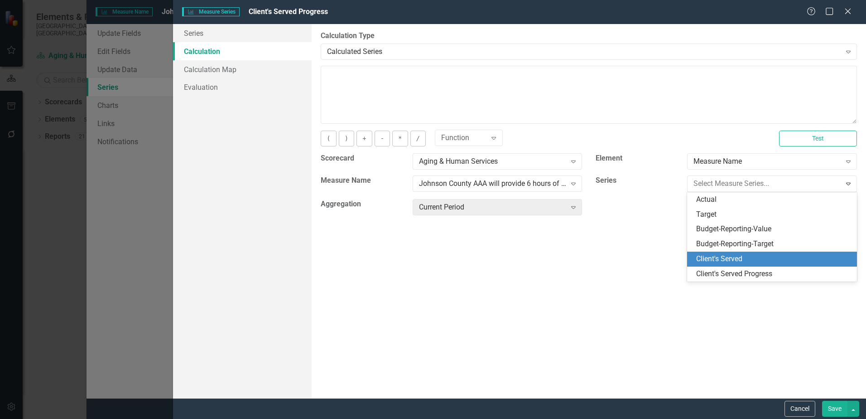
click at [730, 258] on div "Client's Served" at bounding box center [773, 259] width 155 height 10
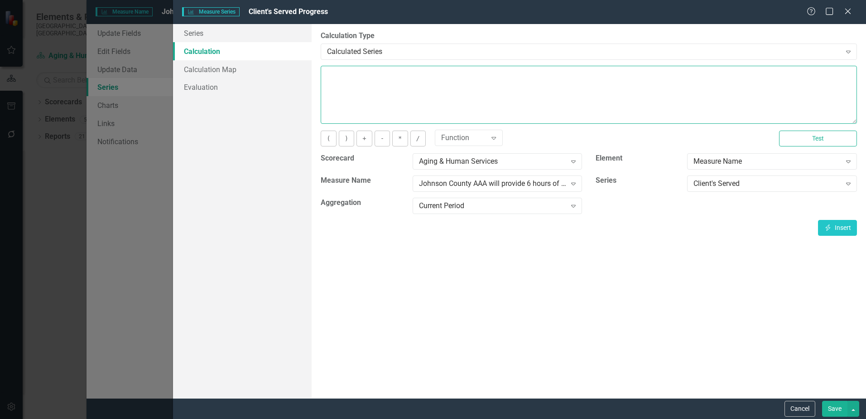
click at [409, 87] on textarea at bounding box center [589, 95] width 536 height 58
click at [573, 206] on icon "Expand" at bounding box center [573, 205] width 9 height 7
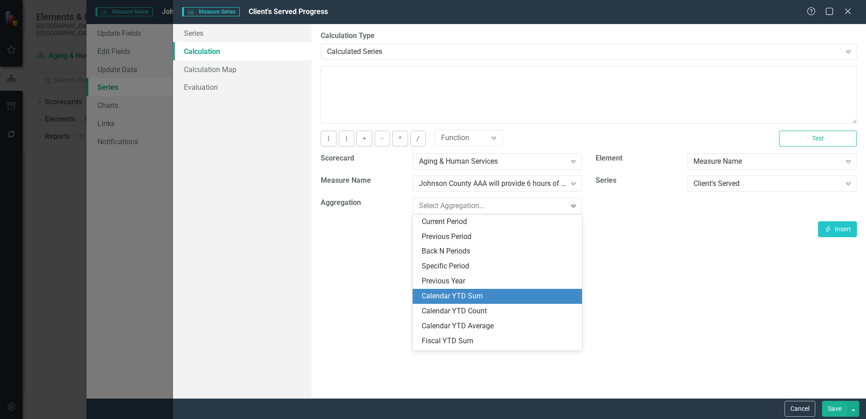
click at [468, 292] on div "Calendar YTD Sum" at bounding box center [499, 296] width 155 height 10
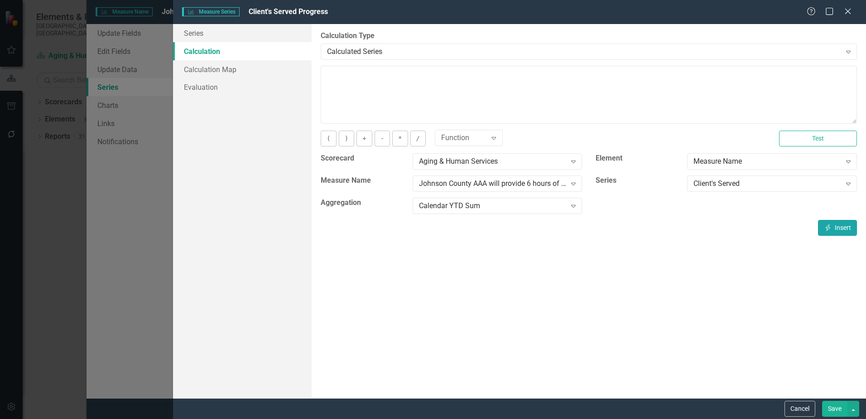
click at [832, 227] on button "Insert Insert" at bounding box center [837, 228] width 39 height 16
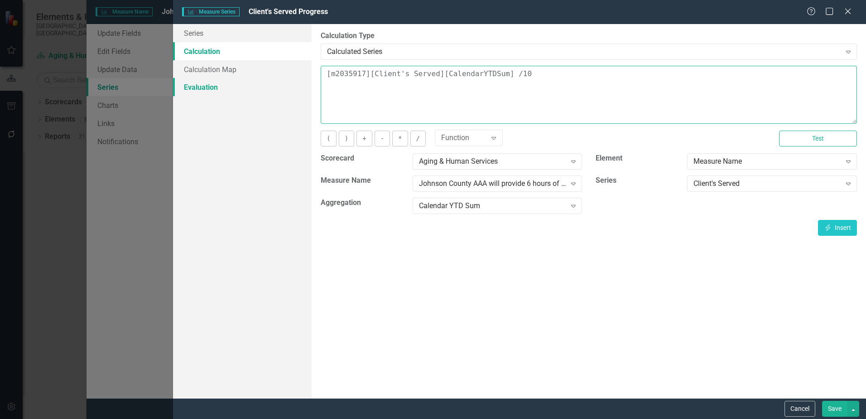
drag, startPoint x: 498, startPoint y: 73, endPoint x: 305, endPoint y: 89, distance: 194.1
click at [305, 89] on div "Series Calculation Calculation Map Evaluation From this page, you can edit the …" at bounding box center [519, 211] width 693 height 374
type textarea "[m2035917][Client's Served][CalendarYTDSum] /10"
click at [848, 185] on icon at bounding box center [848, 184] width 5 height 3
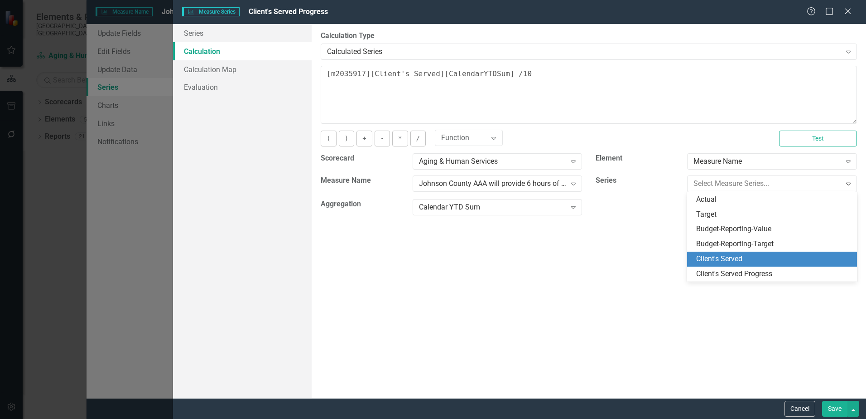
click at [734, 258] on div "Client's Served" at bounding box center [773, 259] width 155 height 10
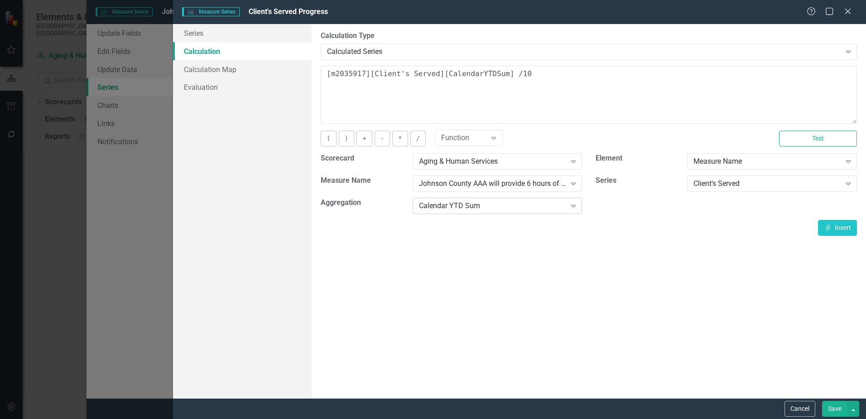
click at [548, 204] on div "Calendar YTD Sum" at bounding box center [492, 206] width 147 height 10
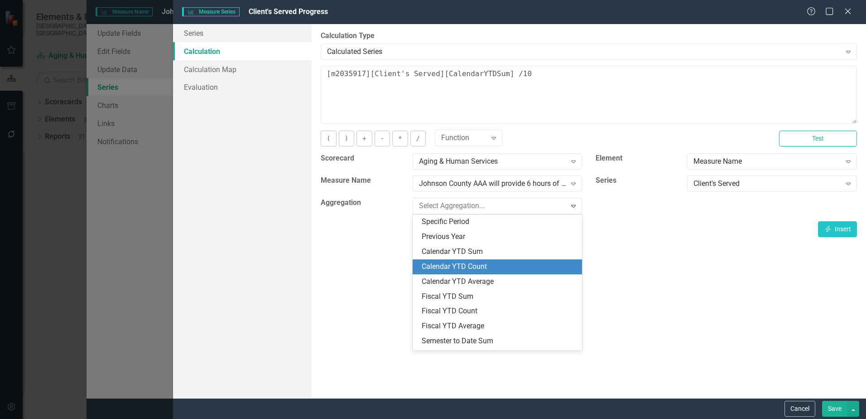
scroll to position [0, 0]
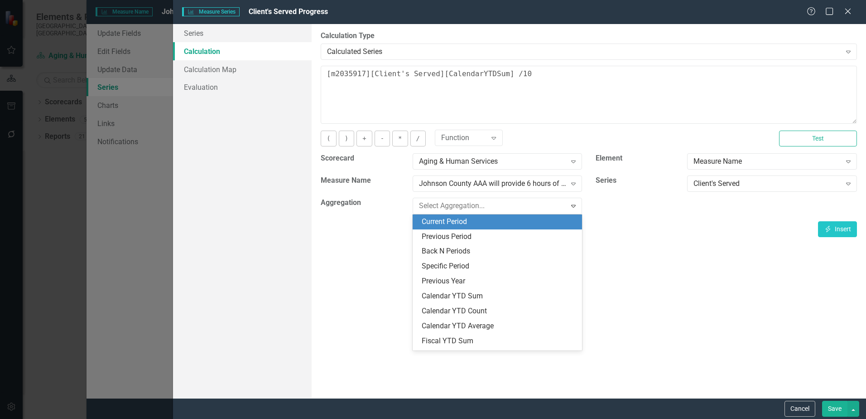
click at [454, 217] on div "Current Period" at bounding box center [499, 222] width 155 height 10
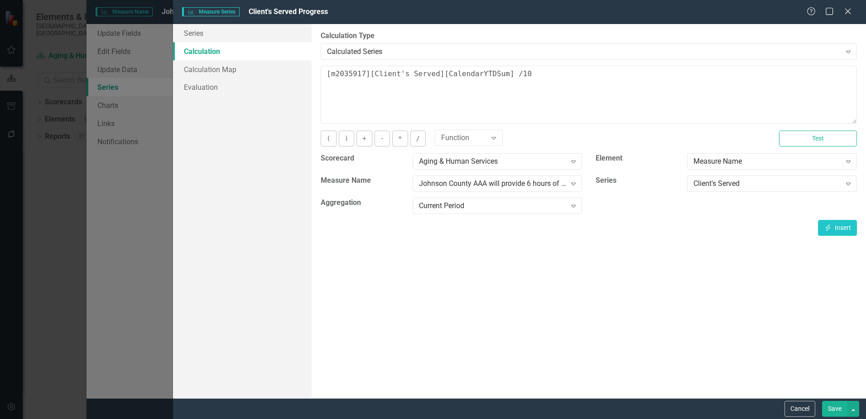
click at [835, 410] on button "Save" at bounding box center [834, 409] width 25 height 16
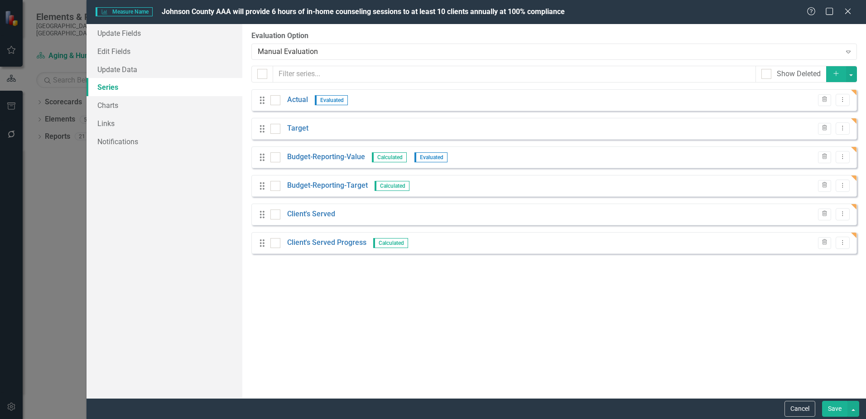
drag, startPoint x: 0, startPoint y: 0, endPoint x: 833, endPoint y: 73, distance: 836.4
click at [833, 73] on icon "Add" at bounding box center [836, 73] width 8 height 6
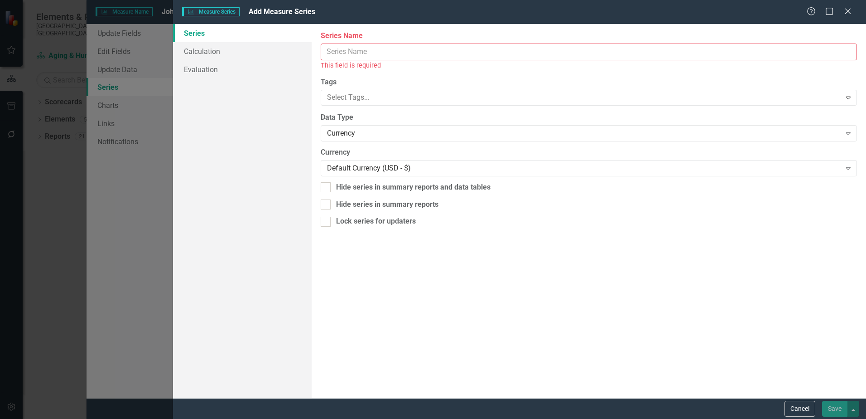
click at [352, 54] on input "Measure Name" at bounding box center [589, 51] width 536 height 17
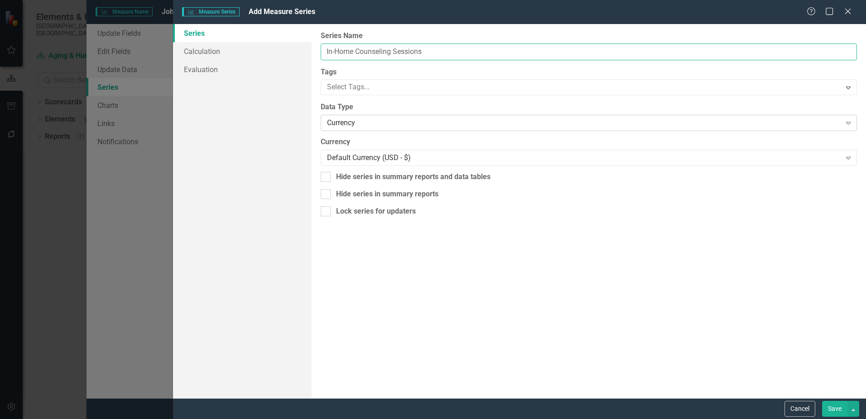
type input "In-Home Counseling Sessions"
click at [352, 125] on div "Currency" at bounding box center [584, 123] width 514 height 10
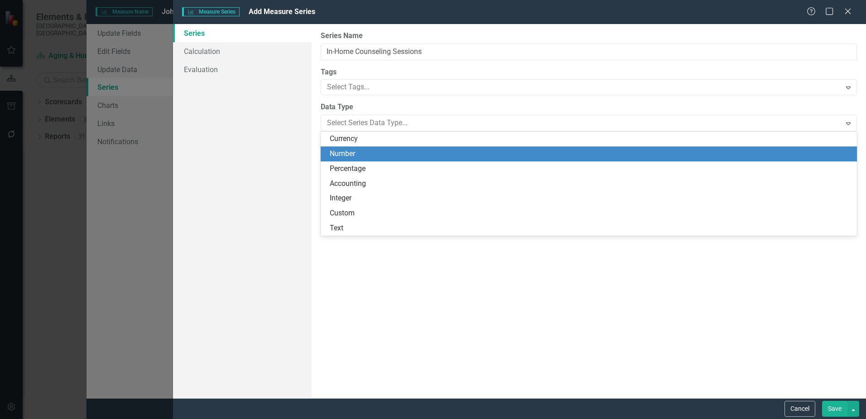
click at [346, 155] on div "Number" at bounding box center [591, 154] width 522 height 10
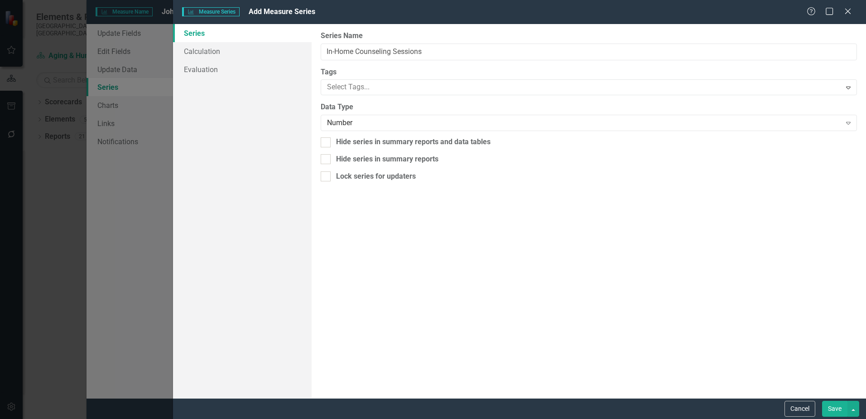
click at [835, 407] on button "Save" at bounding box center [834, 409] width 25 height 16
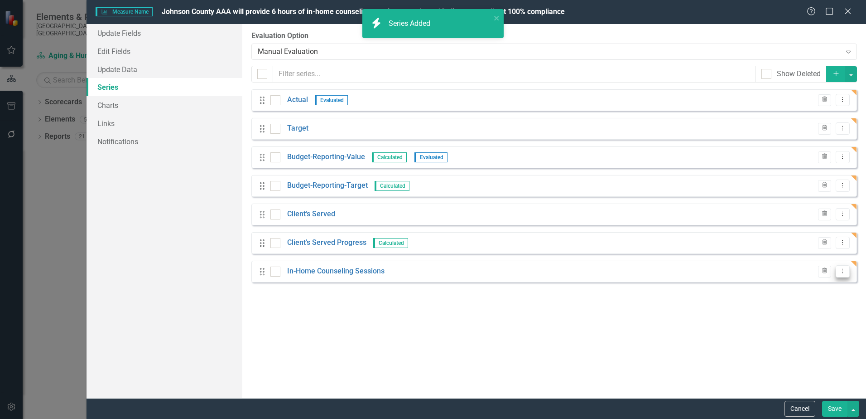
click at [840, 269] on icon "Dropdown Menu" at bounding box center [843, 271] width 8 height 6
click at [777, 286] on link "Edit Edit Measure Series" at bounding box center [798, 286] width 103 height 17
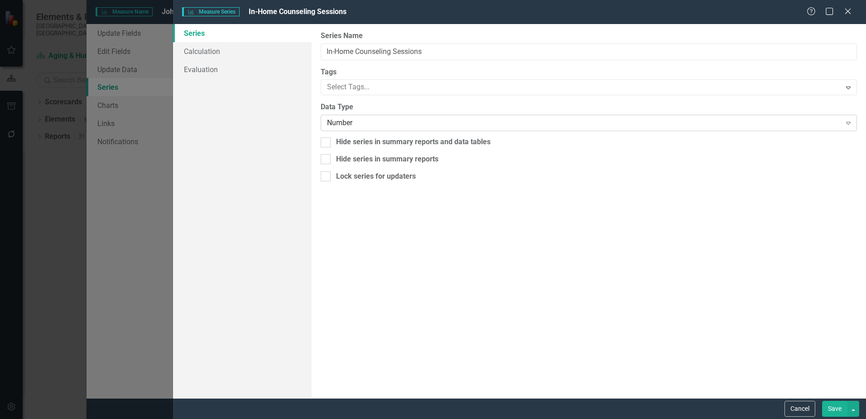
click at [368, 121] on div "Number" at bounding box center [584, 123] width 514 height 10
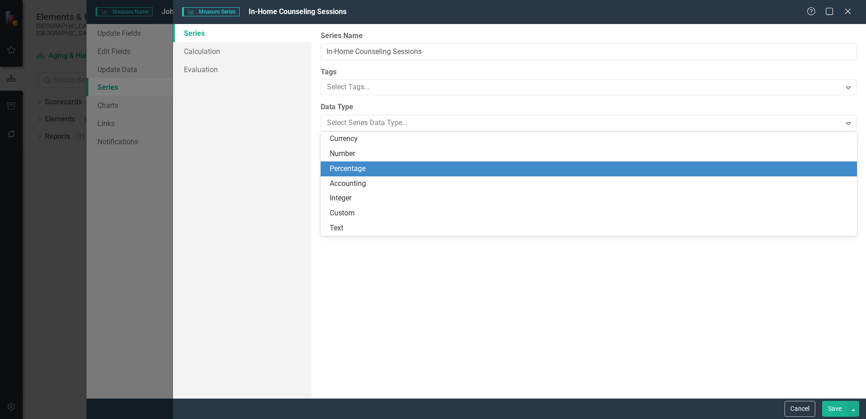
click at [361, 168] on div "Percentage" at bounding box center [591, 169] width 522 height 10
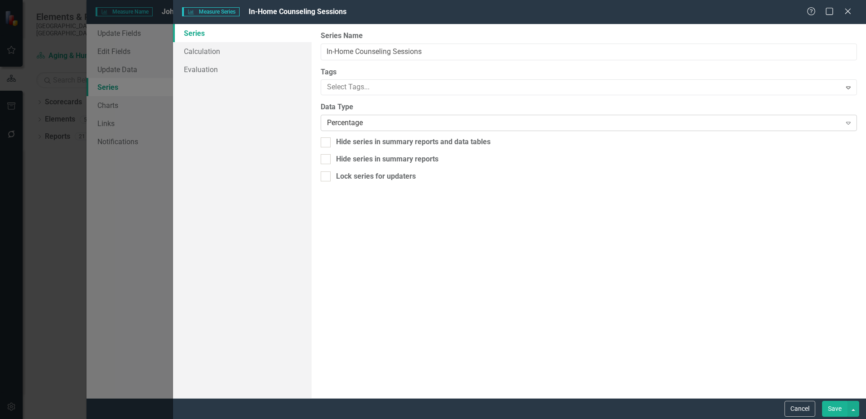
click at [362, 120] on div "Percentage" at bounding box center [584, 123] width 514 height 10
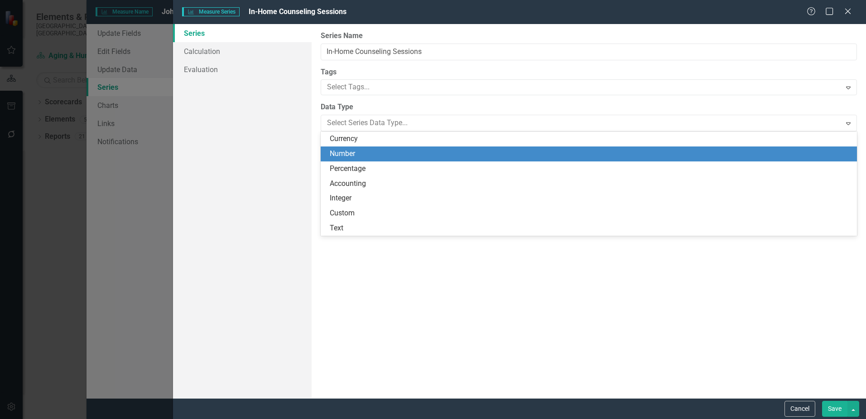
click at [348, 150] on div "Number" at bounding box center [591, 154] width 522 height 10
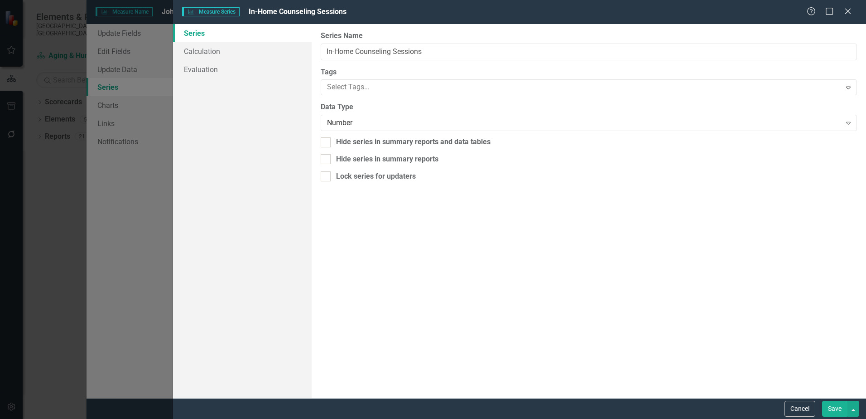
click at [801, 406] on button "Cancel" at bounding box center [800, 409] width 31 height 16
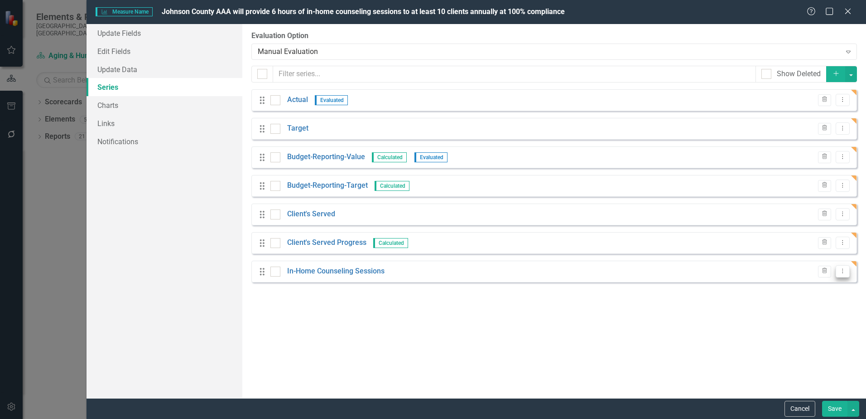
click at [847, 272] on button "Dropdown Menu" at bounding box center [843, 271] width 14 height 12
click at [783, 303] on link "Copy Duplicate Measure Series" at bounding box center [798, 302] width 103 height 17
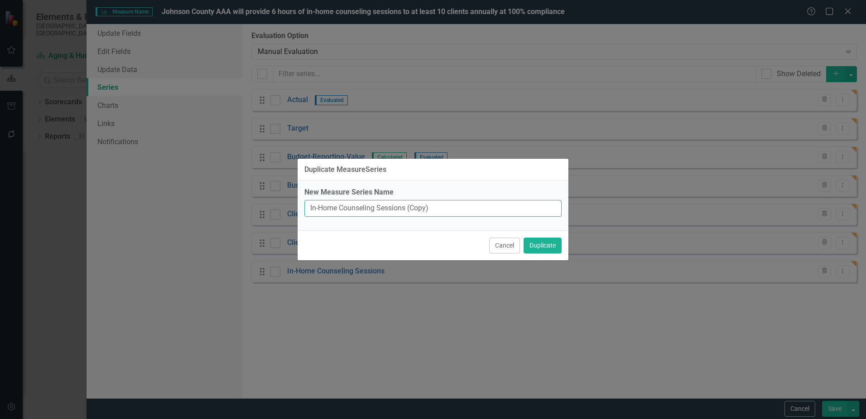
drag, startPoint x: 444, startPoint y: 207, endPoint x: 406, endPoint y: 208, distance: 38.1
click at [406, 208] on input "In-Home Counseling Sessions (Copy)" at bounding box center [432, 208] width 257 height 17
type input "In-Home Counseling Sessions Progress"
click at [543, 246] on button "Duplicate" at bounding box center [543, 245] width 38 height 16
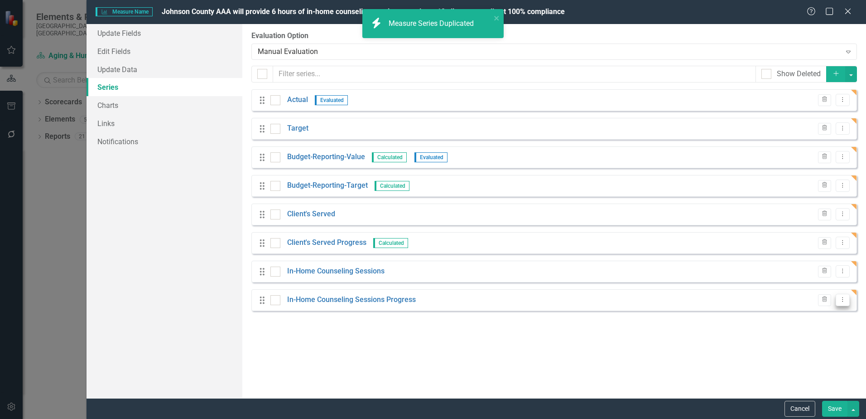
drag, startPoint x: 843, startPoint y: 300, endPoint x: 734, endPoint y: 291, distance: 109.5
click at [843, 300] on icon "Dropdown Menu" at bounding box center [843, 299] width 8 height 6
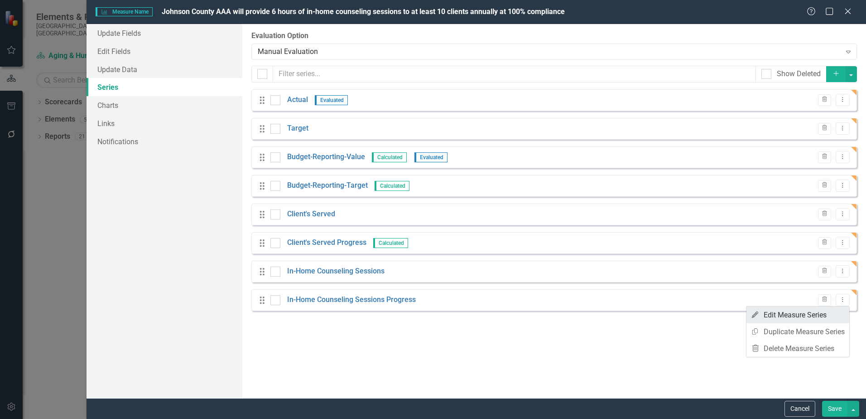
click at [766, 315] on link "Edit Edit Measure Series" at bounding box center [798, 314] width 103 height 17
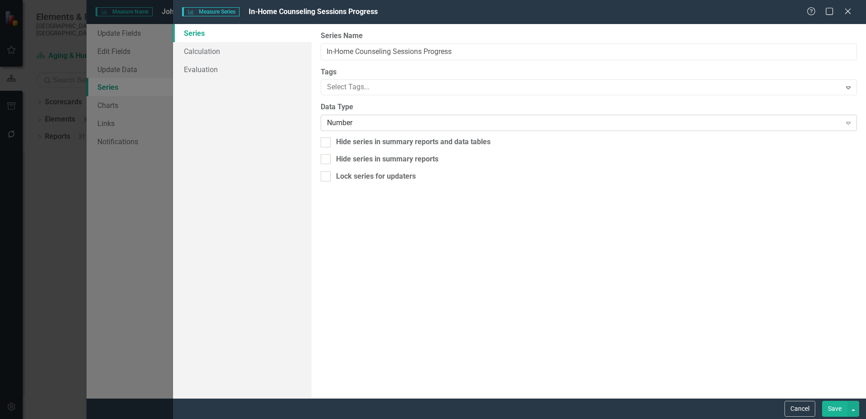
click at [355, 125] on div "Number" at bounding box center [584, 123] width 514 height 10
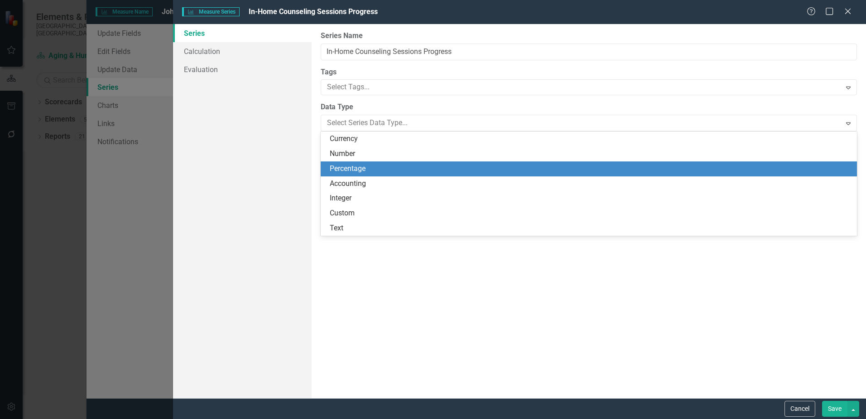
click at [350, 164] on div "Percentage" at bounding box center [591, 169] width 522 height 10
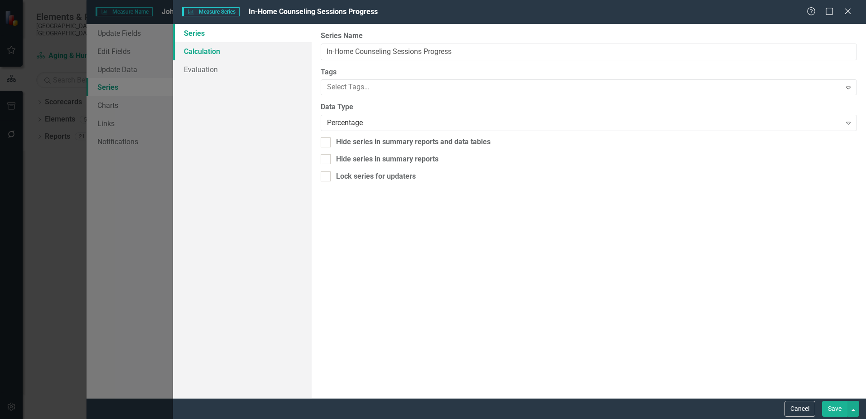
drag, startPoint x: 219, startPoint y: 48, endPoint x: 257, endPoint y: 48, distance: 38.1
click at [220, 48] on link "Calculation" at bounding box center [242, 51] width 139 height 18
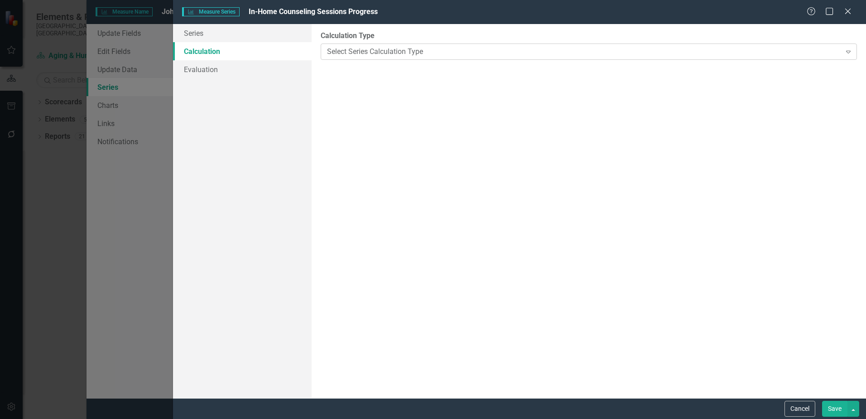
click at [391, 54] on div "Select Series Calculation Type" at bounding box center [584, 51] width 514 height 10
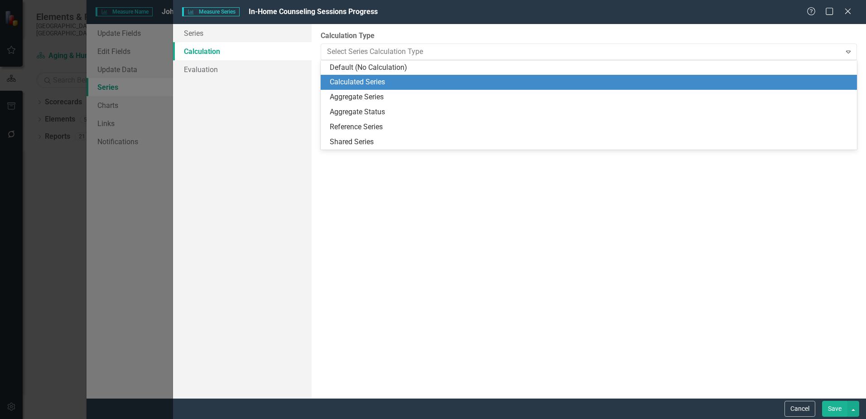
click at [372, 83] on div "Calculated Series" at bounding box center [591, 82] width 522 height 10
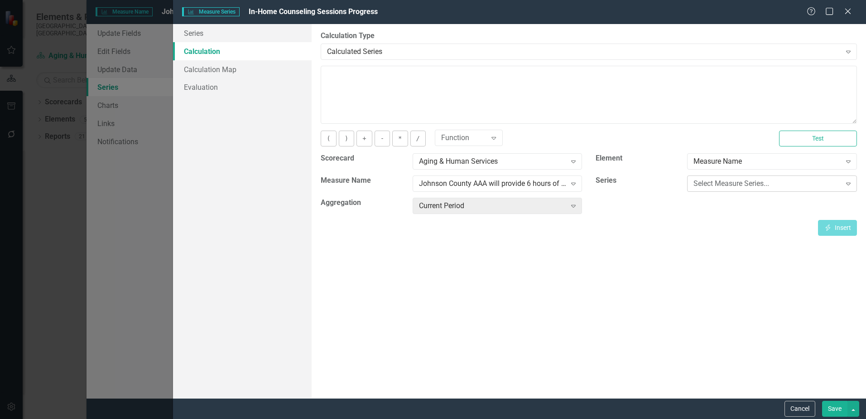
click at [763, 179] on div "Select Measure Series..." at bounding box center [767, 184] width 147 height 10
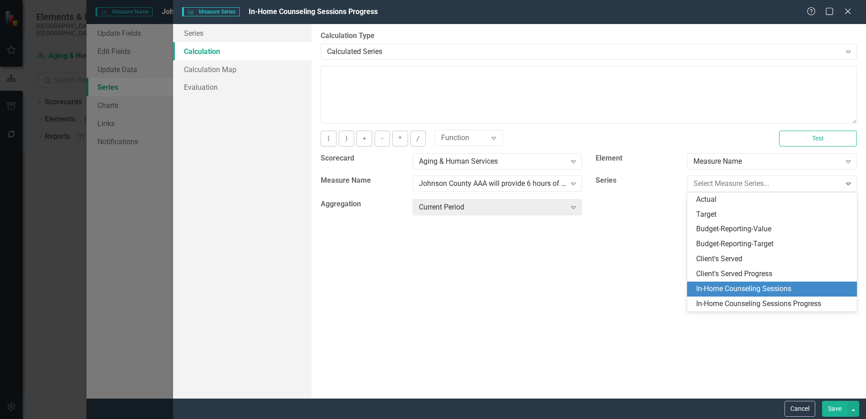
click at [760, 287] on div "In-Home Counseling Sessions" at bounding box center [773, 289] width 155 height 10
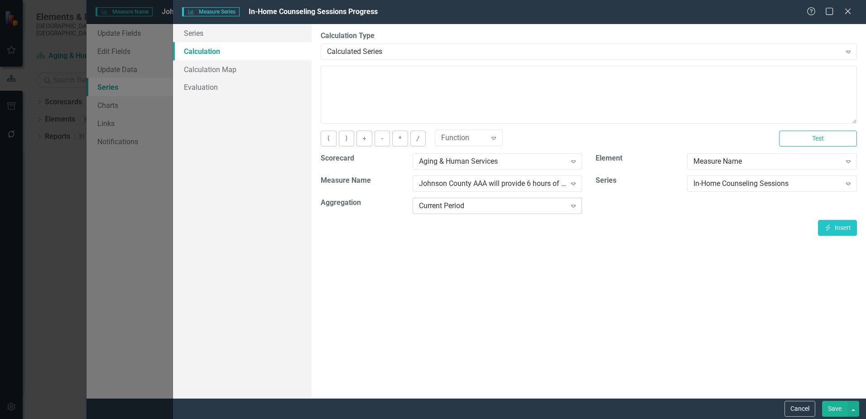
click at [470, 204] on div "Current Period" at bounding box center [492, 206] width 147 height 10
click at [760, 237] on div "By default, series in ClearPoint are not calculated. So, if you leave the form …" at bounding box center [589, 211] width 555 height 374
click at [835, 226] on button "Insert Insert" at bounding box center [837, 228] width 39 height 16
click at [418, 140] on button "/" at bounding box center [417, 138] width 15 height 16
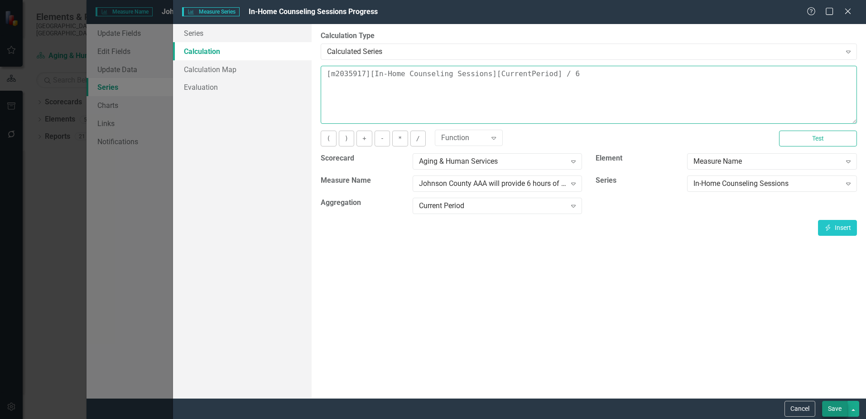
type textarea "[m2035917][In-Home Counseling Sessions][CurrentPeriod] / 6"
click at [830, 409] on button "Save" at bounding box center [834, 409] width 25 height 16
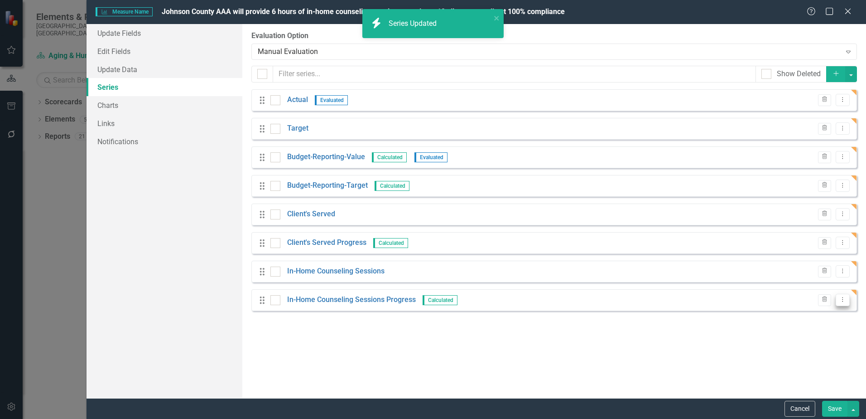
click at [844, 301] on icon "Dropdown Menu" at bounding box center [843, 299] width 8 height 6
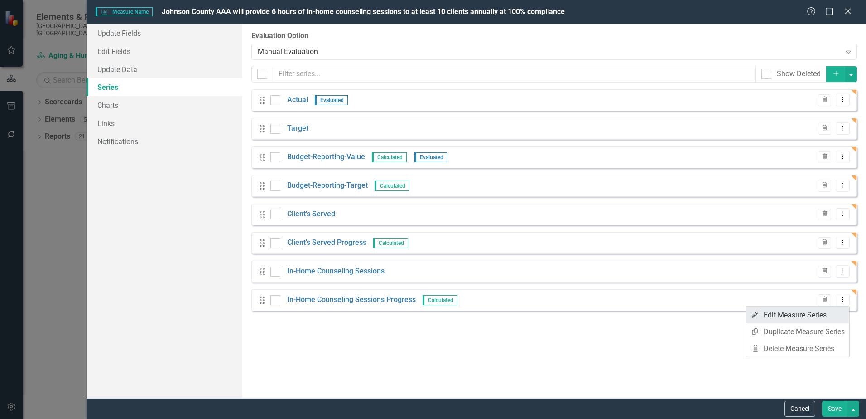
click at [781, 315] on link "Edit Edit Measure Series" at bounding box center [798, 314] width 103 height 17
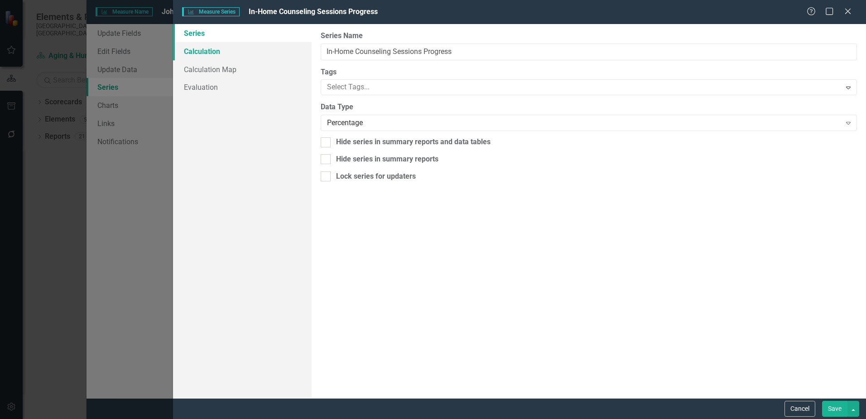
click at [223, 52] on link "Calculation" at bounding box center [242, 51] width 139 height 18
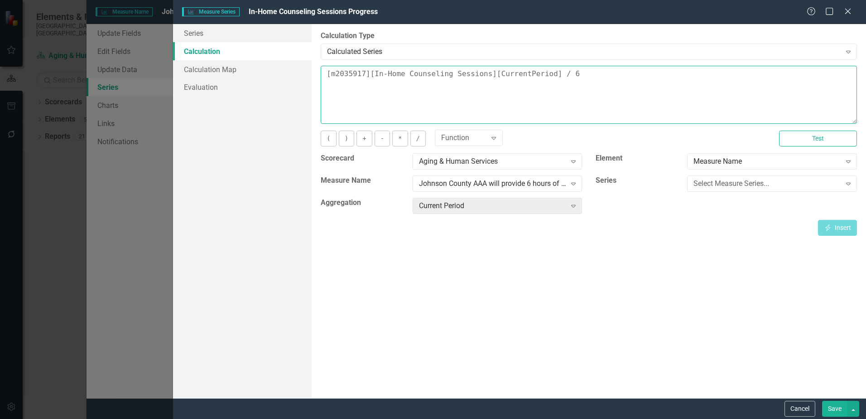
click at [562, 74] on textarea "[m2035917][In-Home Counseling Sessions][CurrentPeriod] / 6" at bounding box center [589, 95] width 536 height 58
click at [560, 75] on textarea "[m2035917][In-Home Counseling Sessions][CurrentPeriod] / 6" at bounding box center [589, 95] width 536 height 58
type textarea "[m2035917][In-Home Counseling Sessions][CurrentPeriod] / 60"
click at [839, 406] on button "Save" at bounding box center [834, 409] width 25 height 16
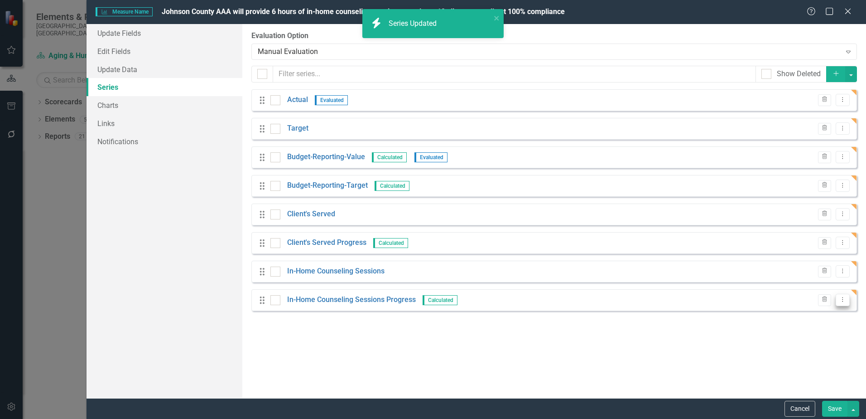
click at [840, 298] on icon "Dropdown Menu" at bounding box center [843, 299] width 8 height 6
click at [772, 315] on link "Edit Edit Measure Series" at bounding box center [798, 314] width 103 height 17
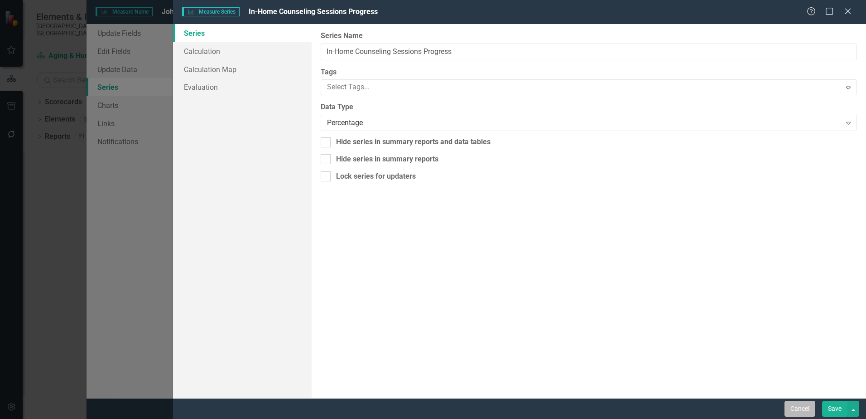
click at [794, 406] on button "Cancel" at bounding box center [800, 409] width 31 height 16
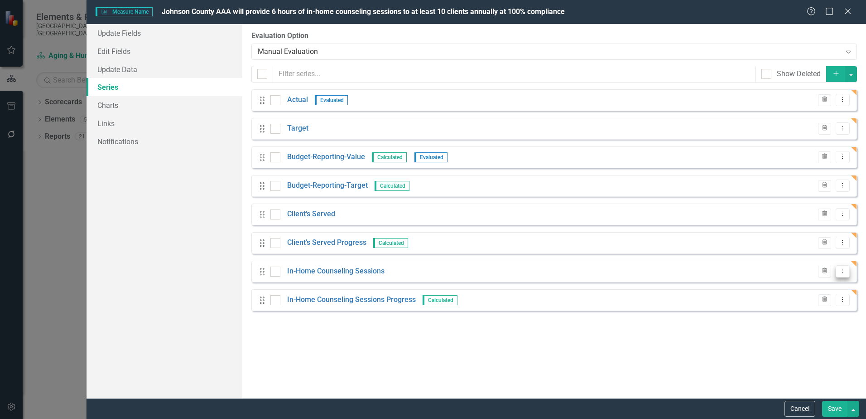
click at [844, 274] on icon "Dropdown Menu" at bounding box center [843, 271] width 8 height 6
click at [543, 338] on div "From this page, you can add, edit, delete, or duplicate the measure series for …" at bounding box center [554, 211] width 624 height 374
click at [843, 302] on icon "Dropdown Menu" at bounding box center [843, 299] width 8 height 6
click at [776, 314] on link "Edit Edit Measure Series" at bounding box center [798, 314] width 103 height 17
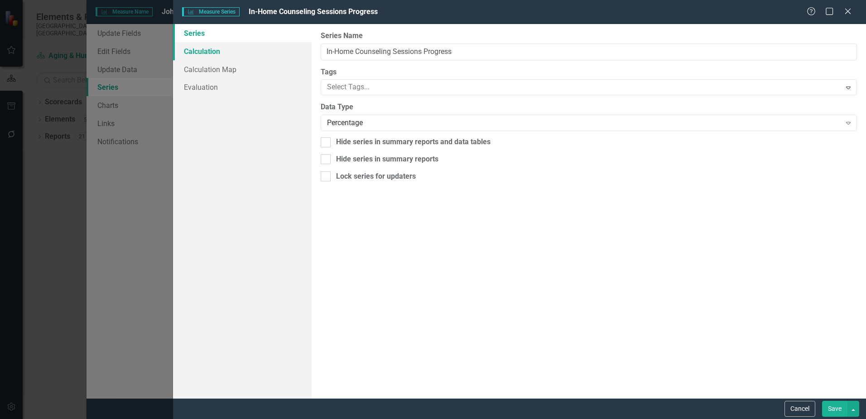
click at [215, 50] on link "Calculation" at bounding box center [242, 51] width 139 height 18
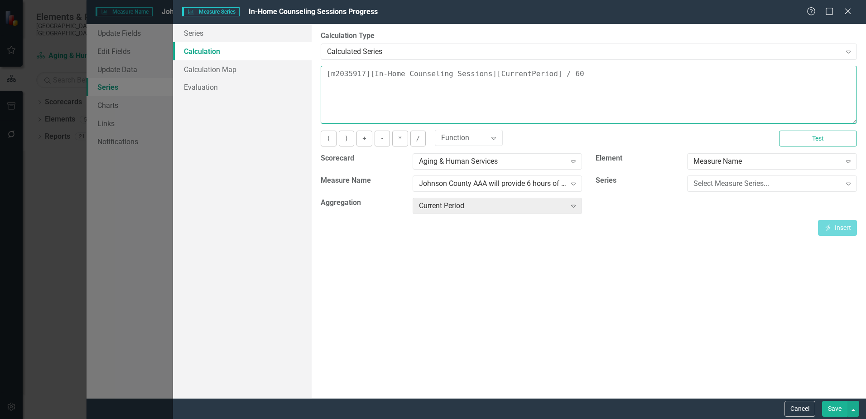
drag, startPoint x: 542, startPoint y: 73, endPoint x: 314, endPoint y: 70, distance: 228.8
click at [314, 70] on div "By default, series in ClearPoint are not calculated. So, if you leave the form …" at bounding box center [589, 211] width 555 height 374
click at [728, 182] on div "Select Measure Series..." at bounding box center [767, 184] width 147 height 10
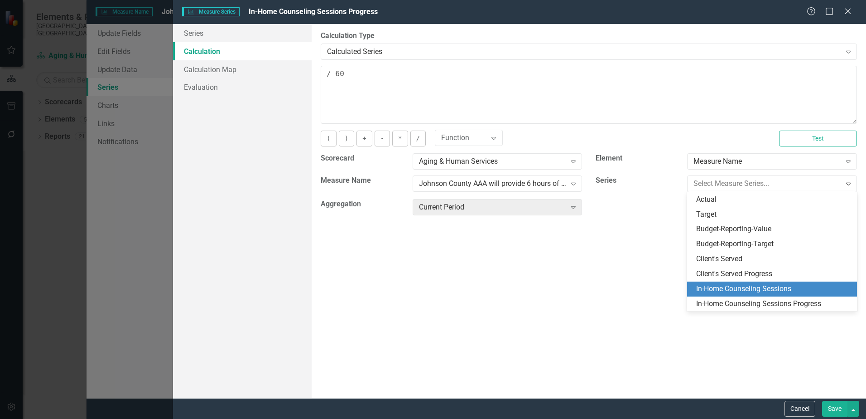
click at [735, 290] on div "In-Home Counseling Sessions" at bounding box center [773, 289] width 155 height 10
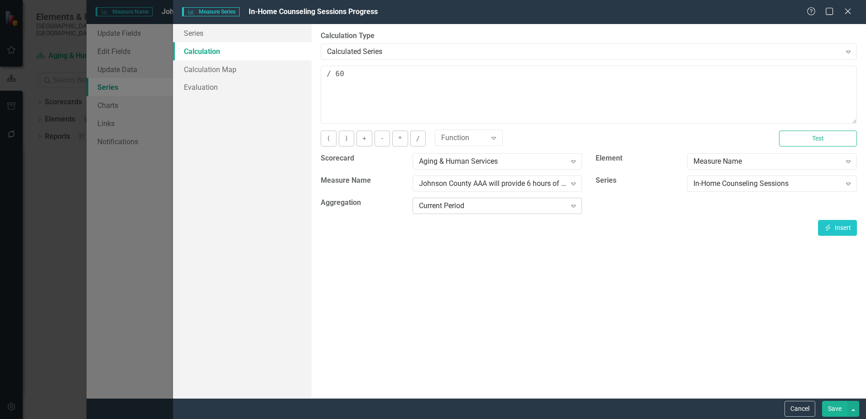
click at [546, 204] on div "Current Period" at bounding box center [492, 206] width 147 height 10
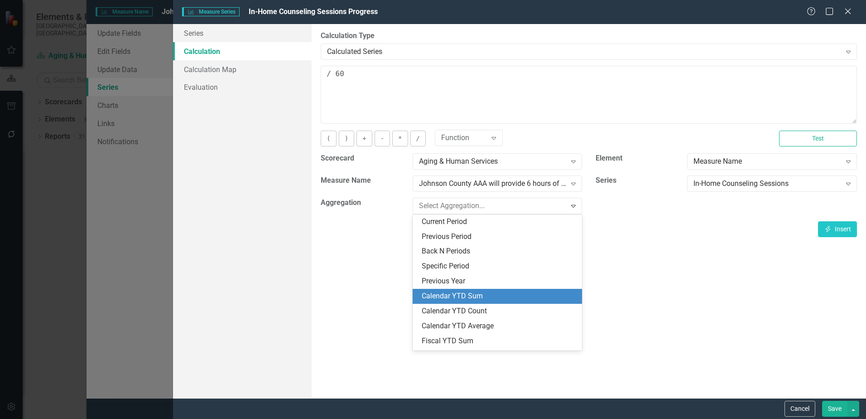
click at [478, 294] on div "Calendar YTD Sum" at bounding box center [499, 296] width 155 height 10
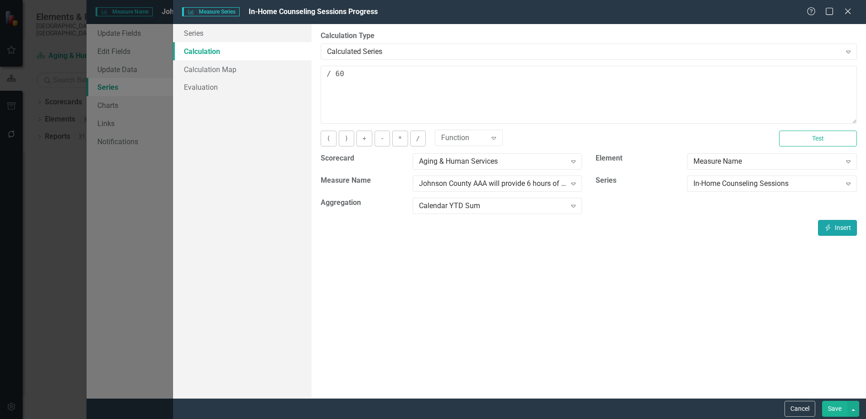
click at [838, 225] on button "Insert Insert" at bounding box center [837, 228] width 39 height 16
type textarea "[m2035917][In-Home Counseling Sessions][CalendarYTDSum] / 60"
click at [840, 406] on button "Save" at bounding box center [834, 409] width 25 height 16
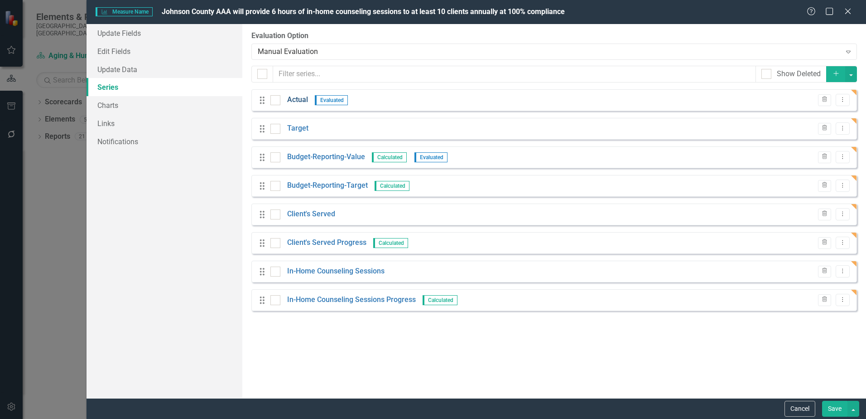
click at [292, 97] on link "Actual" at bounding box center [297, 100] width 21 height 10
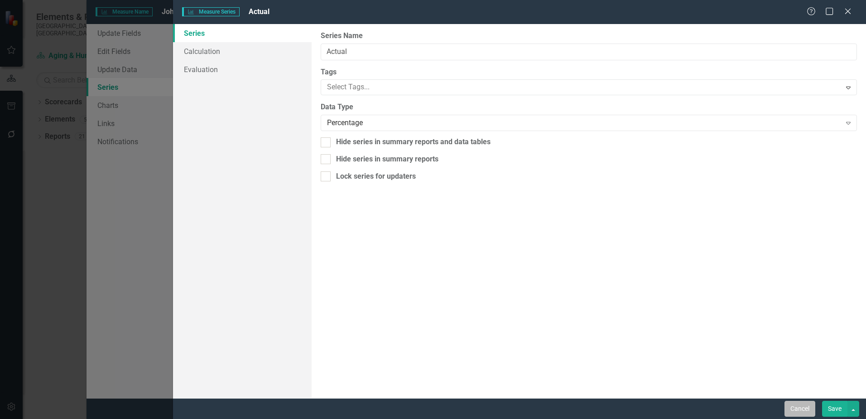
click at [794, 406] on button "Cancel" at bounding box center [800, 409] width 31 height 16
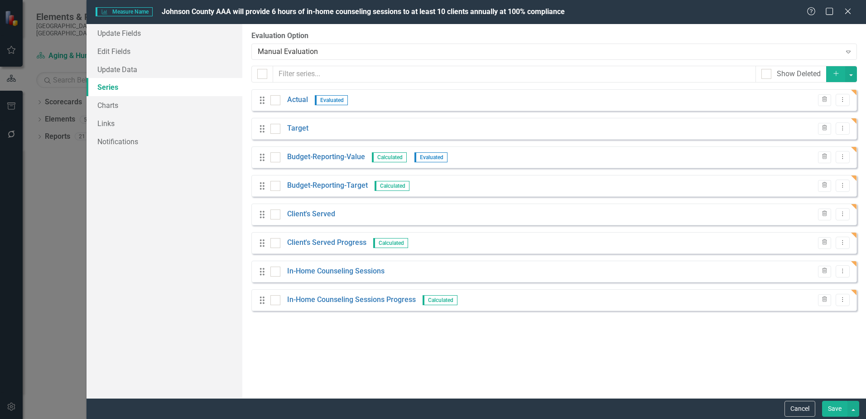
click at [828, 406] on button "Save" at bounding box center [834, 409] width 25 height 16
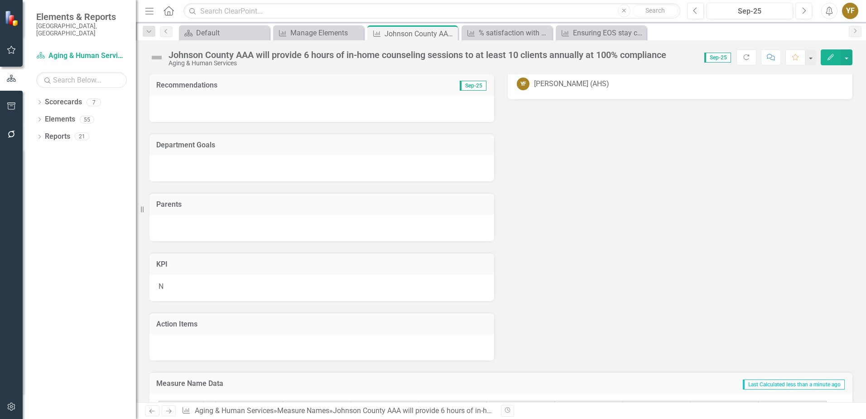
scroll to position [91, 0]
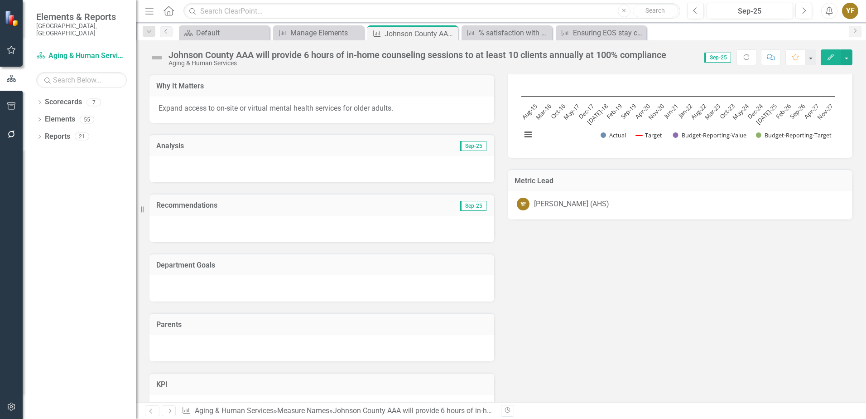
click at [188, 328] on td "Parents" at bounding box center [321, 325] width 331 height 12
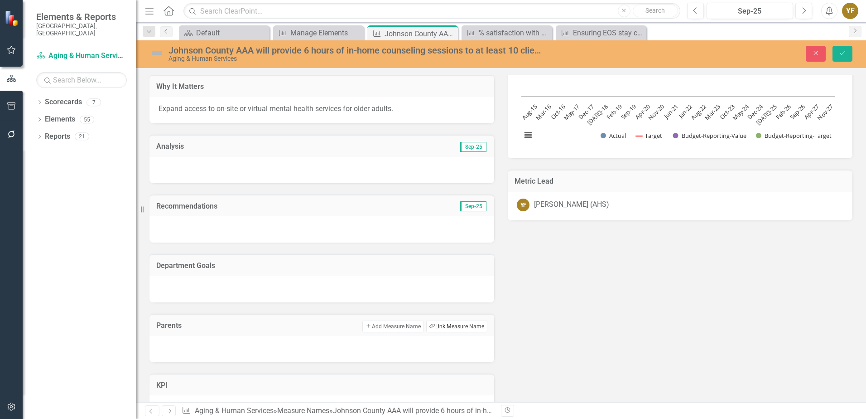
click at [470, 328] on button "Link Tag Link Measure Name" at bounding box center [456, 326] width 61 height 12
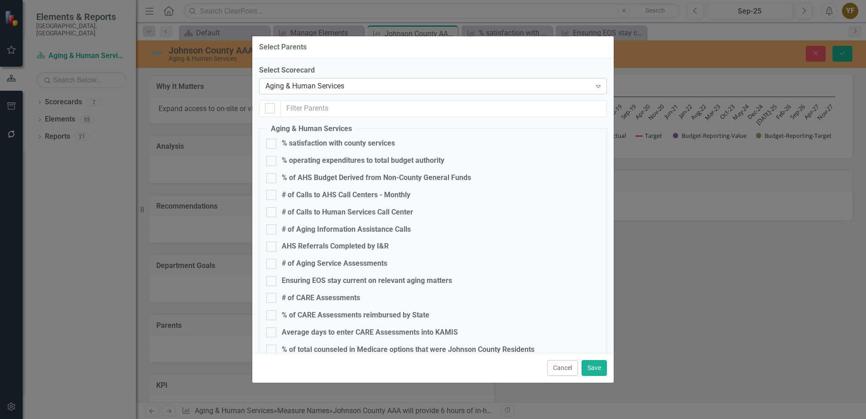
click at [305, 84] on div "Aging & Human Services" at bounding box center [429, 86] width 326 height 10
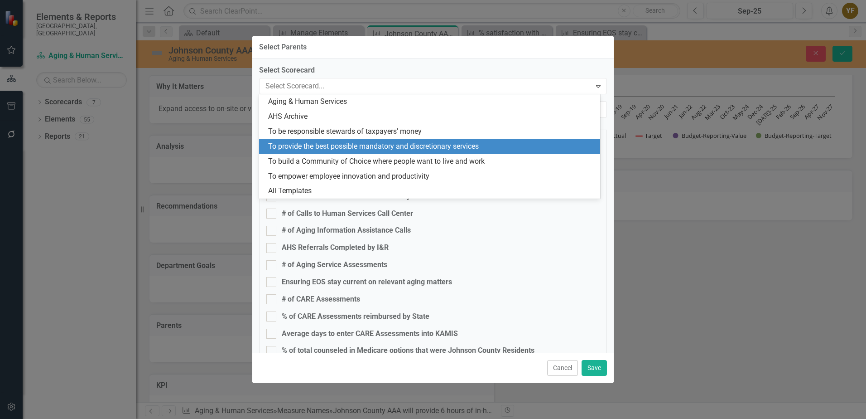
click at [318, 149] on div "To provide the best possible mandatory and discretionary services" at bounding box center [431, 146] width 327 height 10
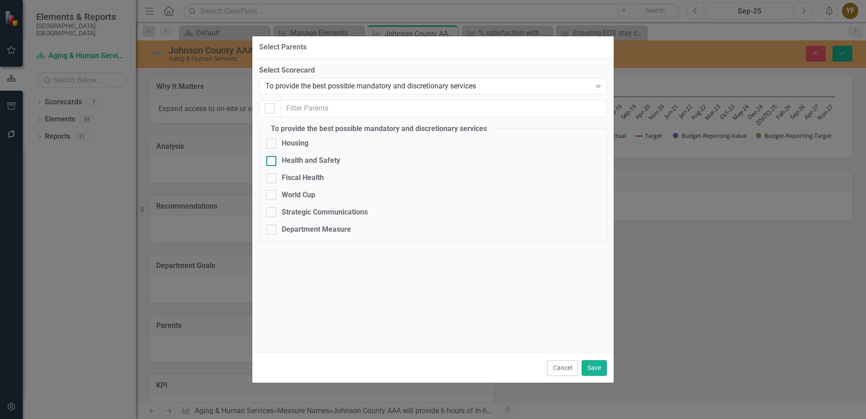
click at [273, 158] on div at bounding box center [271, 161] width 10 height 10
click at [272, 158] on input "Health and Safety" at bounding box center [269, 159] width 6 height 6
checkbox input "true"
click at [272, 228] on input "Department Measure" at bounding box center [269, 227] width 6 height 6
checkbox input "true"
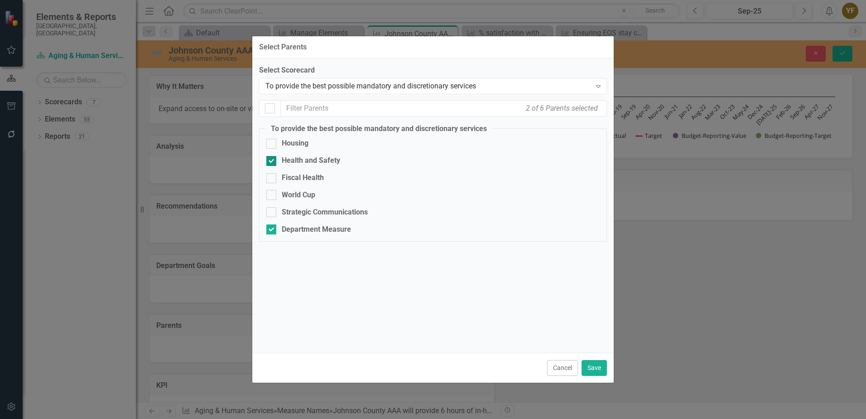
click at [271, 159] on input "Health and Safety" at bounding box center [269, 159] width 6 height 6
checkbox input "false"
click at [597, 366] on button "Save" at bounding box center [594, 368] width 25 height 16
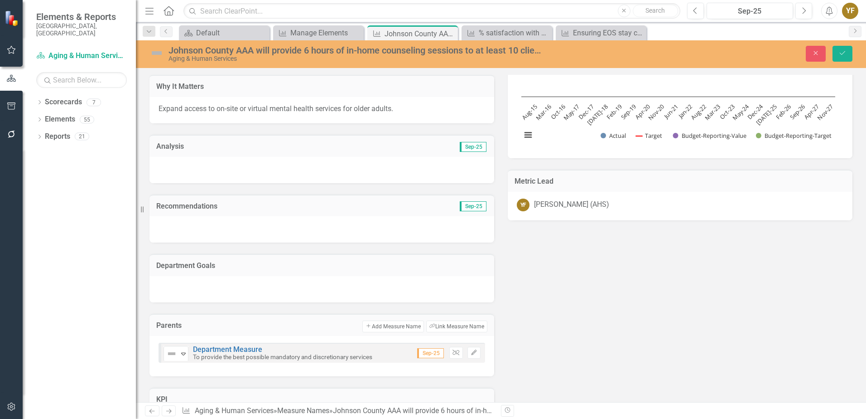
click at [217, 286] on div at bounding box center [322, 289] width 345 height 26
click at [420, 288] on div at bounding box center [322, 289] width 345 height 26
click at [467, 265] on button "Link Tag Link Department Goal" at bounding box center [454, 267] width 65 height 12
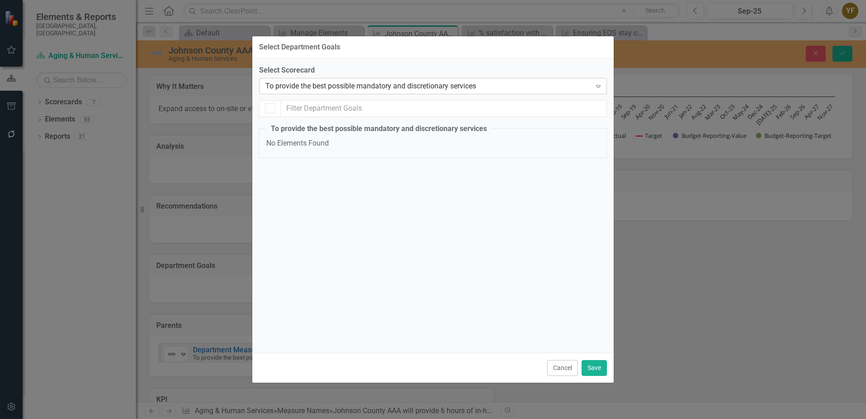
click at [528, 87] on div "To provide the best possible mandatory and discretionary services" at bounding box center [429, 86] width 326 height 10
click at [401, 89] on div "To provide the best possible mandatory and discretionary services" at bounding box center [429, 86] width 326 height 10
drag, startPoint x: 554, startPoint y: 317, endPoint x: 570, endPoint y: 325, distance: 18.4
click at [555, 316] on div "Select Scorecard 7 results available. Use Up and Down to choose options, press …" at bounding box center [433, 205] width 348 height 280
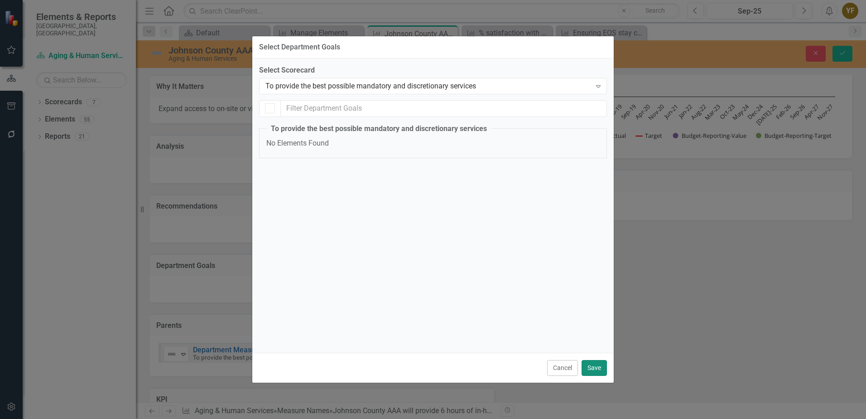
click at [595, 369] on button "Save" at bounding box center [594, 368] width 25 height 16
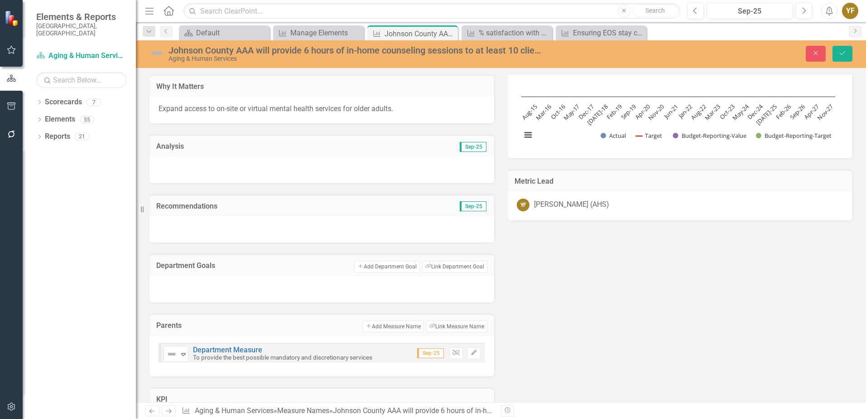
click at [384, 290] on div at bounding box center [322, 289] width 345 height 26
click at [844, 52] on icon "Save" at bounding box center [843, 53] width 8 height 6
click at [411, 292] on div at bounding box center [322, 289] width 345 height 26
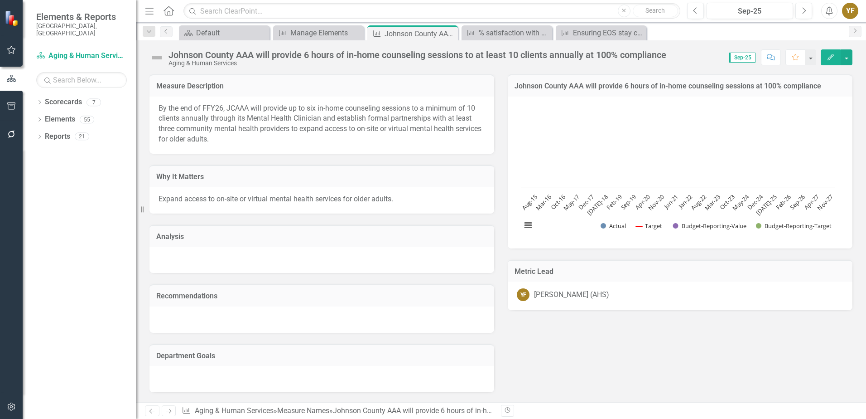
click at [411, 292] on h3 "Recommendations" at bounding box center [321, 296] width 331 height 8
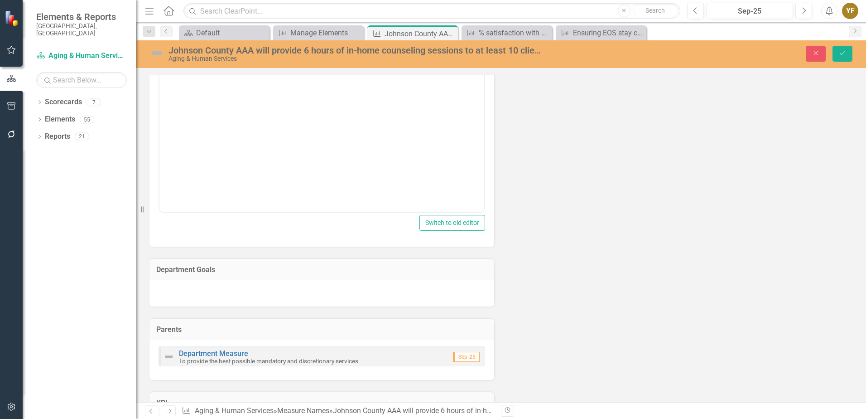
scroll to position [272, 0]
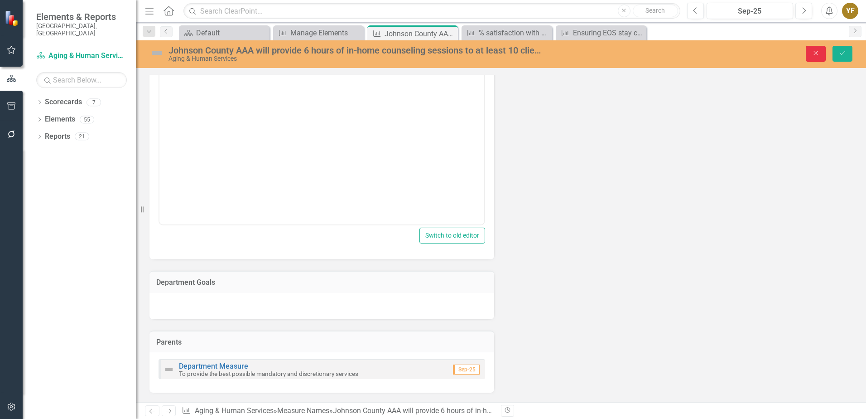
click at [818, 51] on icon "Close" at bounding box center [816, 53] width 8 height 6
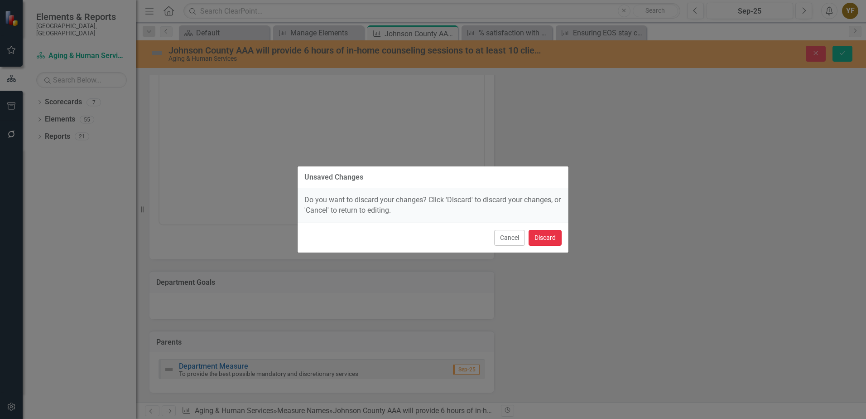
click at [544, 235] on button "Discard" at bounding box center [545, 238] width 33 height 16
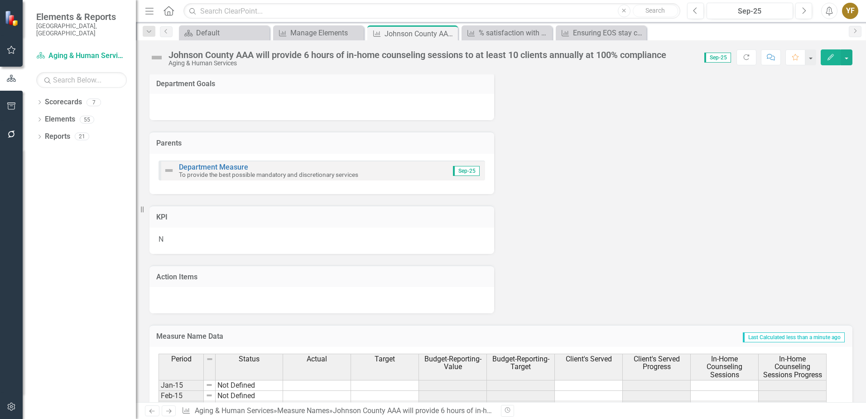
click at [333, 104] on div at bounding box center [322, 107] width 345 height 26
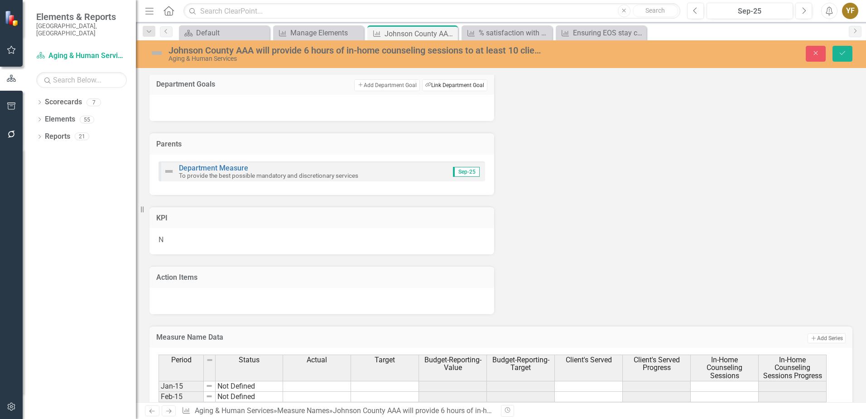
click at [444, 87] on button "Link Tag Link Department Goal" at bounding box center [454, 85] width 65 height 12
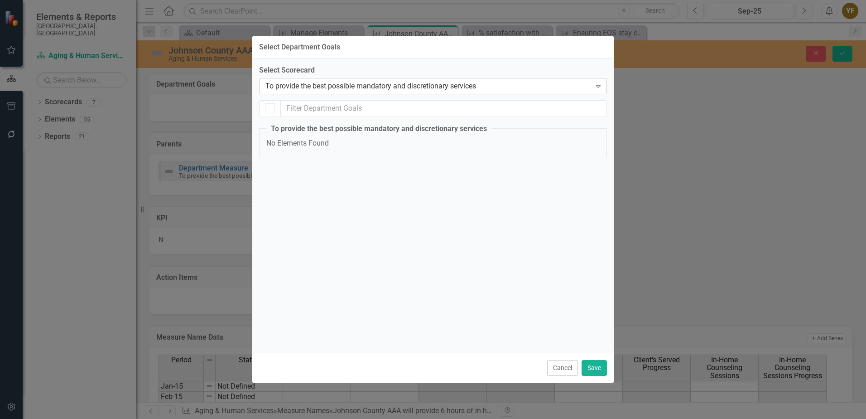
click at [307, 85] on div "To provide the best possible mandatory and discretionary services" at bounding box center [429, 86] width 326 height 10
click at [286, 418] on div "Aging & Human Services" at bounding box center [435, 426] width 852 height 10
checkbox input "false"
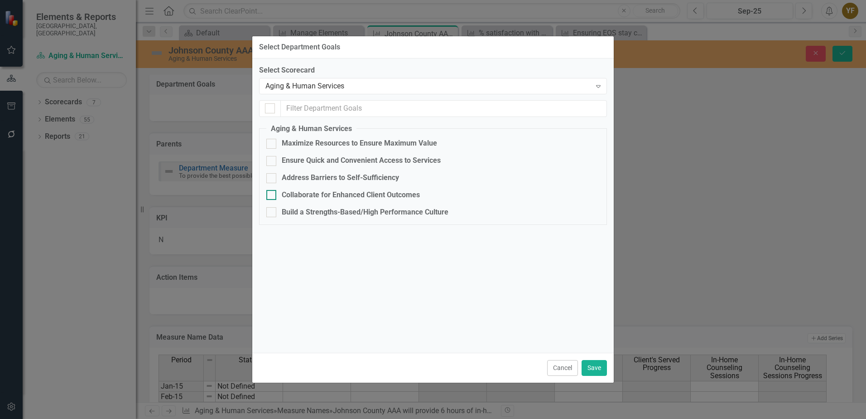
click at [274, 193] on div at bounding box center [271, 195] width 10 height 10
click at [272, 193] on input "Collaborate for Enhanced Client Outcomes" at bounding box center [269, 193] width 6 height 6
checkbox input "true"
click at [594, 369] on button "Save" at bounding box center [594, 368] width 25 height 16
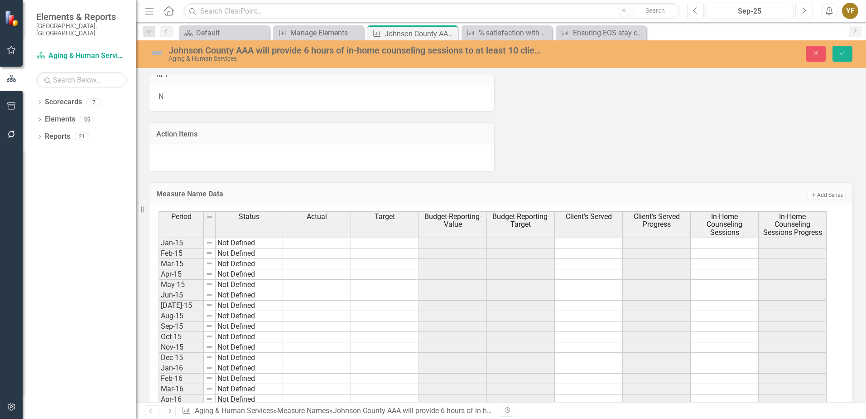
scroll to position [444, 0]
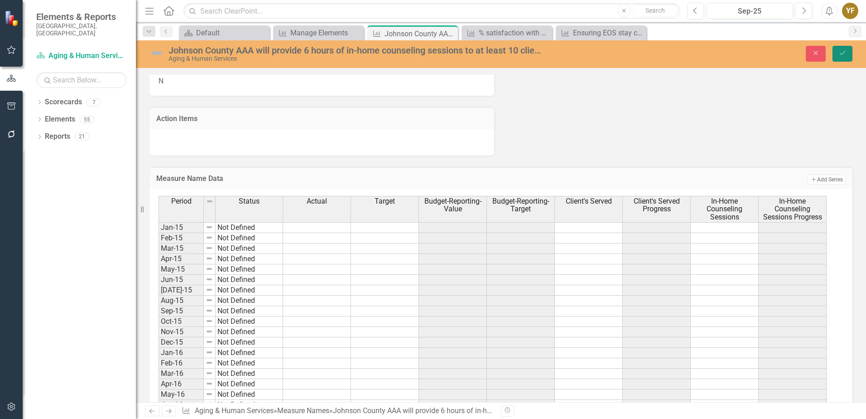
click at [850, 56] on button "Save" at bounding box center [843, 54] width 20 height 16
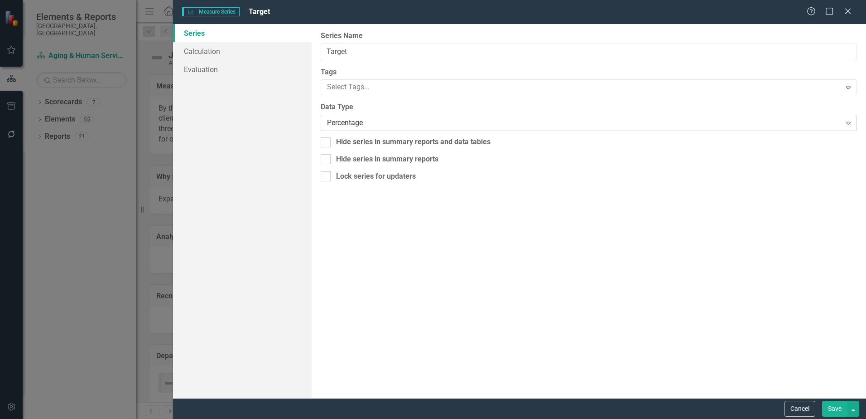
scroll to position [453, 0]
click at [209, 50] on link "Calculation" at bounding box center [242, 51] width 139 height 18
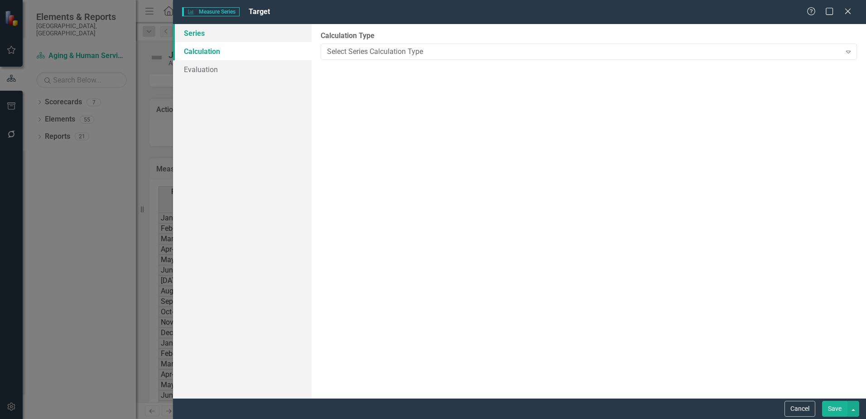
click at [193, 32] on link "Series" at bounding box center [242, 33] width 139 height 18
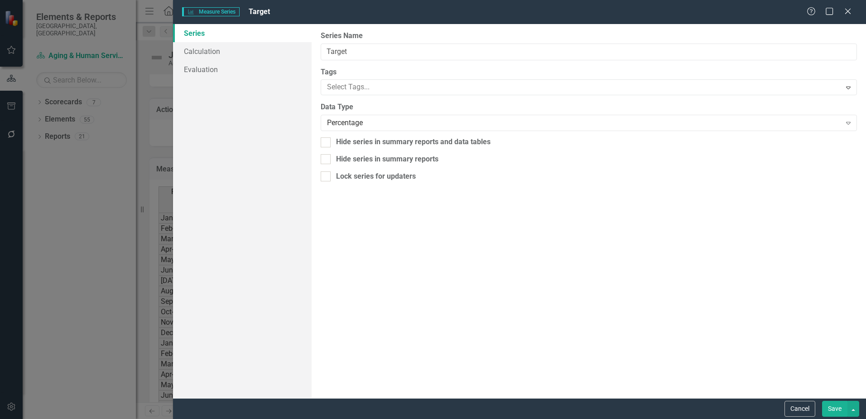
click at [830, 409] on button "Save" at bounding box center [834, 409] width 25 height 16
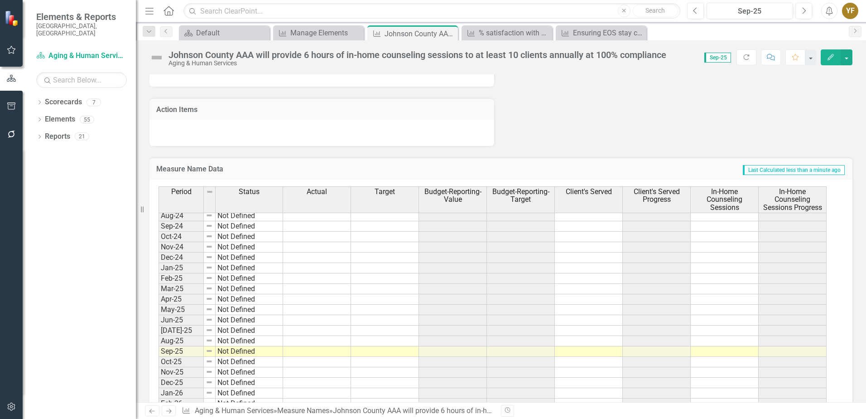
scroll to position [1223, 0]
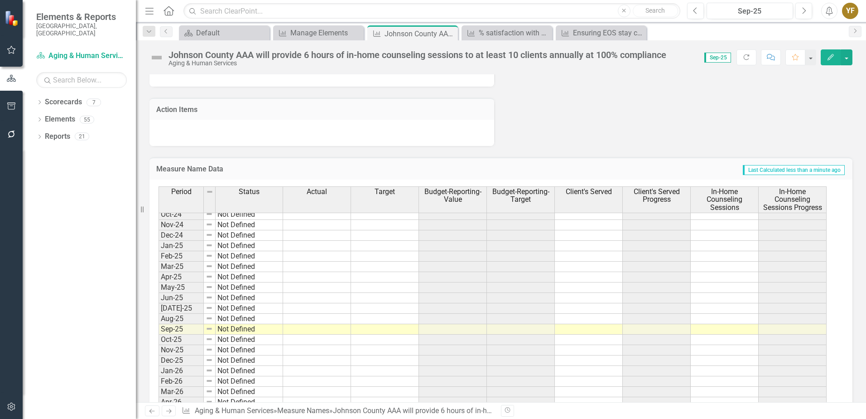
click at [382, 245] on td at bounding box center [385, 246] width 68 height 10
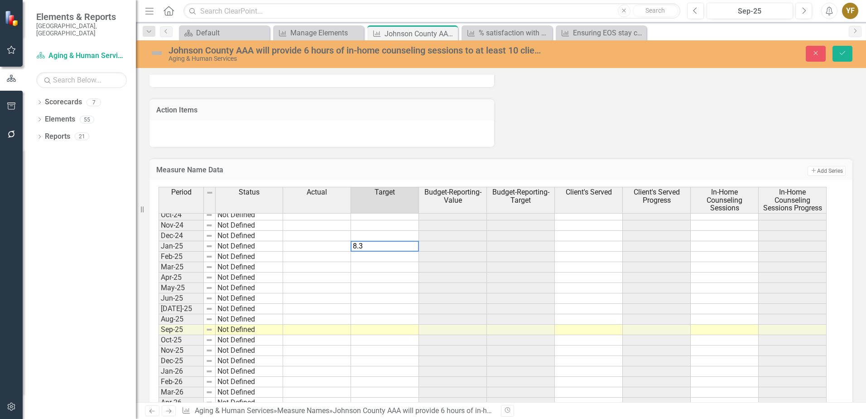
type textarea "8.34"
type textarea "3"
type textarea "8.33"
drag, startPoint x: 408, startPoint y: 243, endPoint x: 408, endPoint y: 266, distance: 22.7
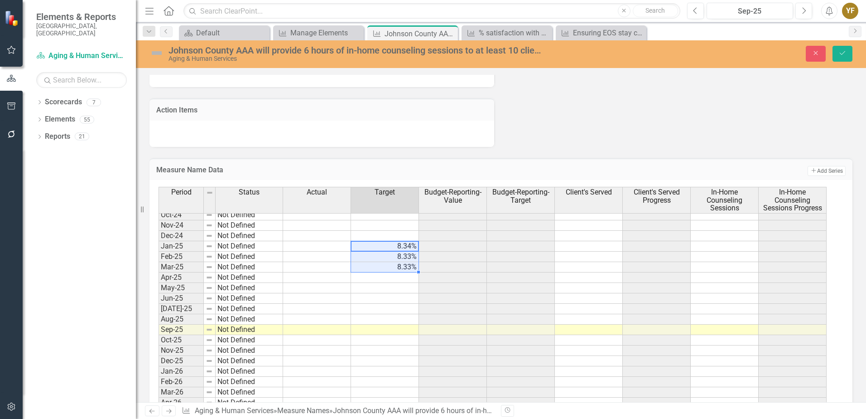
click at [408, 266] on tbody "Nov-23 Not Defined Dec-23 Not Defined Jan-24 Not Defined Feb-24 Not Defined Mar…" at bounding box center [493, 340] width 668 height 490
drag, startPoint x: 418, startPoint y: 272, endPoint x: 409, endPoint y: 362, distance: 90.2
click at [159, 362] on div "Period Status Actual Target Budget-Reporting-Value Budget-Reporting-Target Clie…" at bounding box center [159, 326] width 0 height 517
type textarea "8.34"
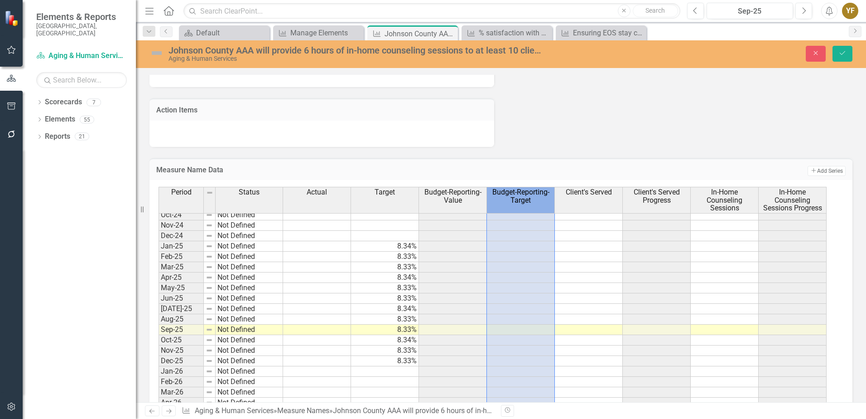
click at [519, 209] on th "Budget-Reporting-Target" at bounding box center [521, 200] width 68 height 27
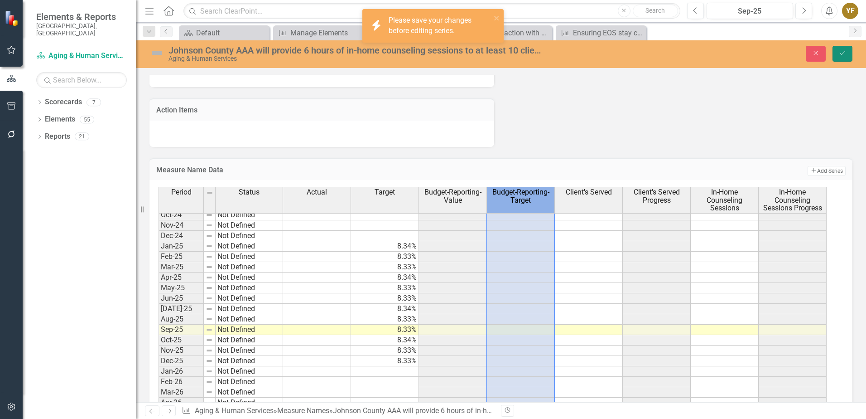
click at [843, 54] on icon "Save" at bounding box center [843, 53] width 8 height 6
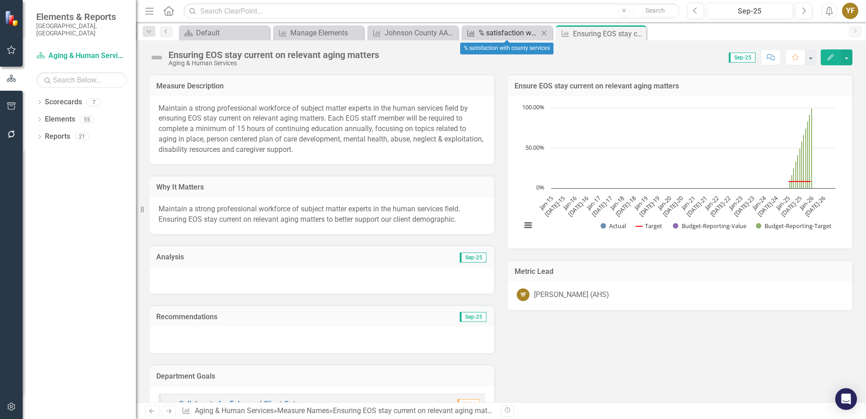
click at [499, 32] on div "% satisfaction with county services" at bounding box center [509, 32] width 60 height 11
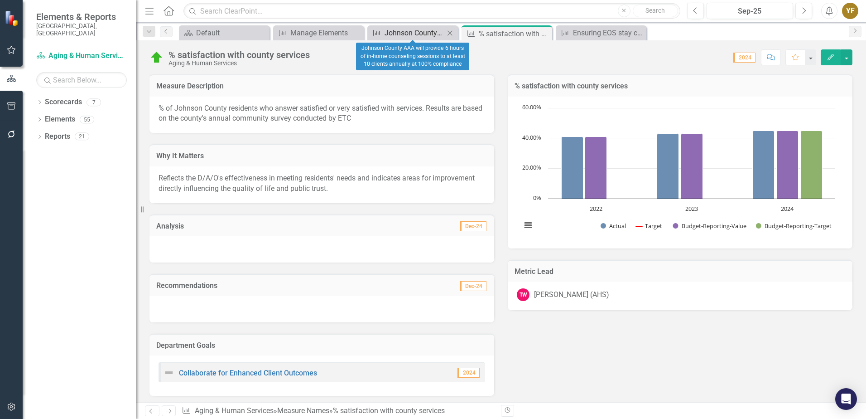
click at [411, 33] on div "Johnson County AAA will provide 6 hours of in-home counseling sessions to at le…" at bounding box center [415, 32] width 60 height 11
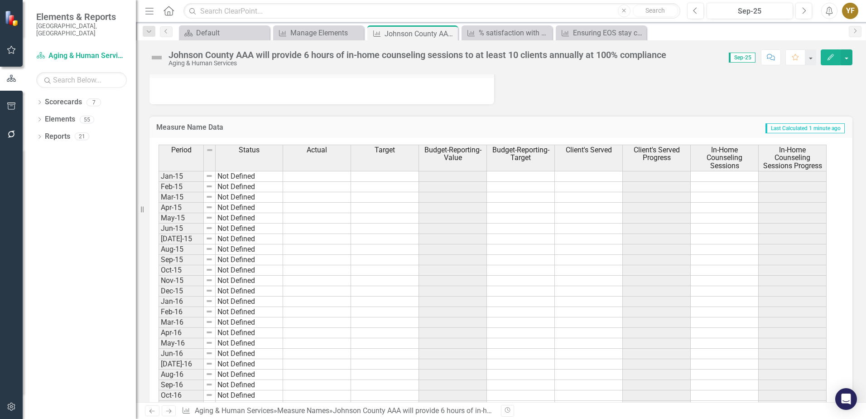
scroll to position [498, 0]
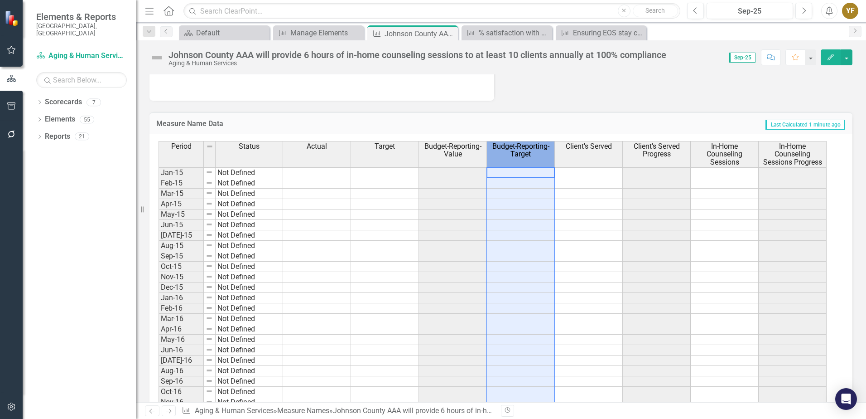
click at [515, 150] on span "Budget-Reporting-Target" at bounding box center [521, 150] width 64 height 16
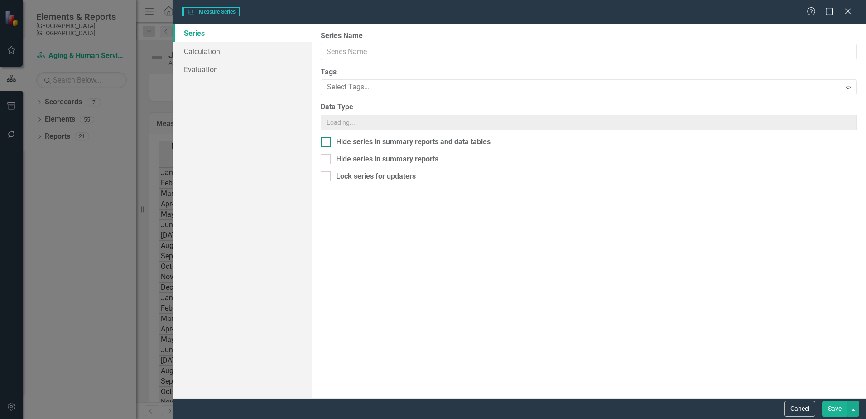
type input "Budget-Reporting-Target"
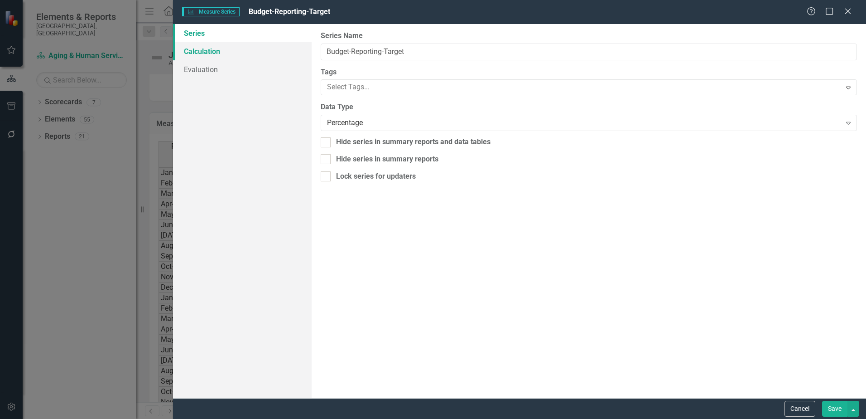
click at [203, 52] on link "Calculation" at bounding box center [242, 51] width 139 height 18
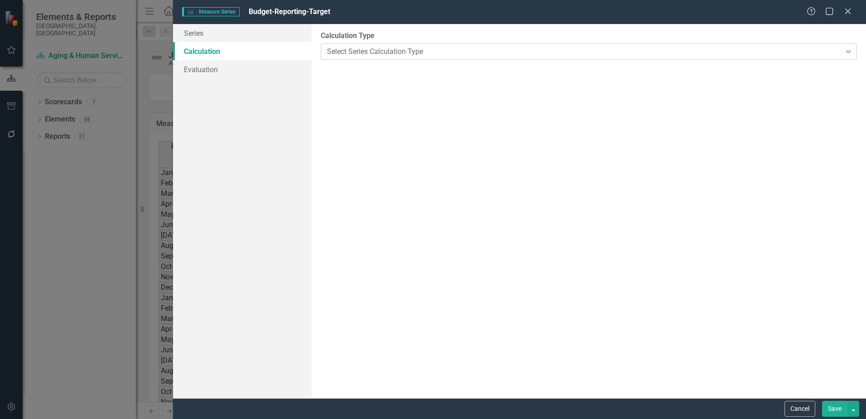
click at [370, 53] on div "Select Series Calculation Type" at bounding box center [584, 51] width 514 height 10
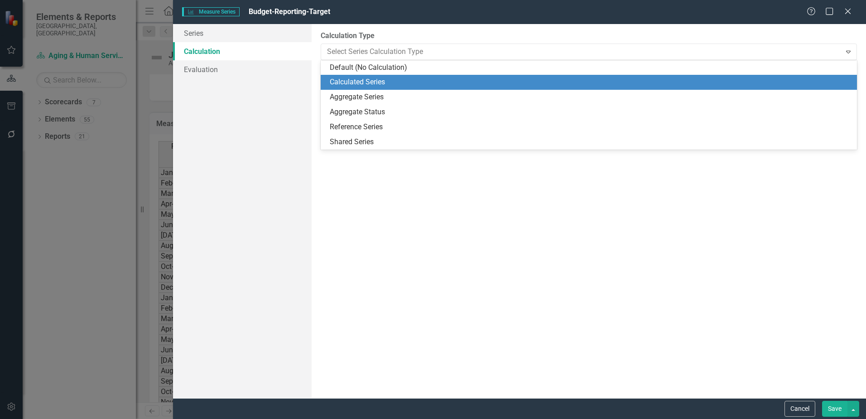
click at [373, 79] on div "Calculated Series" at bounding box center [591, 82] width 522 height 10
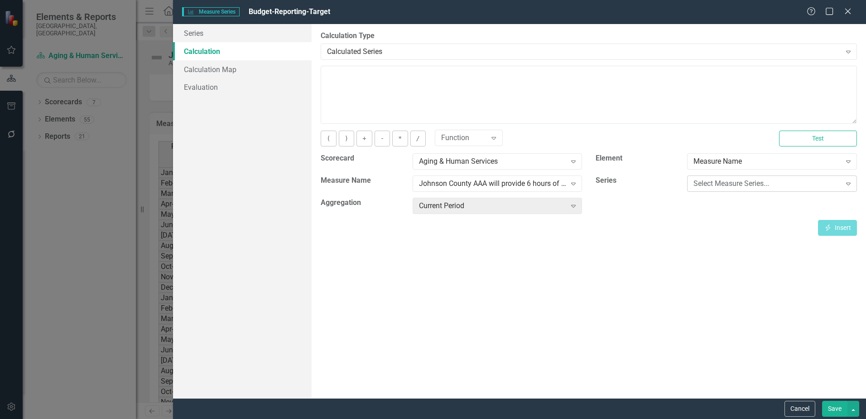
click at [751, 182] on div "Select Measure Series..." at bounding box center [767, 184] width 147 height 10
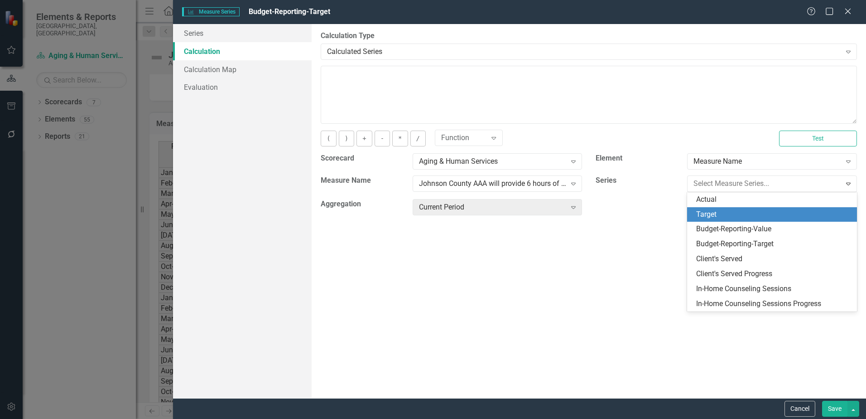
click at [713, 210] on div "Target" at bounding box center [773, 214] width 155 height 10
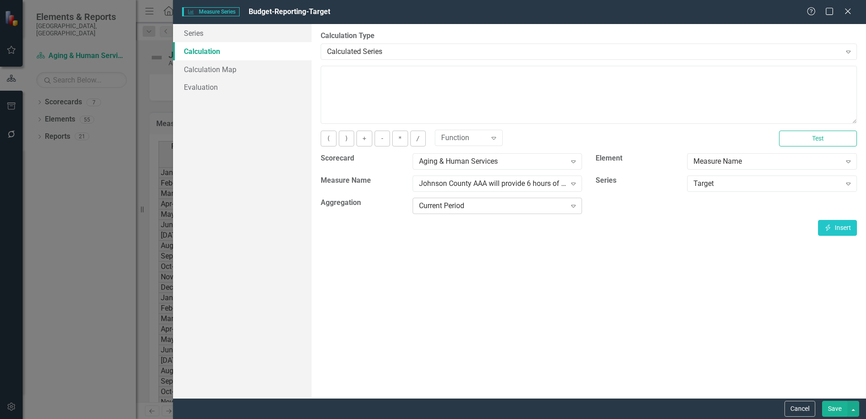
click at [576, 206] on icon "Expand" at bounding box center [573, 205] width 9 height 7
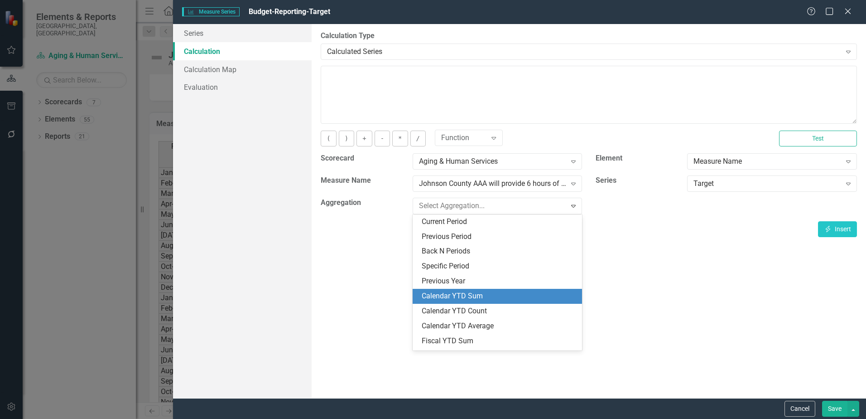
click at [474, 293] on div "Calendar YTD Sum" at bounding box center [499, 296] width 155 height 10
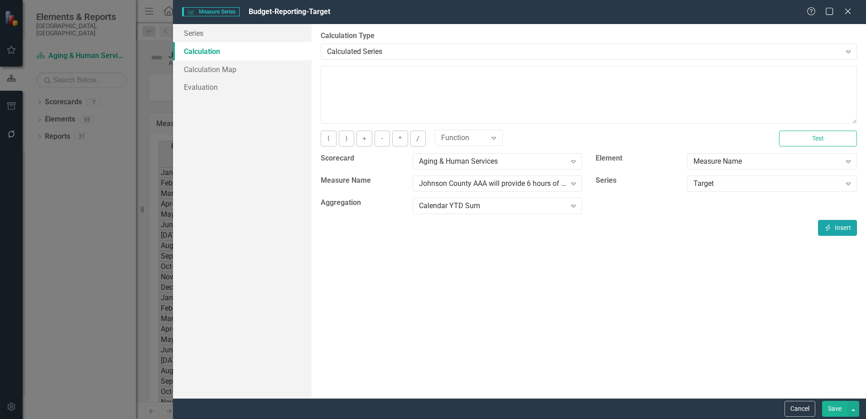
click at [826, 223] on button "Insert Insert" at bounding box center [837, 228] width 39 height 16
type textarea "[m2035917][Target][CalendarYTDSum]"
click at [837, 407] on button "Save" at bounding box center [834, 409] width 25 height 16
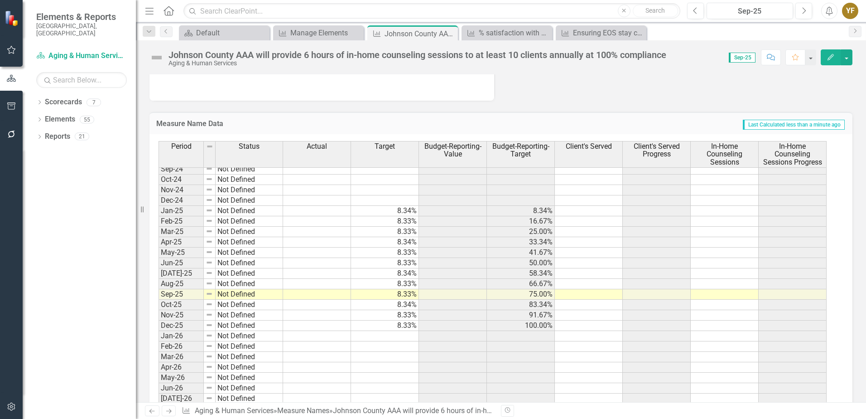
scroll to position [1194, 0]
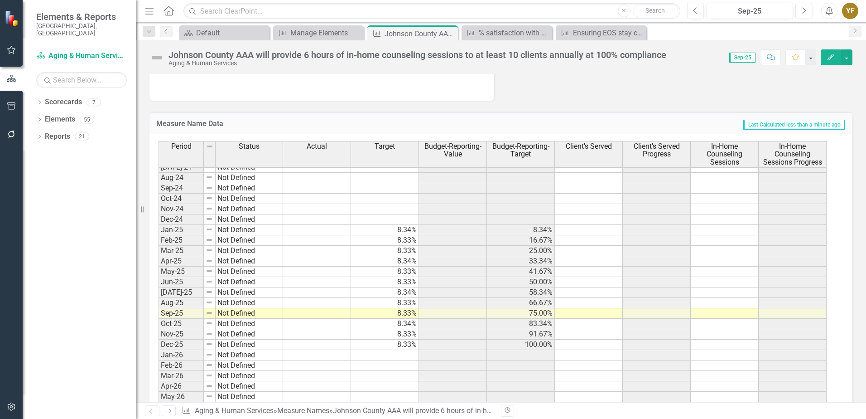
click at [652, 158] on span "Client's Served Progress" at bounding box center [657, 150] width 64 height 16
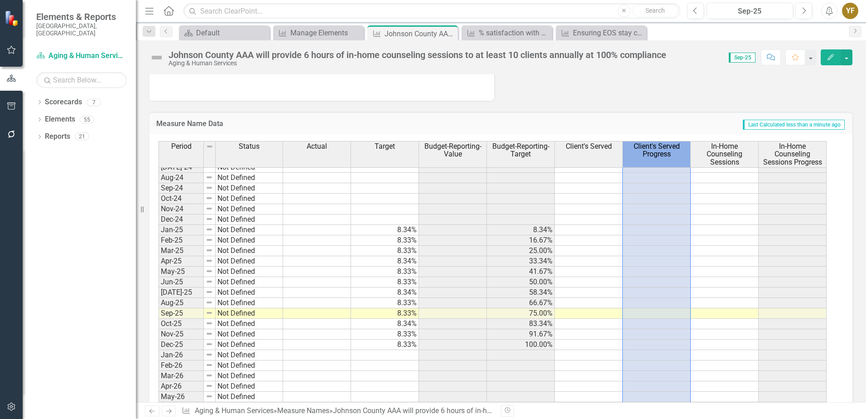
click at [652, 158] on span "Client's Served Progress" at bounding box center [657, 150] width 64 height 16
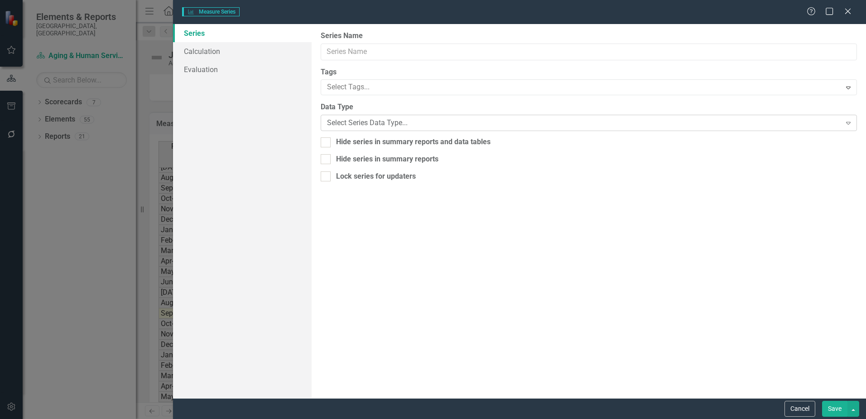
type input "Client's Served Progress"
click at [203, 50] on link "Calculation" at bounding box center [242, 51] width 139 height 18
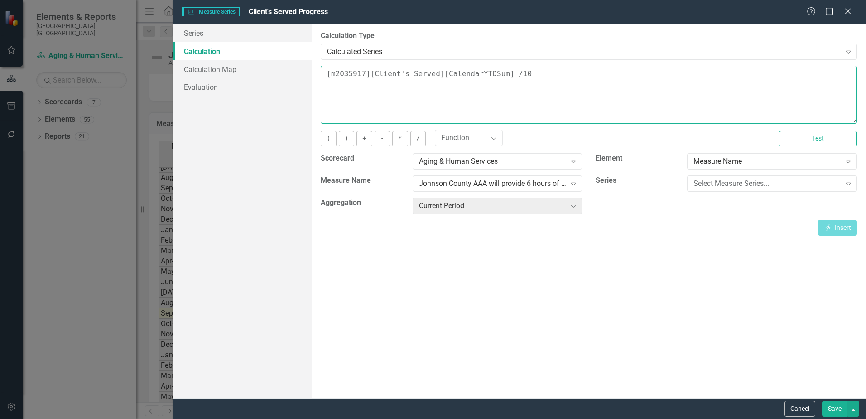
click at [512, 74] on textarea "[m2035917][Client's Served][CalendarYTDSum] /10" at bounding box center [589, 95] width 536 height 58
type textarea "[m2035917][Client's Served][CalendarYTDSum] /10"
click at [710, 272] on div "By default, series in ClearPoint are not calculated. So, if you leave the form …" at bounding box center [589, 211] width 555 height 374
click at [836, 405] on button "Save" at bounding box center [834, 409] width 25 height 16
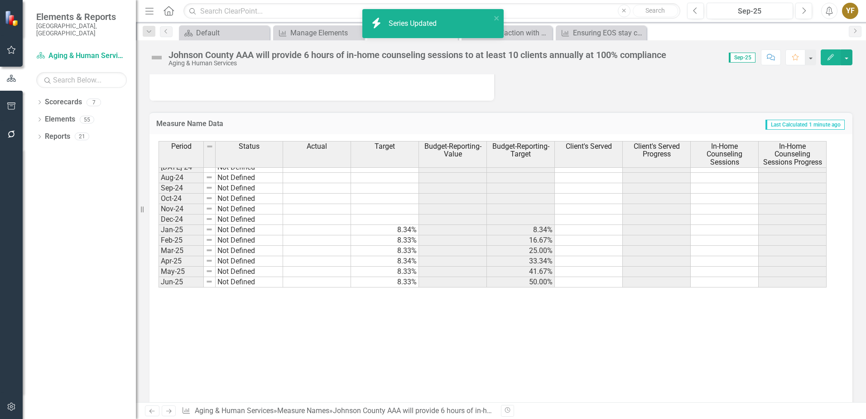
scroll to position [967, 0]
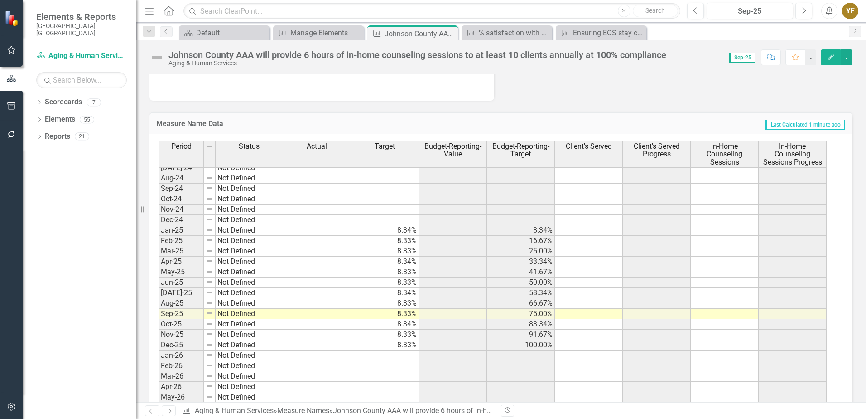
click at [310, 160] on th "Actual" at bounding box center [317, 154] width 68 height 27
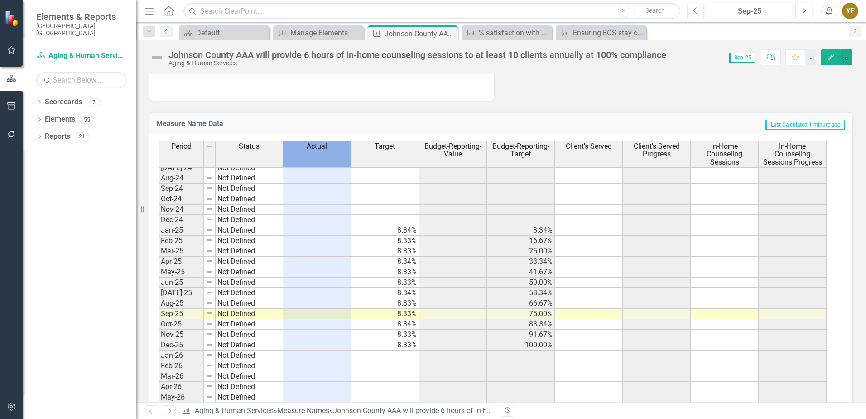
click at [310, 160] on th "Actual" at bounding box center [317, 154] width 68 height 27
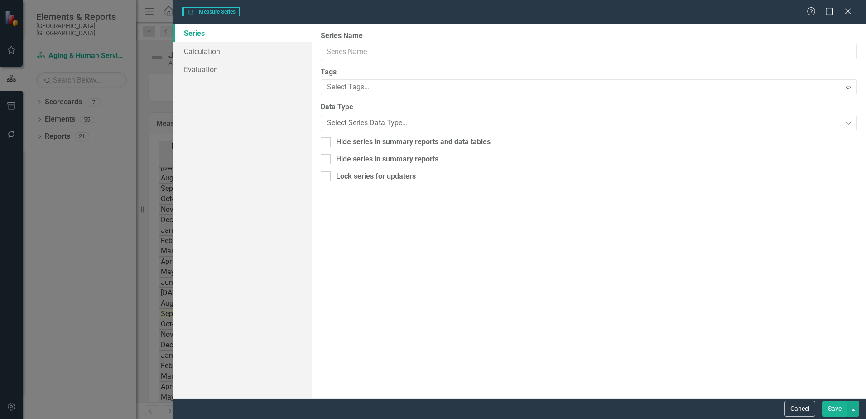
type input "Actual"
click at [223, 50] on link "Calculation" at bounding box center [242, 51] width 139 height 18
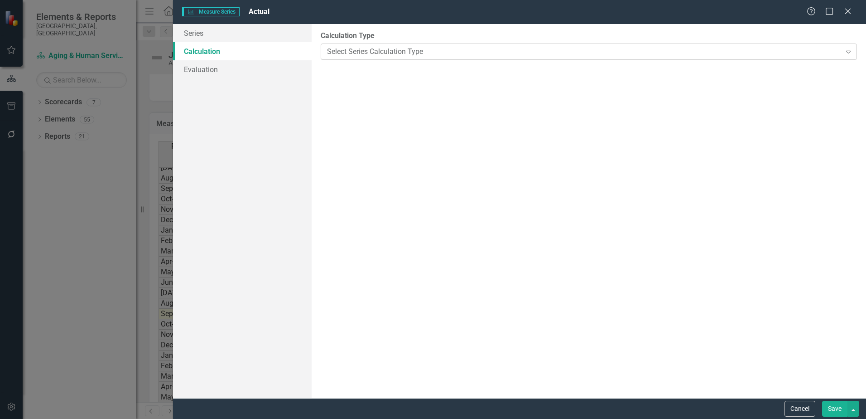
click at [368, 50] on div "Select Series Calculation Type" at bounding box center [584, 51] width 514 height 10
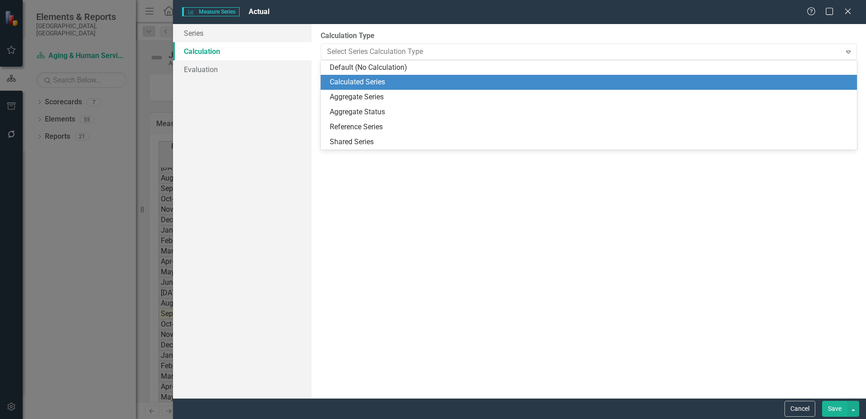
click at [360, 78] on div "Calculated Series" at bounding box center [591, 82] width 522 height 10
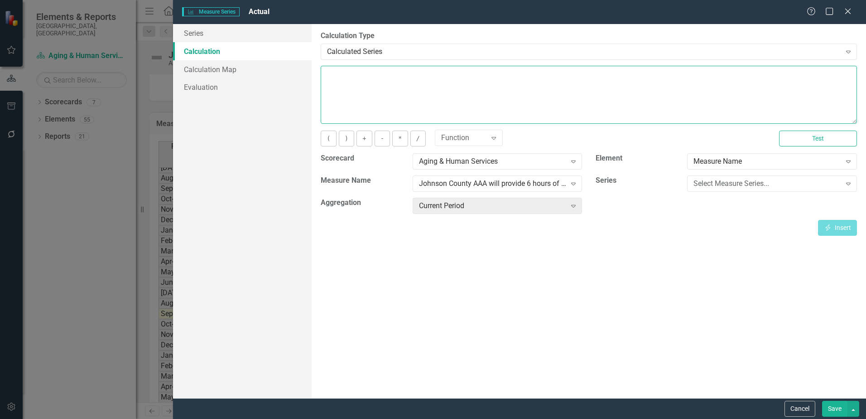
click at [422, 77] on textarea at bounding box center [589, 95] width 536 height 58
click at [328, 135] on button "(" at bounding box center [328, 138] width 15 height 16
click at [724, 183] on div "Select Measure Series..." at bounding box center [767, 184] width 147 height 10
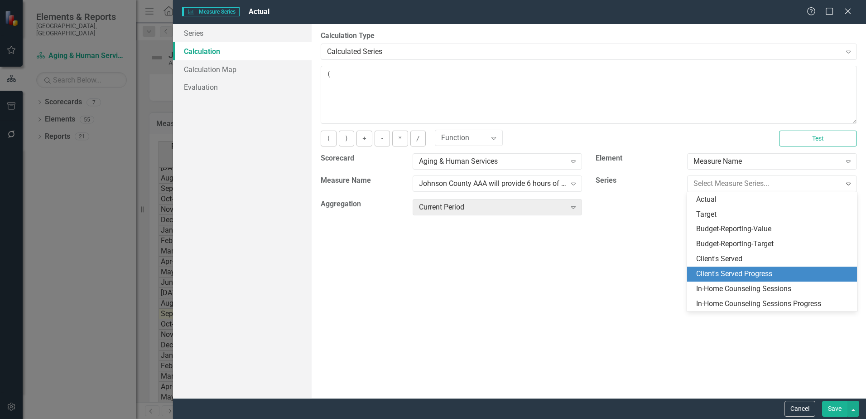
click at [753, 275] on div "Client's Served Progress" at bounding box center [773, 274] width 155 height 10
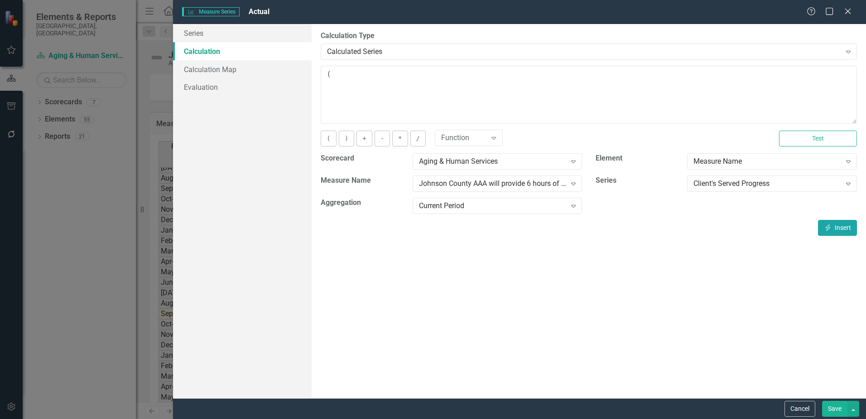
click at [832, 228] on button "Insert Insert" at bounding box center [837, 228] width 39 height 16
click at [364, 138] on button "+" at bounding box center [364, 138] width 15 height 16
click at [782, 182] on div "Client's Served Progress" at bounding box center [767, 184] width 147 height 10
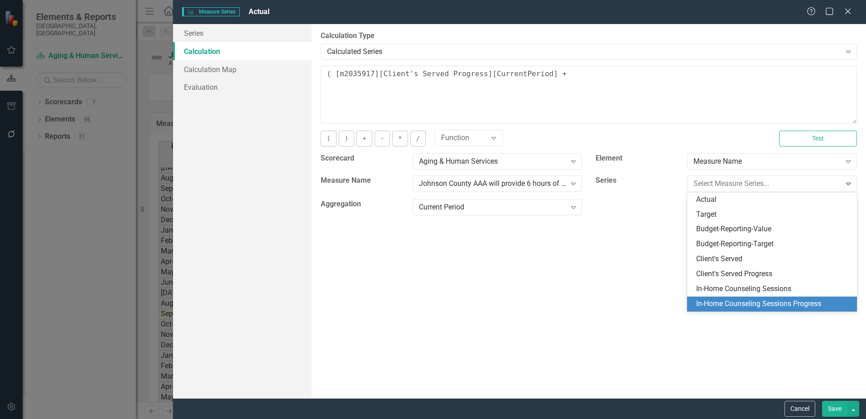
click at [747, 304] on div "In-Home Counseling Sessions Progress" at bounding box center [773, 304] width 155 height 10
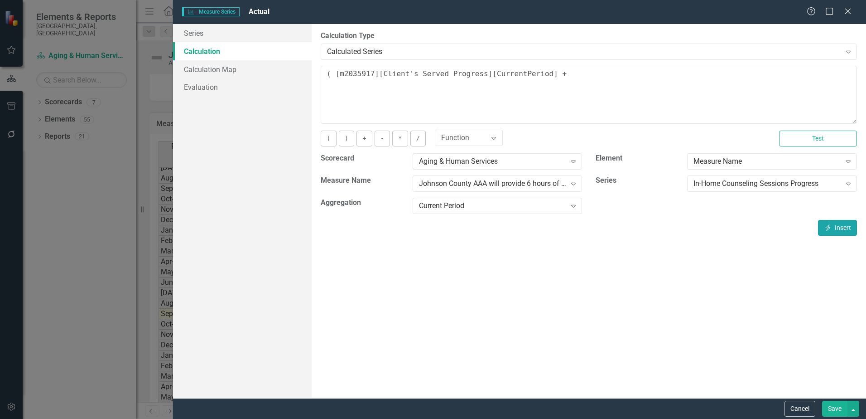
click at [830, 227] on icon "Insert" at bounding box center [828, 227] width 8 height 6
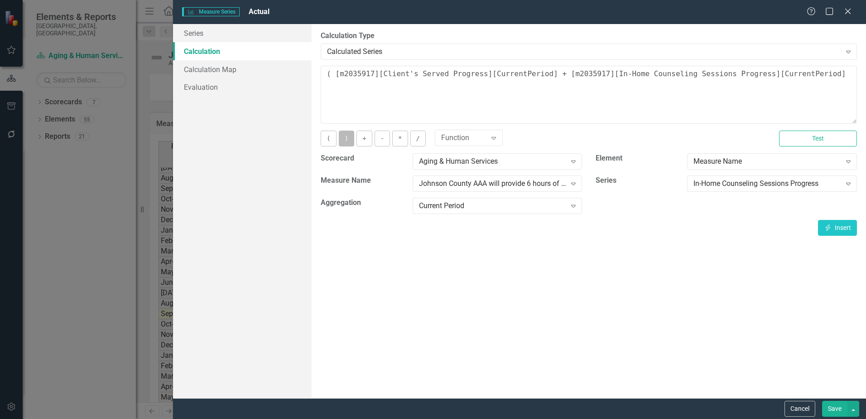
click at [350, 138] on button ")" at bounding box center [346, 138] width 15 height 16
click at [420, 139] on button "/" at bounding box center [417, 138] width 15 height 16
type textarea "( [m2035917][Client's Served Progress][CurrentPeriod] + [m2035917][In-Home Coun…"
click at [833, 408] on button "Save" at bounding box center [834, 409] width 25 height 16
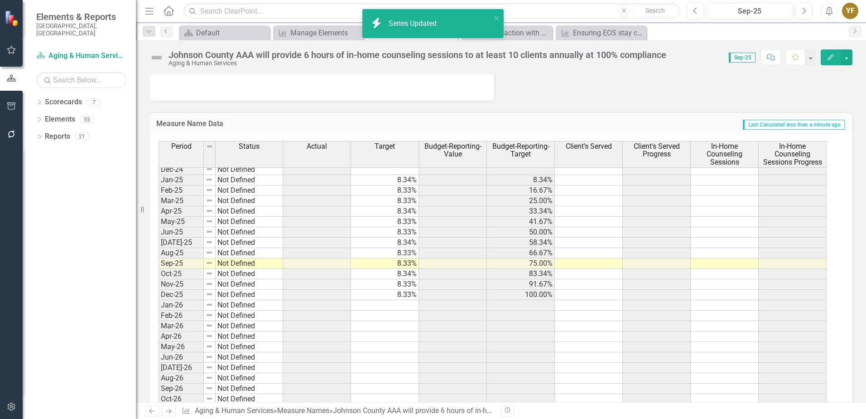
scroll to position [1239, 0]
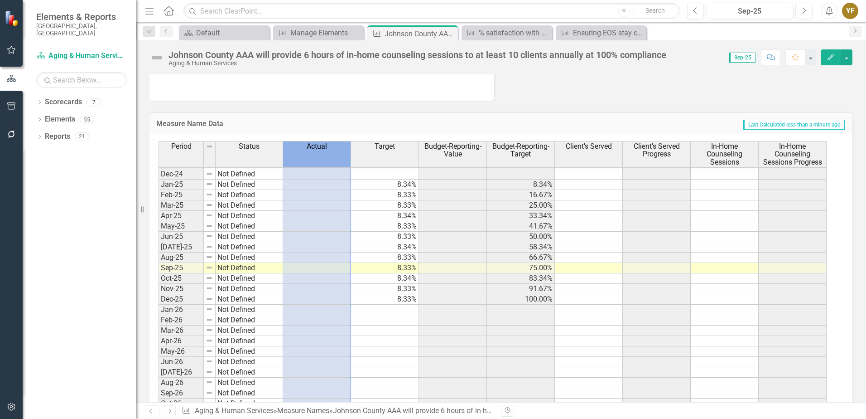
click at [307, 159] on th "Actual" at bounding box center [317, 154] width 68 height 27
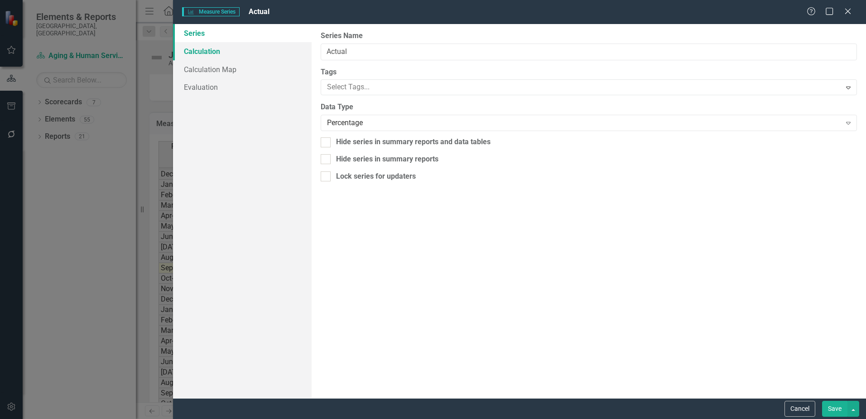
click at [205, 50] on link "Calculation" at bounding box center [242, 51] width 139 height 18
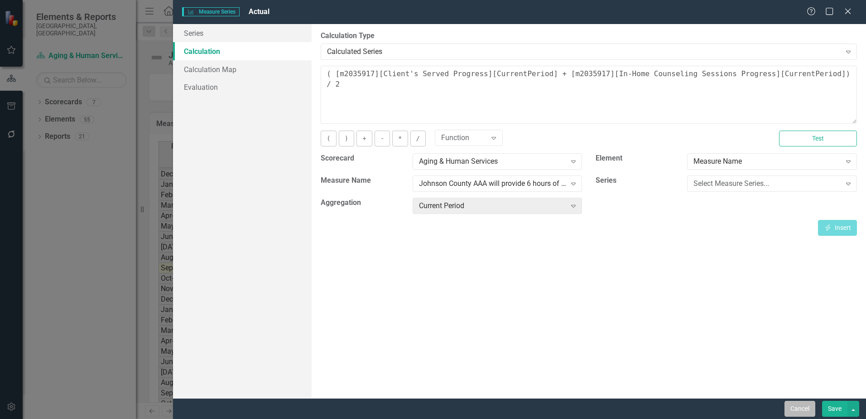
click at [801, 410] on button "Cancel" at bounding box center [800, 409] width 31 height 16
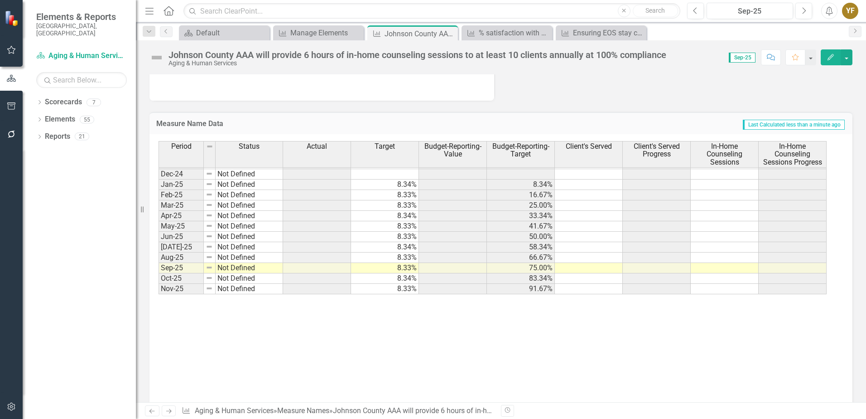
scroll to position [1009, 0]
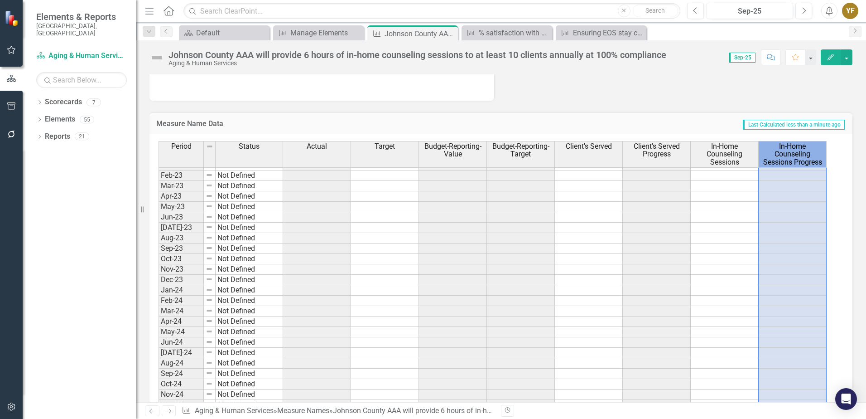
click at [792, 154] on span "In-Home Counseling Sessions Progress" at bounding box center [793, 154] width 64 height 24
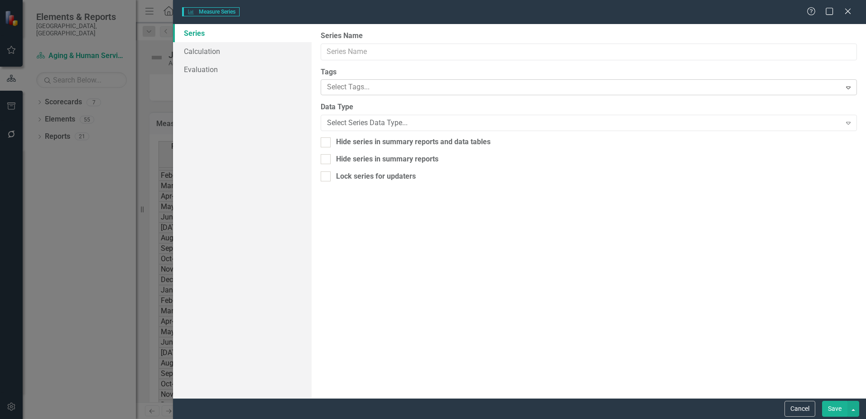
type input "In-Home Counseling Sessions Progress"
click at [203, 51] on link "Calculation" at bounding box center [242, 51] width 139 height 18
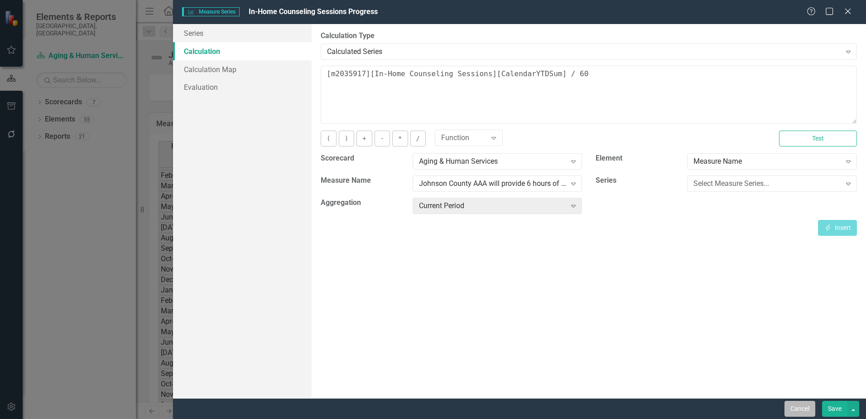
click at [804, 412] on button "Cancel" at bounding box center [800, 409] width 31 height 16
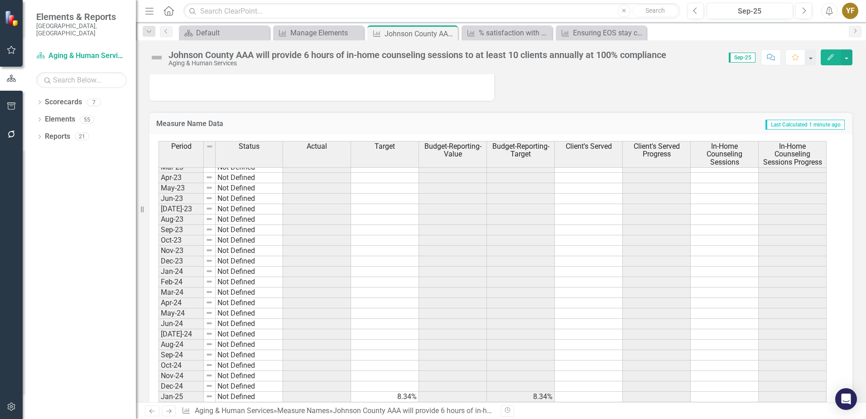
scroll to position [1061, 0]
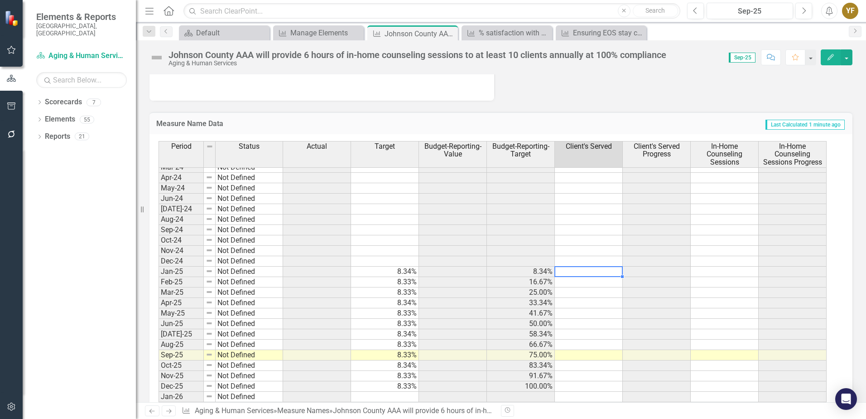
click at [587, 272] on td at bounding box center [589, 271] width 68 height 10
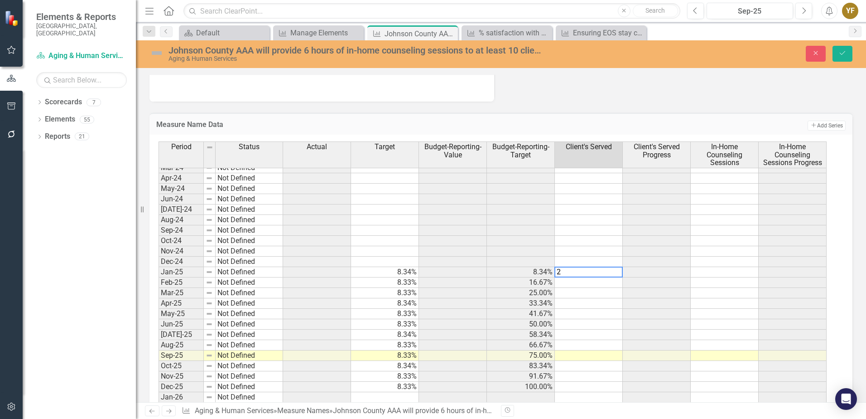
type textarea "2"
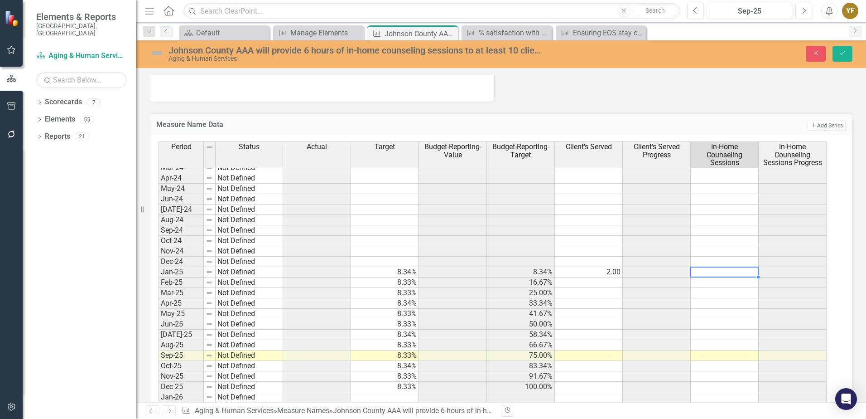
click at [720, 272] on td at bounding box center [725, 272] width 68 height 10
type textarea "4"
click at [843, 244] on div "Period Status Actual Target Budget-Reporting-Value Budget-Reporting-Target Clie…" at bounding box center [501, 284] width 703 height 298
click at [845, 56] on icon "Save" at bounding box center [843, 53] width 8 height 6
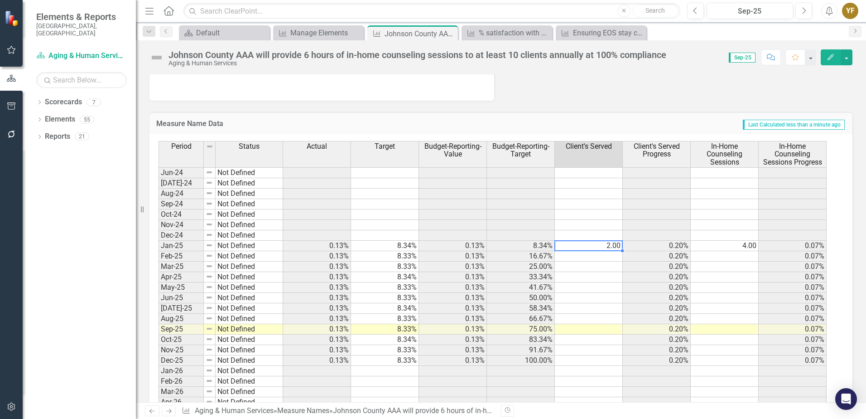
click at [611, 246] on tbody "Jul-23 Not Defined Aug-23 Not Defined Sep-23 Not Defined Oct-23 Not Defined Nov…" at bounding box center [493, 298] width 668 height 490
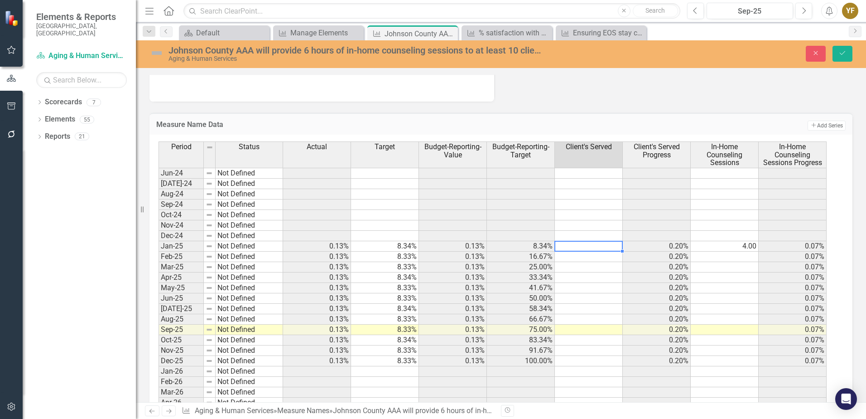
click at [728, 244] on td "4.00" at bounding box center [725, 246] width 68 height 10
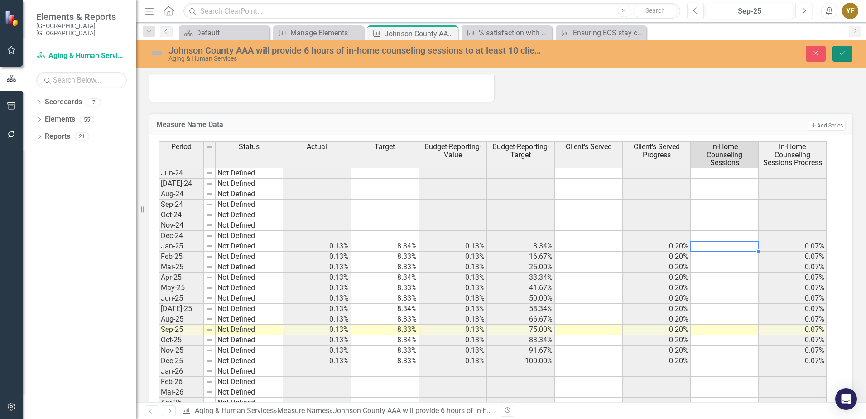
click at [839, 52] on icon "Save" at bounding box center [843, 53] width 8 height 6
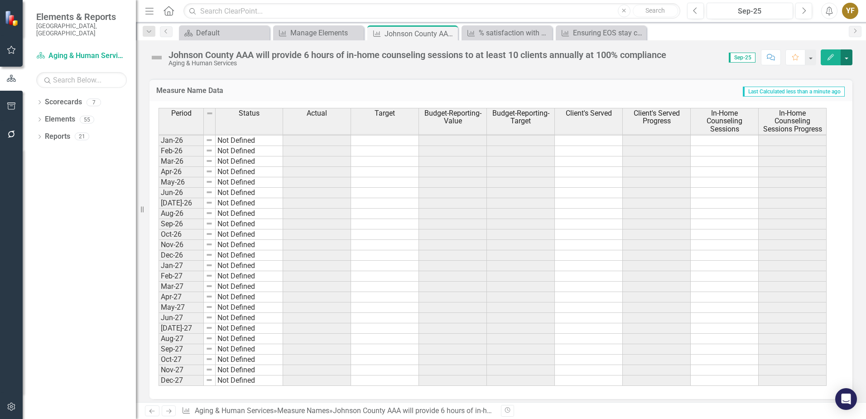
click at [850, 59] on button "button" at bounding box center [847, 57] width 12 height 16
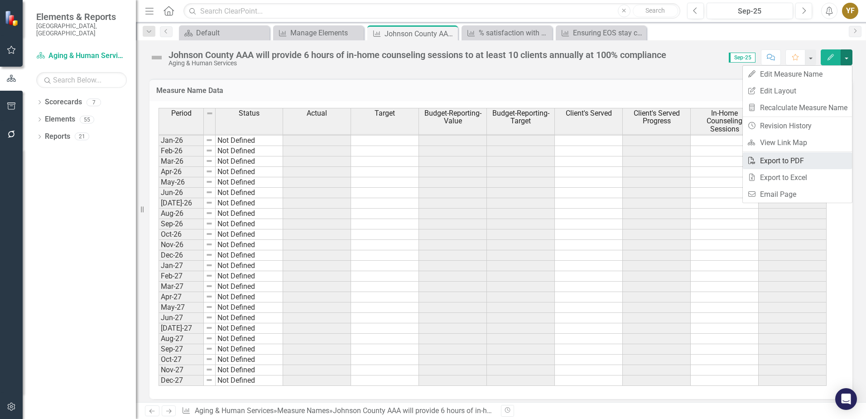
click at [787, 157] on link "PDF Export to PDF" at bounding box center [797, 160] width 109 height 17
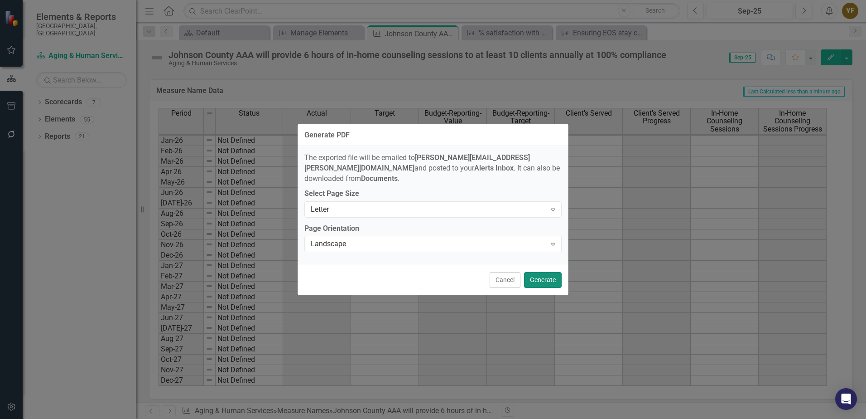
click at [544, 278] on button "Generate" at bounding box center [543, 280] width 38 height 16
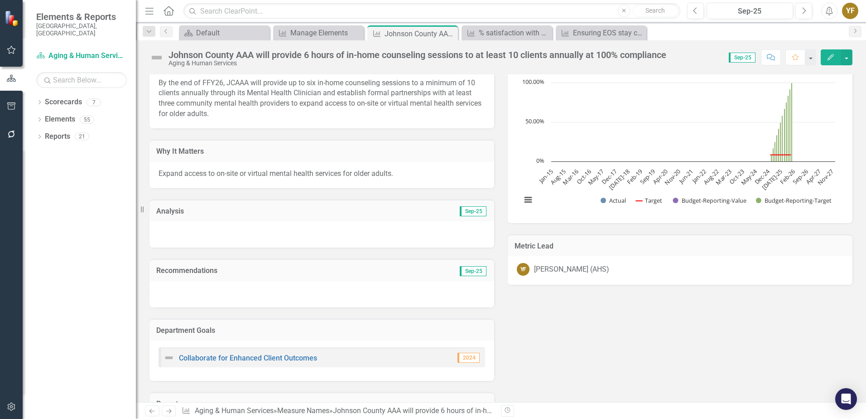
scroll to position [45, 0]
